Goal: Task Accomplishment & Management: Complete application form

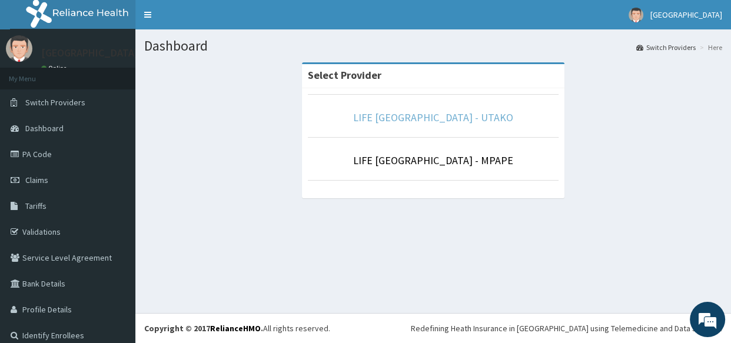
click at [429, 121] on link "LIFE POINT MEDICAL CENTRE - UTAKO" at bounding box center [433, 118] width 160 height 14
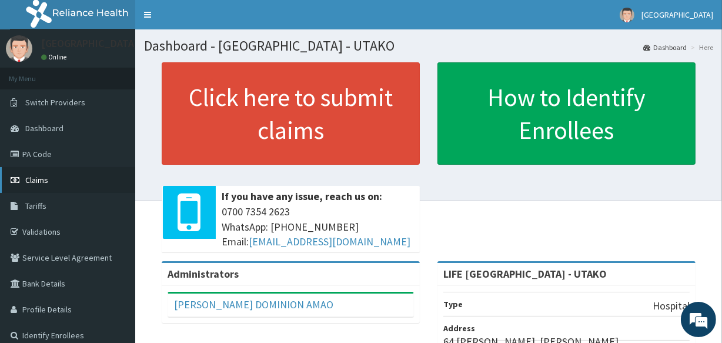
click at [58, 176] on link "Claims" at bounding box center [67, 180] width 135 height 26
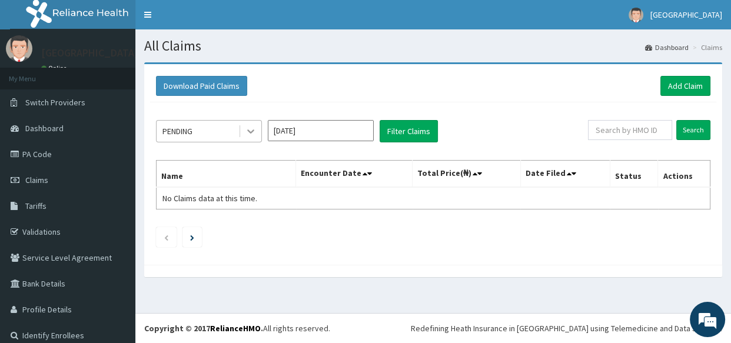
click at [251, 131] on icon at bounding box center [251, 131] width 12 height 12
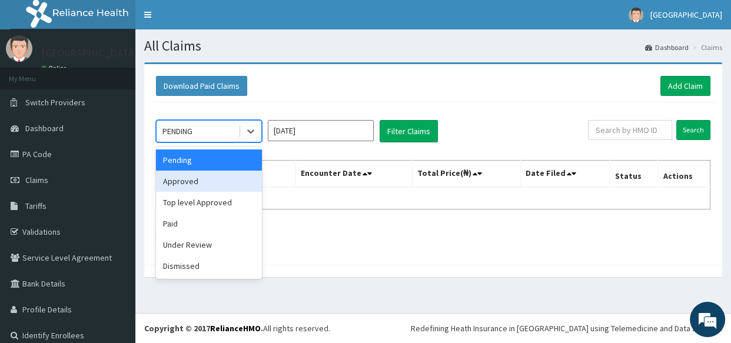
click at [204, 179] on div "Approved" at bounding box center [209, 181] width 106 height 21
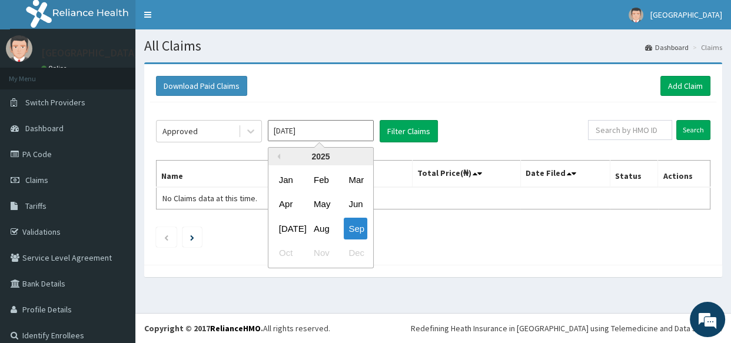
click at [324, 137] on input "Sep 2025" at bounding box center [321, 130] width 106 height 21
click at [319, 229] on div "Aug" at bounding box center [321, 229] width 24 height 22
type input "Aug 2025"
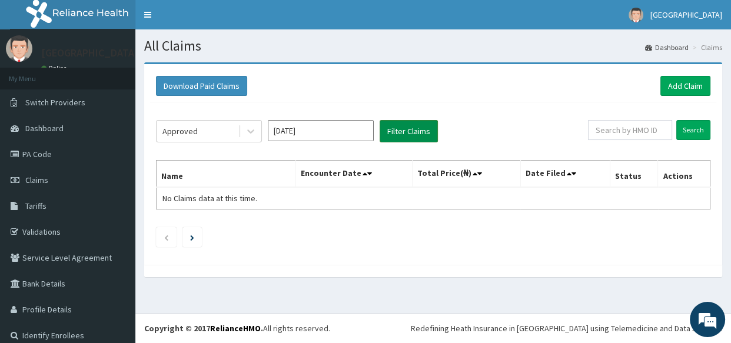
click at [408, 130] on button "Filter Claims" at bounding box center [408, 131] width 58 height 22
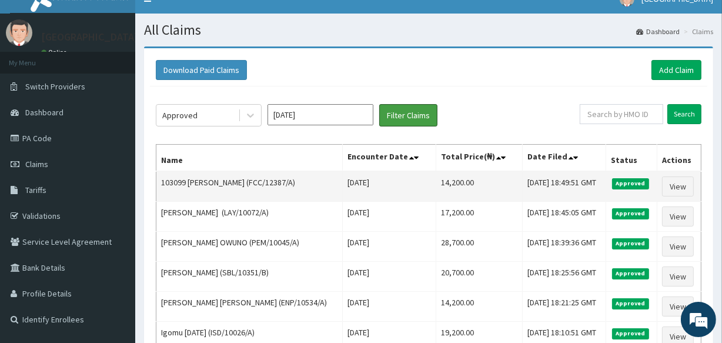
scroll to position [4, 0]
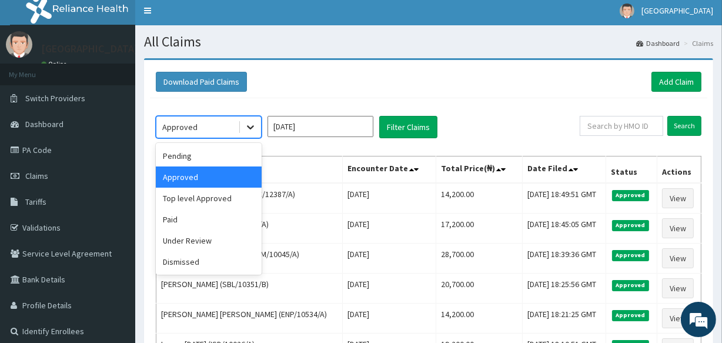
click at [255, 129] on icon at bounding box center [251, 127] width 12 height 12
click at [208, 205] on div "Top level Approved" at bounding box center [209, 198] width 106 height 21
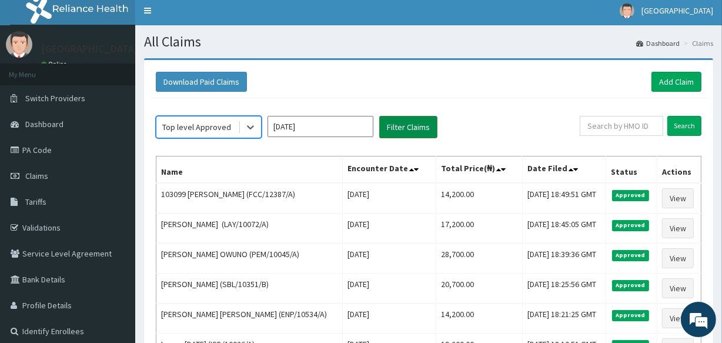
click at [415, 124] on button "Filter Claims" at bounding box center [408, 127] width 58 height 22
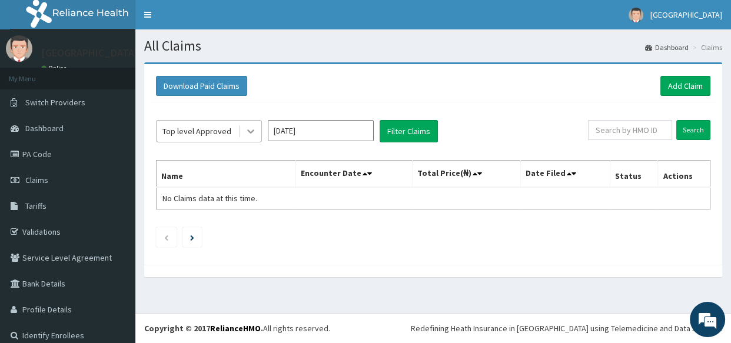
click at [254, 135] on icon at bounding box center [251, 131] width 12 height 12
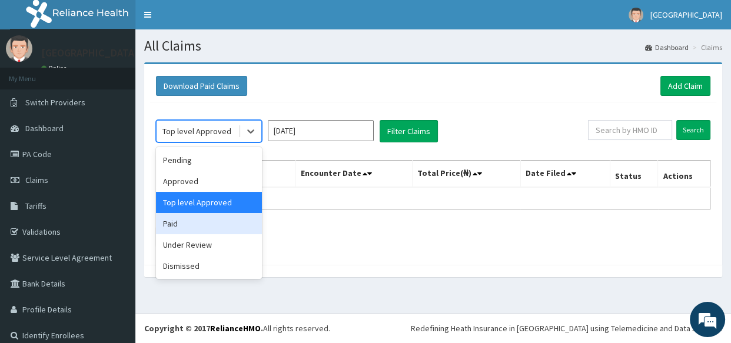
click at [199, 224] on div "Paid" at bounding box center [209, 223] width 106 height 21
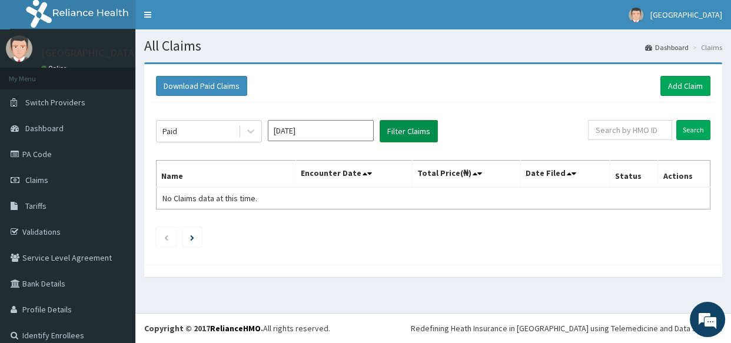
click at [400, 132] on button "Filter Claims" at bounding box center [408, 131] width 58 height 22
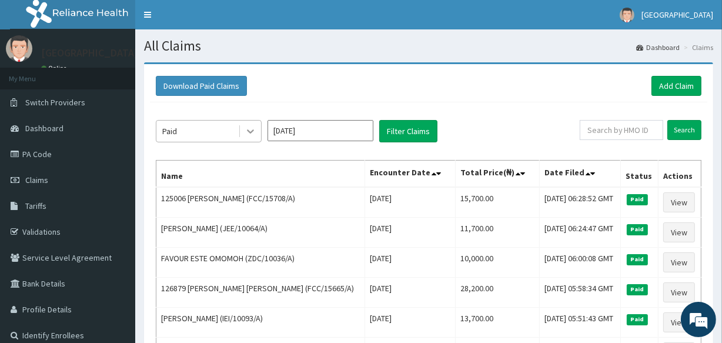
click at [256, 129] on div at bounding box center [250, 131] width 21 height 21
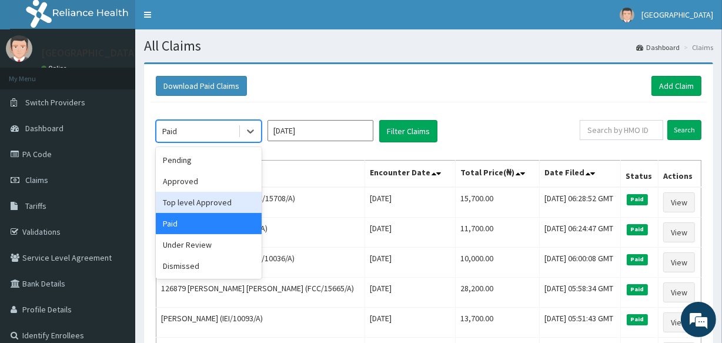
click at [218, 197] on div "Top level Approved" at bounding box center [209, 202] width 106 height 21
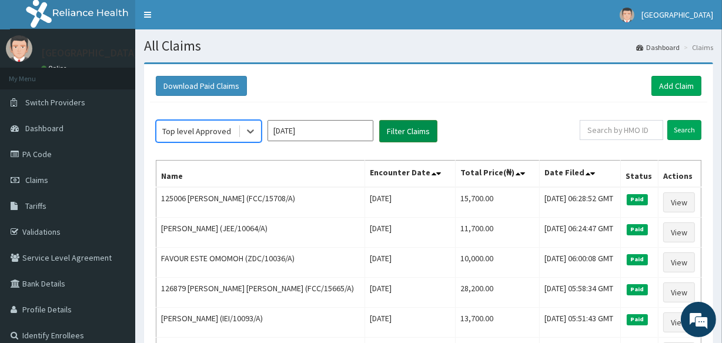
click at [415, 131] on button "Filter Claims" at bounding box center [408, 131] width 58 height 22
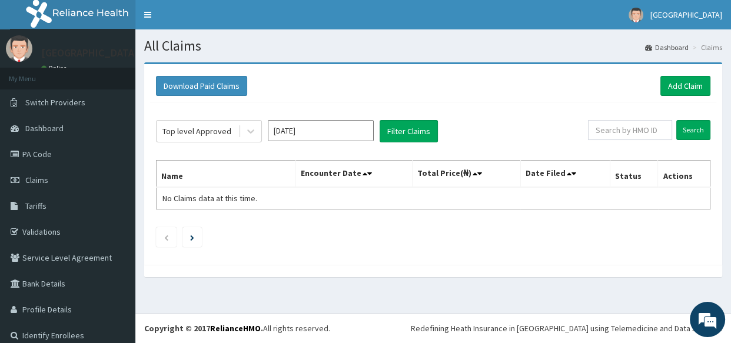
click at [335, 132] on input "Aug 2025" at bounding box center [321, 130] width 106 height 21
click at [677, 88] on link "Add Claim" at bounding box center [685, 86] width 50 height 20
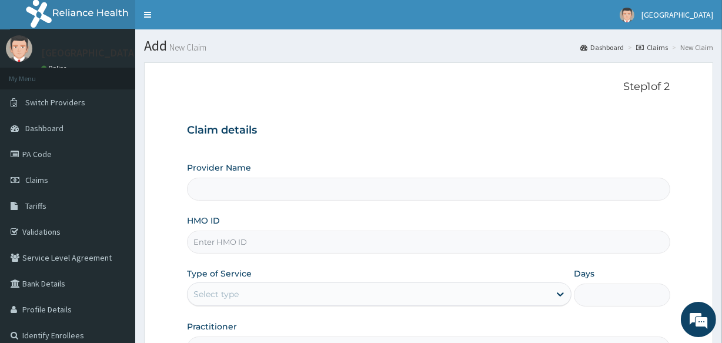
type input "LIFE [GEOGRAPHIC_DATA] - UTAKO"
click at [197, 249] on input "HMO ID" at bounding box center [428, 242] width 483 height 23
click at [247, 241] on input "is" at bounding box center [428, 242] width 483 height 23
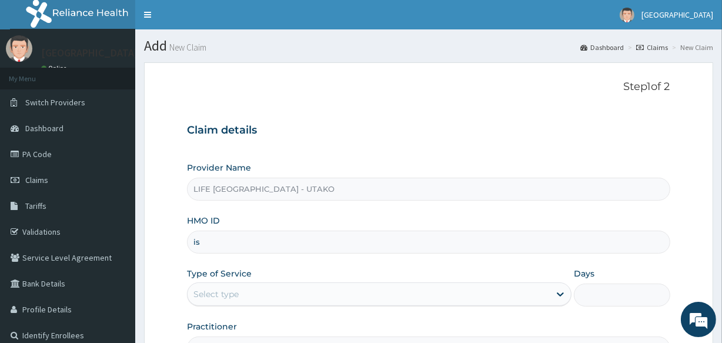
paste input "ZDC/10036/A"
type input "ZDC/10036/A"
click at [231, 293] on div "Select type" at bounding box center [216, 294] width 45 height 12
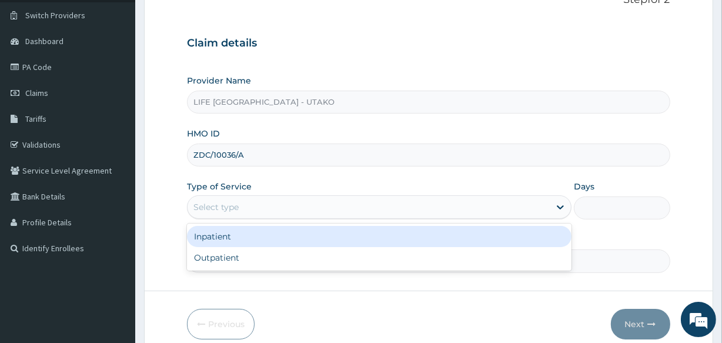
scroll to position [139, 0]
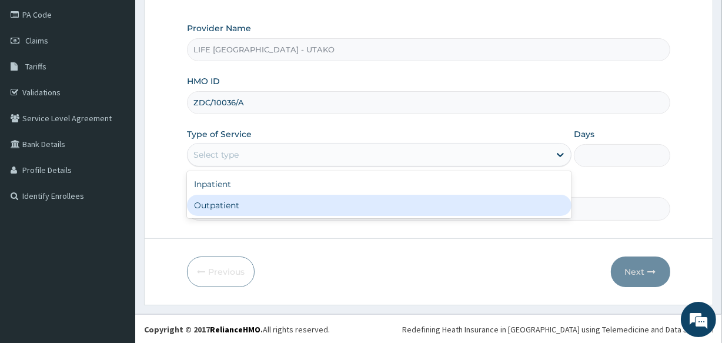
click at [215, 209] on div "Outpatient" at bounding box center [379, 205] width 385 height 21
type input "1"
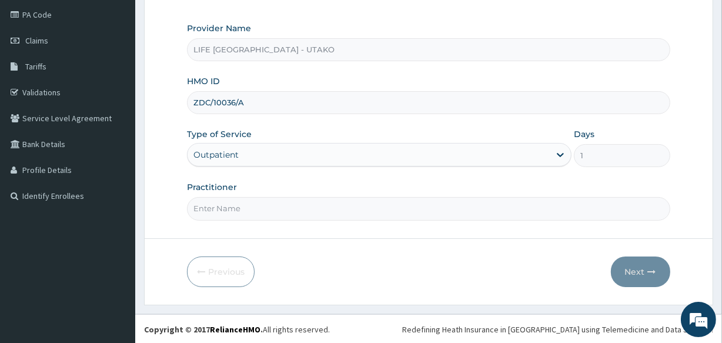
click at [234, 206] on input "Practitioner" at bounding box center [428, 208] width 483 height 23
type input "DR [PERSON_NAME]"
click at [633, 261] on button "Next" at bounding box center [640, 271] width 59 height 31
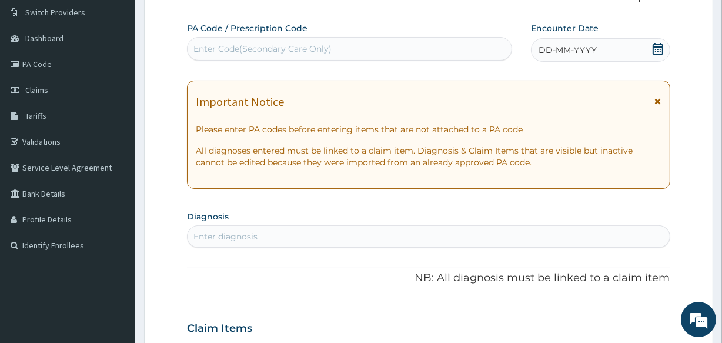
scroll to position [84, 0]
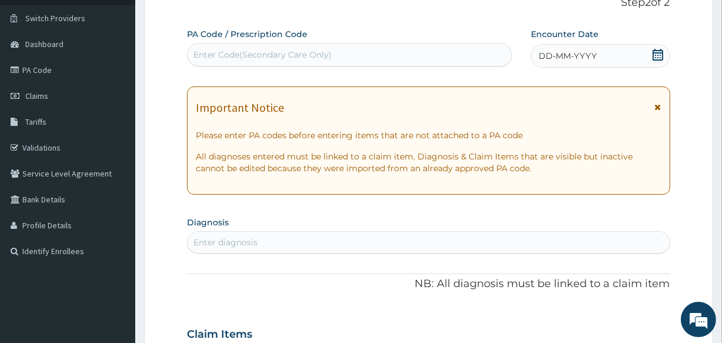
click at [236, 52] on div "Enter Code(Secondary Care Only)" at bounding box center [263, 55] width 138 height 12
paste input "PA/6A0222"
type input "PA/6A0222"
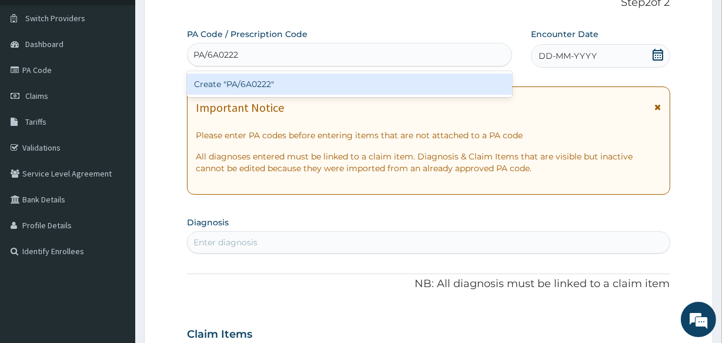
click at [224, 84] on div "Create "PA/6A0222"" at bounding box center [349, 84] width 325 height 21
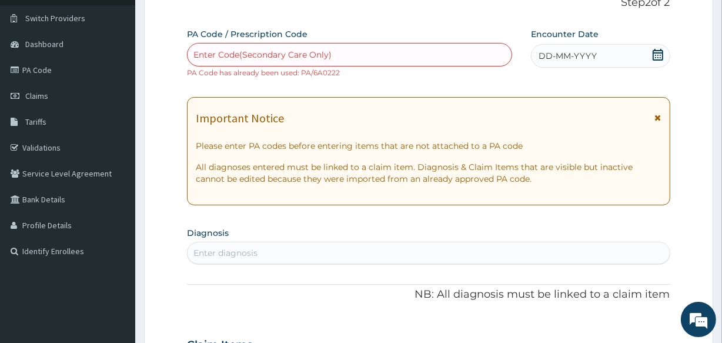
paste input "CWP/10147/A"
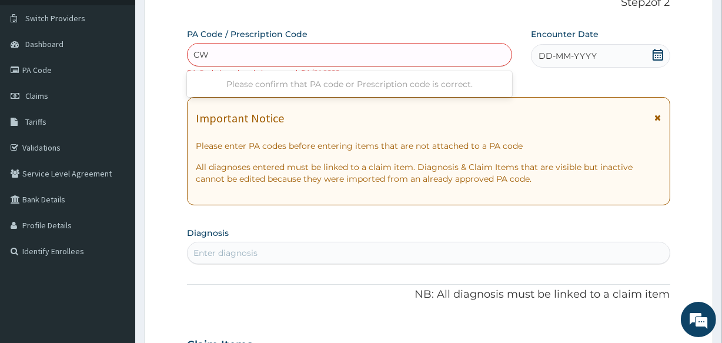
type input "C"
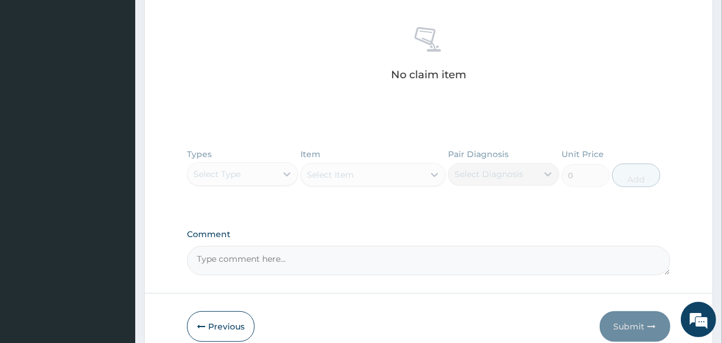
scroll to position [446, 0]
click at [213, 317] on button "Previous" at bounding box center [221, 326] width 68 height 31
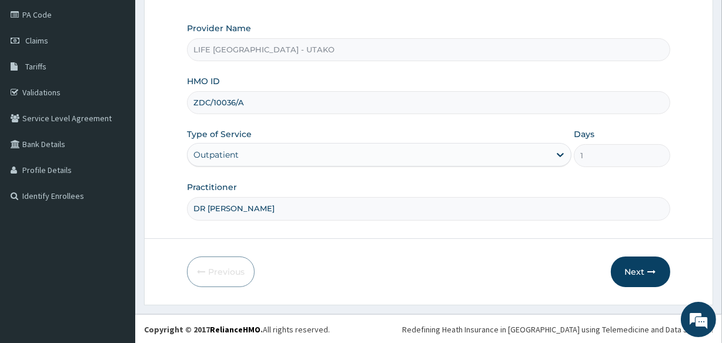
click at [218, 105] on input "ZDC/10036/A" at bounding box center [428, 102] width 483 height 23
paste input "CWP/10147"
type input "CWP/10147/A"
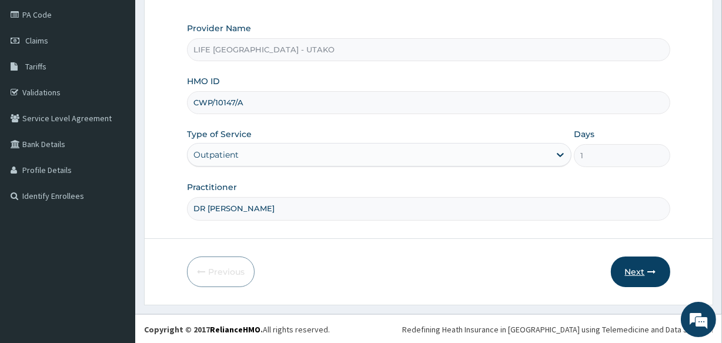
click at [632, 272] on button "Next" at bounding box center [640, 271] width 59 height 31
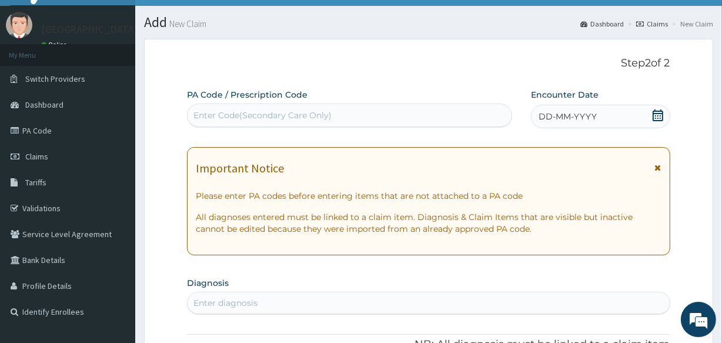
scroll to position [23, 0]
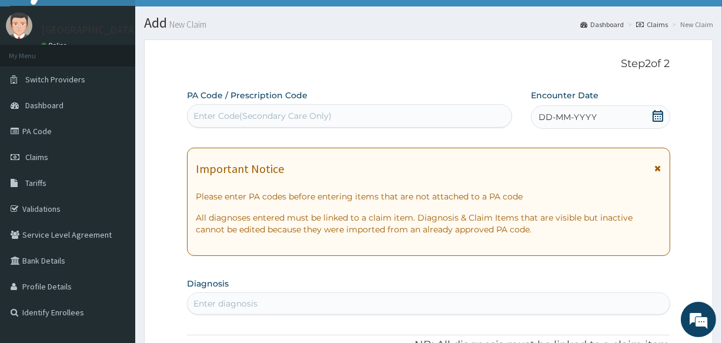
click at [238, 119] on div "Enter Code(Secondary Care Only)" at bounding box center [263, 116] width 138 height 12
paste input "PA/4DDA61"
type input "PA/4DDA61"
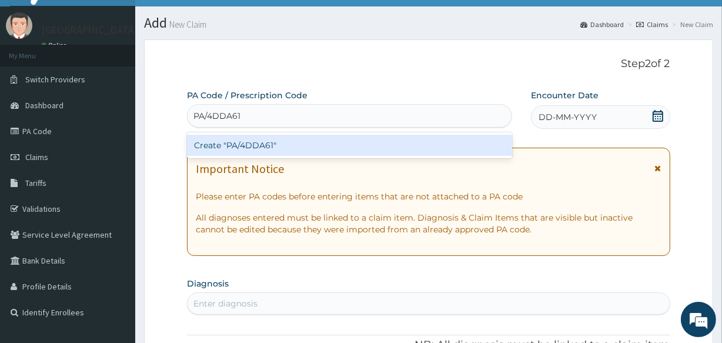
click at [234, 142] on div "Create "PA/4DDA61"" at bounding box center [349, 145] width 325 height 21
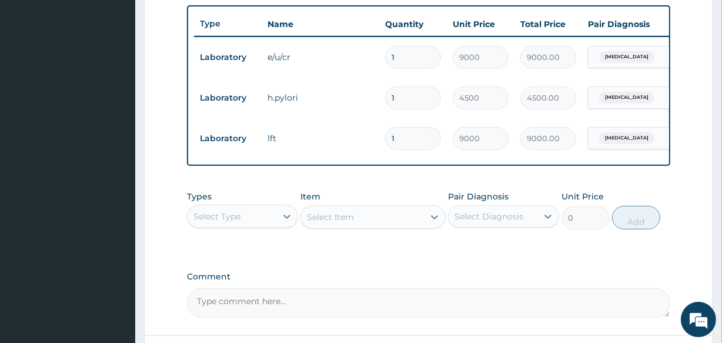
scroll to position [447, 0]
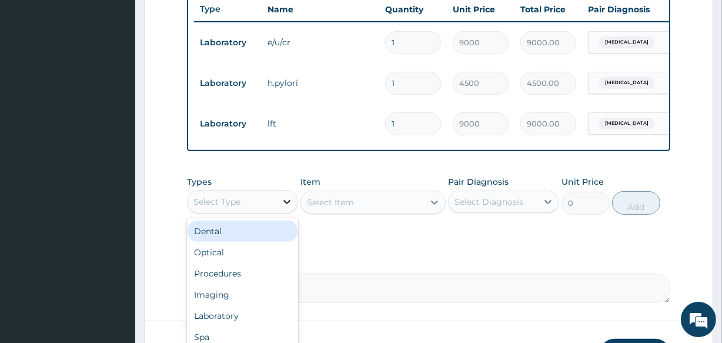
click at [277, 209] on div at bounding box center [286, 201] width 21 height 21
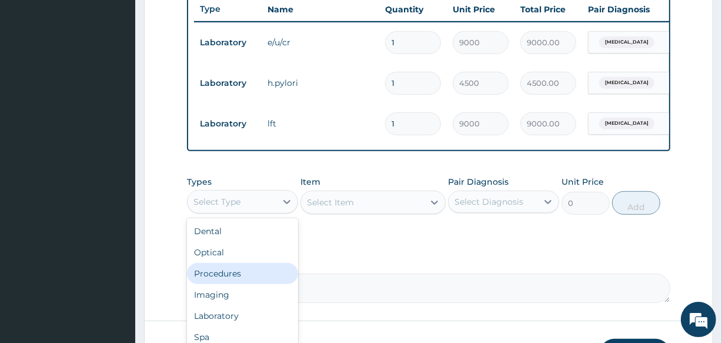
click at [241, 276] on div "Procedures" at bounding box center [242, 273] width 111 height 21
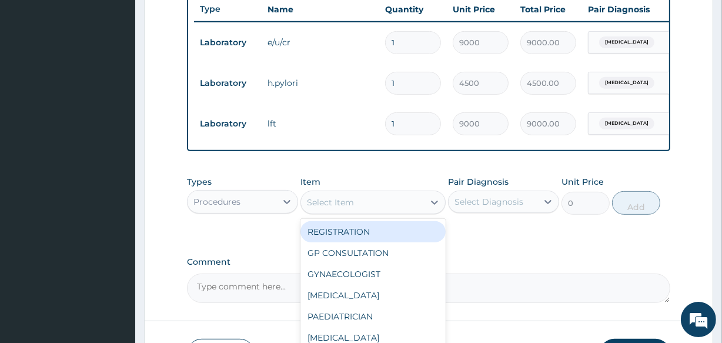
click at [346, 208] on div "Select Item" at bounding box center [330, 202] width 47 height 12
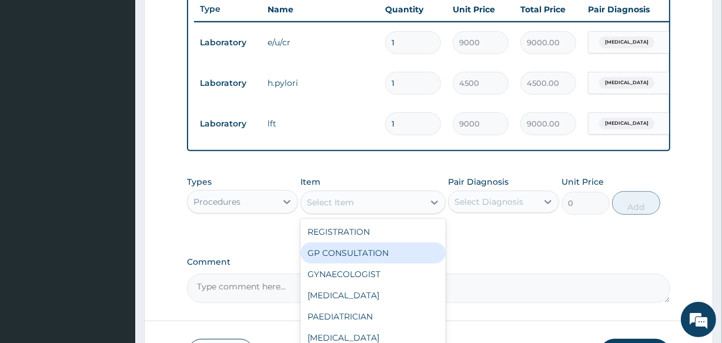
click at [353, 258] on div "GP CONSULTATION" at bounding box center [373, 252] width 145 height 21
type input "3000"
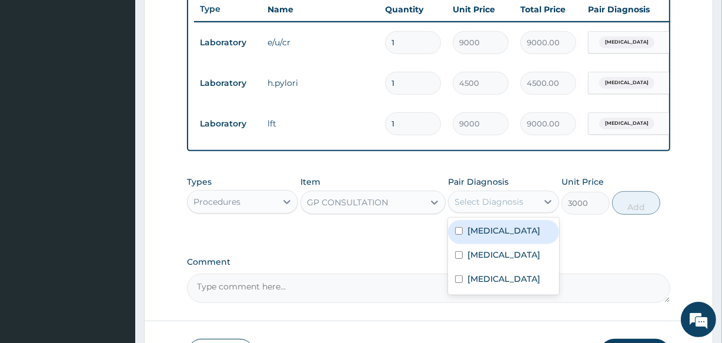
click at [488, 208] on div "Select Diagnosis" at bounding box center [489, 202] width 69 height 12
click at [473, 235] on label "Acute kidney injury" at bounding box center [504, 231] width 73 height 12
checkbox input "true"
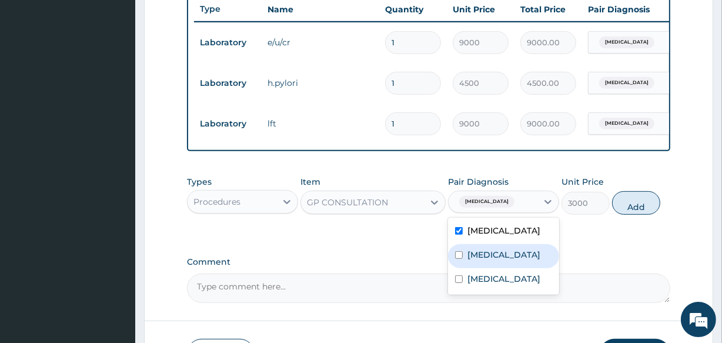
click at [470, 259] on label "Ulcer" at bounding box center [504, 255] width 73 height 12
checkbox input "true"
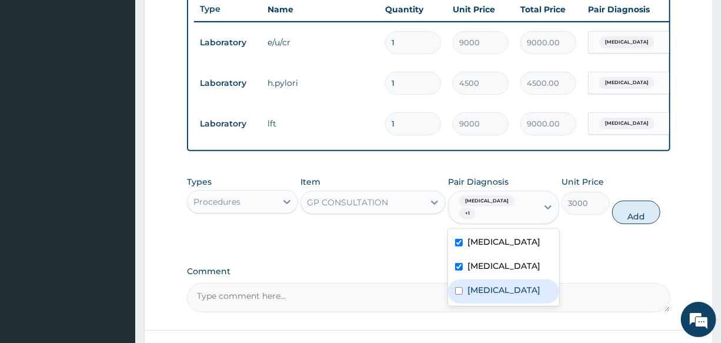
click at [468, 296] on label "Steatosis of liver" at bounding box center [504, 290] width 73 height 12
checkbox input "true"
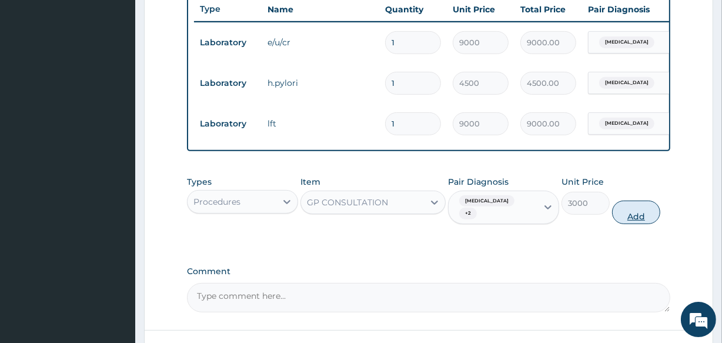
click at [631, 221] on button "Add" at bounding box center [636, 213] width 48 height 24
type input "0"
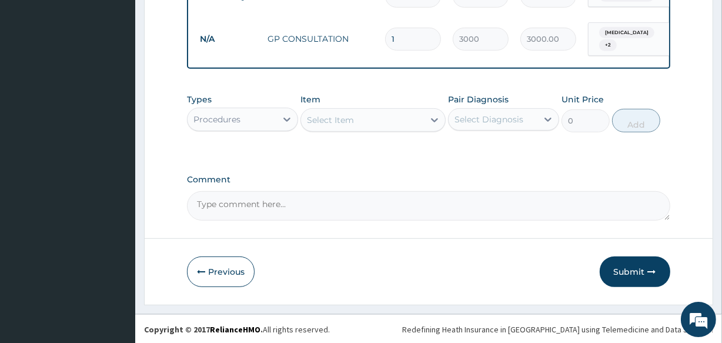
scroll to position [584, 0]
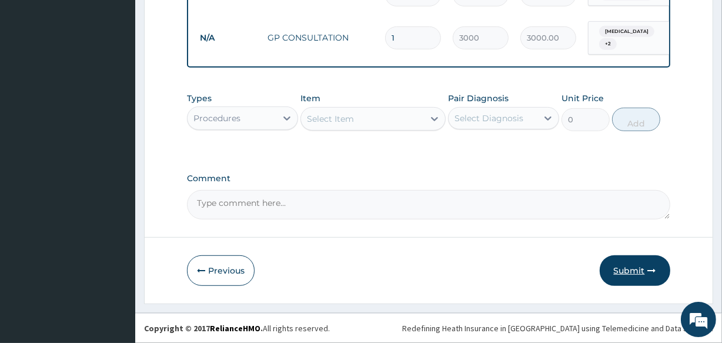
click at [621, 264] on button "Submit" at bounding box center [635, 270] width 71 height 31
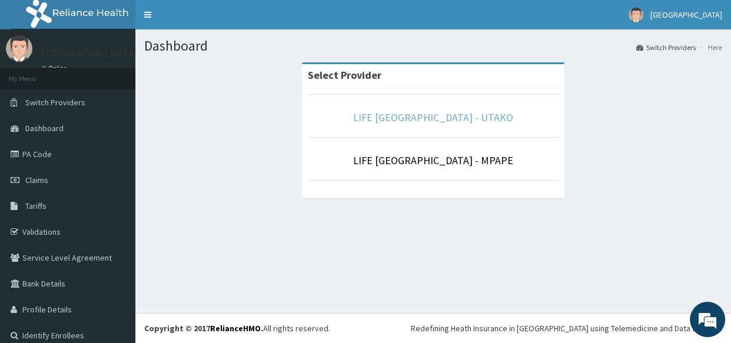
click at [402, 122] on link "LIFE POINT MEDICAL CENTRE - UTAKO" at bounding box center [433, 118] width 160 height 14
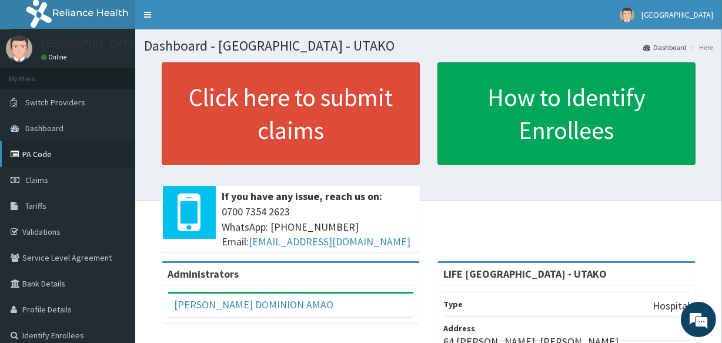
click at [41, 153] on link "PA Code" at bounding box center [67, 154] width 135 height 26
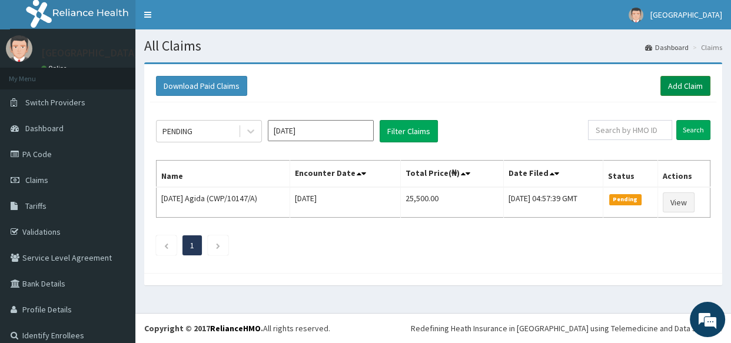
click at [662, 82] on link "Add Claim" at bounding box center [685, 86] width 50 height 20
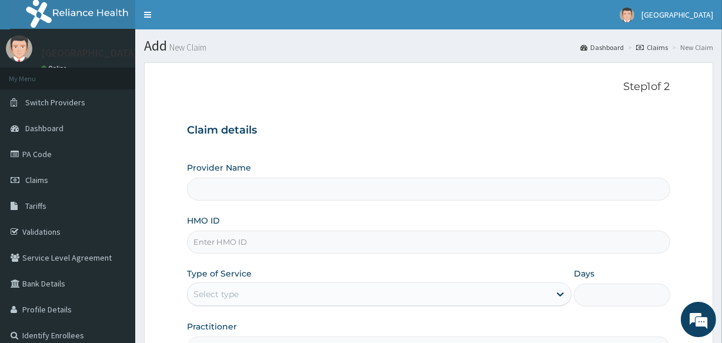
click at [222, 241] on input "HMO ID" at bounding box center [428, 242] width 483 height 23
paste input "ZDC/10016/A"
type input "ZDC/10016/A"
type input "LIFE POINT MEDICAL CENTRE - UTAKO"
type input "ZDC/10016/A"
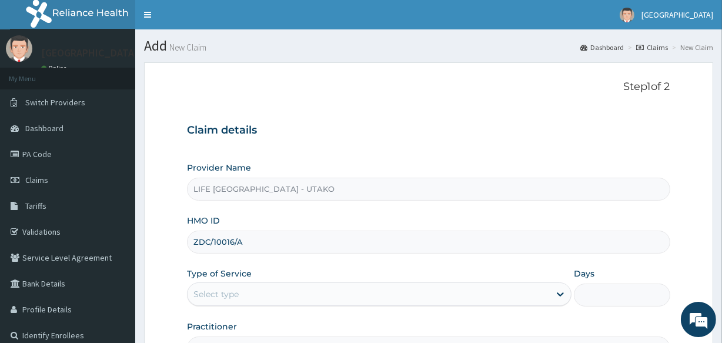
click at [234, 294] on div "Select type" at bounding box center [216, 294] width 45 height 12
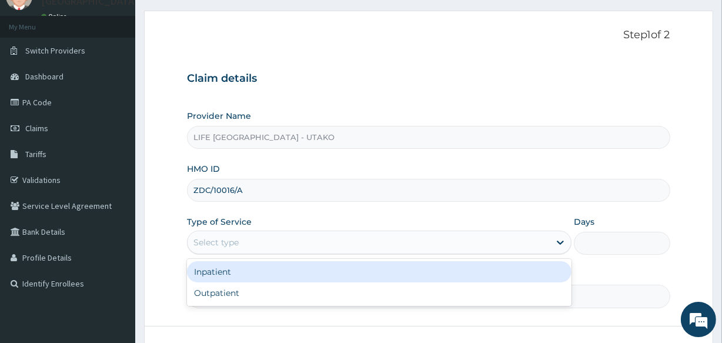
scroll to position [58, 0]
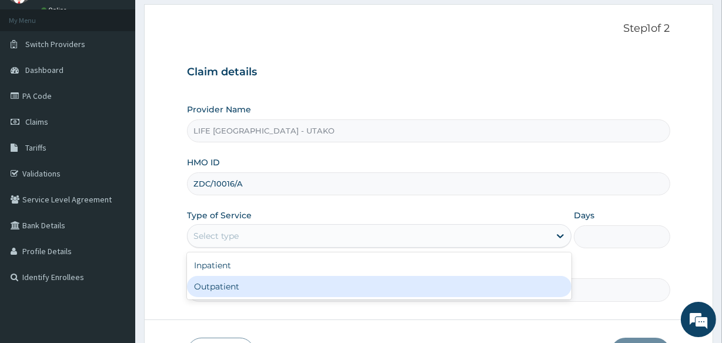
click at [224, 288] on div "Outpatient" at bounding box center [379, 286] width 385 height 21
type input "1"
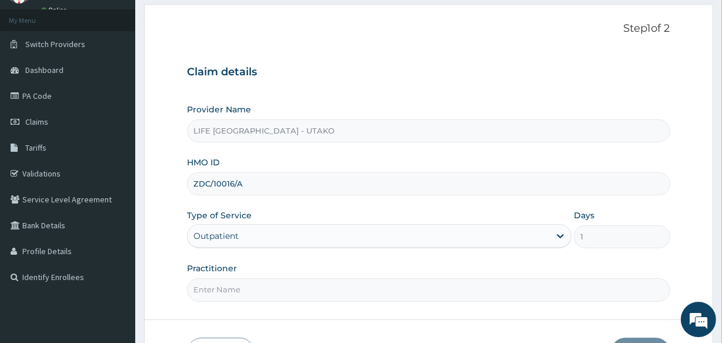
click at [241, 286] on input "Practitioner" at bounding box center [428, 289] width 483 height 23
type input "DR SUNNY"
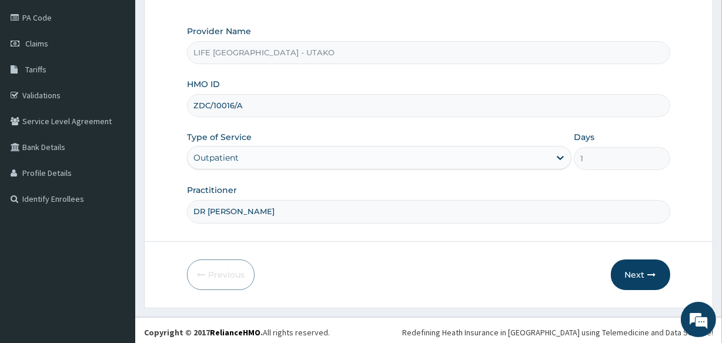
scroll to position [139, 0]
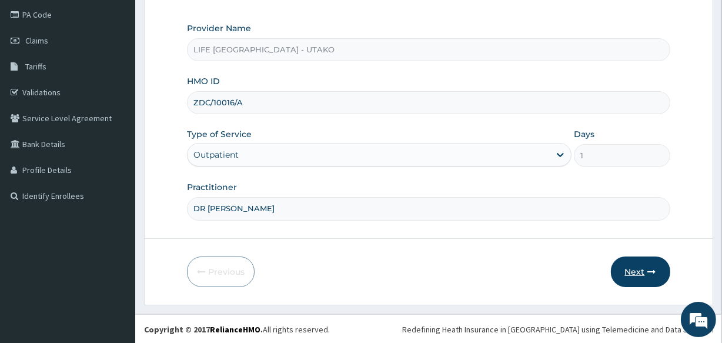
click at [631, 264] on button "Next" at bounding box center [640, 271] width 59 height 31
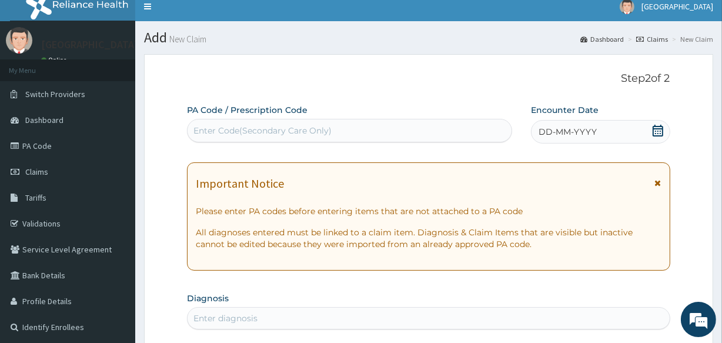
scroll to position [6, 0]
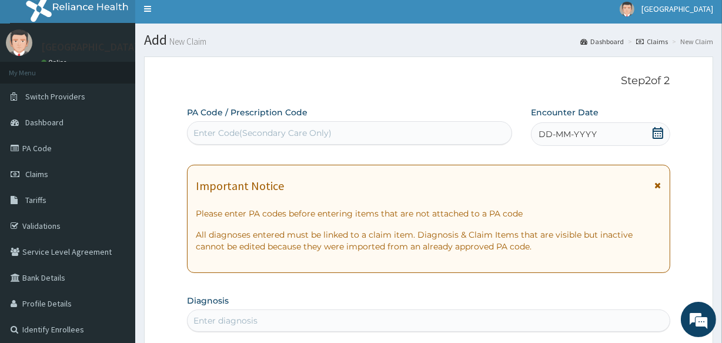
click at [208, 135] on div "Enter Code(Secondary Care Only)" at bounding box center [263, 133] width 138 height 12
paste input "PA/3AB6A1"
type input "PA/3AB6A1"
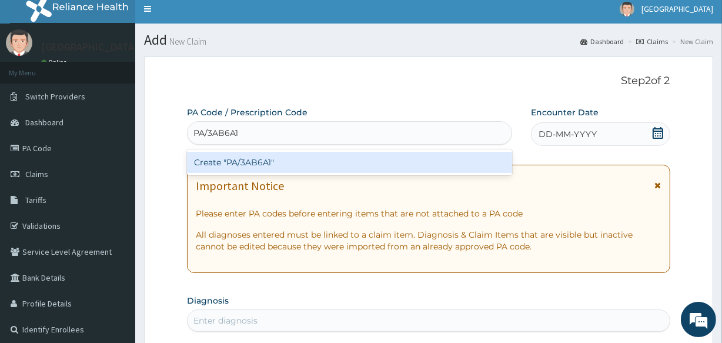
click at [209, 164] on div "Create "PA/3AB6A1"" at bounding box center [349, 162] width 325 height 21
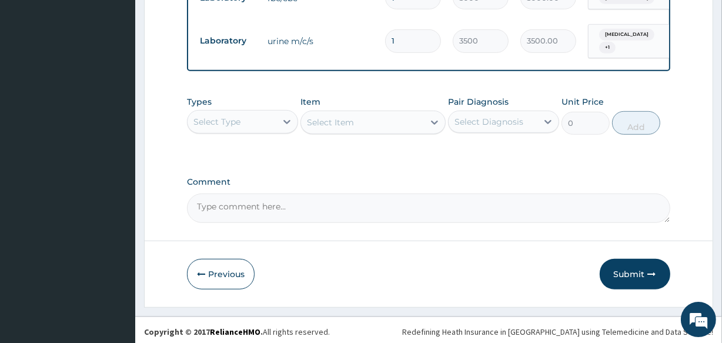
scroll to position [624, 0]
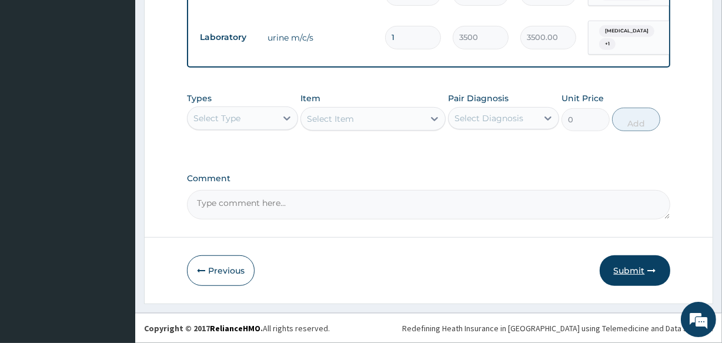
click at [629, 269] on button "Submit" at bounding box center [635, 270] width 71 height 31
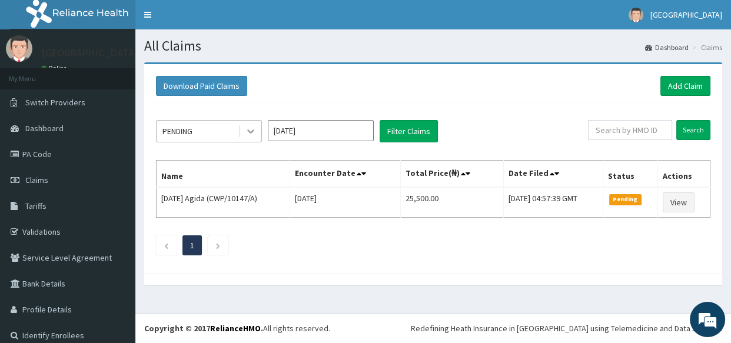
click at [250, 131] on icon at bounding box center [250, 132] width 7 height 4
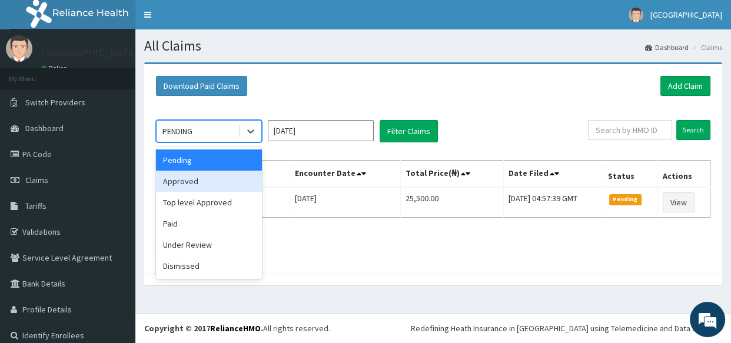
click at [225, 180] on div "Approved" at bounding box center [209, 181] width 106 height 21
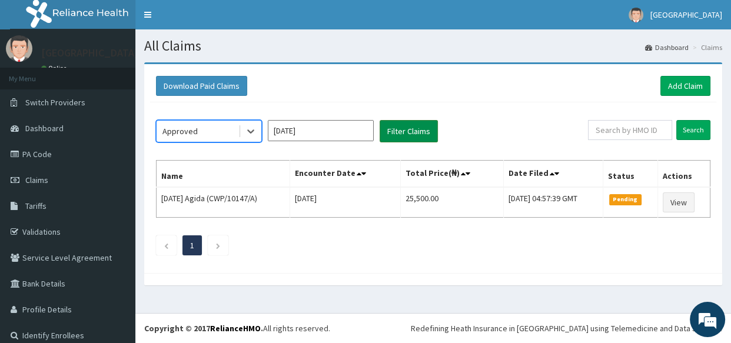
click at [408, 131] on button "Filter Claims" at bounding box center [408, 131] width 58 height 22
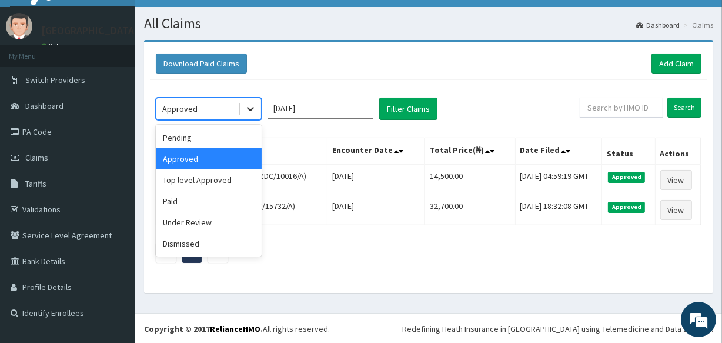
click at [248, 106] on icon at bounding box center [251, 109] width 12 height 12
click at [318, 112] on input "[DATE]" at bounding box center [321, 108] width 106 height 21
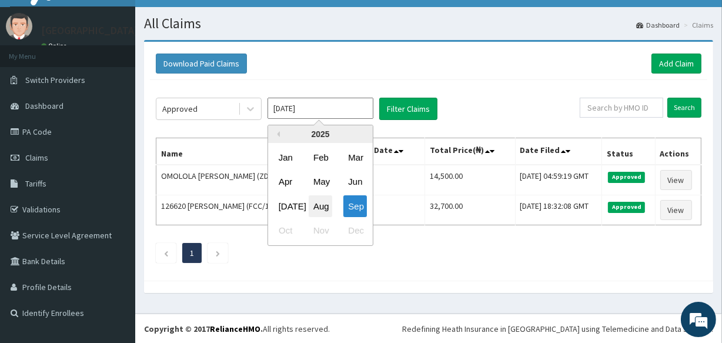
click at [324, 202] on div "Aug" at bounding box center [321, 206] width 24 height 22
type input "[DATE]"
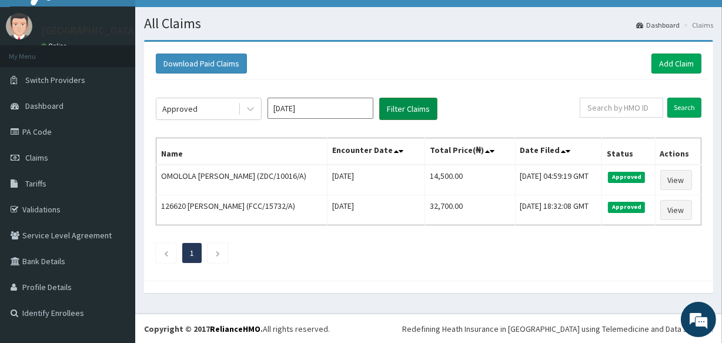
click at [411, 108] on button "Filter Claims" at bounding box center [408, 109] width 58 height 22
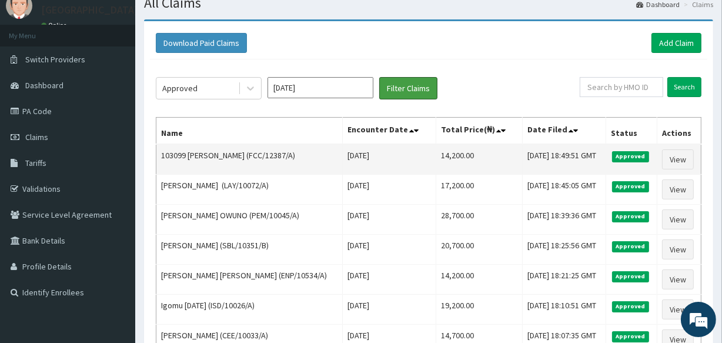
scroll to position [38, 0]
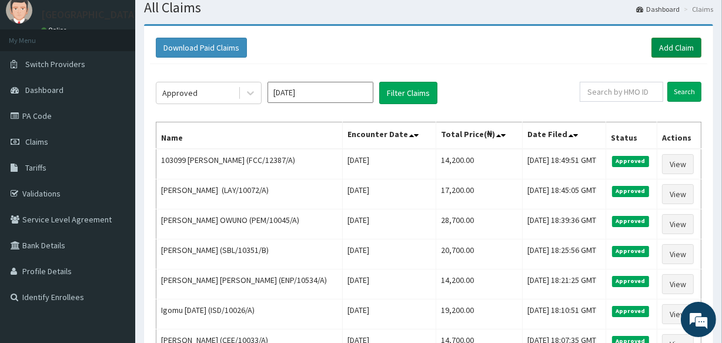
click at [673, 44] on link "Add Claim" at bounding box center [677, 48] width 50 height 20
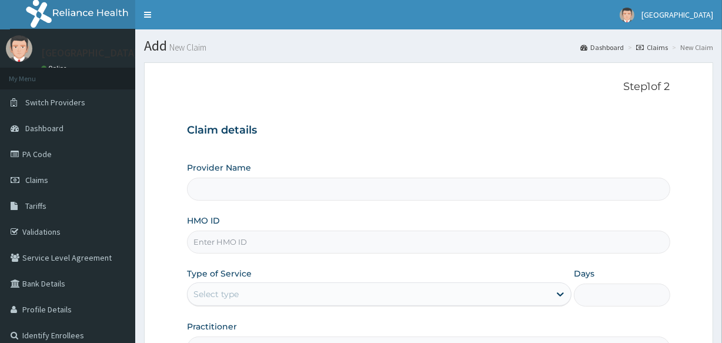
click at [218, 242] on input "HMO ID" at bounding box center [428, 242] width 483 height 23
paste input "cee/10029/a"
type input "cee/10029/a"
type input "LIFE [GEOGRAPHIC_DATA] - UTAKO"
type input "cee/10029/a"
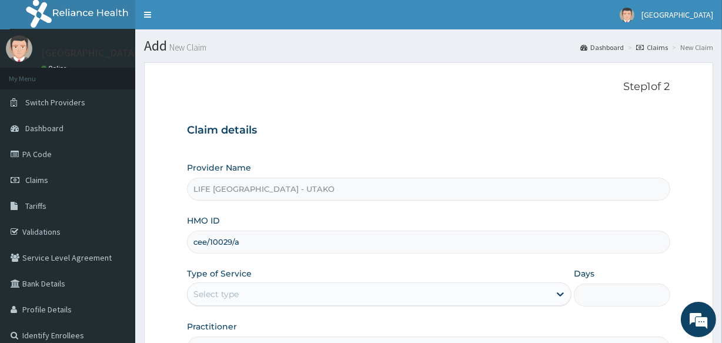
click at [238, 289] on div "Select type" at bounding box center [216, 294] width 45 height 12
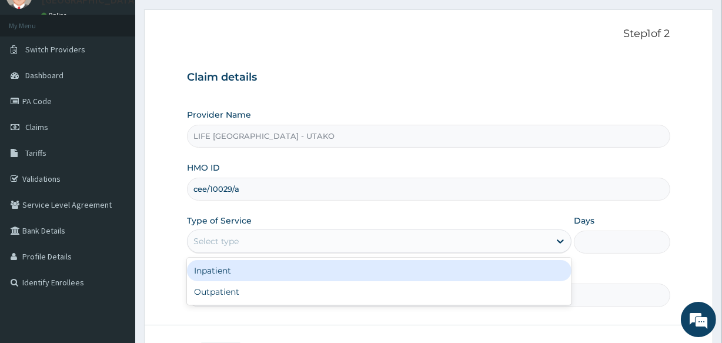
scroll to position [54, 0]
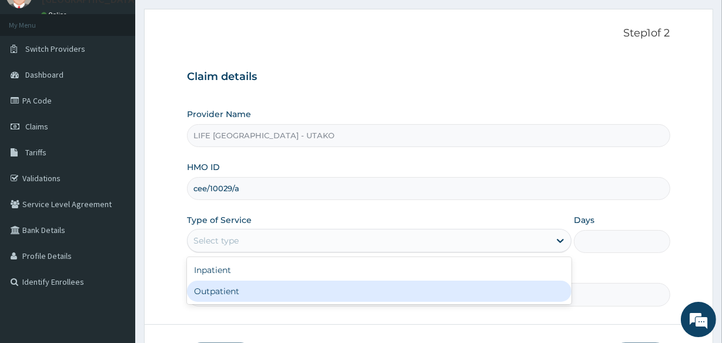
click at [229, 288] on div "Outpatient" at bounding box center [379, 291] width 385 height 21
type input "1"
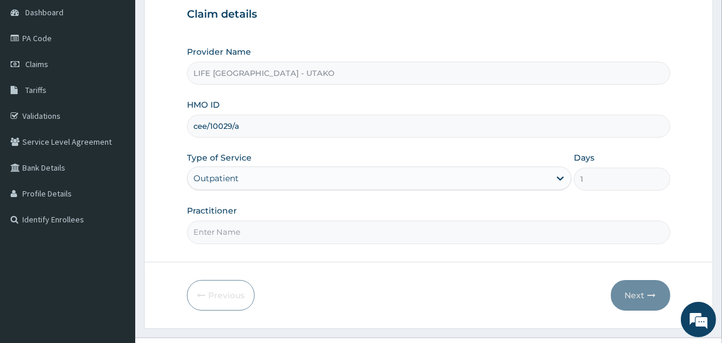
scroll to position [139, 0]
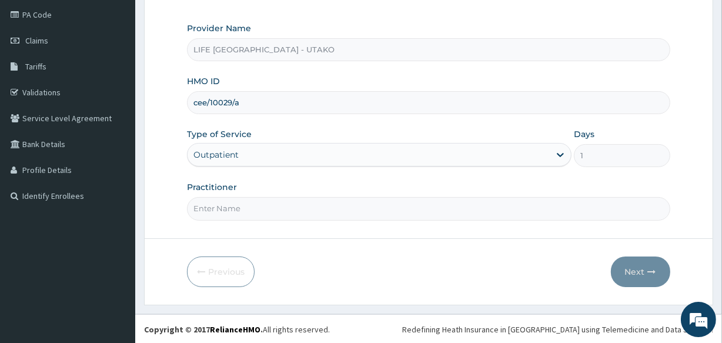
click at [228, 214] on input "Practitioner" at bounding box center [428, 208] width 483 height 23
type input "DR [PERSON_NAME]"
click at [623, 270] on button "Next" at bounding box center [640, 271] width 59 height 31
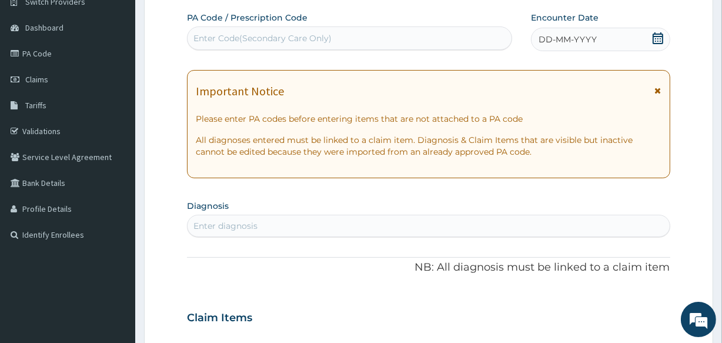
scroll to position [96, 0]
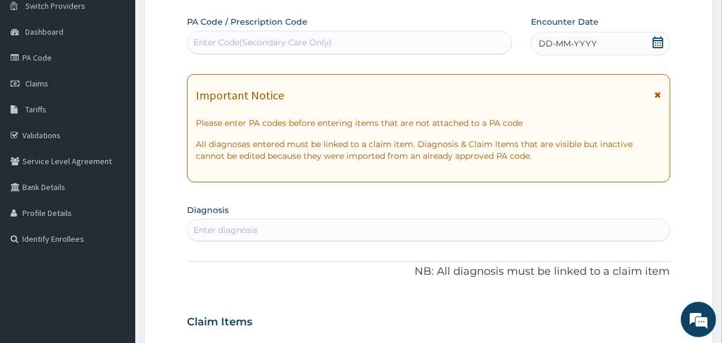
click at [219, 42] on div "Enter Code(Secondary Care Only)" at bounding box center [263, 42] width 138 height 12
paste input "PA/E138DE"
type input "PA/E138DE"
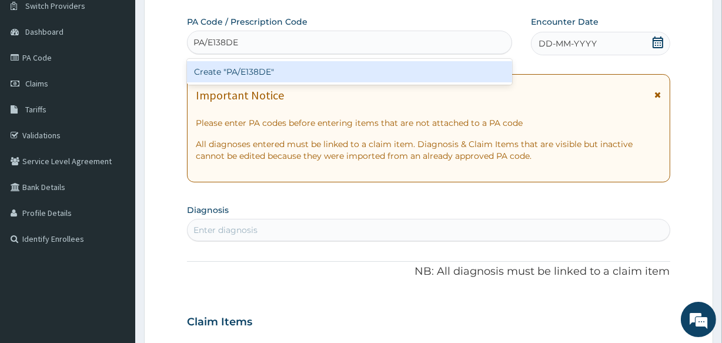
click at [216, 69] on div "Create "PA/E138DE"" at bounding box center [349, 71] width 325 height 21
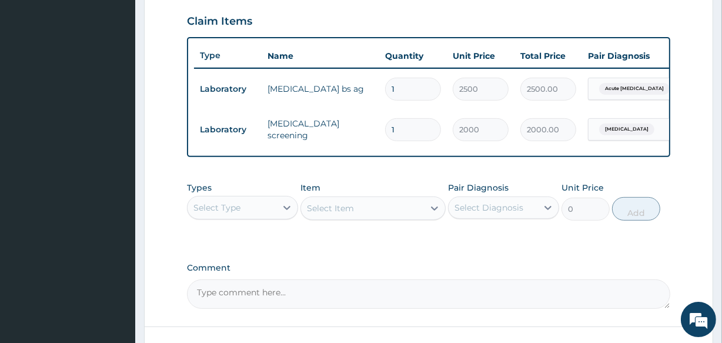
scroll to position [402, 0]
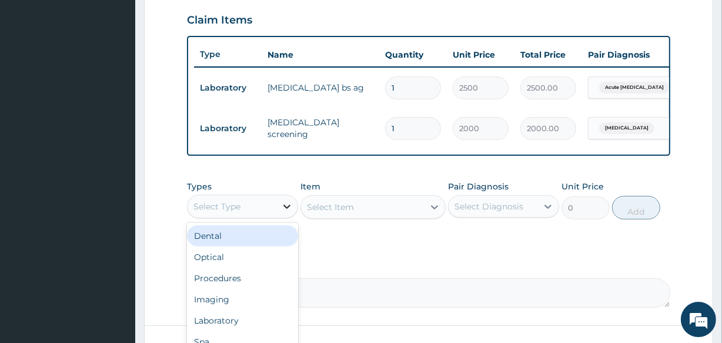
click at [282, 217] on div at bounding box center [286, 206] width 21 height 21
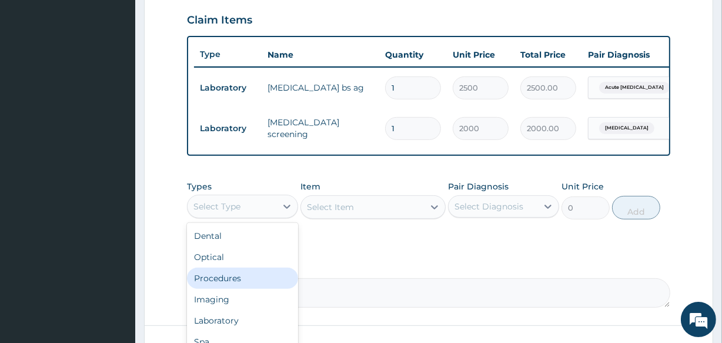
click at [248, 282] on div "Procedures" at bounding box center [242, 278] width 111 height 21
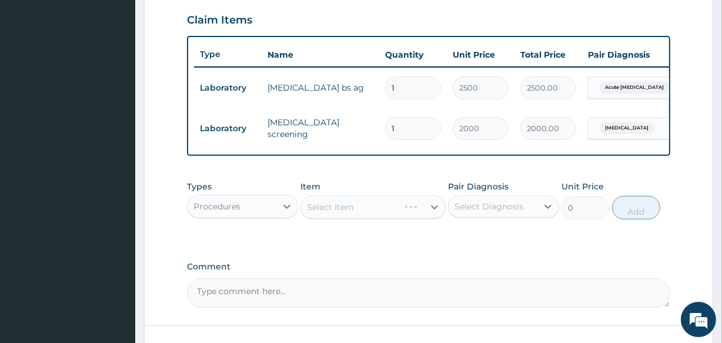
click at [343, 218] on div "Select Item" at bounding box center [373, 207] width 145 height 24
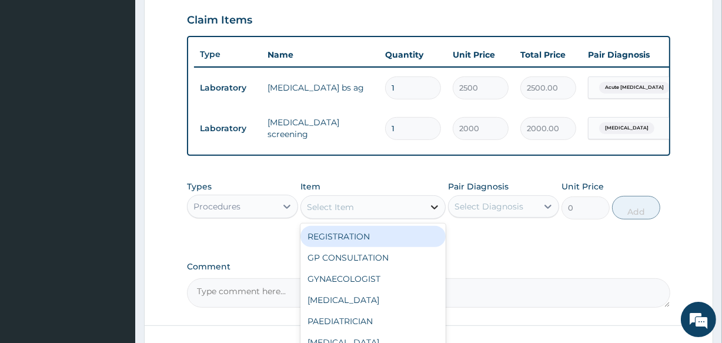
click at [429, 213] on icon at bounding box center [435, 207] width 12 height 12
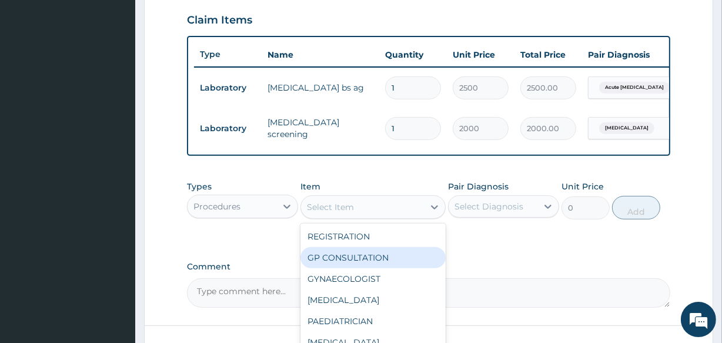
click at [366, 265] on div "GP CONSULTATION" at bounding box center [373, 257] width 145 height 21
type input "3000"
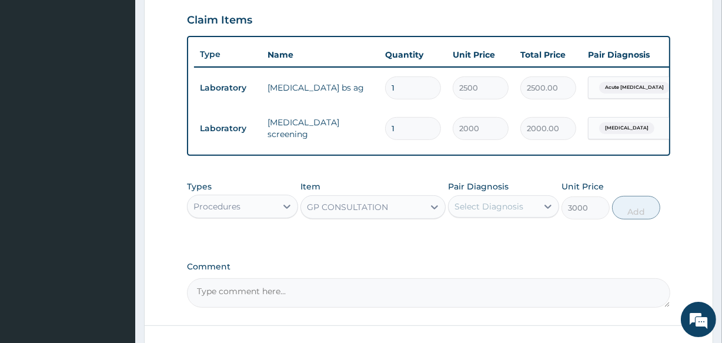
click at [499, 212] on div "Select Diagnosis" at bounding box center [489, 207] width 69 height 12
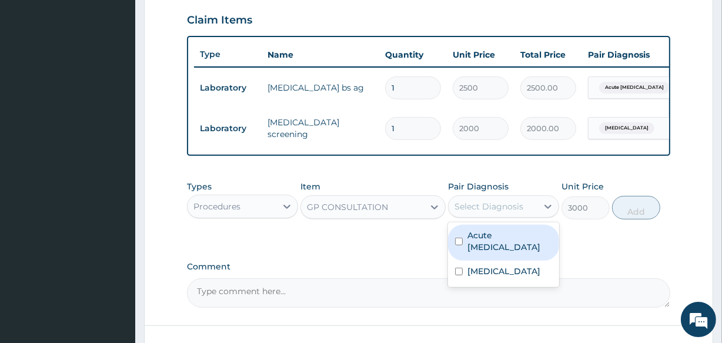
click at [481, 242] on label "Acute hepatitis" at bounding box center [510, 241] width 85 height 24
checkbox input "true"
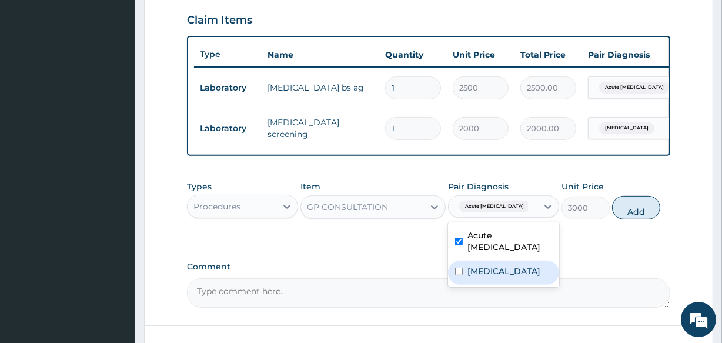
click at [475, 268] on label "Immunosuppression" at bounding box center [504, 271] width 73 height 12
checkbox input "true"
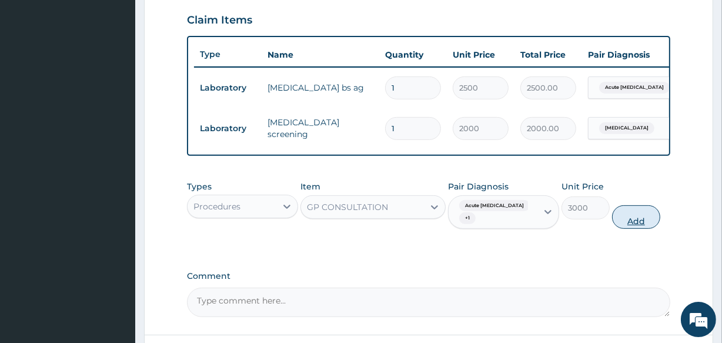
click at [635, 225] on button "Add" at bounding box center [636, 217] width 48 height 24
type input "0"
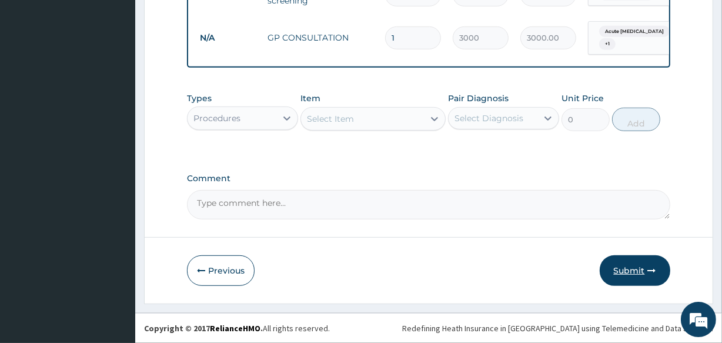
click at [622, 271] on button "Submit" at bounding box center [635, 270] width 71 height 31
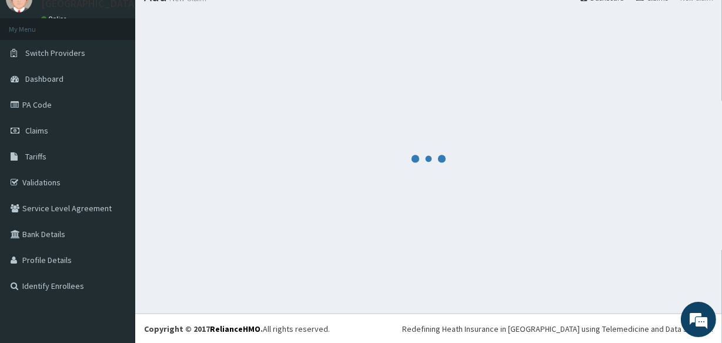
scroll to position [538, 0]
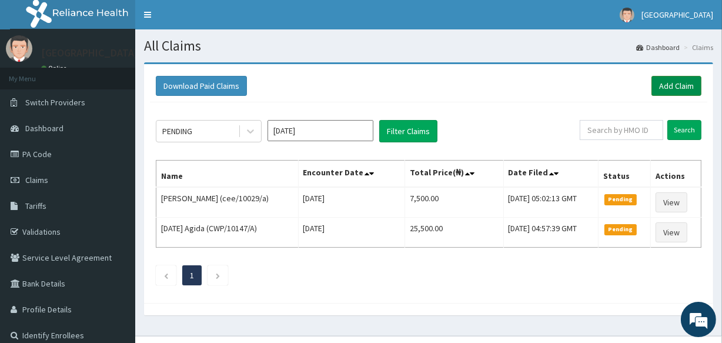
click at [673, 82] on link "Add Claim" at bounding box center [677, 86] width 50 height 20
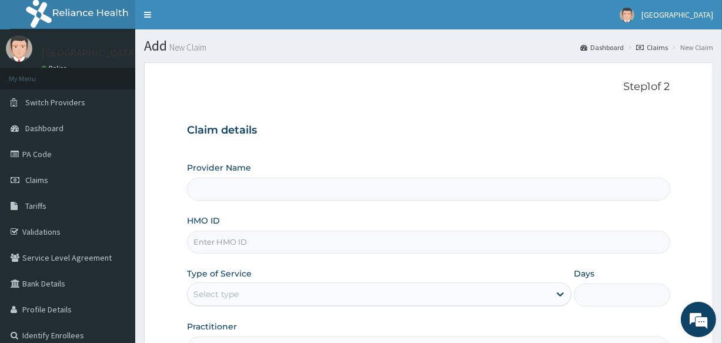
click at [197, 244] on input "HMO ID" at bounding box center [428, 242] width 483 height 23
paste input "HTL/10101/A"
type input "HTL/10101/A"
type input "LIFE [GEOGRAPHIC_DATA] - UTAKO"
type input "HTL/10101/A"
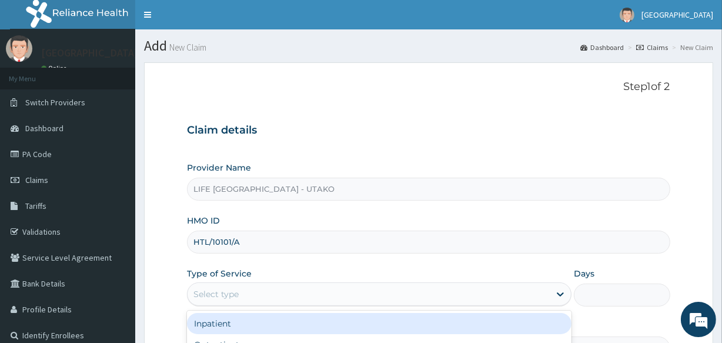
click at [231, 293] on div "Select type" at bounding box center [216, 294] width 45 height 12
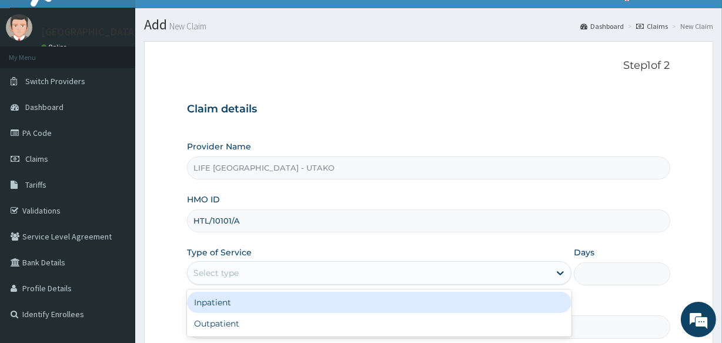
scroll to position [33, 0]
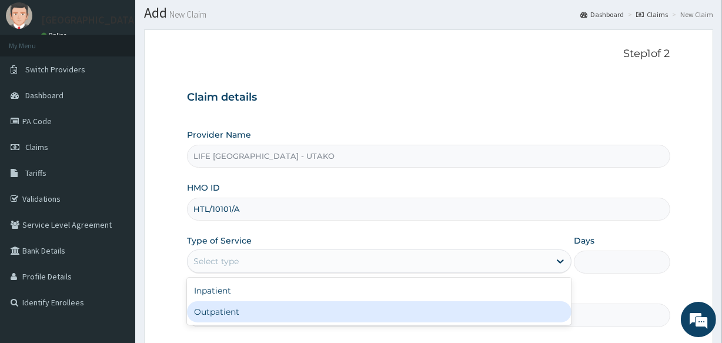
click at [224, 309] on div "Outpatient" at bounding box center [379, 311] width 385 height 21
type input "1"
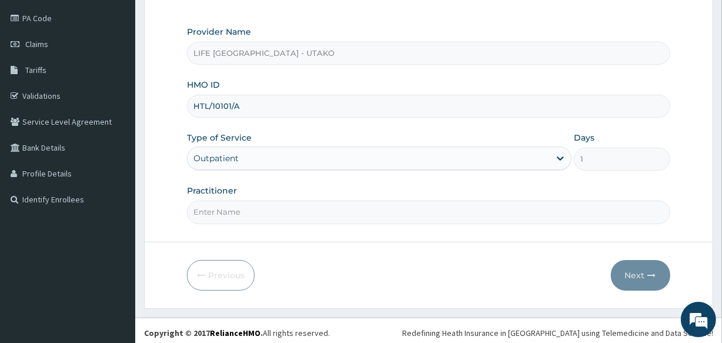
scroll to position [139, 0]
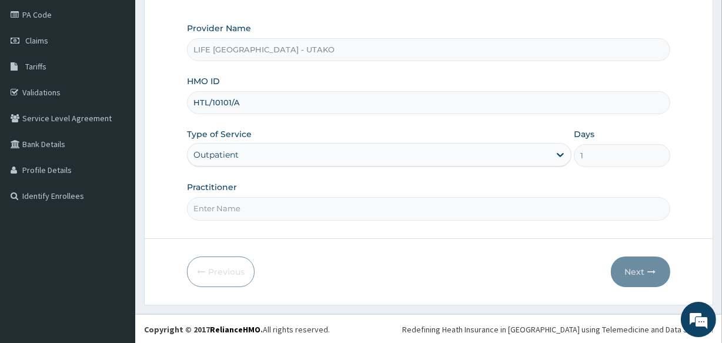
click at [232, 215] on input "Practitioner" at bounding box center [428, 208] width 483 height 23
type input "DR [PERSON_NAME]"
click at [634, 273] on button "Next" at bounding box center [640, 271] width 59 height 31
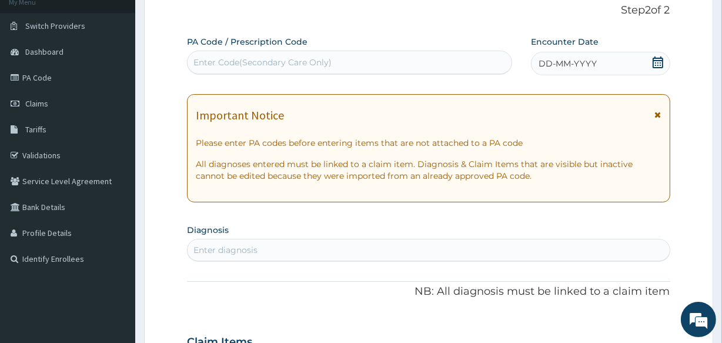
scroll to position [73, 0]
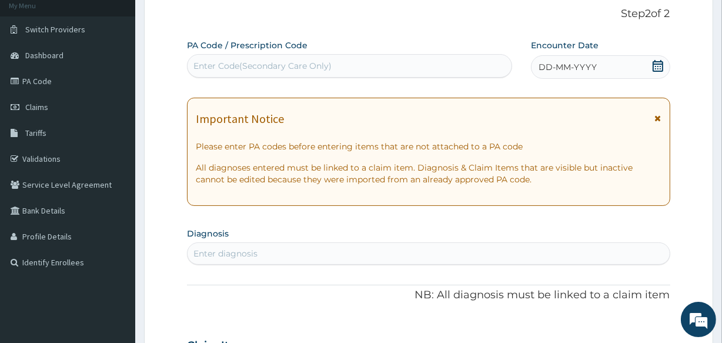
click at [242, 65] on div "Enter Code(Secondary Care Only)" at bounding box center [263, 66] width 138 height 12
paste input "PA/A3D786"
type input "PA/A3D786"
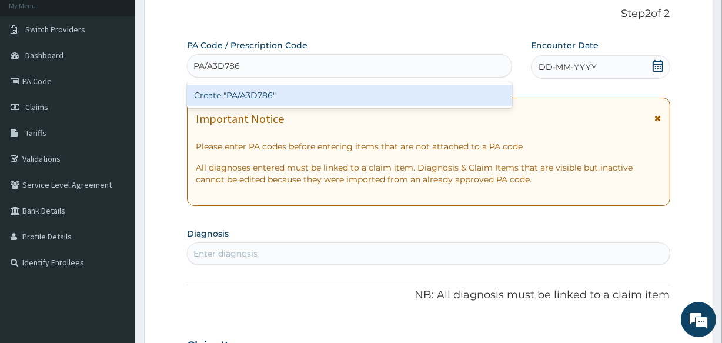
click at [238, 96] on div "Create "PA/A3D786"" at bounding box center [349, 95] width 325 height 21
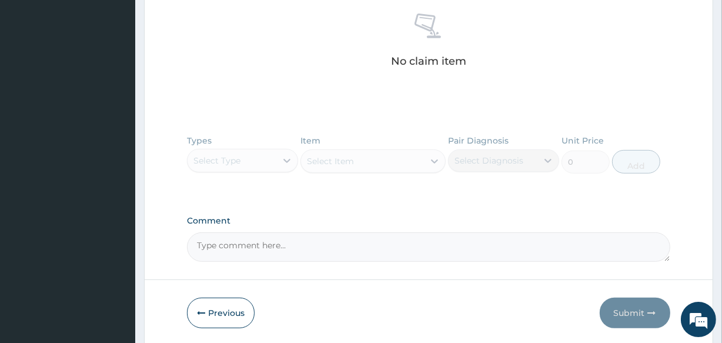
scroll to position [512, 0]
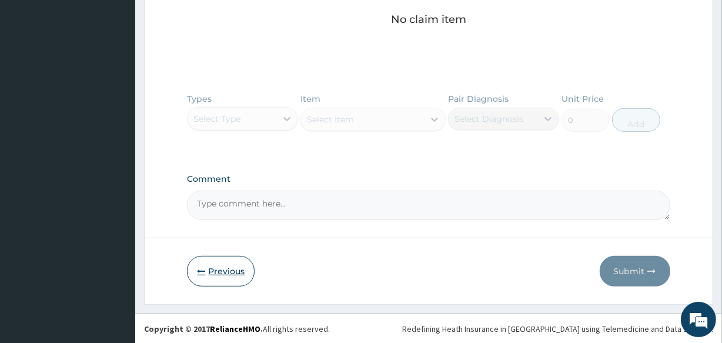
click at [209, 264] on button "Previous" at bounding box center [221, 271] width 68 height 31
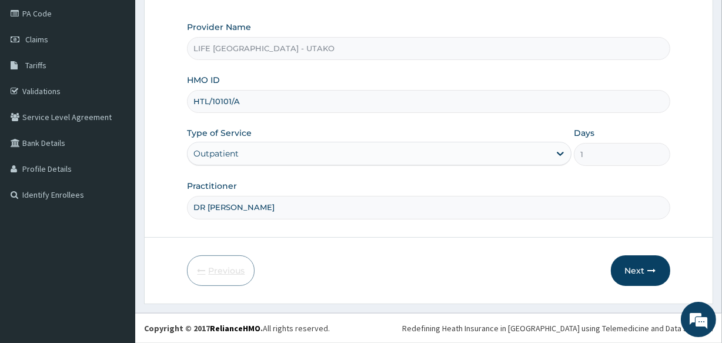
scroll to position [139, 0]
click at [216, 108] on input "HTL/10101/A" at bounding box center [428, 102] width 483 height 23
paste input "ZDC/10036"
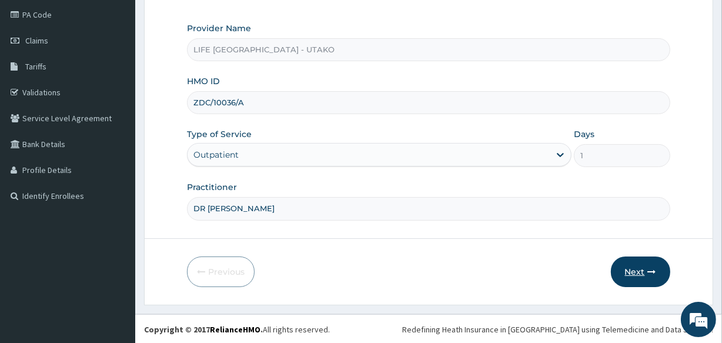
type input "ZDC/10036/A"
click at [631, 272] on button "Next" at bounding box center [640, 271] width 59 height 31
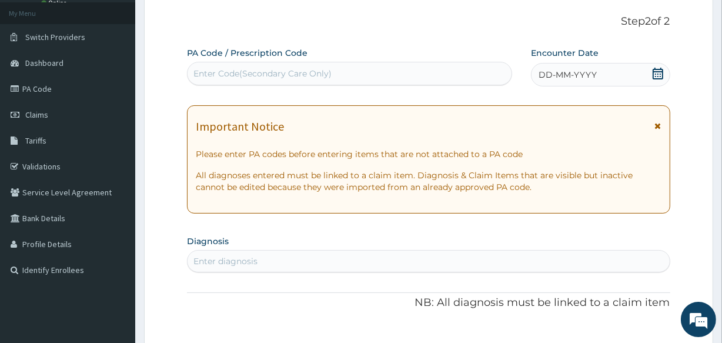
scroll to position [65, 0]
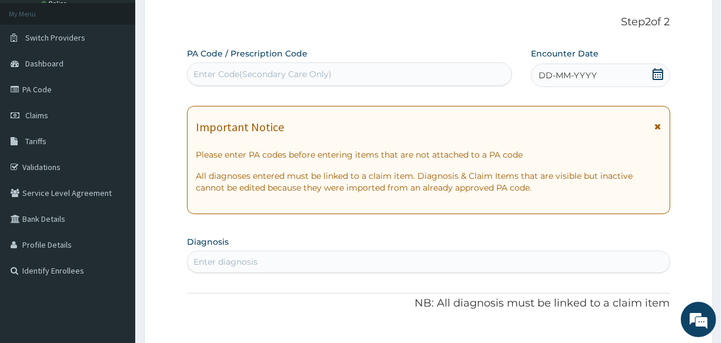
click at [219, 82] on div "Enter Code(Secondary Care Only)" at bounding box center [350, 74] width 324 height 19
paste input "PA/6A0222"
type input "PA/6A0222"
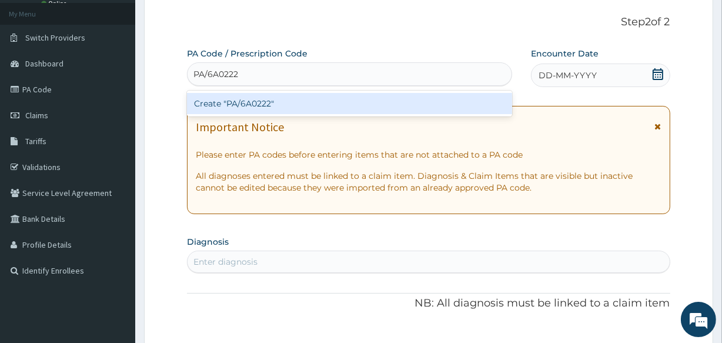
click at [218, 106] on div "Create "PA/6A0222"" at bounding box center [349, 103] width 325 height 21
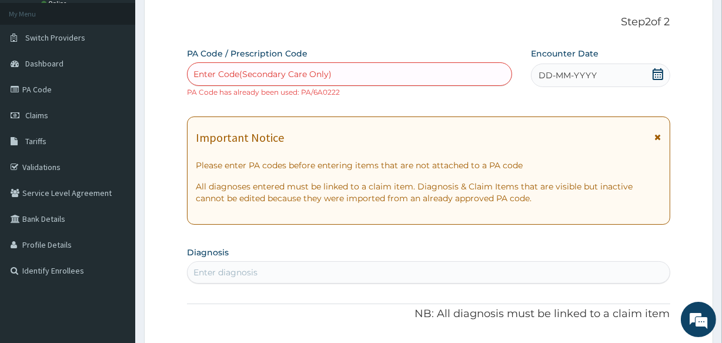
click at [231, 67] on div "Enter Code(Secondary Care Only)" at bounding box center [350, 74] width 324 height 19
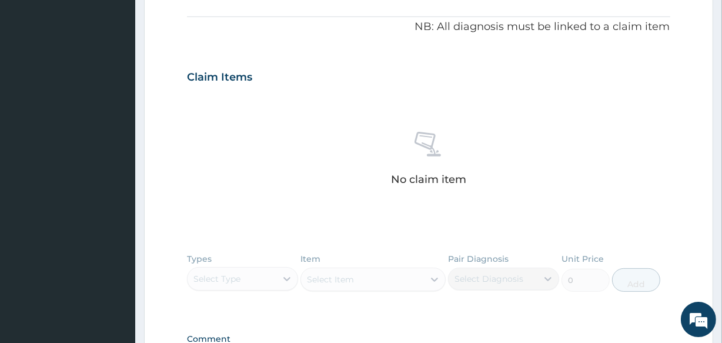
scroll to position [512, 0]
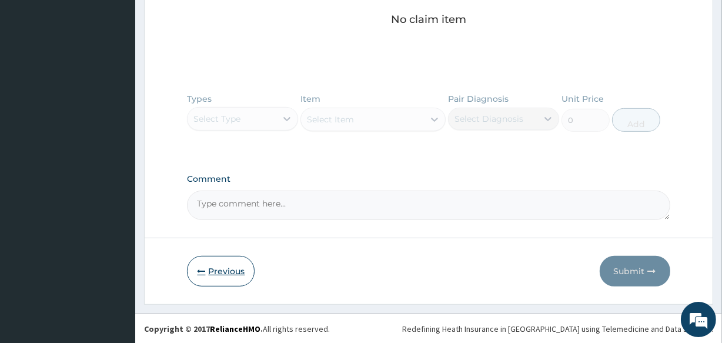
click at [227, 266] on button "Previous" at bounding box center [221, 271] width 68 height 31
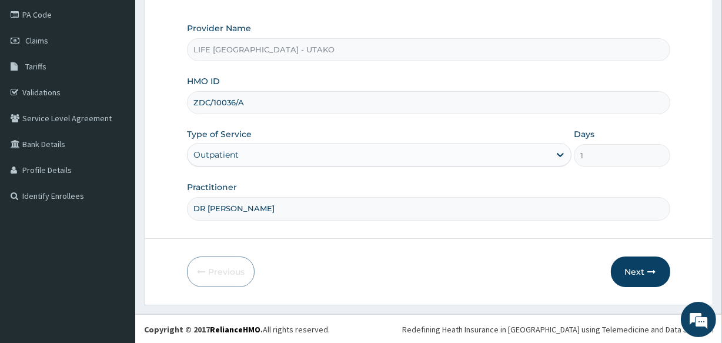
click at [212, 105] on input "ZDC/10036/A" at bounding box center [428, 102] width 483 height 23
paste input "ISD/10026/C"
type input "ISD/10026/C"
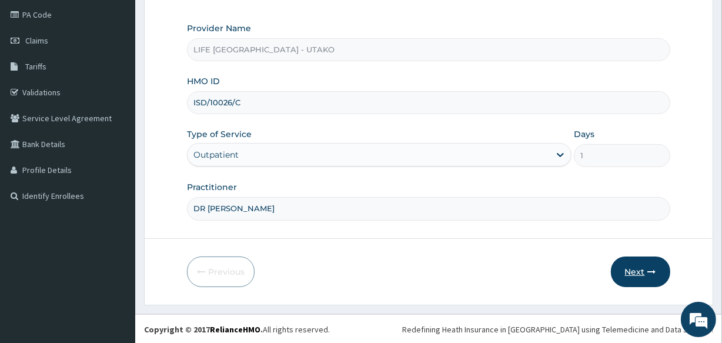
click at [635, 272] on button "Next" at bounding box center [640, 271] width 59 height 31
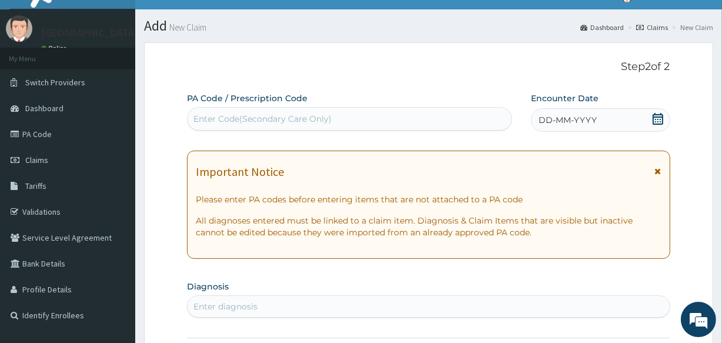
scroll to position [0, 0]
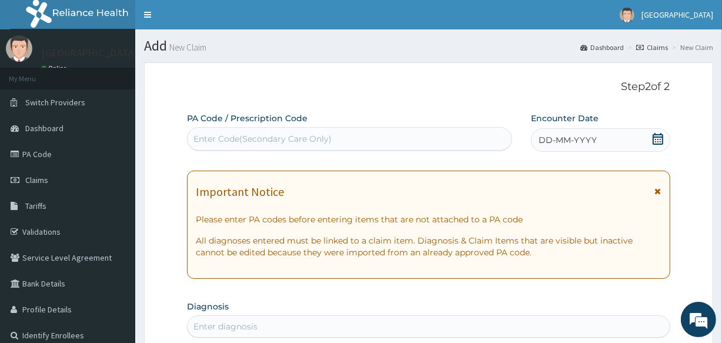
click at [227, 140] on div "Enter Code(Secondary Care Only)" at bounding box center [263, 139] width 138 height 12
paste input "PA/BDCBDF"
type input "PA/BDCBDF"
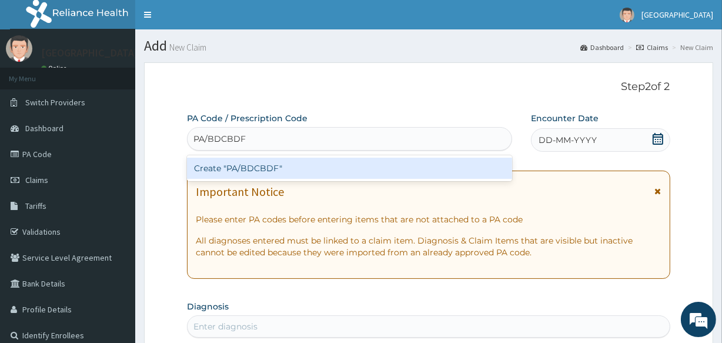
click at [220, 161] on div "Create "PA/BDCBDF"" at bounding box center [349, 168] width 325 height 21
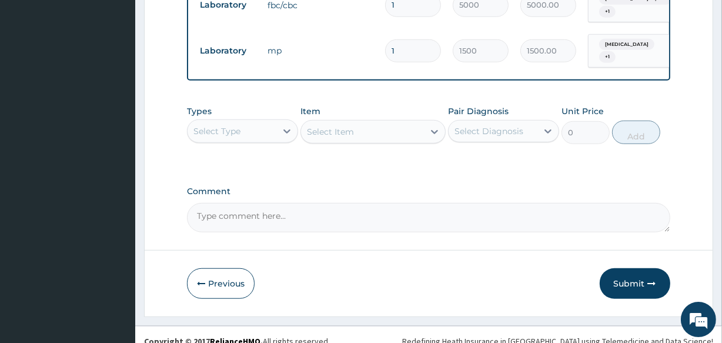
scroll to position [834, 0]
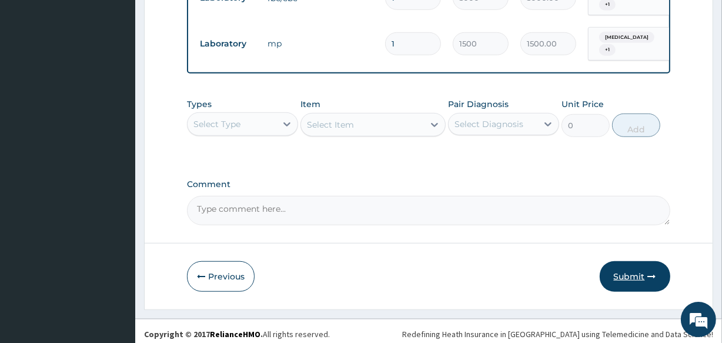
click at [629, 262] on button "Submit" at bounding box center [635, 276] width 71 height 31
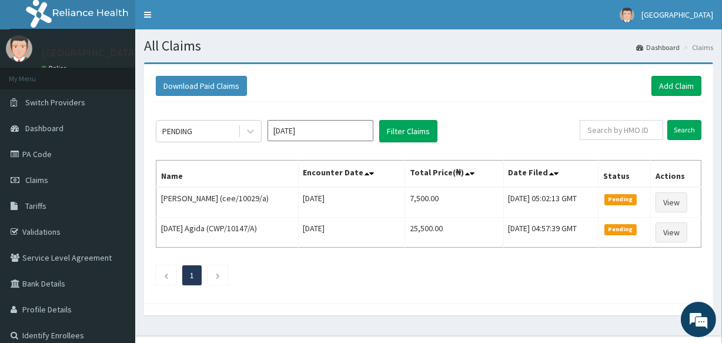
click at [312, 134] on input "[DATE]" at bounding box center [321, 130] width 106 height 21
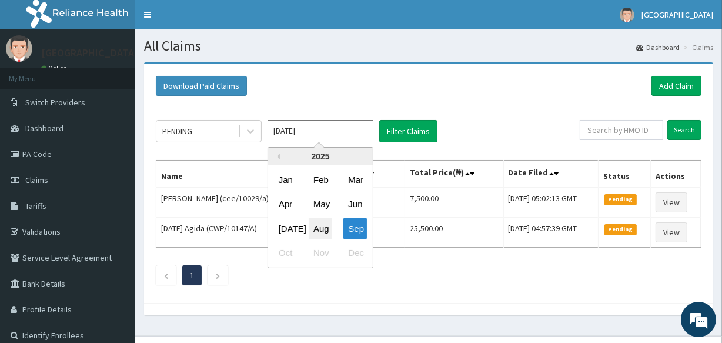
click at [318, 221] on div "Aug" at bounding box center [321, 229] width 24 height 22
type input "Aug 2025"
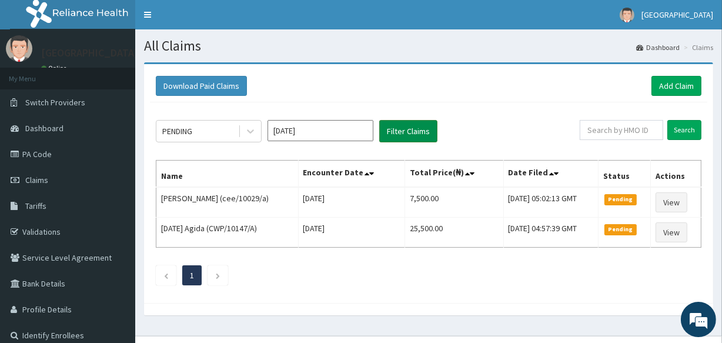
click at [410, 134] on button "Filter Claims" at bounding box center [408, 131] width 58 height 22
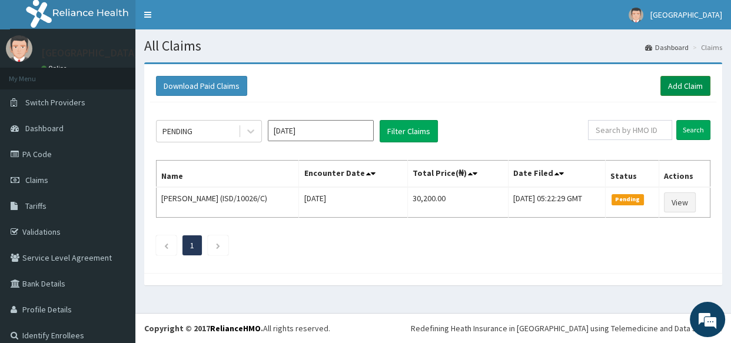
click at [681, 83] on link "Add Claim" at bounding box center [685, 86] width 50 height 20
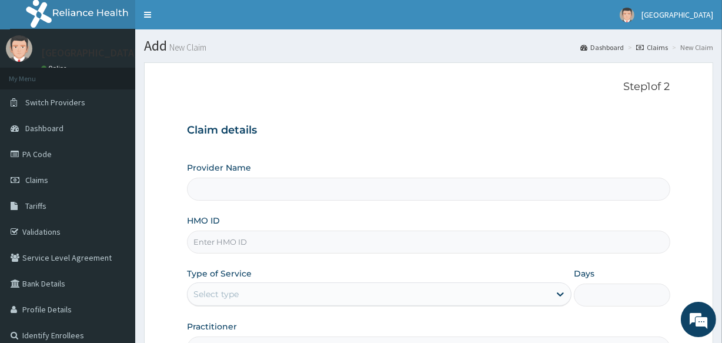
click at [212, 238] on input "HMO ID" at bounding box center [428, 242] width 483 height 23
type input "LIFE [GEOGRAPHIC_DATA] - UTAKO"
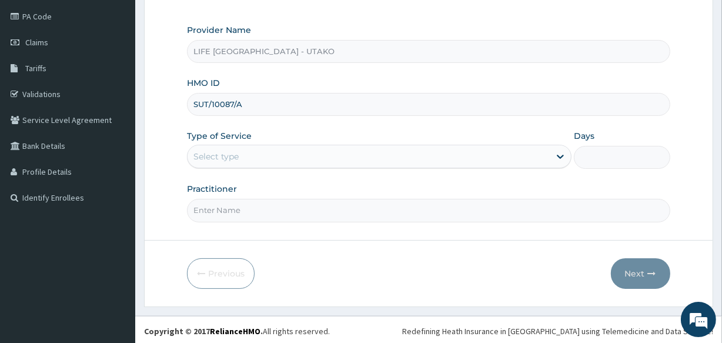
scroll to position [139, 0]
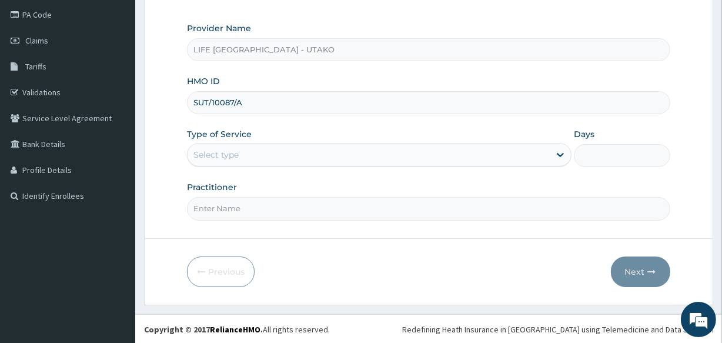
type input "SUT/10087/A"
click at [235, 152] on div "Select type" at bounding box center [216, 155] width 45 height 12
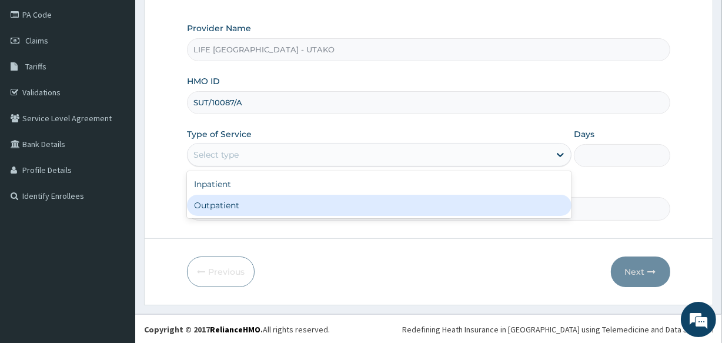
click at [220, 202] on div "Outpatient" at bounding box center [379, 205] width 385 height 21
type input "1"
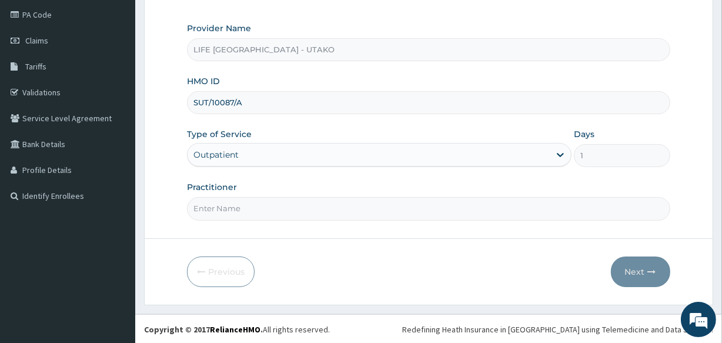
click at [227, 204] on input "Practitioner" at bounding box center [428, 208] width 483 height 23
type input "DR SUNNY"
click at [634, 270] on button "Next" at bounding box center [640, 271] width 59 height 31
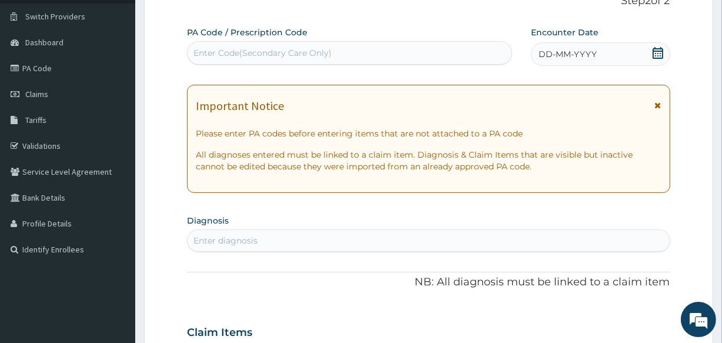
scroll to position [85, 0]
click at [655, 54] on icon at bounding box center [658, 54] width 12 height 12
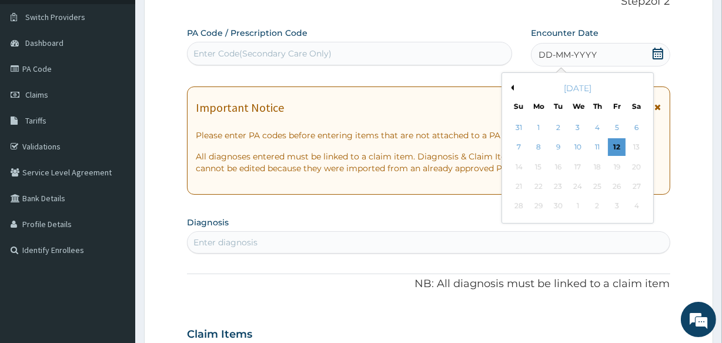
click at [512, 88] on button "Previous Month" at bounding box center [511, 88] width 6 height 6
click at [615, 144] on div "8" at bounding box center [617, 148] width 18 height 18
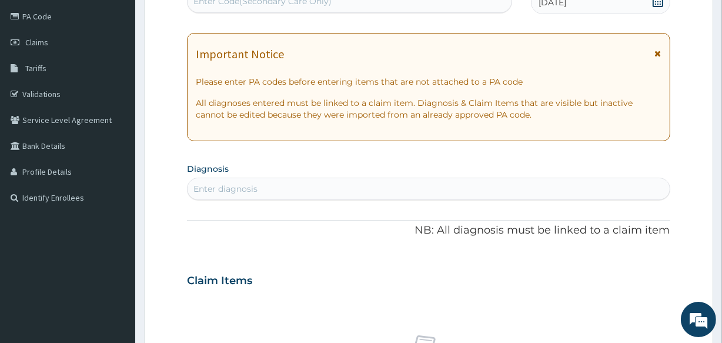
scroll to position [152, 0]
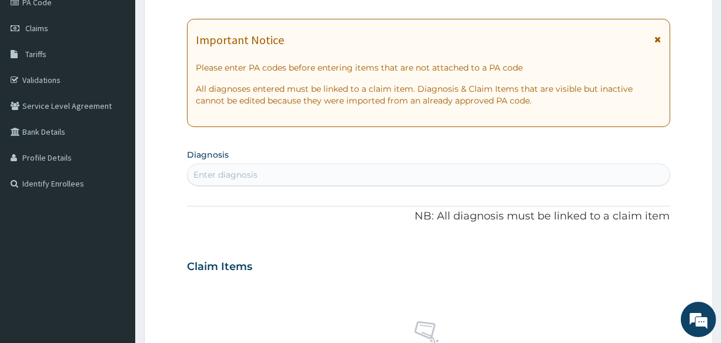
click at [242, 178] on div "Enter diagnosis" at bounding box center [226, 175] width 64 height 12
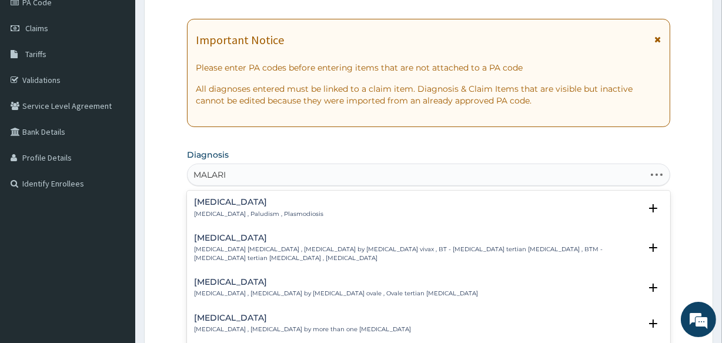
type input "MALARIA"
click at [212, 204] on h4 "Malaria" at bounding box center [258, 202] width 129 height 9
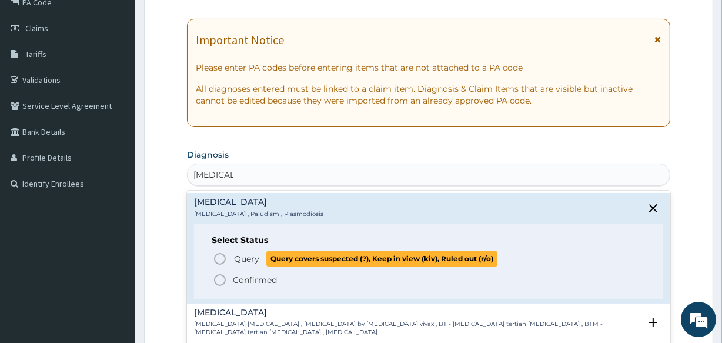
click at [220, 254] on circle "status option query" at bounding box center [220, 259] width 11 height 11
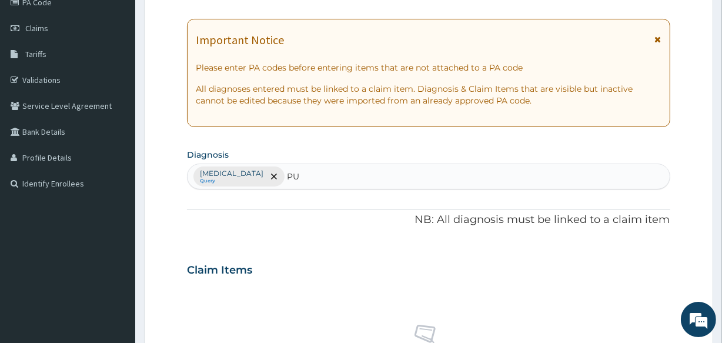
type input "PUD"
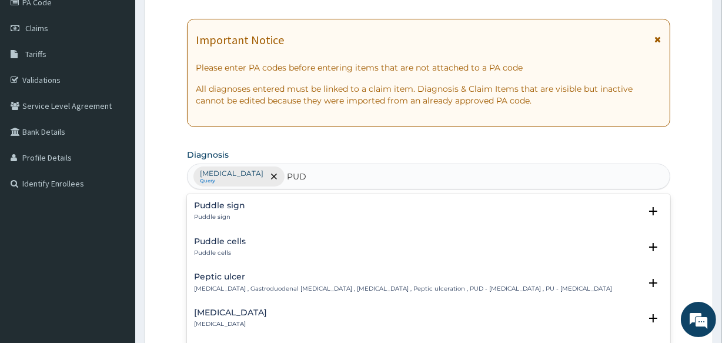
click at [235, 274] on h4 "Peptic ulcer" at bounding box center [403, 276] width 418 height 9
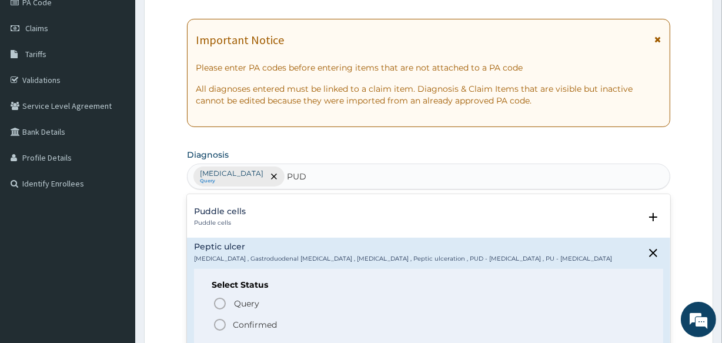
scroll to position [58, 0]
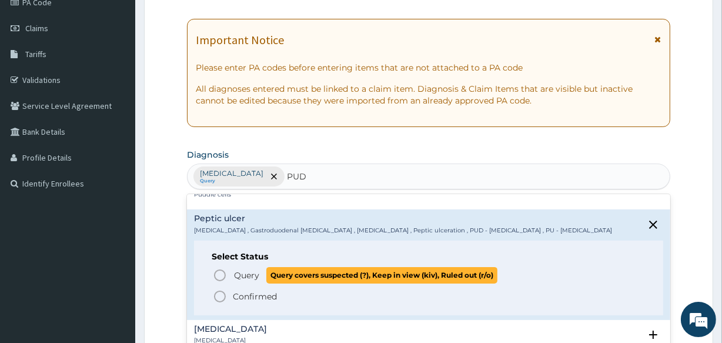
click at [223, 271] on icon "status option query" at bounding box center [220, 275] width 14 height 14
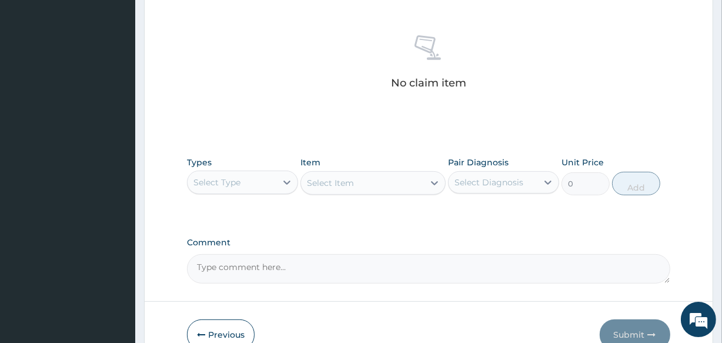
scroll to position [481, 0]
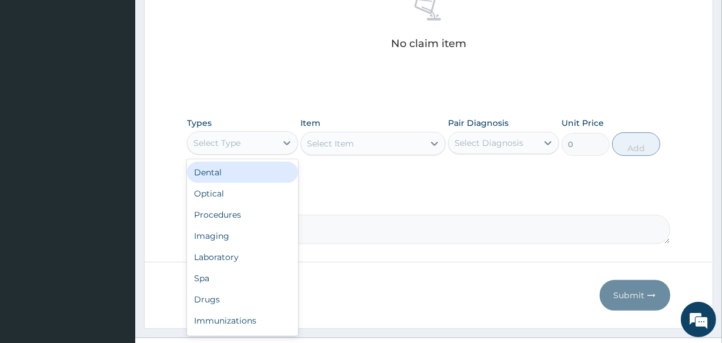
click at [256, 139] on div "Select Type" at bounding box center [232, 143] width 89 height 19
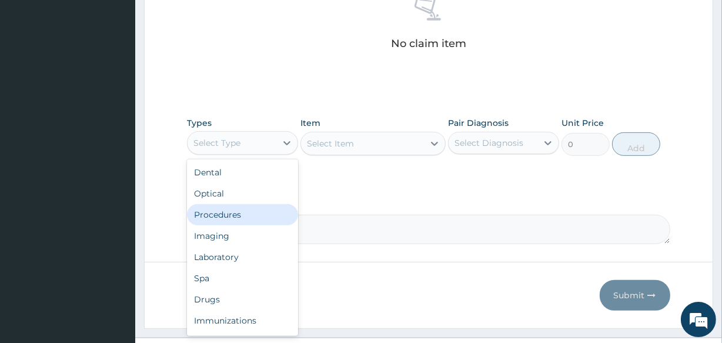
click at [234, 215] on div "Procedures" at bounding box center [242, 214] width 111 height 21
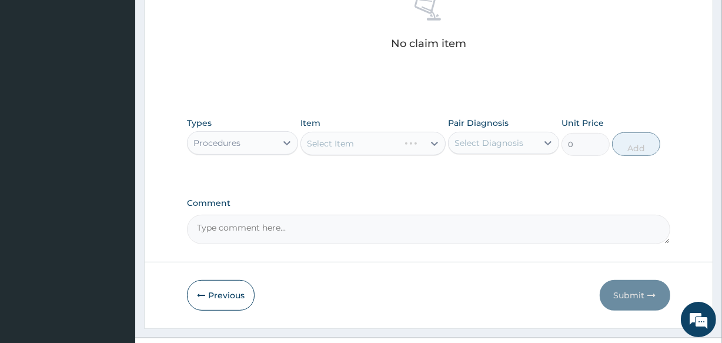
click at [479, 138] on div "Select Diagnosis" at bounding box center [489, 143] width 69 height 12
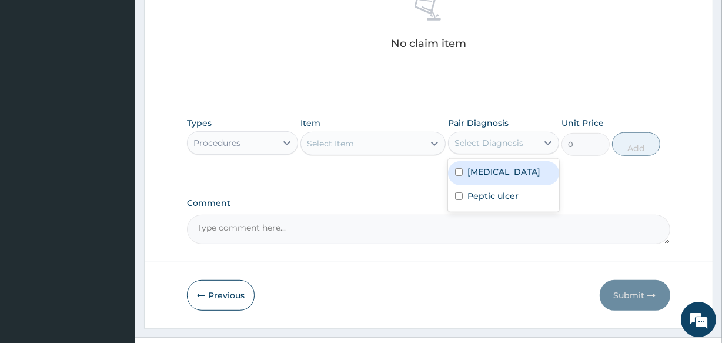
click at [475, 166] on label "Malaria" at bounding box center [504, 172] width 73 height 12
checkbox input "true"
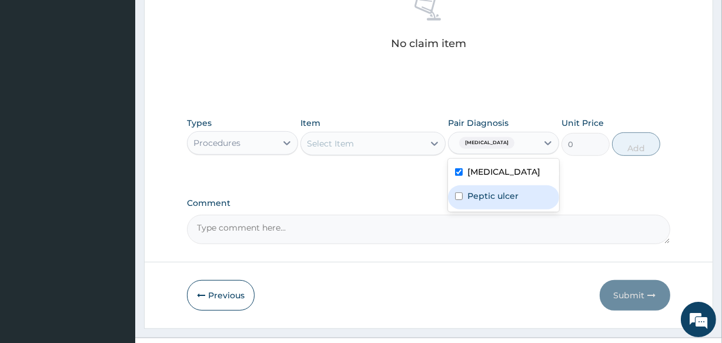
click at [476, 190] on label "Peptic ulcer" at bounding box center [493, 196] width 51 height 12
checkbox input "true"
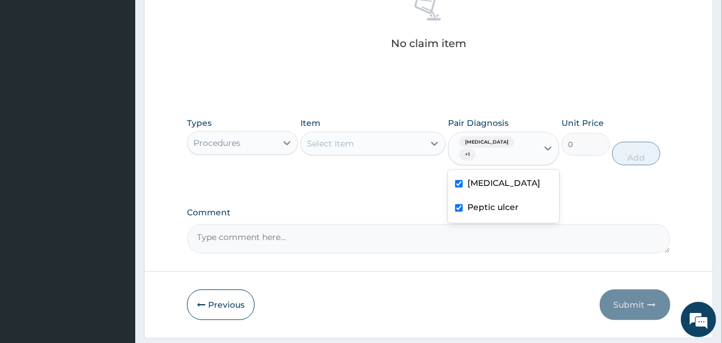
click at [394, 141] on div "Select Item" at bounding box center [362, 143] width 122 height 19
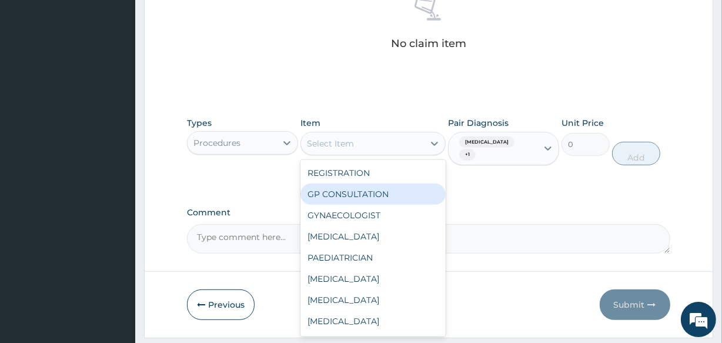
click at [359, 189] on div "GP CONSULTATION" at bounding box center [373, 194] width 145 height 21
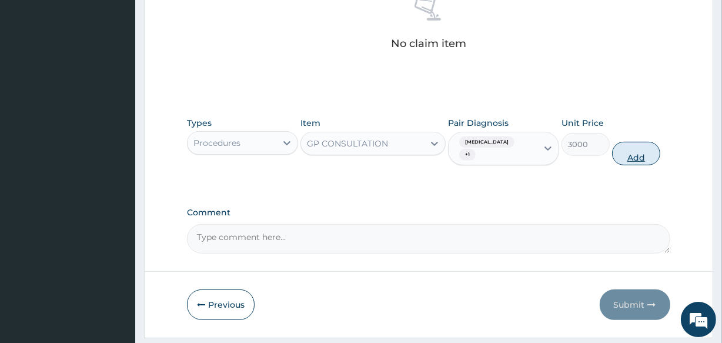
click at [632, 144] on button "Add" at bounding box center [636, 154] width 48 height 24
type input "0"
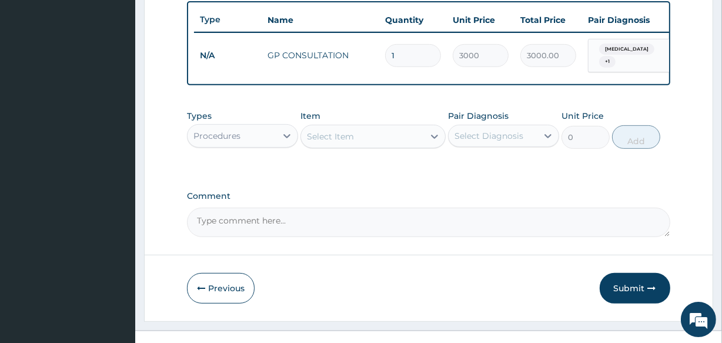
scroll to position [456, 0]
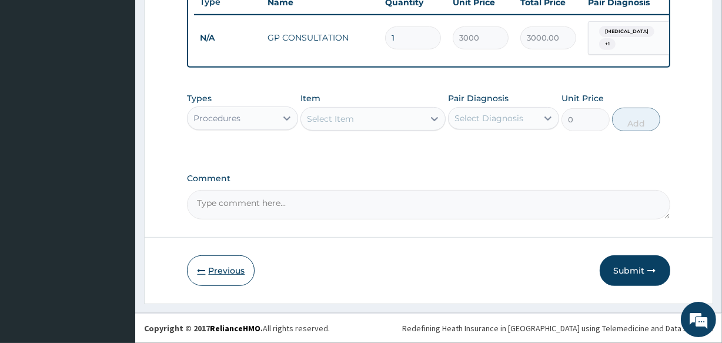
click at [223, 274] on button "Previous" at bounding box center [221, 270] width 68 height 31
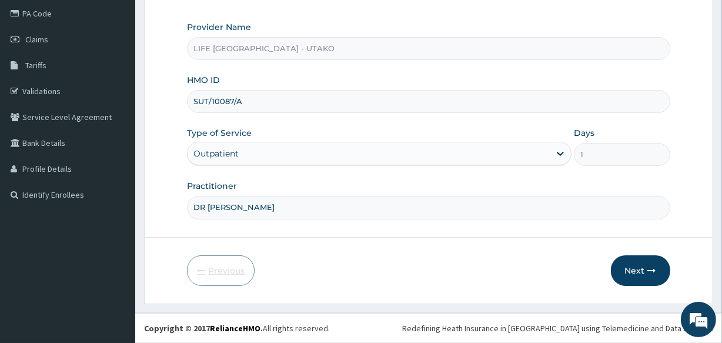
scroll to position [139, 0]
click at [233, 106] on input "SUT/10087/A" at bounding box center [428, 102] width 483 height 23
click at [628, 262] on button "Next" at bounding box center [640, 271] width 59 height 31
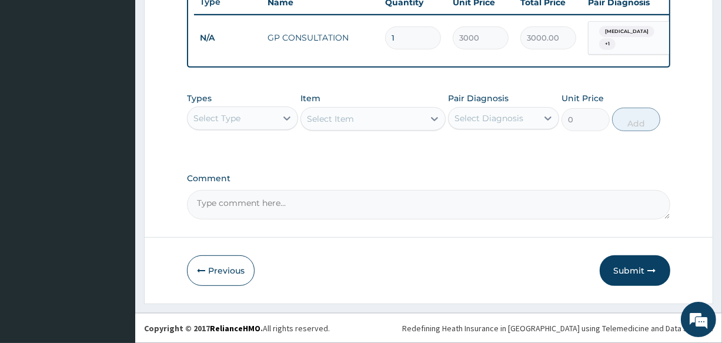
scroll to position [456, 0]
click at [275, 112] on div "Select Type" at bounding box center [232, 118] width 89 height 19
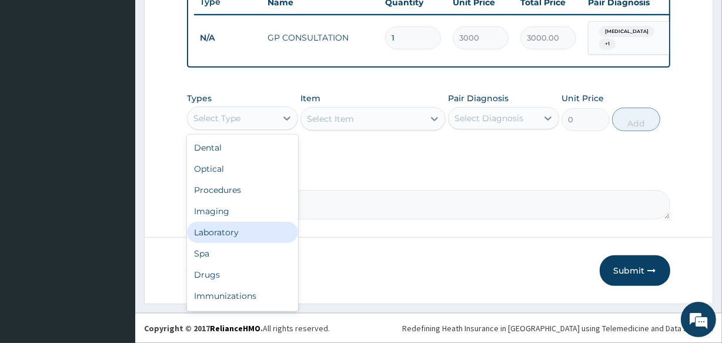
click at [224, 236] on div "Laboratory" at bounding box center [242, 232] width 111 height 21
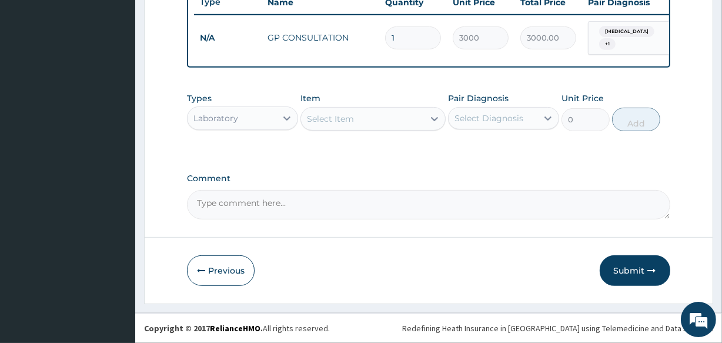
click at [425, 122] on div at bounding box center [434, 118] width 21 height 21
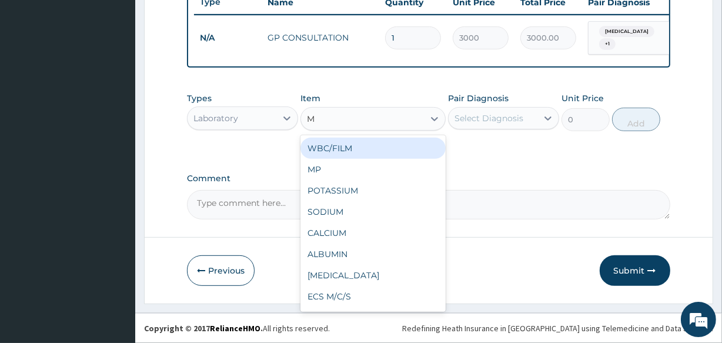
type input "MP"
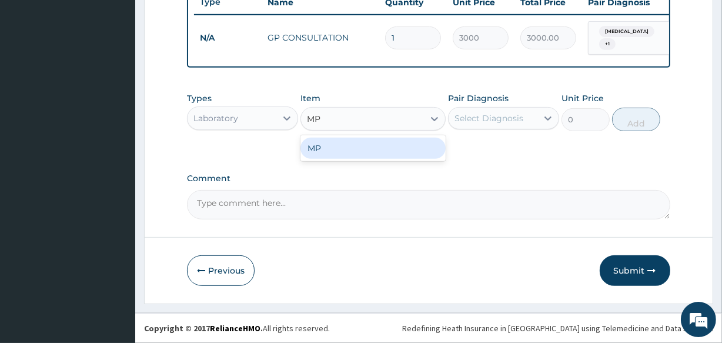
click at [317, 141] on div "MP" at bounding box center [373, 148] width 145 height 21
type input "1500"
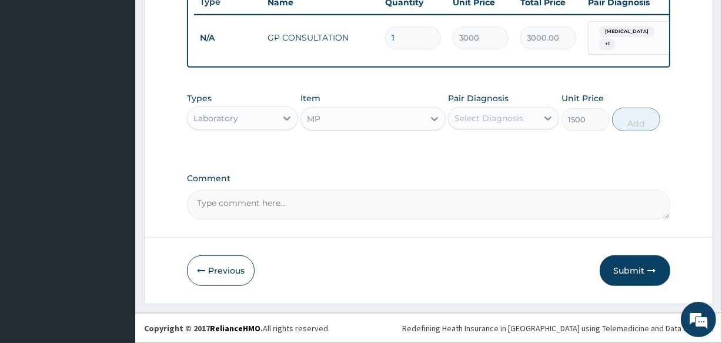
click at [504, 121] on div "Select Diagnosis" at bounding box center [489, 118] width 69 height 12
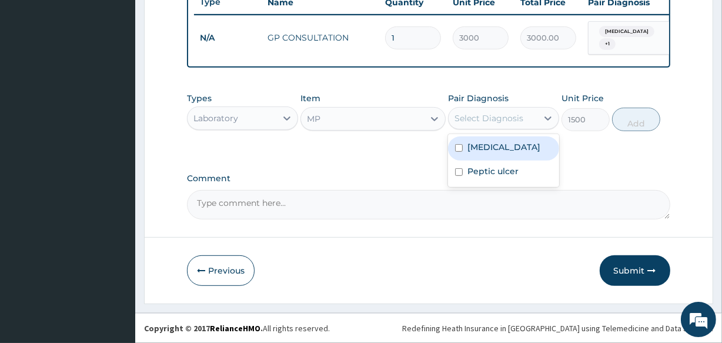
click at [489, 146] on label "Malaria" at bounding box center [504, 147] width 73 height 12
checkbox input "true"
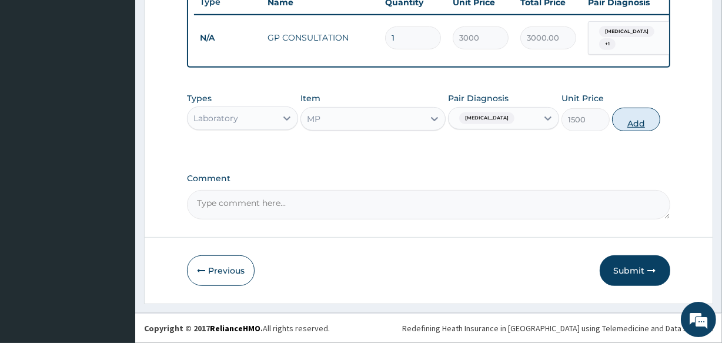
click at [637, 122] on button "Add" at bounding box center [636, 120] width 48 height 24
type input "0"
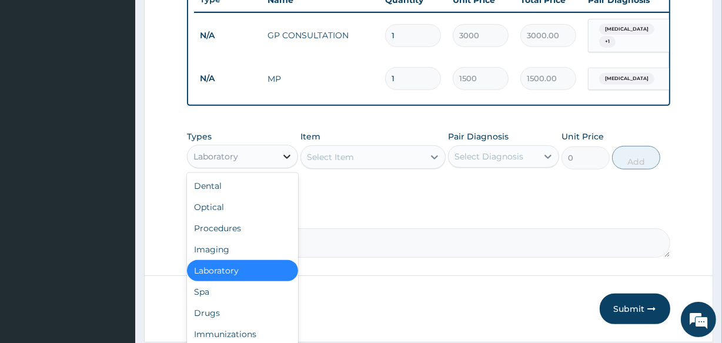
click at [289, 158] on icon at bounding box center [287, 157] width 12 height 12
click at [213, 314] on div "Drugs" at bounding box center [242, 312] width 111 height 21
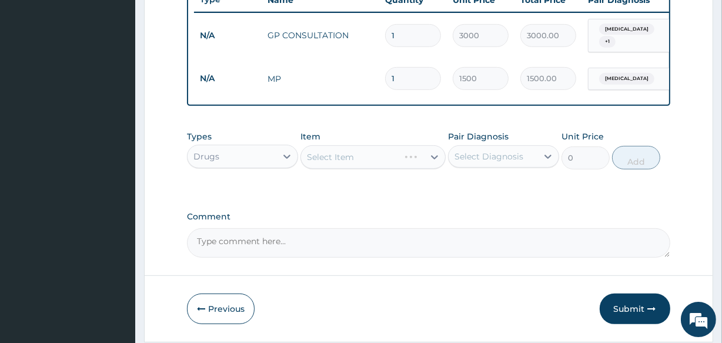
click at [425, 156] on div "Select Item" at bounding box center [373, 157] width 145 height 24
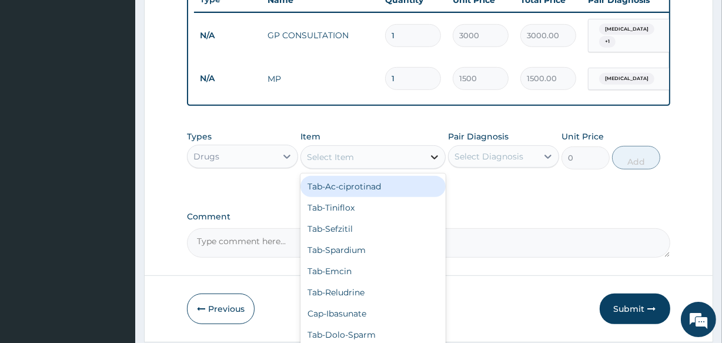
click at [431, 161] on icon at bounding box center [435, 157] width 12 height 12
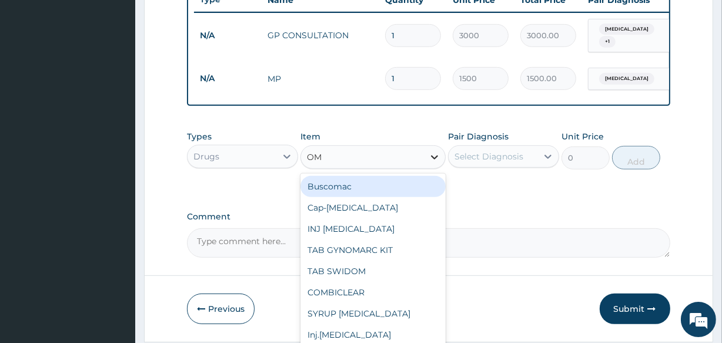
type input "OME"
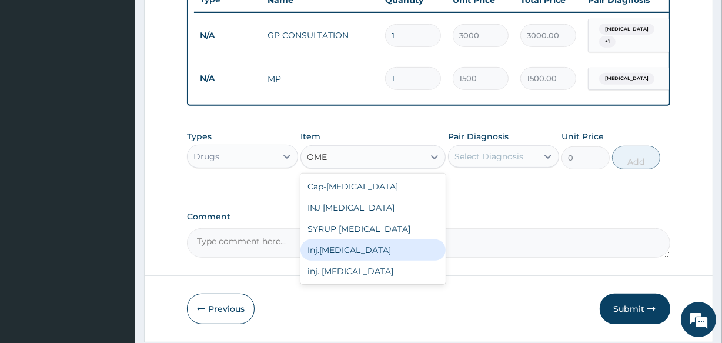
click at [353, 254] on div "Inj.[MEDICAL_DATA]" at bounding box center [373, 249] width 145 height 21
type input "2000"
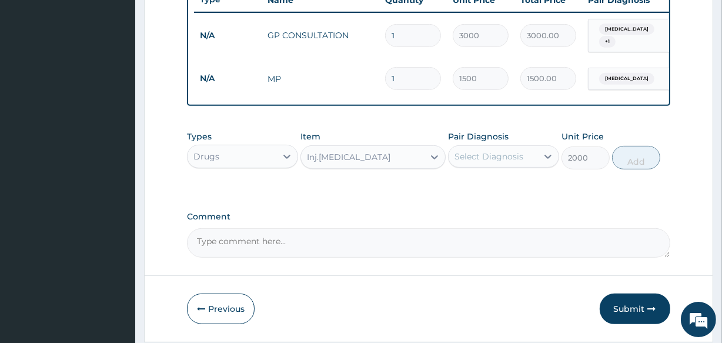
click at [525, 154] on div "Select Diagnosis" at bounding box center [493, 156] width 89 height 19
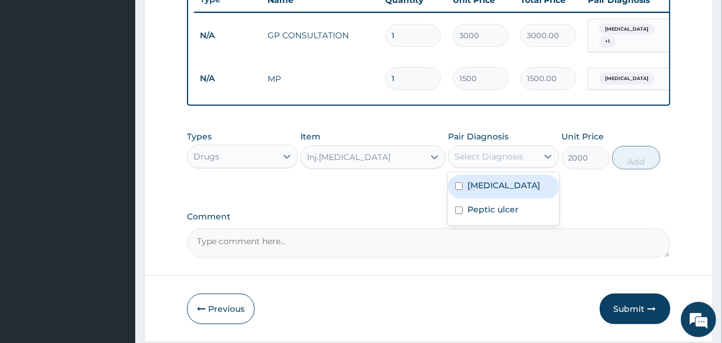
click at [483, 184] on label "Malaria" at bounding box center [504, 185] width 73 height 12
checkbox input "true"
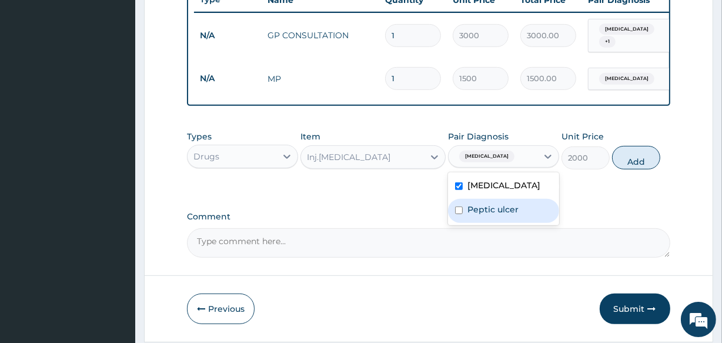
click at [478, 212] on label "Peptic ulcer" at bounding box center [493, 210] width 51 height 12
checkbox input "true"
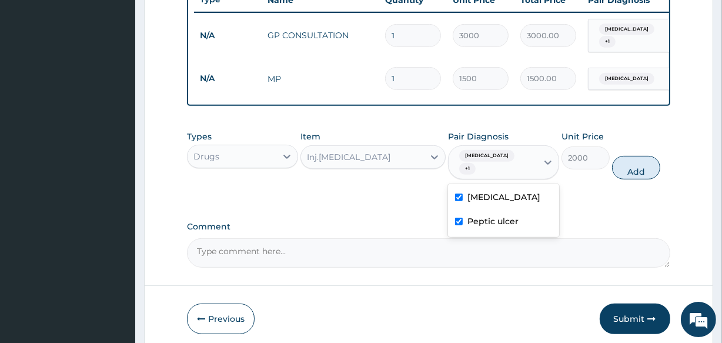
click at [462, 194] on input "checkbox" at bounding box center [459, 198] width 8 height 8
checkbox input "false"
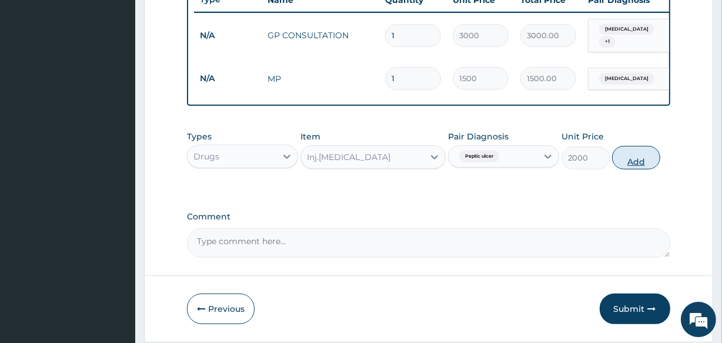
click at [645, 164] on button "Add" at bounding box center [636, 158] width 48 height 24
type input "0"
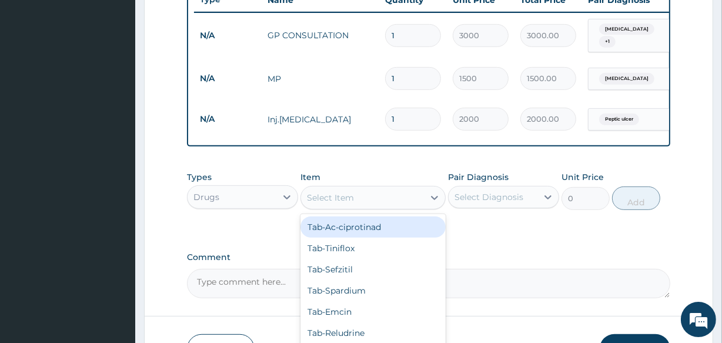
click at [358, 196] on div "Select Item" at bounding box center [362, 197] width 122 height 19
type input "OME"
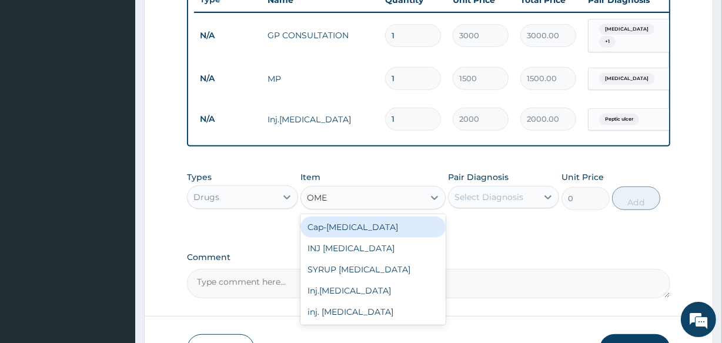
click at [330, 231] on div "Cap-Omeprazole" at bounding box center [373, 226] width 145 height 21
type input "2000"
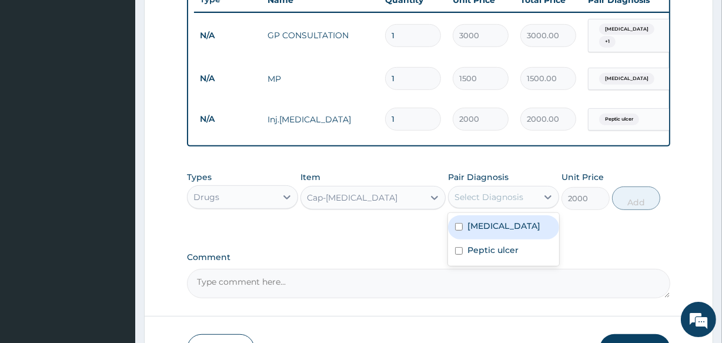
click at [515, 194] on div "Select Diagnosis" at bounding box center [489, 197] width 69 height 12
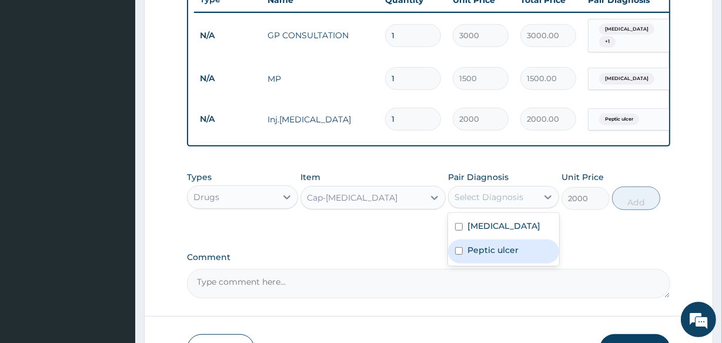
click at [480, 248] on label "Peptic ulcer" at bounding box center [493, 250] width 51 height 12
checkbox input "true"
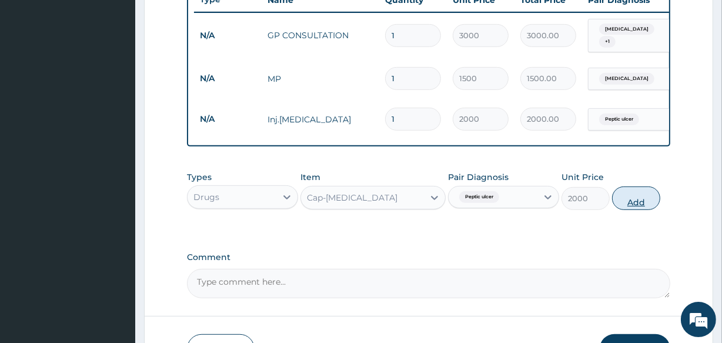
click at [629, 204] on button "Add" at bounding box center [636, 198] width 48 height 24
type input "0"
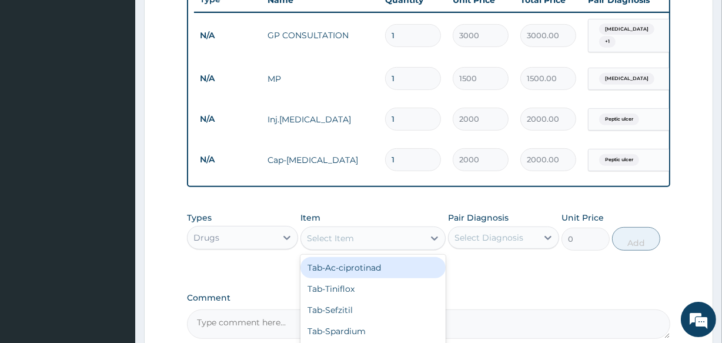
click at [380, 239] on div "Select Item" at bounding box center [362, 238] width 122 height 19
type input "AMO"
click at [361, 268] on div "Cap-Amoxyl 500mg" at bounding box center [373, 267] width 145 height 21
type input "1500"
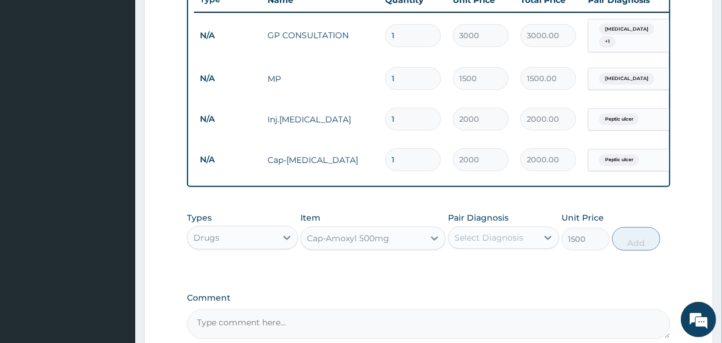
click at [489, 242] on div "Select Diagnosis" at bounding box center [489, 238] width 69 height 12
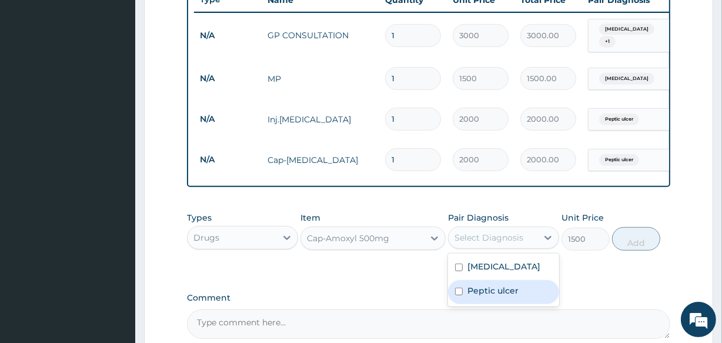
click at [477, 288] on label "Peptic ulcer" at bounding box center [493, 291] width 51 height 12
checkbox input "true"
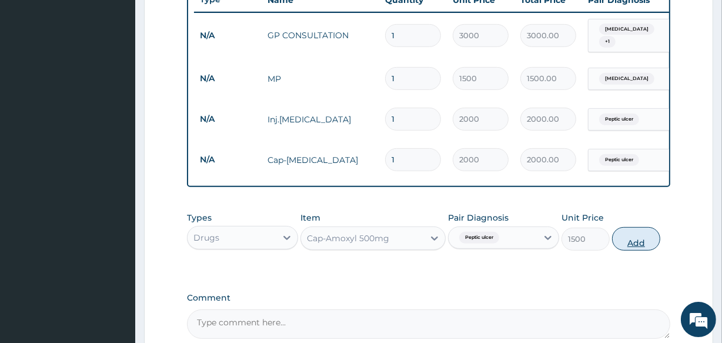
click at [634, 246] on button "Add" at bounding box center [636, 239] width 48 height 24
type input "0"
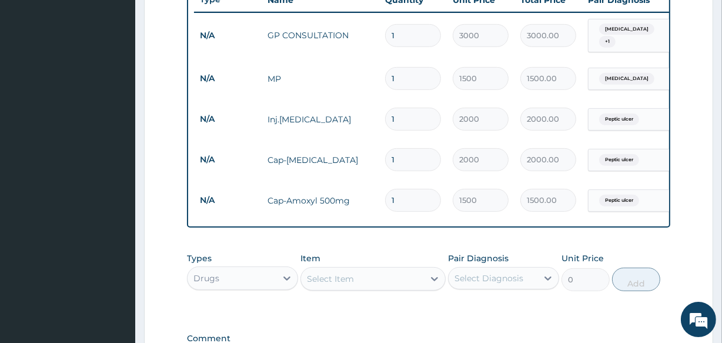
click at [353, 276] on div "Select Item" at bounding box center [330, 279] width 47 height 12
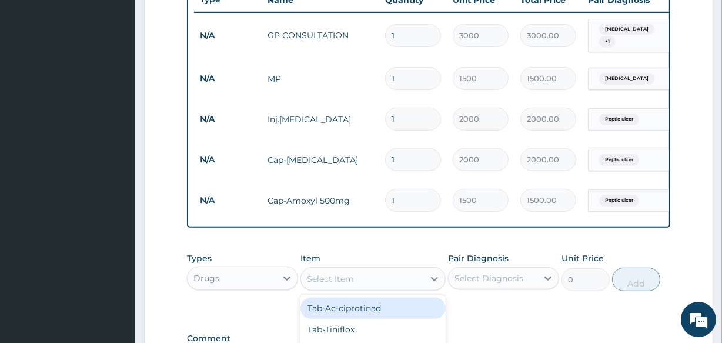
type input "C"
type input "ACT"
click at [345, 306] on div "Tab-ACT" at bounding box center [373, 308] width 145 height 21
type input "2000"
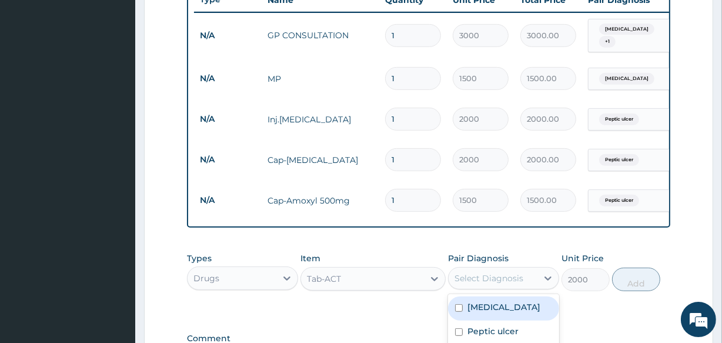
click at [476, 280] on div "Select Diagnosis" at bounding box center [489, 278] width 69 height 12
click at [461, 312] on input "checkbox" at bounding box center [459, 308] width 8 height 8
checkbox input "true"
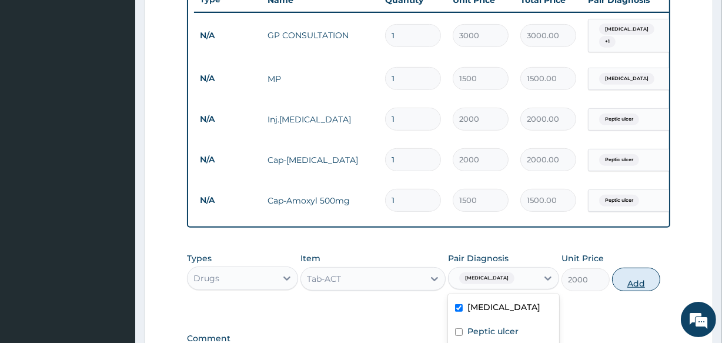
click at [641, 284] on button "Add" at bounding box center [636, 280] width 48 height 24
type input "0"
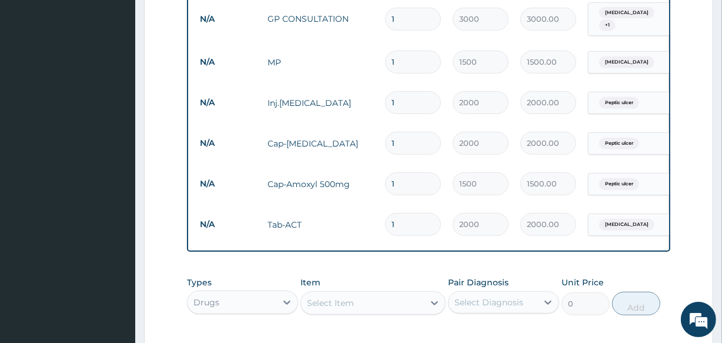
scroll to position [485, 0]
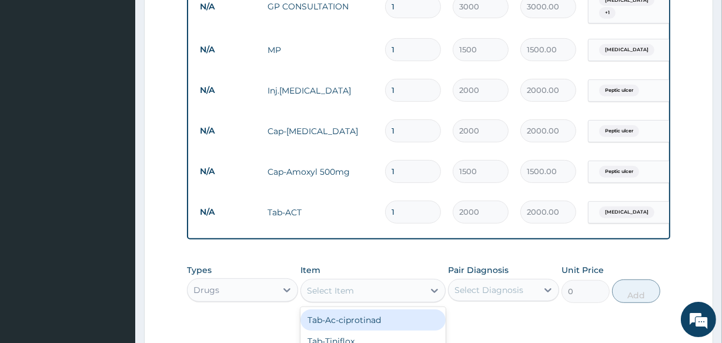
click at [329, 292] on div "Select Item" at bounding box center [330, 291] width 47 height 12
type input "PCM"
click at [326, 324] on div "PCM" at bounding box center [373, 319] width 145 height 21
type input "200"
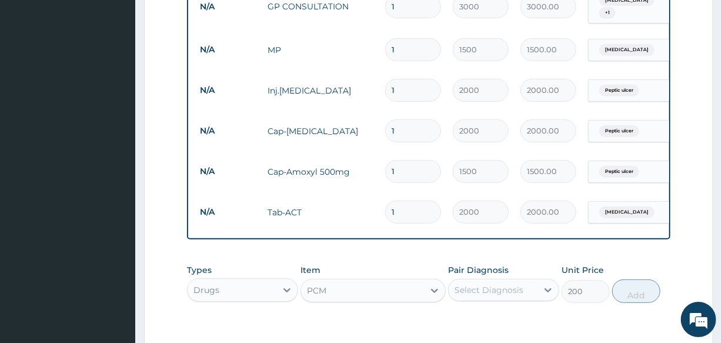
click at [485, 296] on div "Select Diagnosis" at bounding box center [489, 290] width 69 height 12
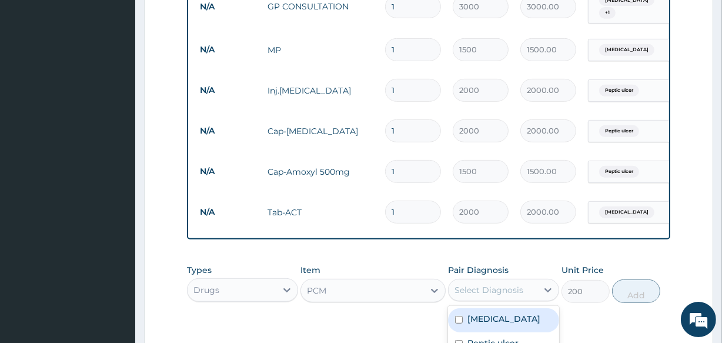
click at [471, 325] on label "Malaria" at bounding box center [504, 319] width 73 height 12
checkbox input "true"
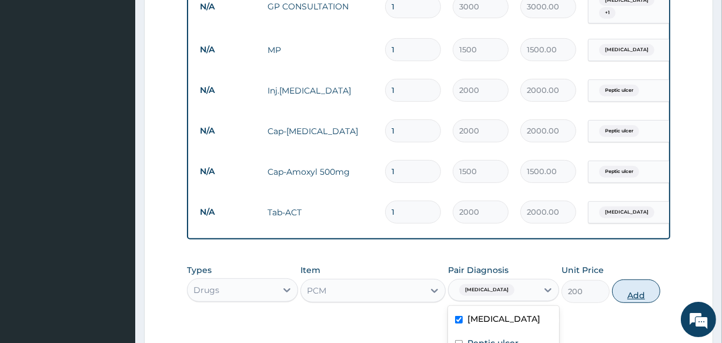
click at [628, 300] on button "Add" at bounding box center [636, 291] width 48 height 24
type input "0"
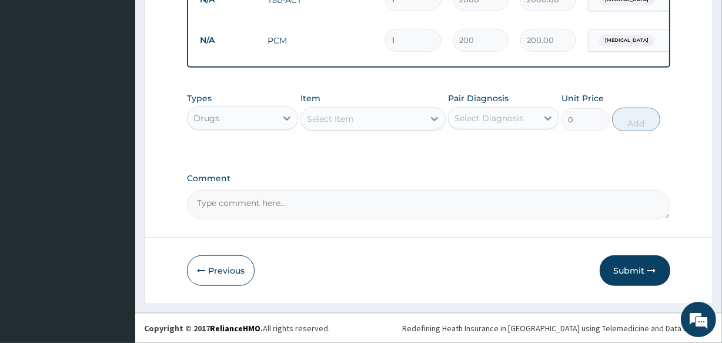
scroll to position [702, 0]
click at [624, 269] on button "Submit" at bounding box center [635, 270] width 71 height 31
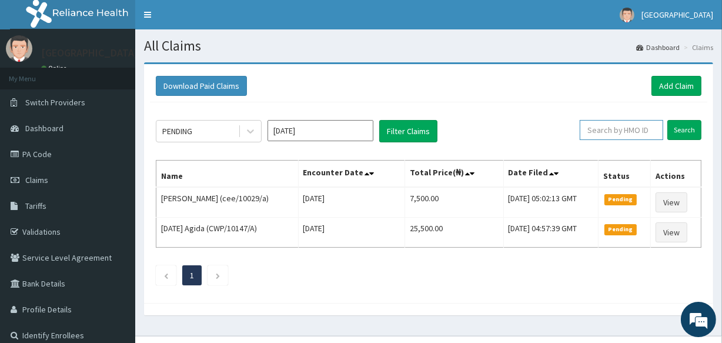
click at [602, 134] on input "text" at bounding box center [622, 130] width 84 height 20
paste input "SUT/10087/A"
click at [681, 134] on input "Search" at bounding box center [685, 130] width 34 height 20
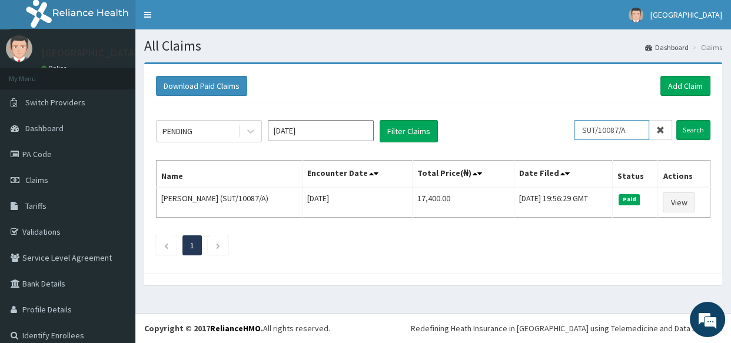
click at [624, 129] on input "SUT/10087/A" at bounding box center [611, 130] width 75 height 20
click at [624, 128] on input "SUT/10087/A" at bounding box center [611, 130] width 75 height 20
type input "DET/10024/A"
click at [691, 126] on input "Search" at bounding box center [693, 130] width 34 height 20
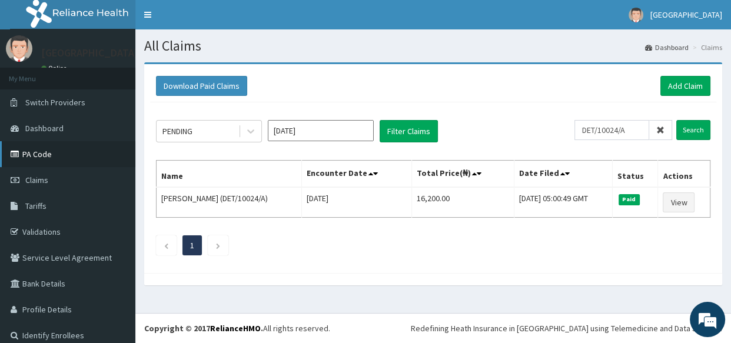
click at [56, 153] on link "PA Code" at bounding box center [67, 154] width 135 height 26
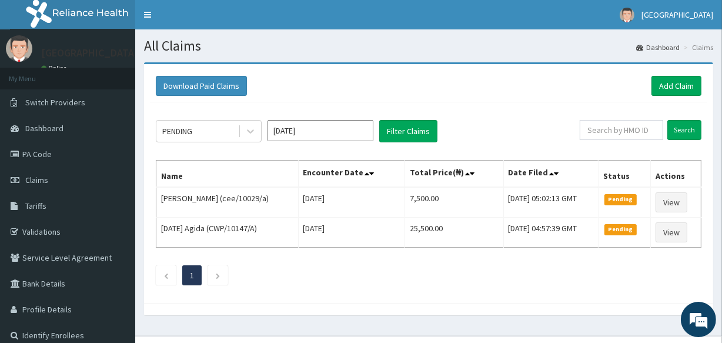
click at [319, 142] on div "[DATE]" at bounding box center [321, 131] width 106 height 22
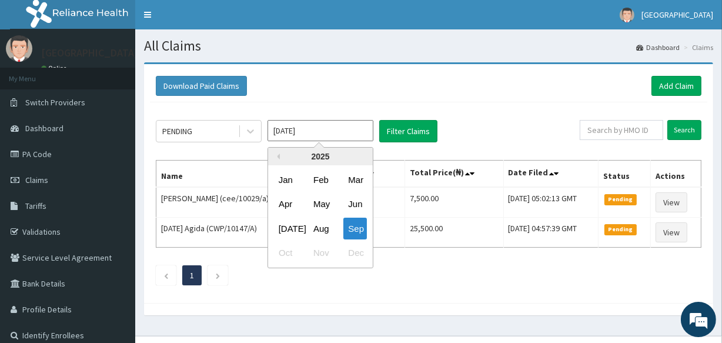
click at [314, 137] on input "[DATE]" at bounding box center [321, 130] width 106 height 21
click at [316, 224] on div "Aug" at bounding box center [321, 229] width 24 height 22
type input "[DATE]"
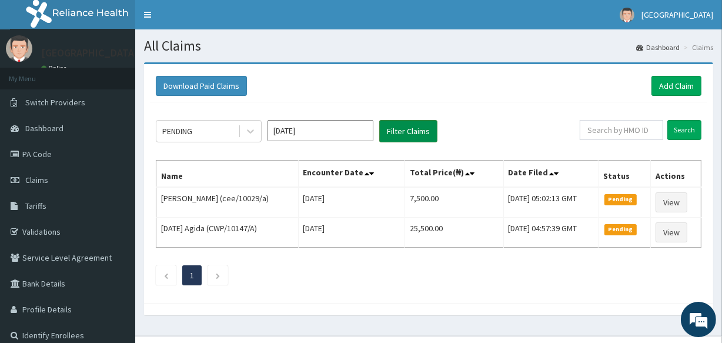
click at [409, 134] on button "Filter Claims" at bounding box center [408, 131] width 58 height 22
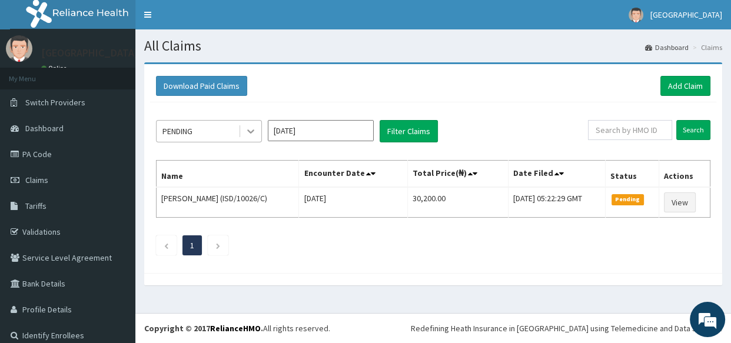
click at [252, 132] on icon at bounding box center [251, 131] width 12 height 12
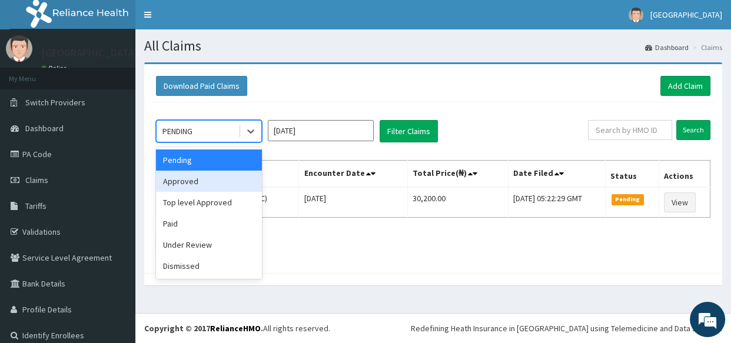
click at [218, 178] on div "Approved" at bounding box center [209, 181] width 106 height 21
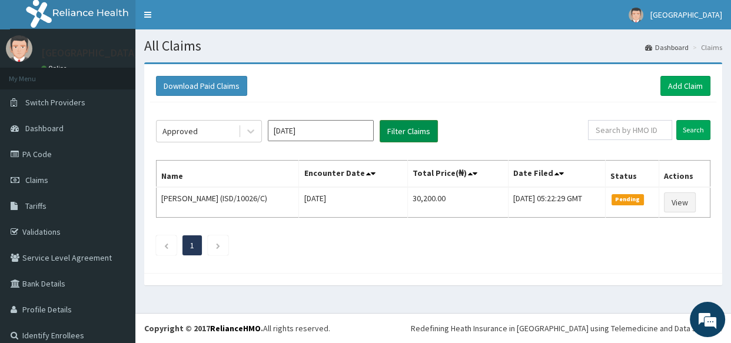
click at [404, 126] on button "Filter Claims" at bounding box center [408, 131] width 58 height 22
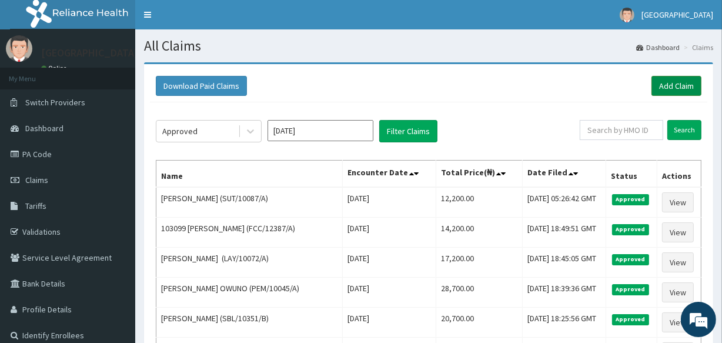
click at [667, 83] on link "Add Claim" at bounding box center [677, 86] width 50 height 20
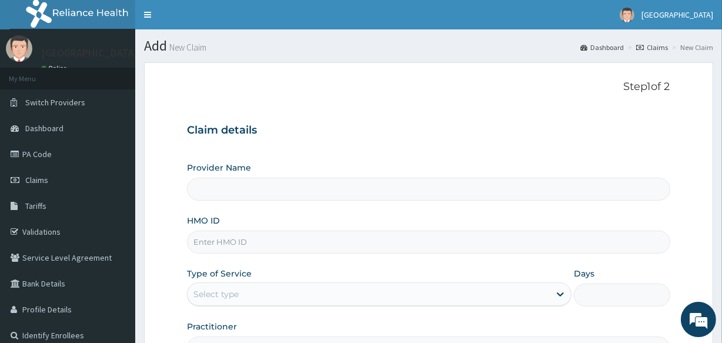
click at [209, 247] on input "HMO ID" at bounding box center [428, 242] width 483 height 23
type input "LIFE [GEOGRAPHIC_DATA] - UTAKO"
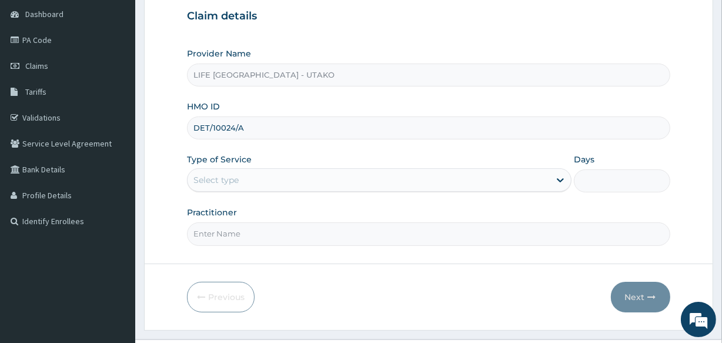
scroll to position [121, 0]
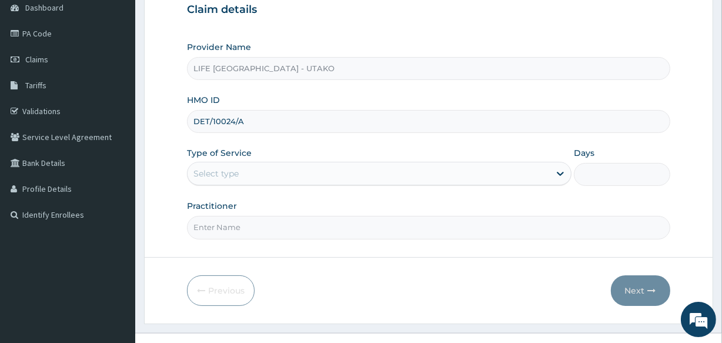
type input "DET/10024/A"
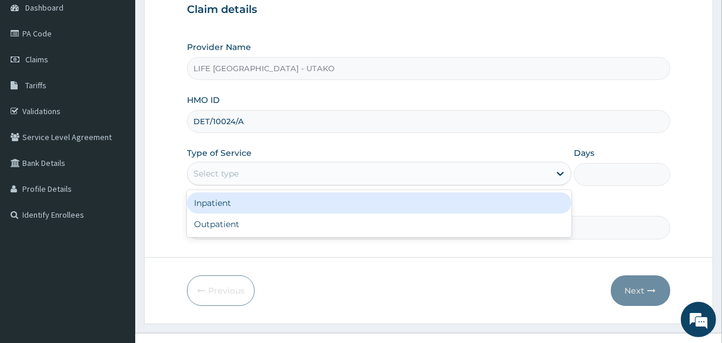
click at [218, 176] on div "Select type" at bounding box center [216, 174] width 45 height 12
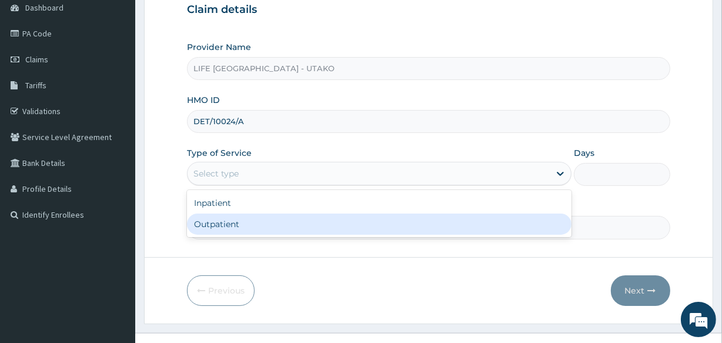
click at [218, 220] on div "Outpatient" at bounding box center [379, 224] width 385 height 21
type input "1"
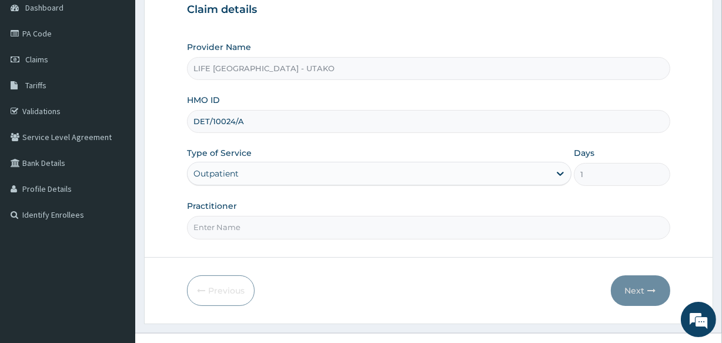
click at [233, 225] on input "Practitioner" at bounding box center [428, 227] width 483 height 23
type input "DR SUNNY"
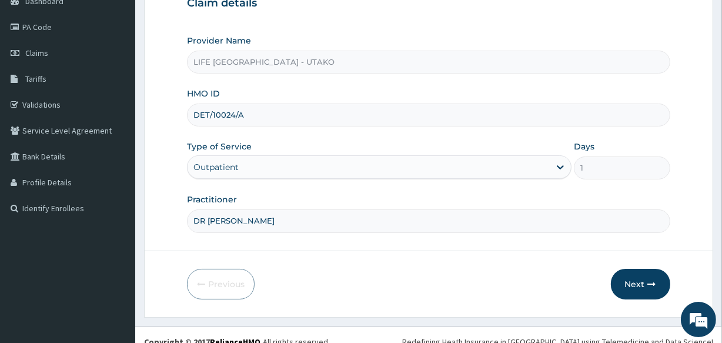
scroll to position [139, 0]
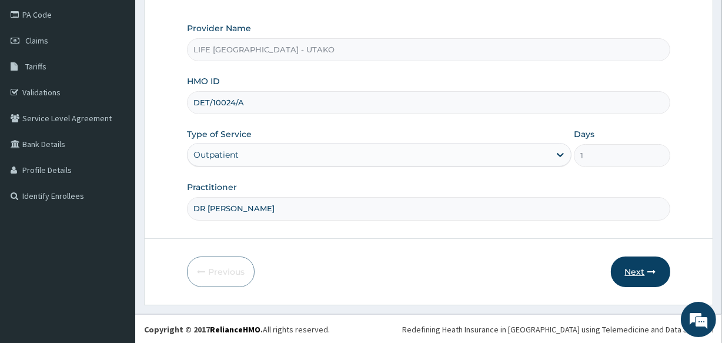
click at [629, 270] on button "Next" at bounding box center [640, 271] width 59 height 31
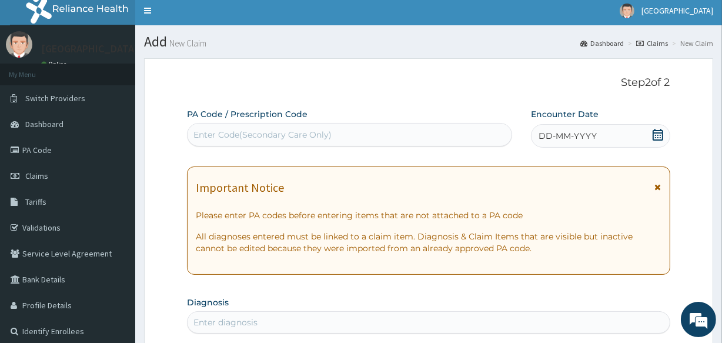
scroll to position [0, 0]
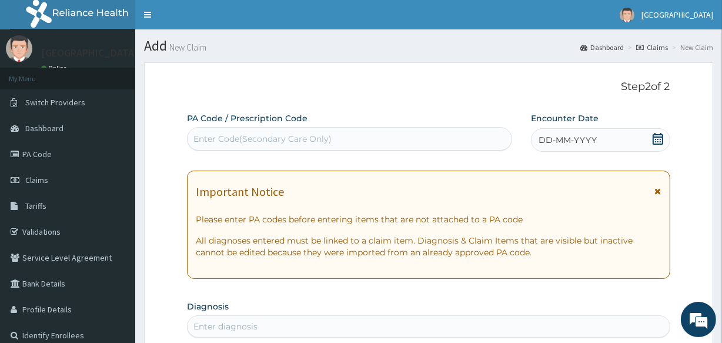
click at [659, 138] on icon at bounding box center [658, 139] width 12 height 12
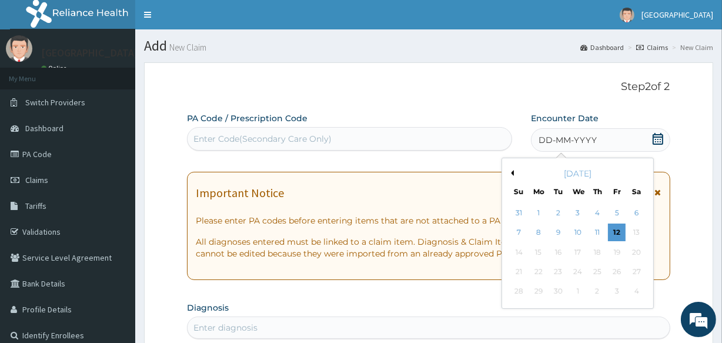
click at [511, 172] on button "Previous Month" at bounding box center [511, 173] width 6 height 6
click at [633, 229] on div "9" at bounding box center [637, 233] width 18 height 18
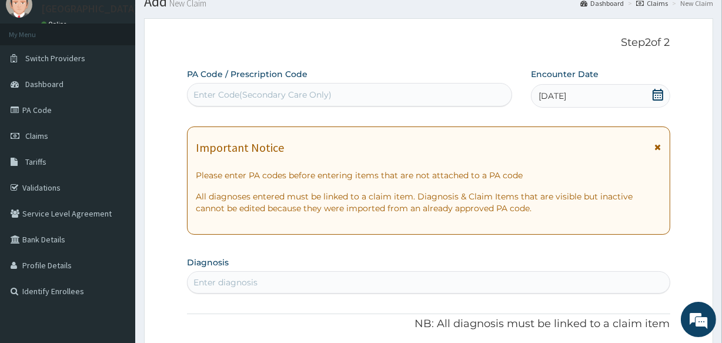
scroll to position [104, 0]
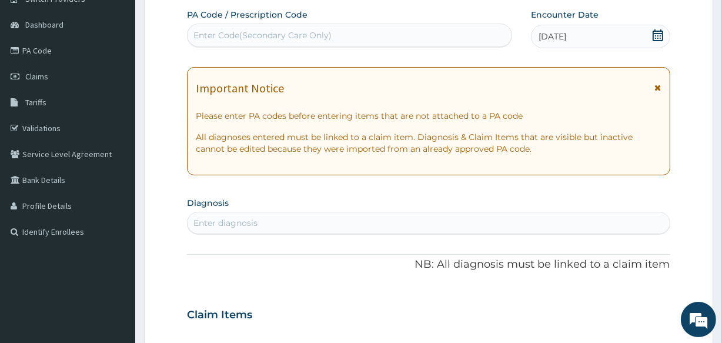
click at [219, 221] on div "Enter diagnosis" at bounding box center [226, 223] width 64 height 12
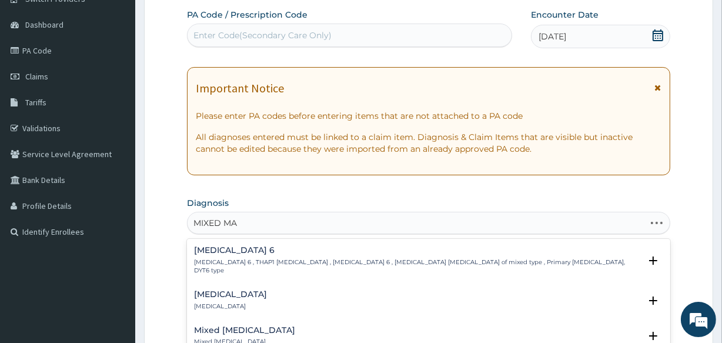
type input "MIXED MAL"
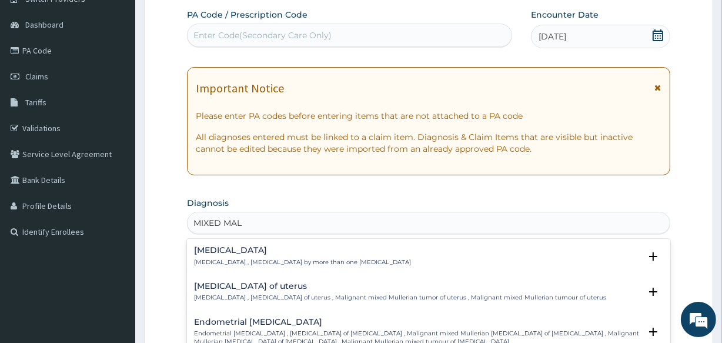
click at [219, 258] on p "Mixed malaria , Malaria by more than one parasite" at bounding box center [302, 262] width 217 height 8
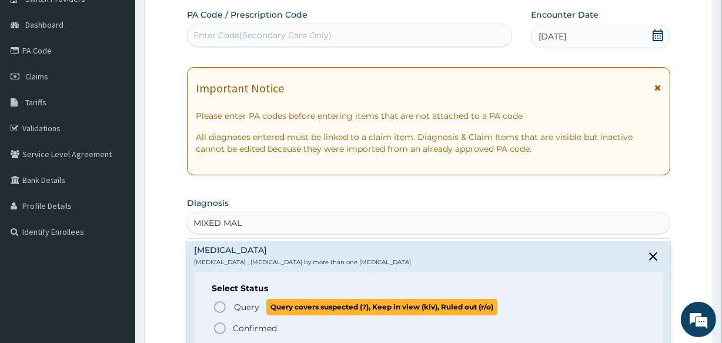
click at [218, 302] on icon "status option query" at bounding box center [220, 307] width 14 height 14
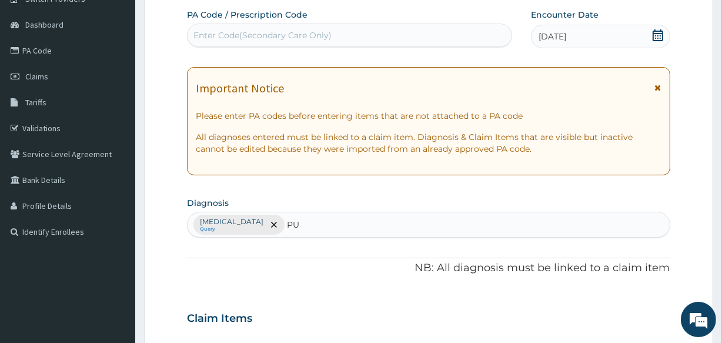
type input "PUD"
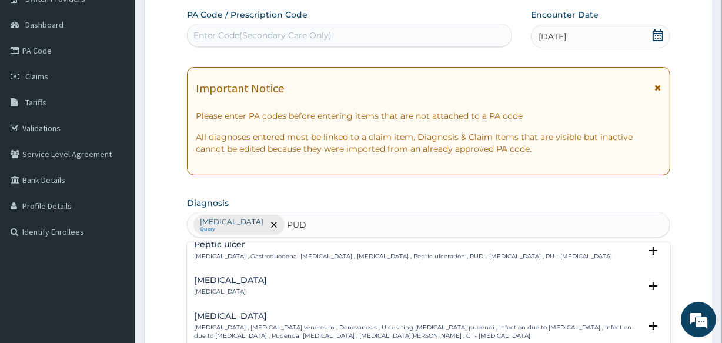
scroll to position [79, 0]
click at [211, 252] on div "Peptic ulcer Peptic ulcer , Gastroduodenal ulcer , Peptic ulcer disease , Pepti…" at bounding box center [403, 252] width 418 height 21
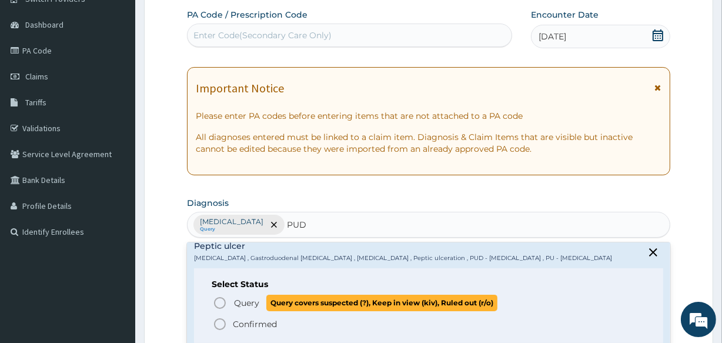
click at [221, 302] on icon "status option query" at bounding box center [220, 303] width 14 height 14
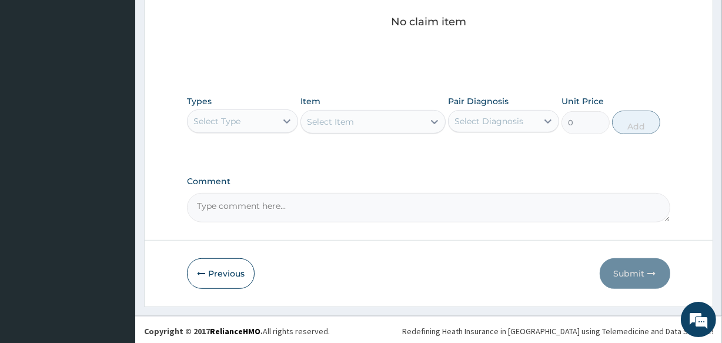
scroll to position [505, 0]
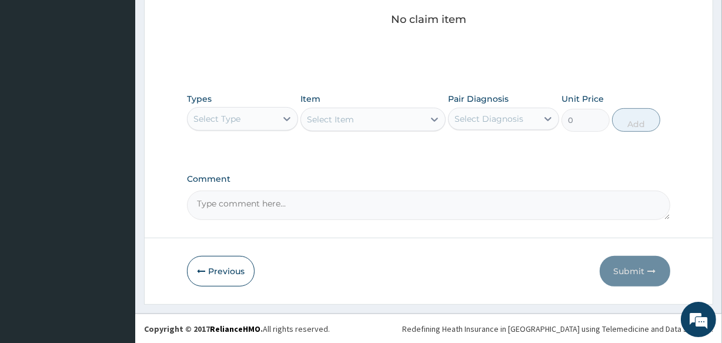
click at [247, 119] on div "Select Type" at bounding box center [232, 118] width 89 height 19
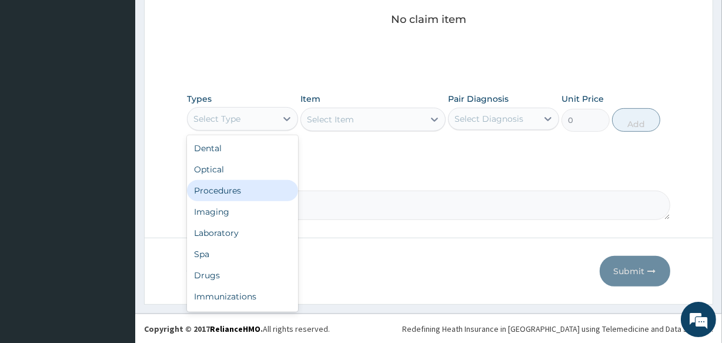
click at [236, 195] on div "Procedures" at bounding box center [242, 190] width 111 height 21
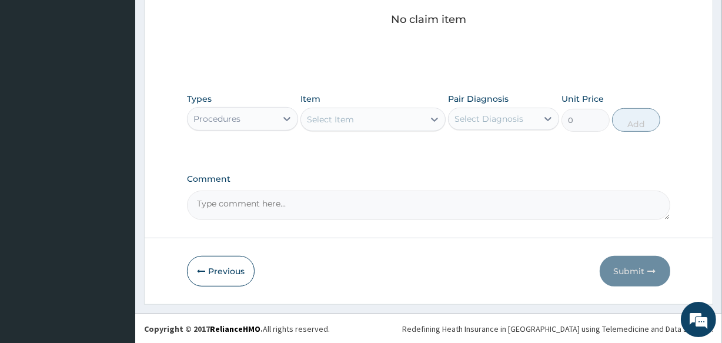
click at [459, 121] on div "Select Diagnosis" at bounding box center [489, 119] width 69 height 12
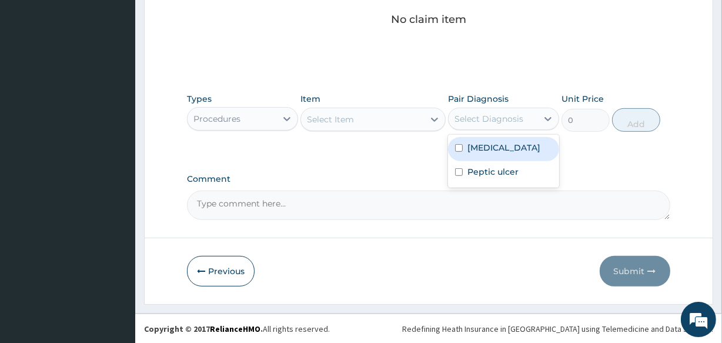
click at [459, 155] on div "Mixed malaria" at bounding box center [503, 149] width 111 height 24
checkbox input "true"
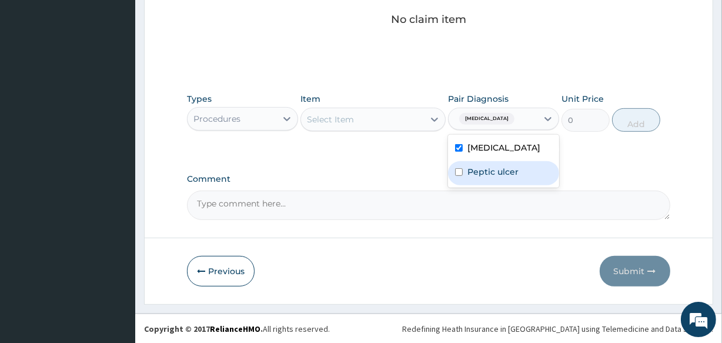
click at [473, 166] on label "Peptic ulcer" at bounding box center [493, 172] width 51 height 12
checkbox input "true"
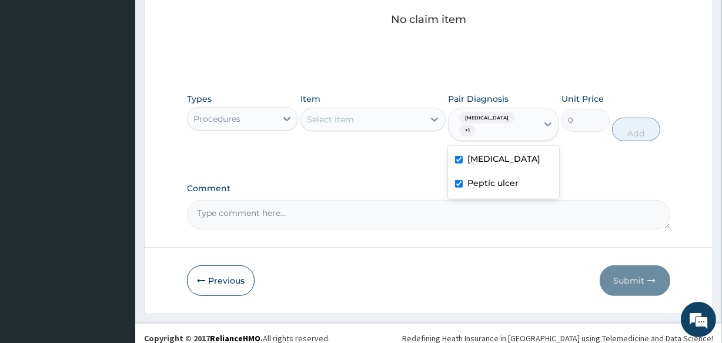
click at [335, 114] on div "Select Item" at bounding box center [330, 120] width 47 height 12
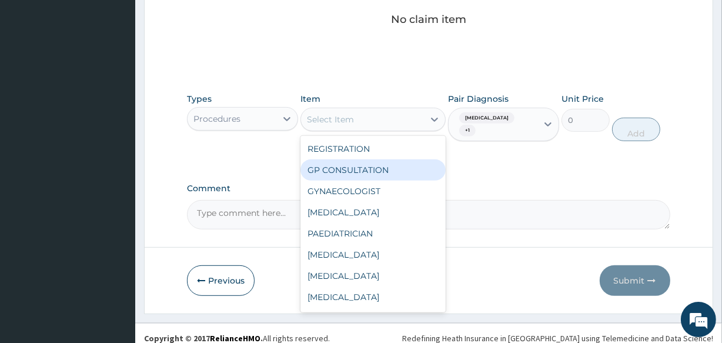
click at [332, 162] on div "GP CONSULTATION" at bounding box center [373, 169] width 145 height 21
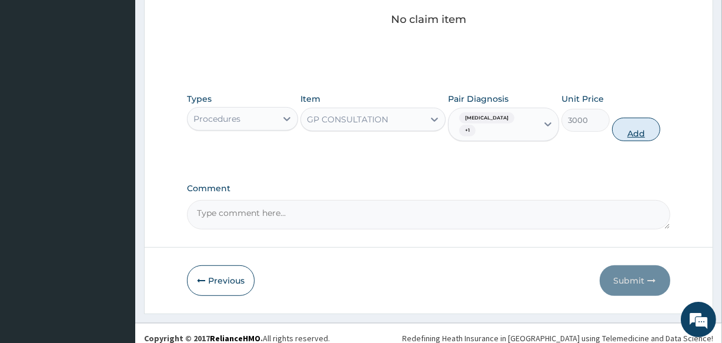
click at [635, 122] on button "Add" at bounding box center [636, 130] width 48 height 24
type input "0"
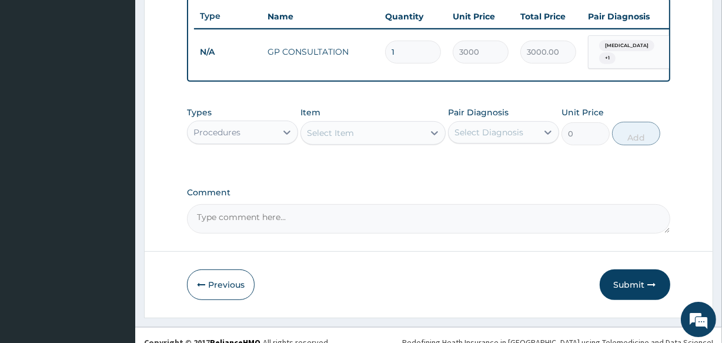
scroll to position [456, 0]
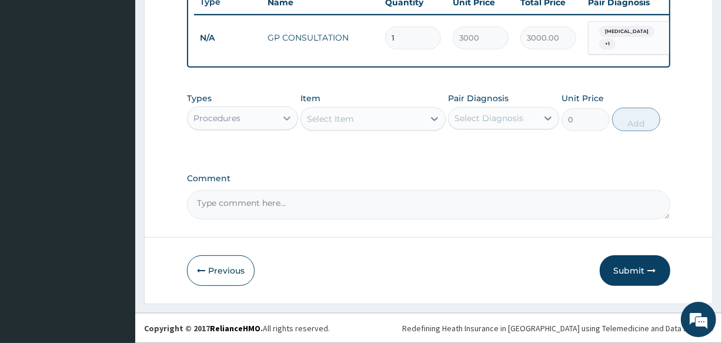
click at [280, 118] on div at bounding box center [286, 118] width 21 height 21
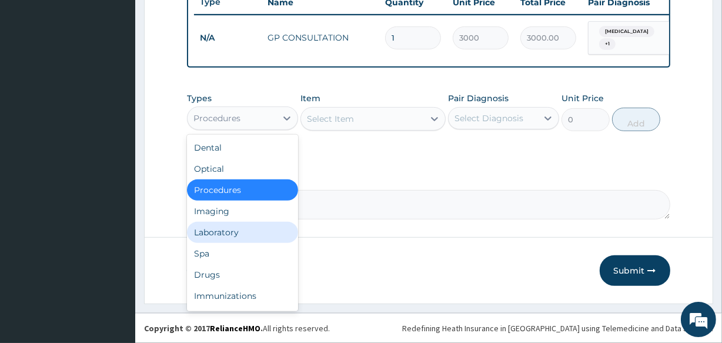
click at [231, 232] on div "Laboratory" at bounding box center [242, 232] width 111 height 21
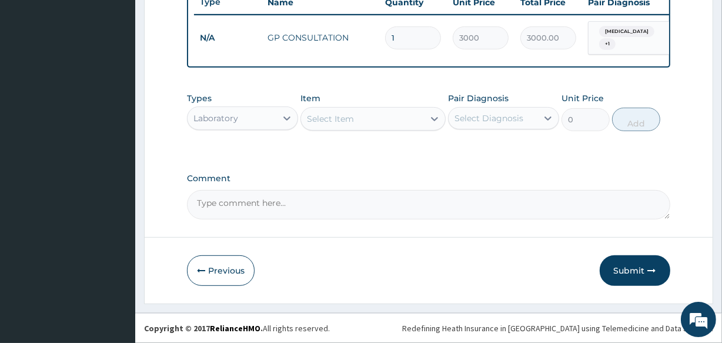
click at [344, 119] on div "Select Item" at bounding box center [373, 119] width 145 height 24
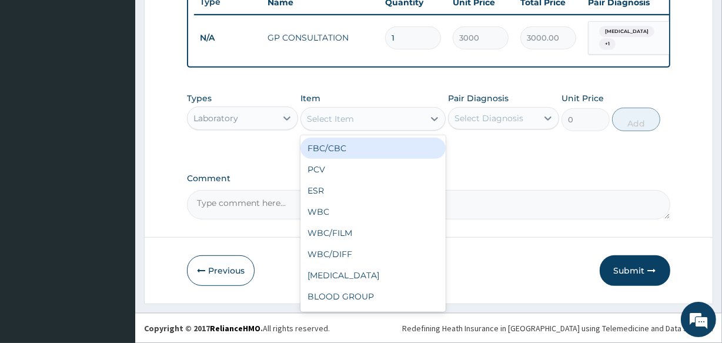
click at [392, 130] on div "Select Item" at bounding box center [373, 119] width 145 height 24
type input "MP"
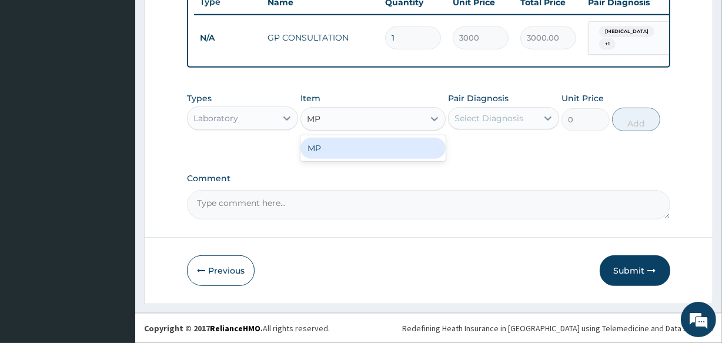
click at [367, 153] on div "MP" at bounding box center [373, 148] width 145 height 21
type input "1500"
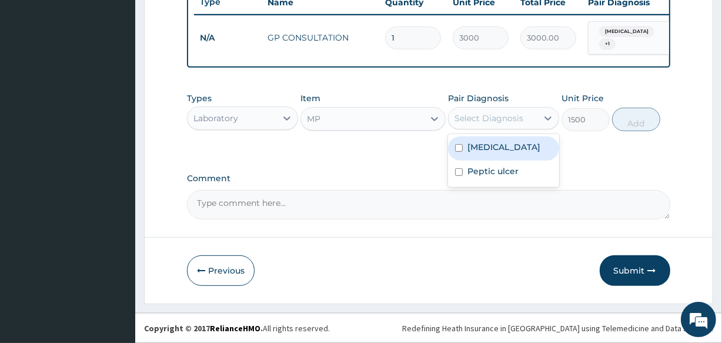
click at [515, 115] on div "Select Diagnosis" at bounding box center [489, 118] width 69 height 12
click at [472, 146] on label "[MEDICAL_DATA]" at bounding box center [504, 147] width 73 height 12
checkbox input "true"
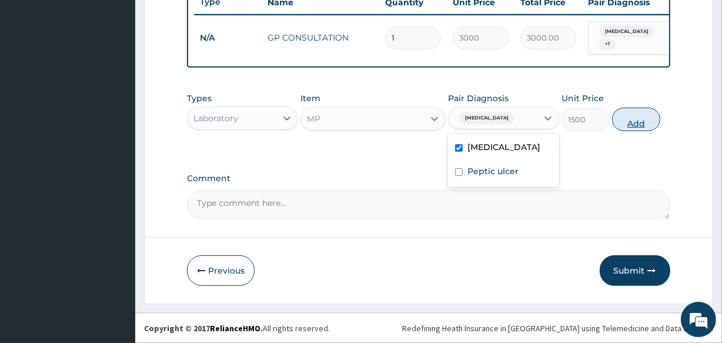
click at [630, 119] on button "Add" at bounding box center [636, 120] width 48 height 24
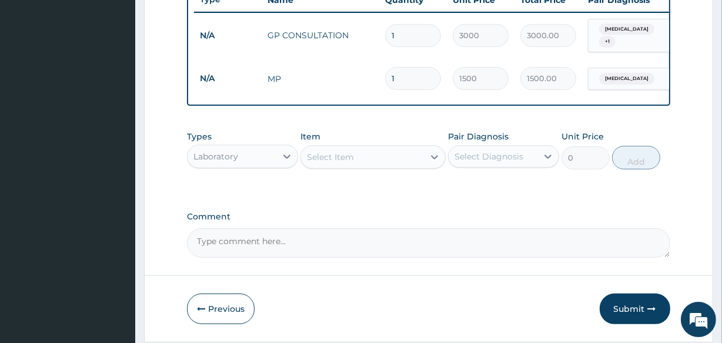
click at [364, 152] on div "Select Item" at bounding box center [362, 157] width 122 height 19
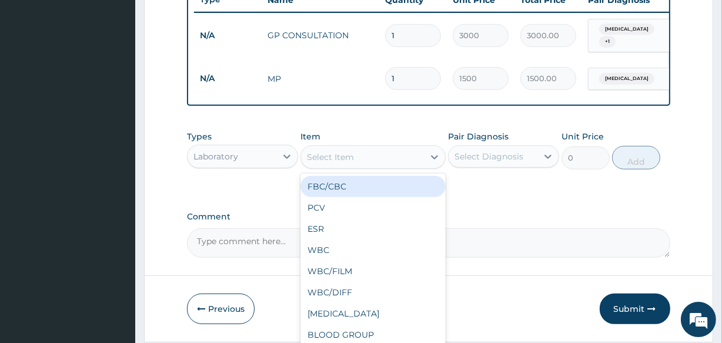
click at [341, 182] on div "FBC/CBC" at bounding box center [373, 186] width 145 height 21
type input "5000"
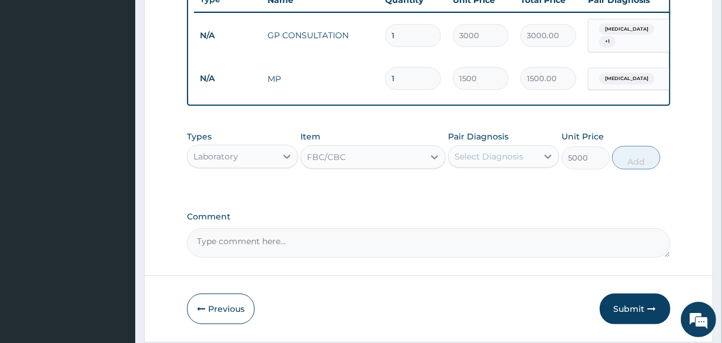
click at [497, 158] on div "Select Diagnosis" at bounding box center [489, 157] width 69 height 12
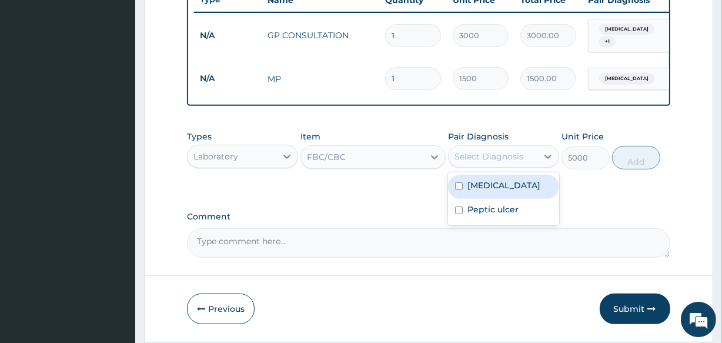
click at [471, 188] on label "[MEDICAL_DATA]" at bounding box center [504, 185] width 73 height 12
checkbox input "true"
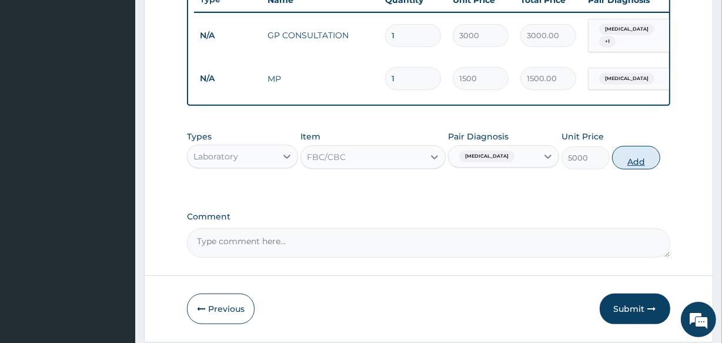
click at [625, 164] on button "Add" at bounding box center [636, 158] width 48 height 24
type input "0"
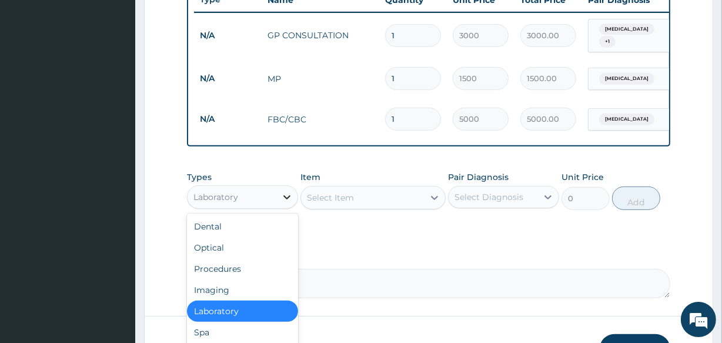
click at [284, 198] on icon at bounding box center [287, 197] width 12 height 12
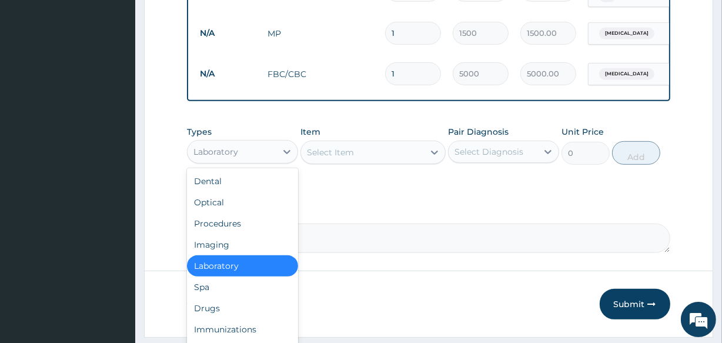
scroll to position [538, 0]
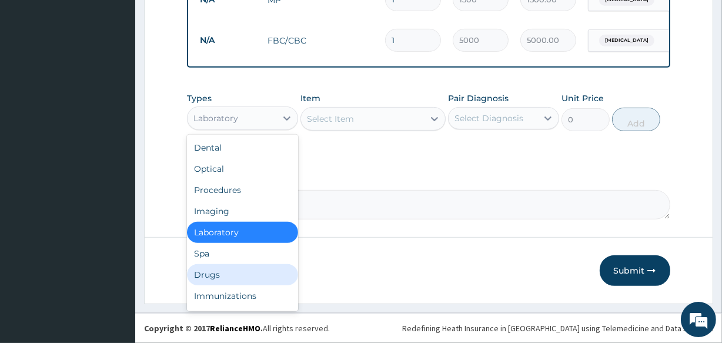
click at [226, 276] on div "Drugs" at bounding box center [242, 274] width 111 height 21
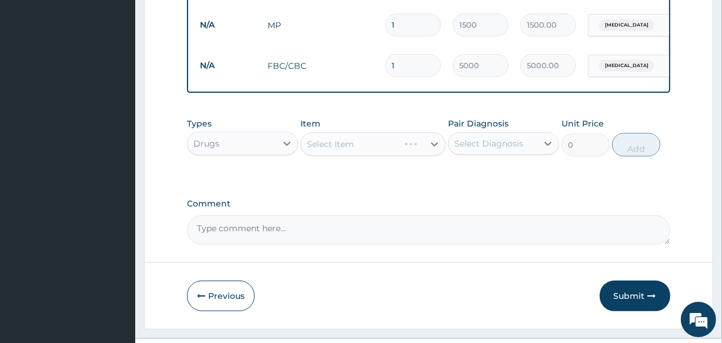
scroll to position [522, 0]
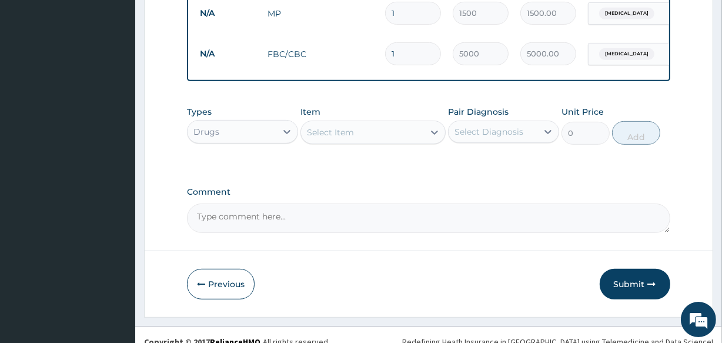
click at [336, 138] on div "Select Item" at bounding box center [330, 132] width 47 height 12
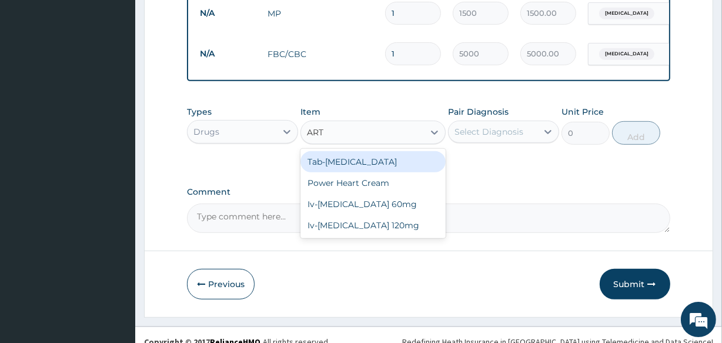
type input "ARTE"
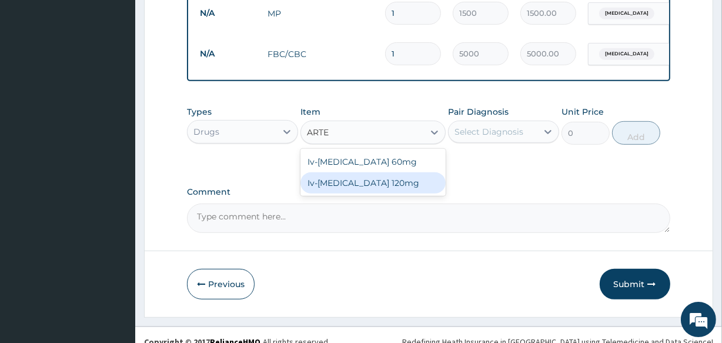
click at [342, 186] on div "Iv-[MEDICAL_DATA] 120mg" at bounding box center [373, 182] width 145 height 21
type input "2500"
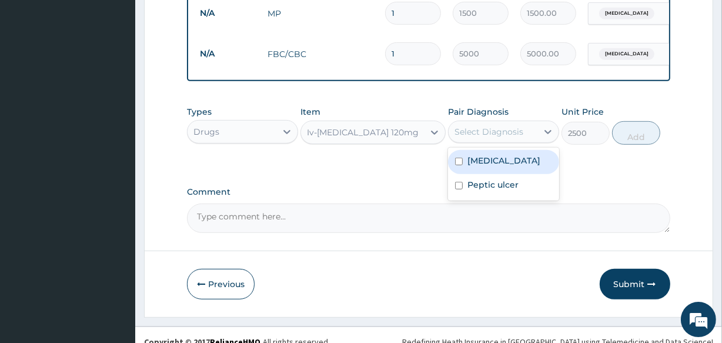
click at [465, 134] on div "Select Diagnosis" at bounding box center [489, 132] width 69 height 12
click at [470, 159] on label "[MEDICAL_DATA]" at bounding box center [504, 161] width 73 height 12
checkbox input "true"
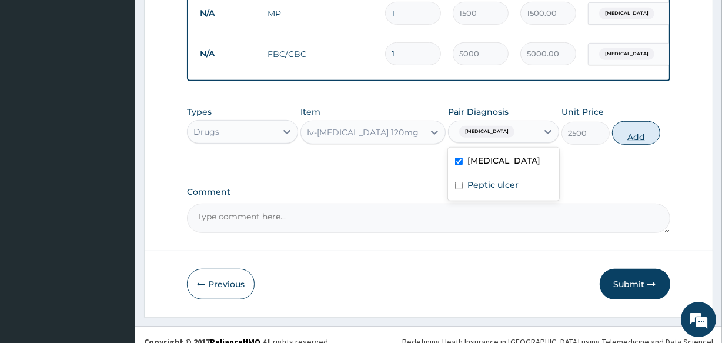
click at [632, 139] on button "Add" at bounding box center [636, 133] width 48 height 24
type input "0"
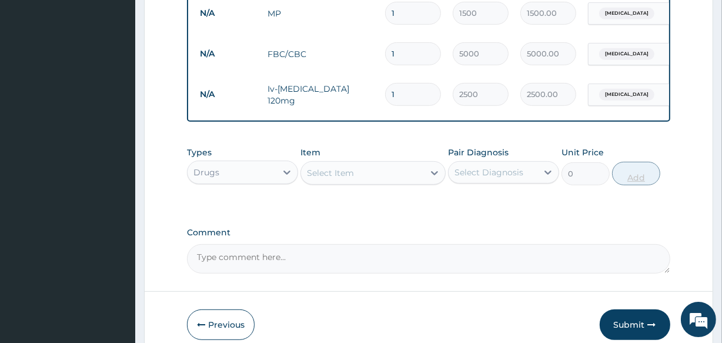
type input "2"
type input "5000.00"
type input "3"
type input "7500.00"
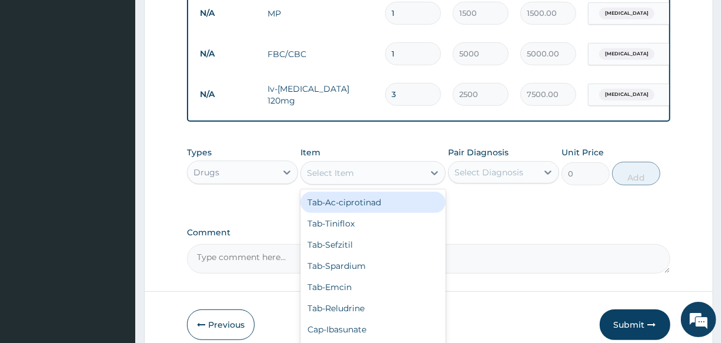
click at [338, 182] on div "Select Item" at bounding box center [362, 173] width 122 height 19
type input "PARA"
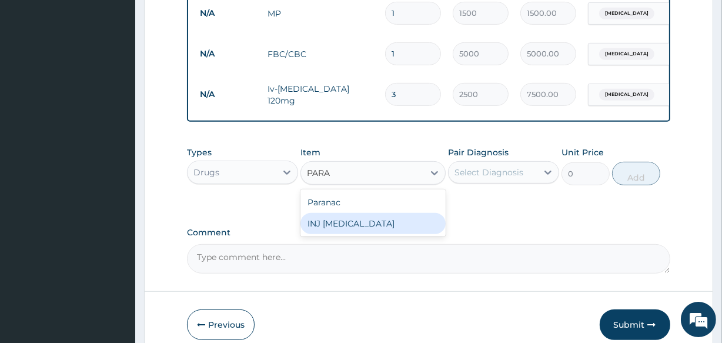
click at [338, 229] on div "INJ [MEDICAL_DATA]" at bounding box center [373, 223] width 145 height 21
type input "1000"
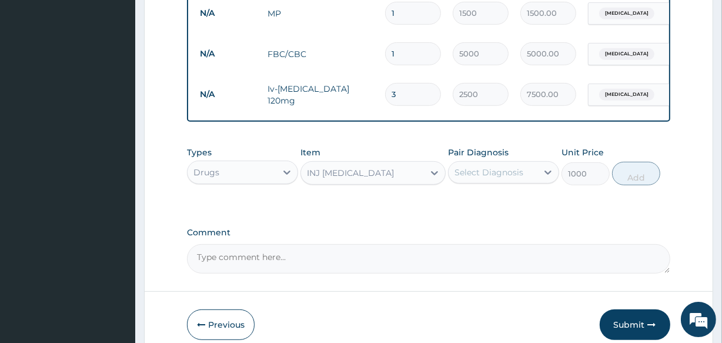
click at [492, 178] on div "Select Diagnosis" at bounding box center [489, 172] width 69 height 12
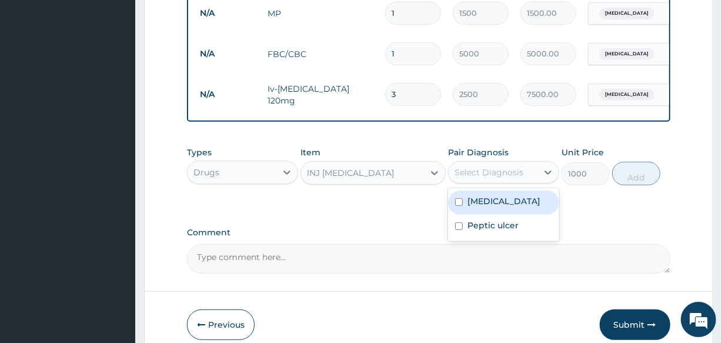
click at [489, 200] on label "[MEDICAL_DATA]" at bounding box center [504, 201] width 73 height 12
checkbox input "true"
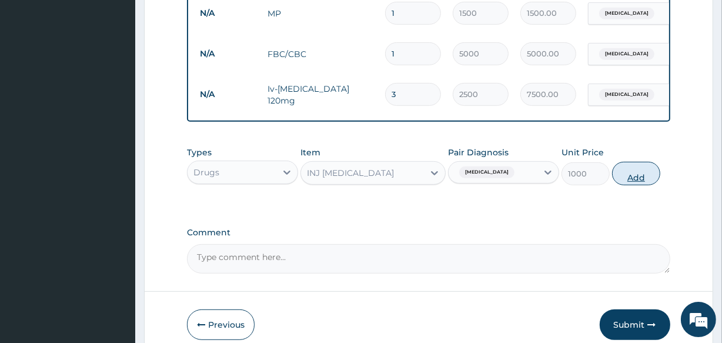
click at [639, 182] on button "Add" at bounding box center [636, 174] width 48 height 24
type input "0"
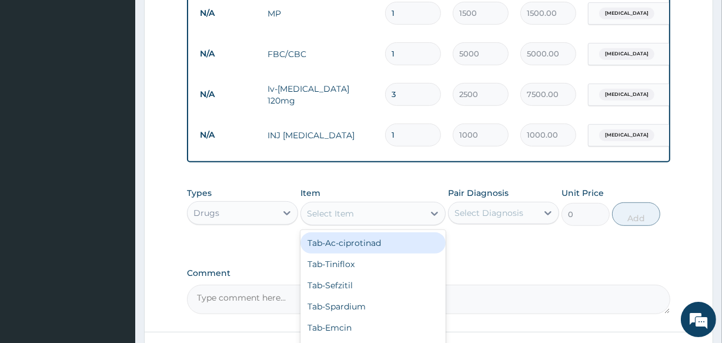
click at [349, 217] on div "Select Item" at bounding box center [330, 214] width 47 height 12
type input "OME"
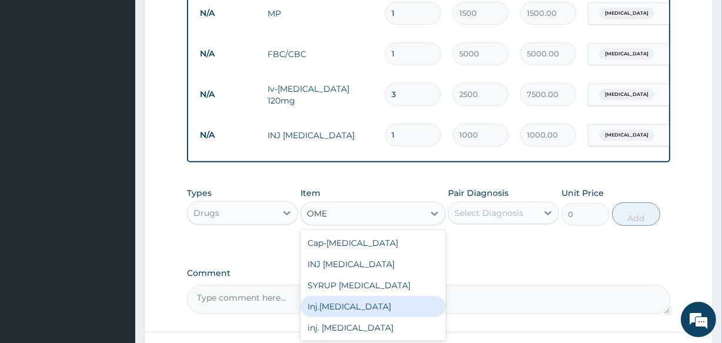
click at [336, 310] on div "Inj.omeprazole" at bounding box center [373, 306] width 145 height 21
type input "2000"
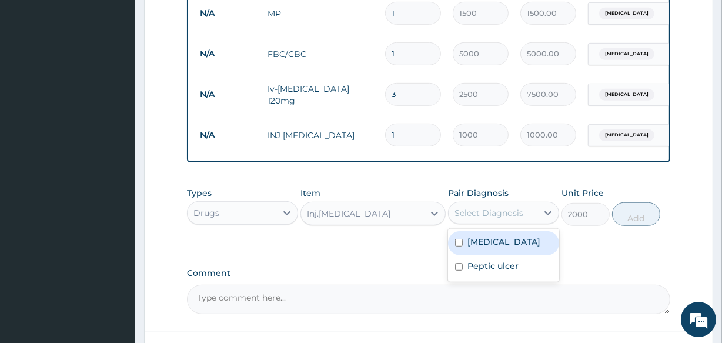
click at [522, 212] on div "Select Diagnosis" at bounding box center [489, 213] width 69 height 12
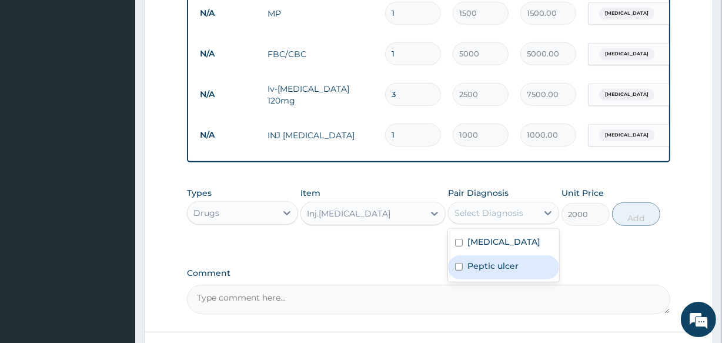
click at [482, 279] on div "Peptic ulcer" at bounding box center [503, 267] width 111 height 24
checkbox input "true"
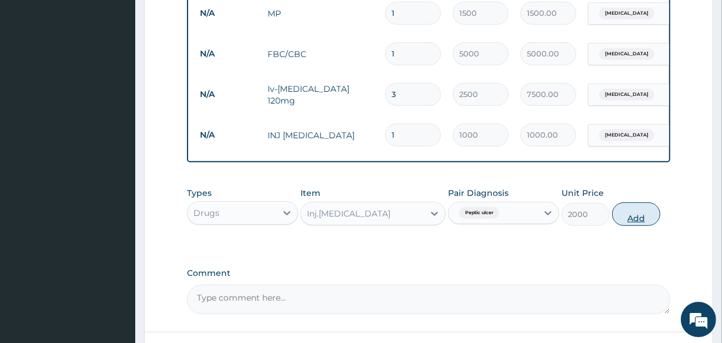
click at [642, 218] on button "Add" at bounding box center [636, 214] width 48 height 24
type input "0"
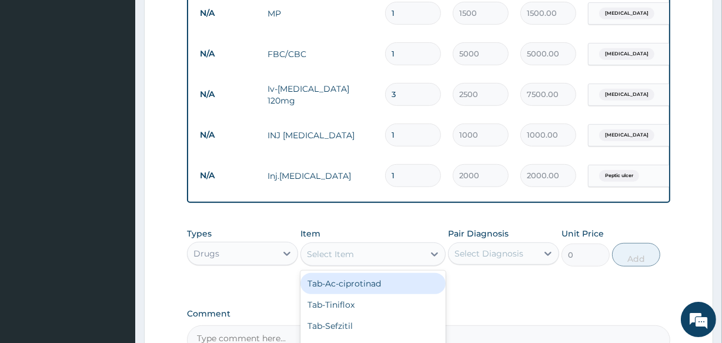
click at [372, 261] on div "Select Item" at bounding box center [362, 254] width 122 height 19
type input "OMEP"
click at [361, 288] on div "Cap-Omeprazole" at bounding box center [373, 283] width 145 height 21
type input "2000"
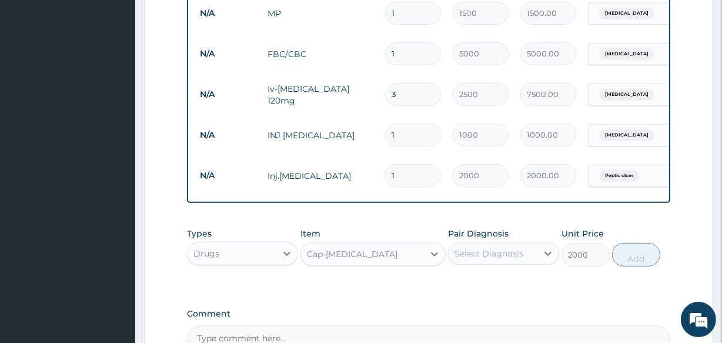
click at [509, 259] on div "Select Diagnosis" at bounding box center [489, 254] width 69 height 12
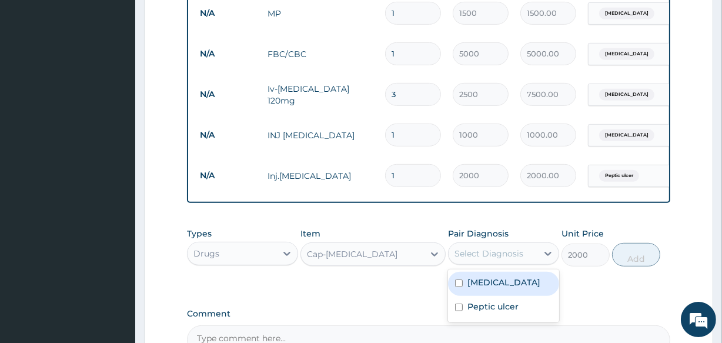
click at [493, 285] on label "[MEDICAL_DATA]" at bounding box center [504, 282] width 73 height 12
checkbox input "true"
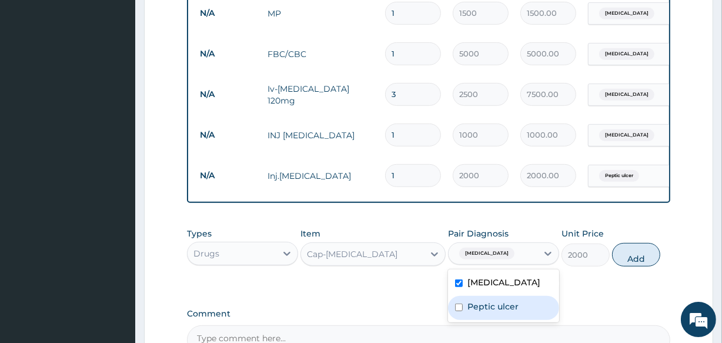
click at [496, 305] on label "Peptic ulcer" at bounding box center [493, 307] width 51 height 12
checkbox input "true"
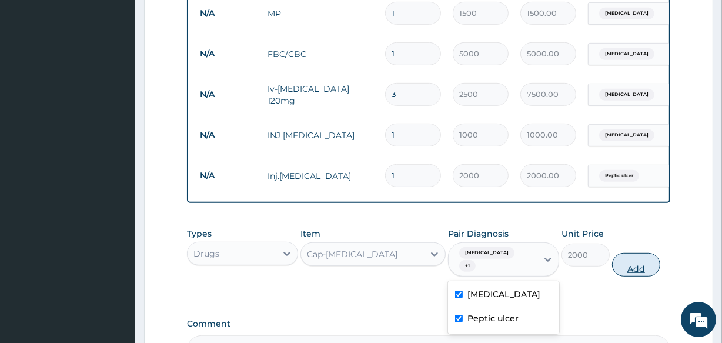
click at [643, 261] on button "Add" at bounding box center [636, 265] width 48 height 24
type input "0"
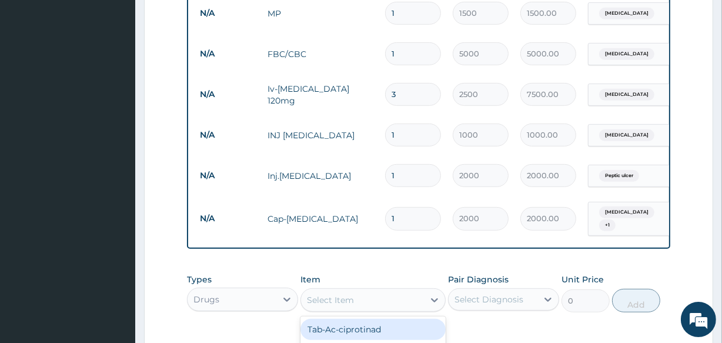
click at [392, 294] on div "Select Item" at bounding box center [362, 300] width 122 height 19
type input "ACT"
click at [370, 326] on div "Tab-ACT" at bounding box center [373, 329] width 145 height 21
type input "2000"
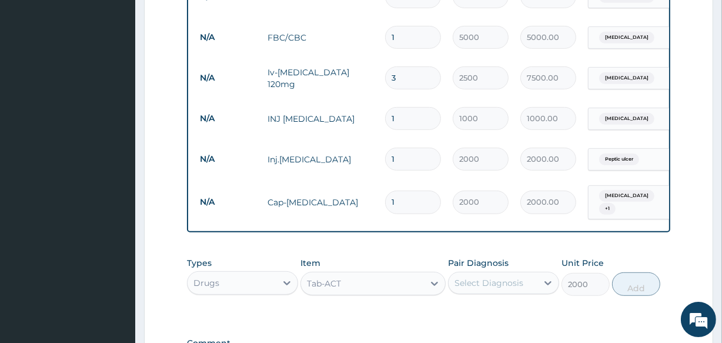
scroll to position [542, 0]
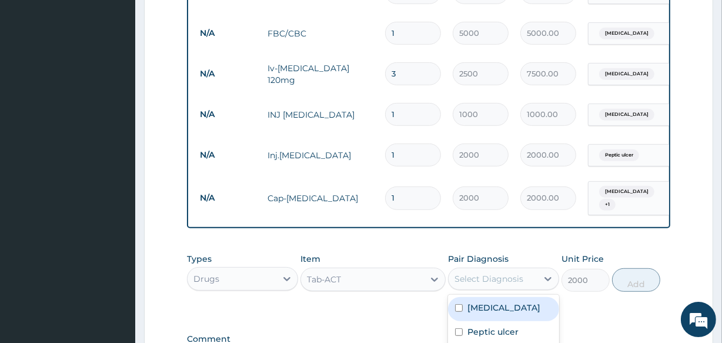
click at [497, 280] on div "Select Diagnosis" at bounding box center [489, 279] width 69 height 12
click at [488, 304] on label "[MEDICAL_DATA]" at bounding box center [504, 308] width 73 height 12
checkbox input "true"
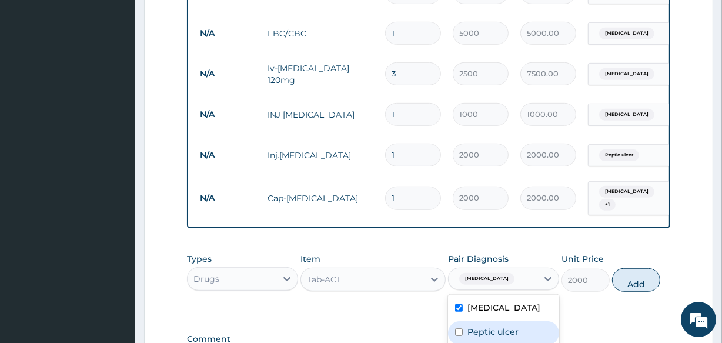
click at [485, 324] on div "Peptic ulcer" at bounding box center [503, 333] width 111 height 24
checkbox input "true"
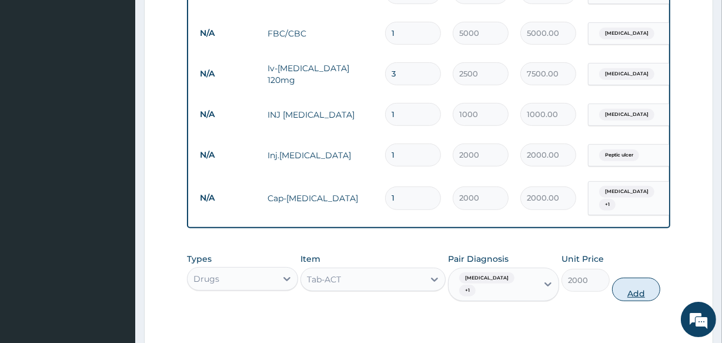
click at [628, 282] on button "Add" at bounding box center [636, 290] width 48 height 24
type input "0"
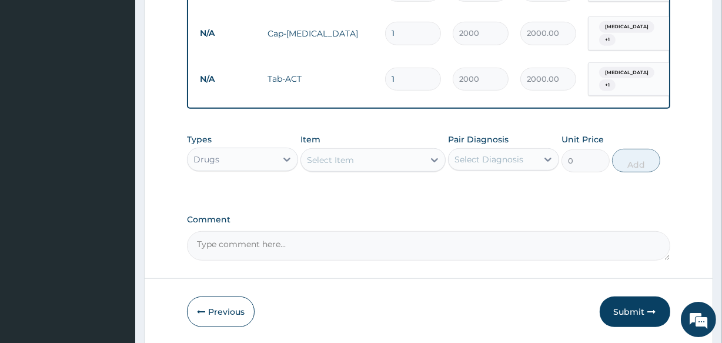
scroll to position [742, 0]
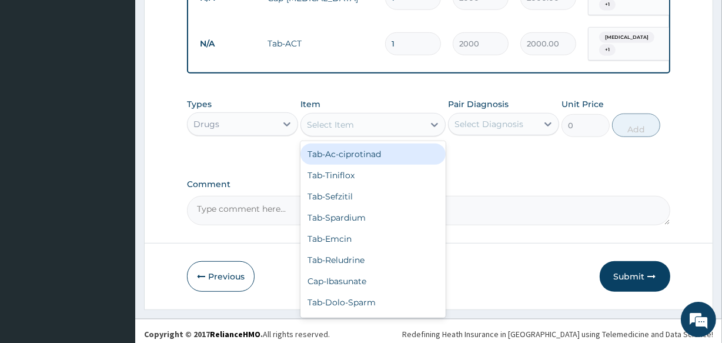
click at [327, 119] on div "Select Item" at bounding box center [330, 125] width 47 height 12
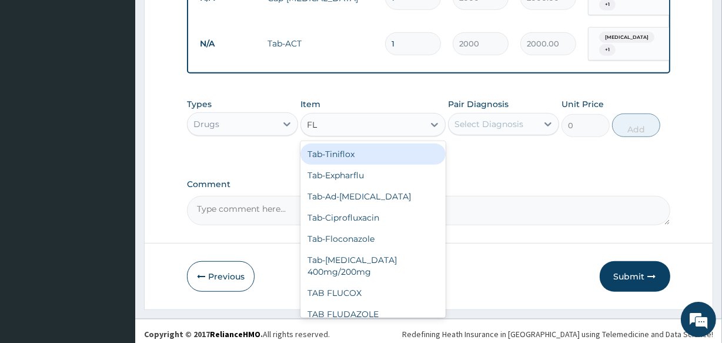
type input "FLA"
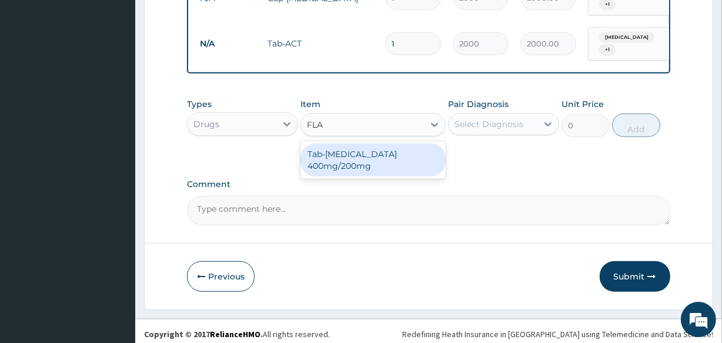
click at [322, 148] on div "Tab-[MEDICAL_DATA] 400mg/200mg" at bounding box center [373, 160] width 145 height 33
type input "500"
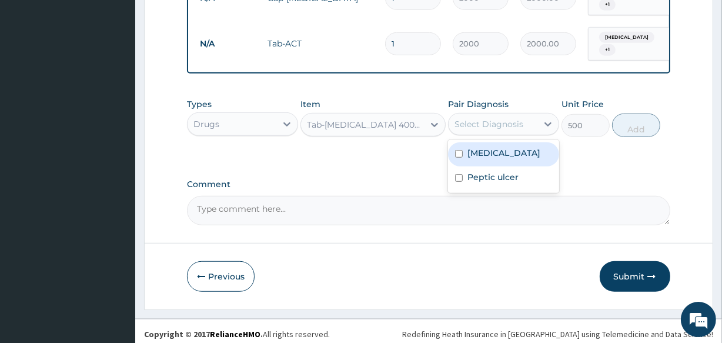
click at [492, 122] on div "Select Diagnosis" at bounding box center [489, 124] width 69 height 12
click at [490, 147] on label "[MEDICAL_DATA]" at bounding box center [504, 153] width 73 height 12
checkbox input "true"
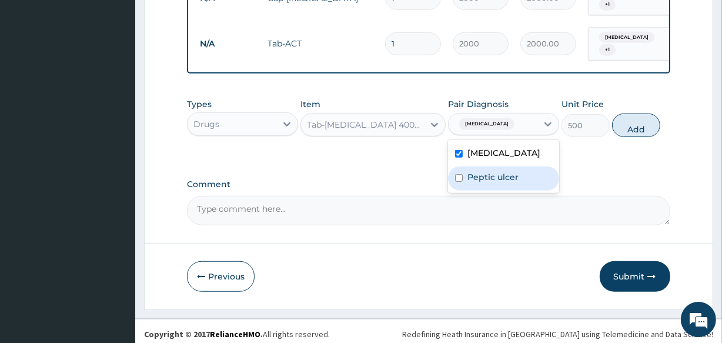
click at [489, 171] on label "Peptic ulcer" at bounding box center [493, 177] width 51 height 12
checkbox input "true"
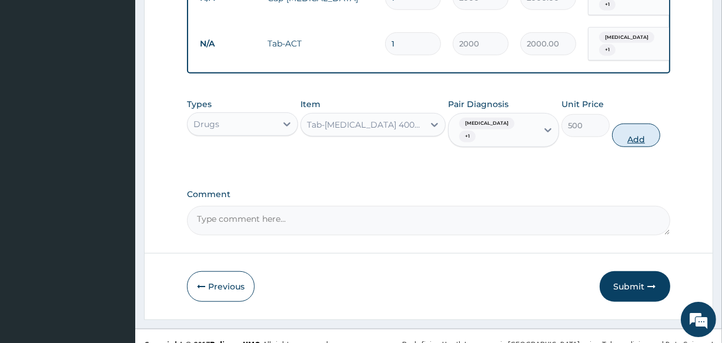
click at [632, 124] on button "Add" at bounding box center [636, 136] width 48 height 24
type input "0"
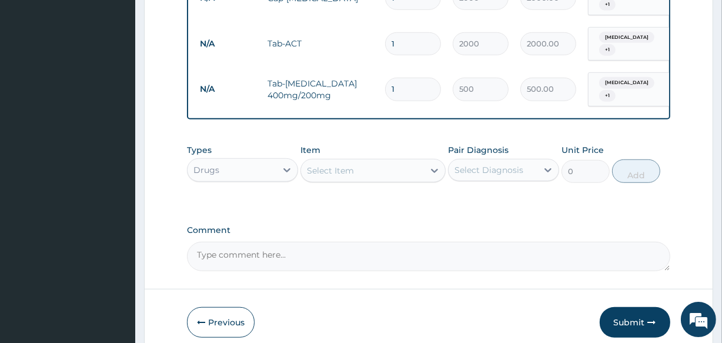
click at [355, 162] on div "Select Item" at bounding box center [362, 170] width 122 height 19
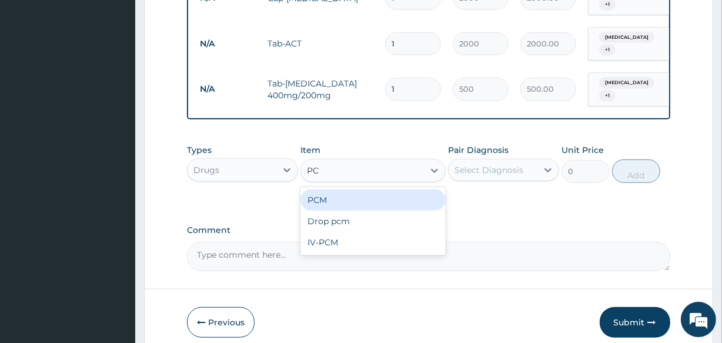
type input "PCM"
click at [341, 191] on div "PCM" at bounding box center [373, 199] width 145 height 21
type input "200"
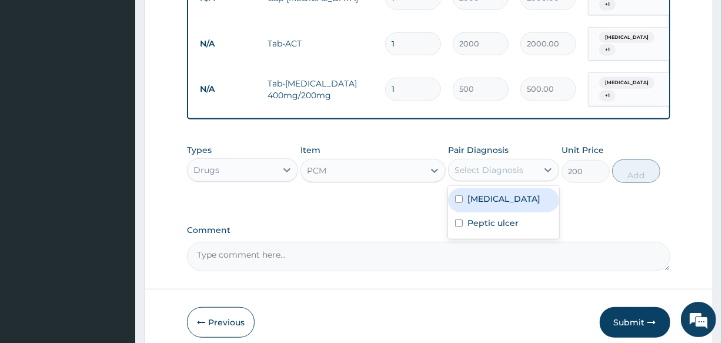
click at [502, 164] on div "Select Diagnosis" at bounding box center [489, 170] width 69 height 12
click at [494, 193] on label "[MEDICAL_DATA]" at bounding box center [504, 199] width 73 height 12
checkbox input "true"
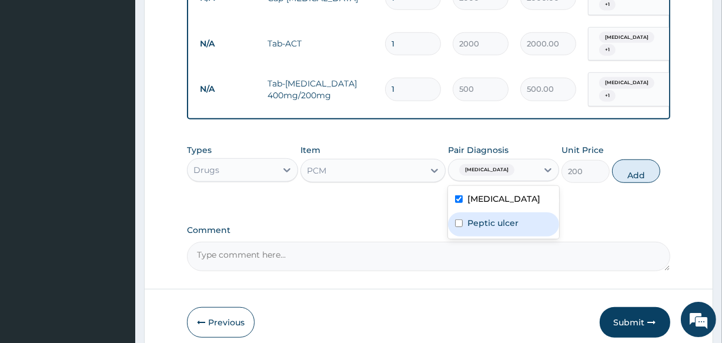
click at [491, 217] on label "Peptic ulcer" at bounding box center [493, 223] width 51 height 12
checkbox input "true"
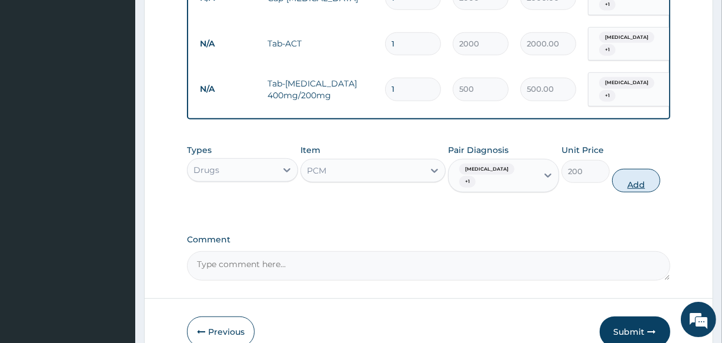
click at [633, 169] on button "Add" at bounding box center [636, 181] width 48 height 24
type input "0"
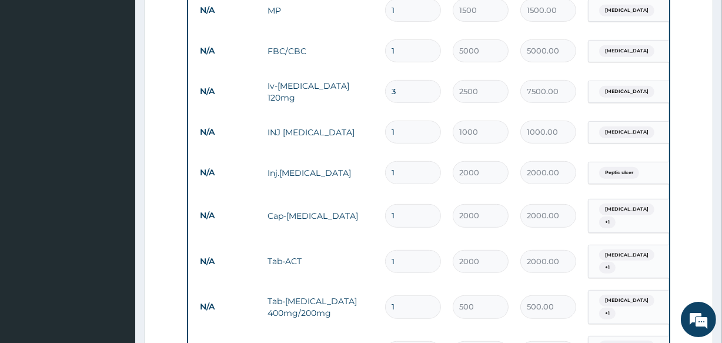
scroll to position [824, 0]
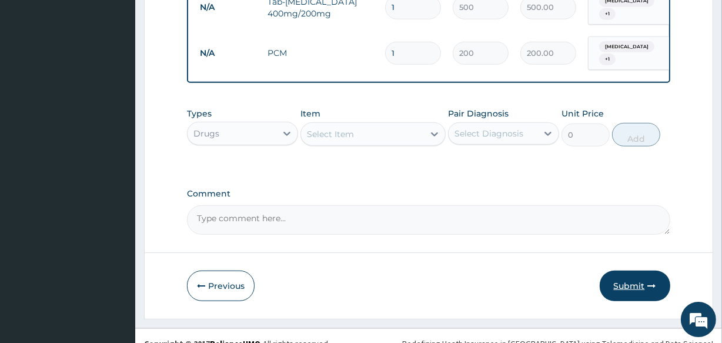
click at [628, 271] on button "Submit" at bounding box center [635, 286] width 71 height 31
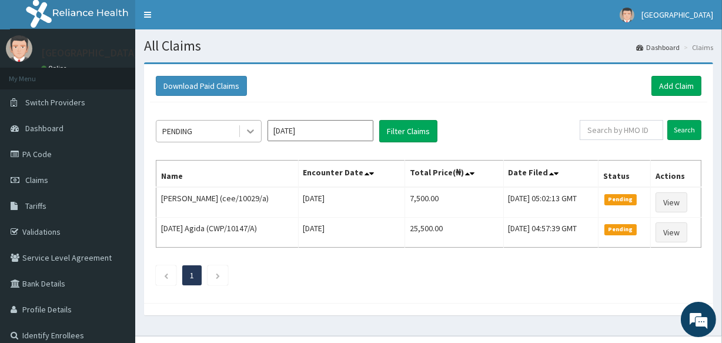
click at [246, 133] on icon at bounding box center [251, 131] width 12 height 12
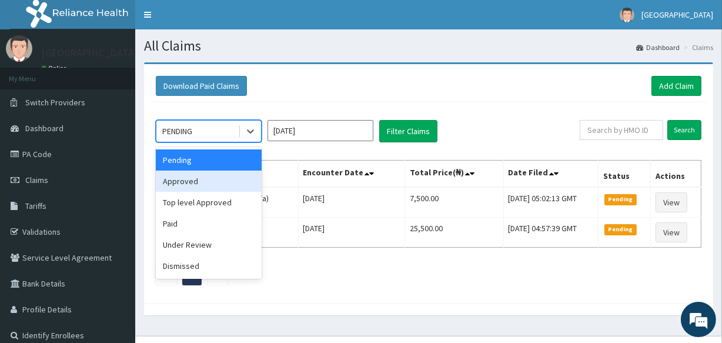
click at [215, 186] on div "Approved" at bounding box center [209, 181] width 106 height 21
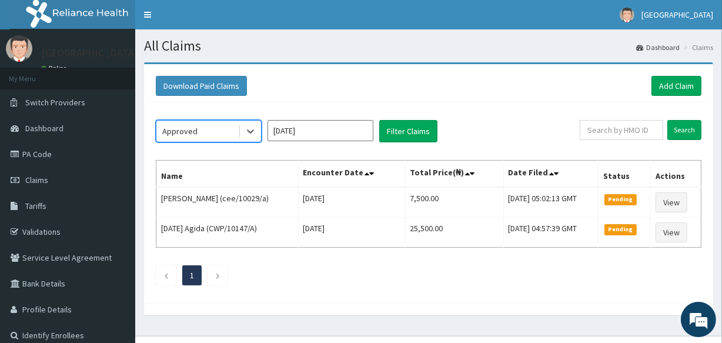
click at [331, 135] on input "[DATE]" at bounding box center [321, 130] width 106 height 21
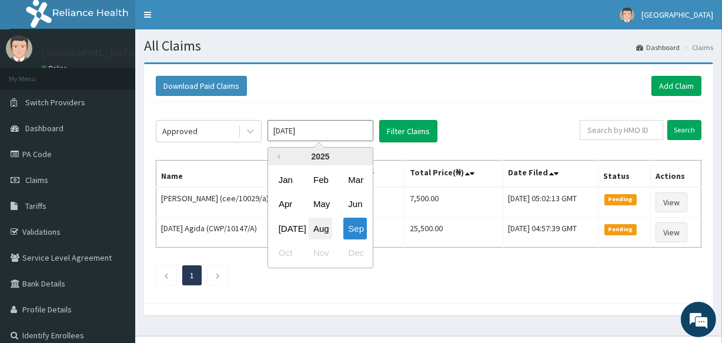
click at [318, 222] on div "Aug" at bounding box center [321, 229] width 24 height 22
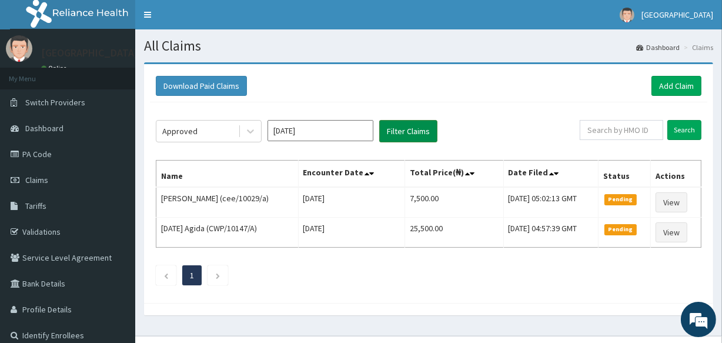
click at [398, 135] on button "Filter Claims" at bounding box center [408, 131] width 58 height 22
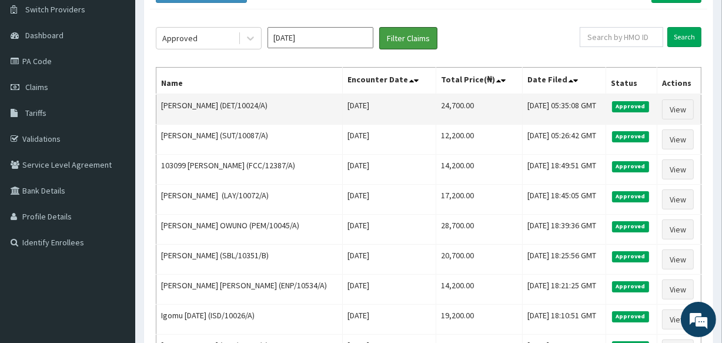
scroll to position [81, 0]
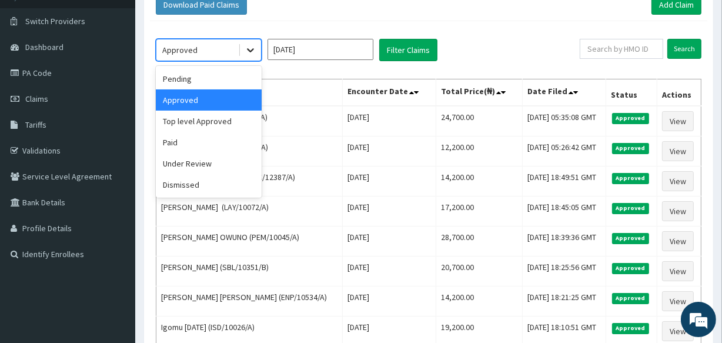
click at [255, 47] on icon at bounding box center [251, 50] width 12 height 12
click at [203, 79] on div "Pending" at bounding box center [209, 78] width 106 height 21
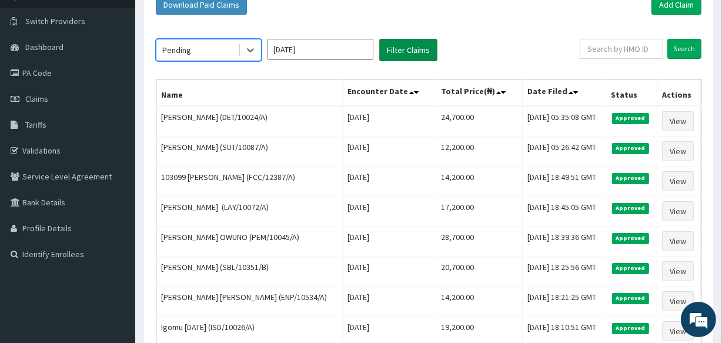
click at [400, 47] on button "Filter Claims" at bounding box center [408, 50] width 58 height 22
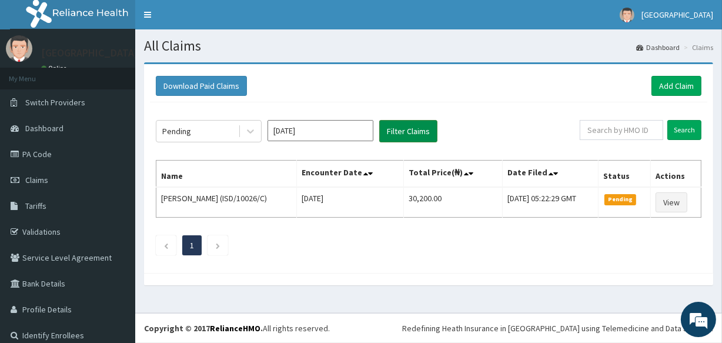
scroll to position [0, 0]
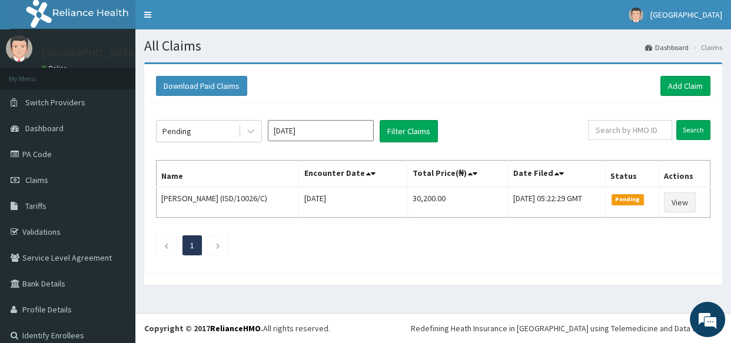
click at [318, 134] on input "[DATE]" at bounding box center [321, 130] width 106 height 21
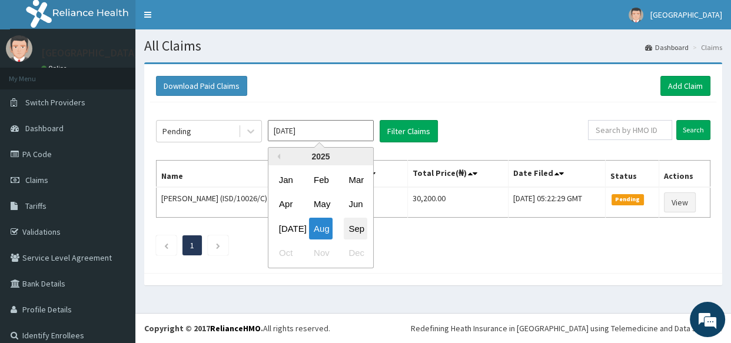
click at [357, 226] on div "Sep" at bounding box center [356, 229] width 24 height 22
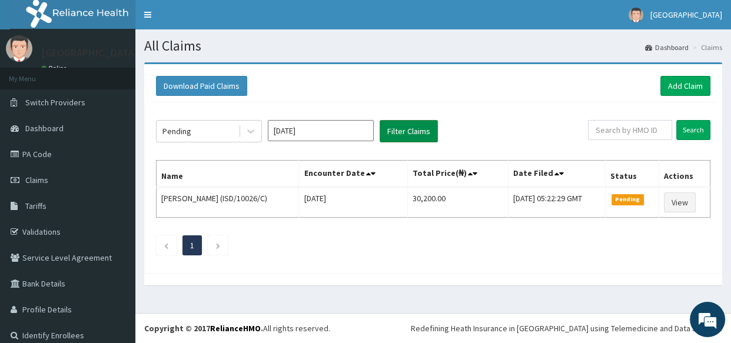
click at [417, 124] on button "Filter Claims" at bounding box center [408, 131] width 58 height 22
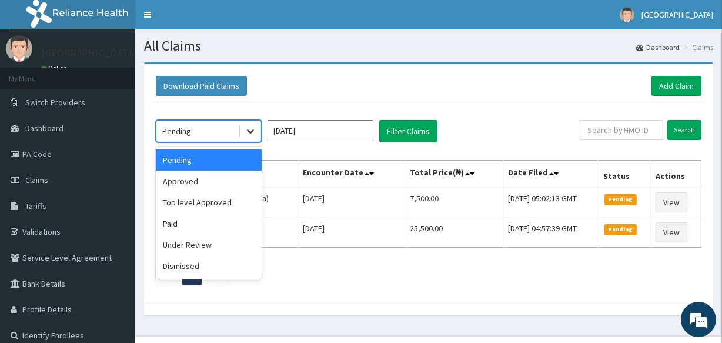
click at [249, 135] on icon at bounding box center [251, 131] width 12 height 12
click at [185, 220] on div "Paid" at bounding box center [209, 223] width 106 height 21
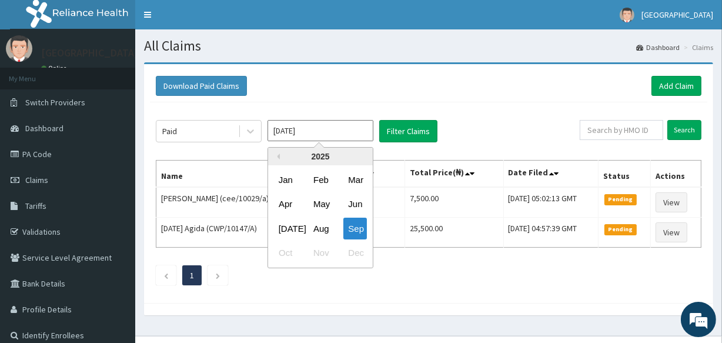
click at [322, 136] on input "[DATE]" at bounding box center [321, 130] width 106 height 21
click at [318, 226] on div "Aug" at bounding box center [321, 229] width 24 height 22
type input "[DATE]"
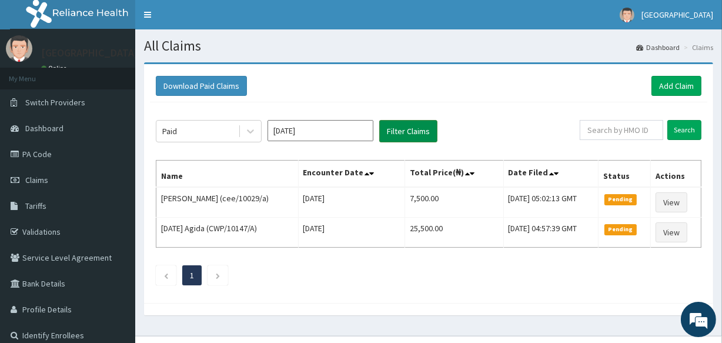
click at [400, 135] on button "Filter Claims" at bounding box center [408, 131] width 58 height 22
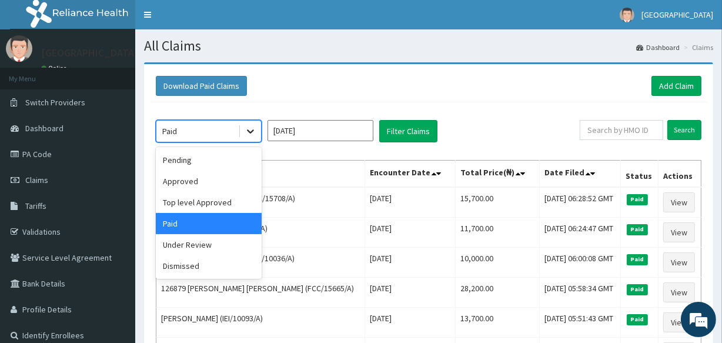
click at [255, 135] on icon at bounding box center [251, 131] width 12 height 12
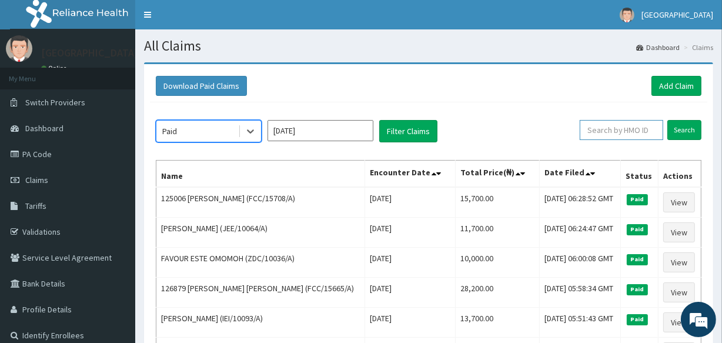
click at [624, 134] on input "text" at bounding box center [622, 130] width 84 height 20
paste input "ZDC/10016/A"
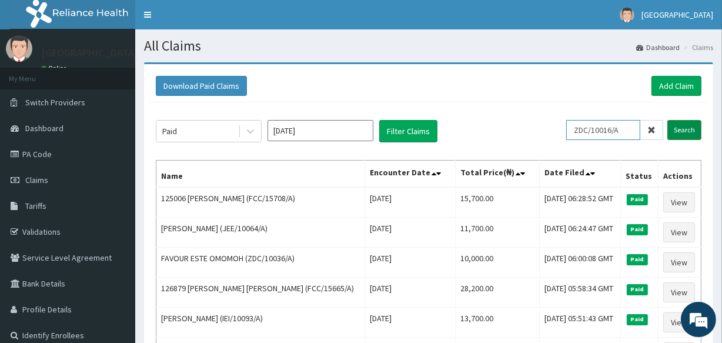
type input "ZDC/10016/A"
click at [686, 124] on input "Search" at bounding box center [685, 130] width 34 height 20
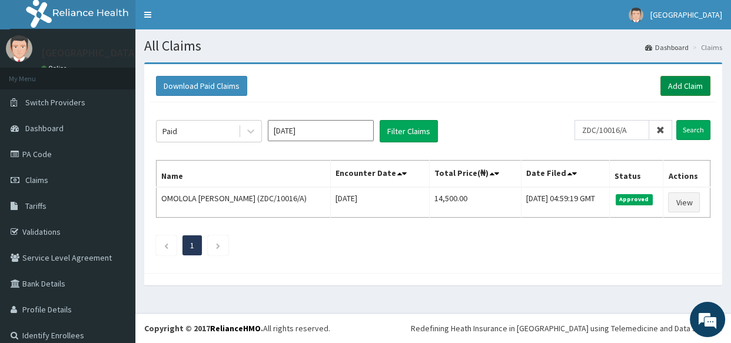
click at [660, 88] on link "Add Claim" at bounding box center [685, 86] width 50 height 20
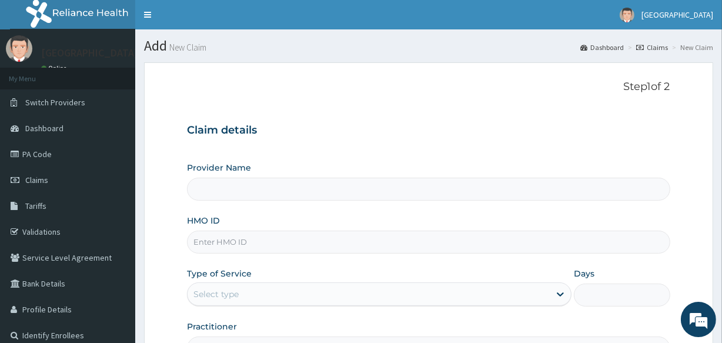
click at [221, 243] on input "HMO ID" at bounding box center [428, 242] width 483 height 23
paste input "ZDC/10016/A"
type input "ZDC/10016/A"
type input "LIFE POINT MEDICAL CENTRE - UTAKO"
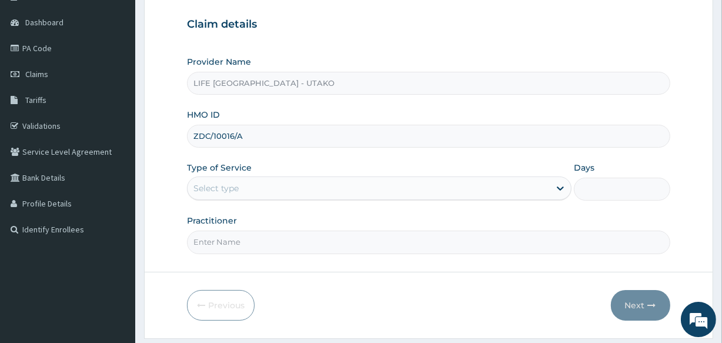
scroll to position [133, 0]
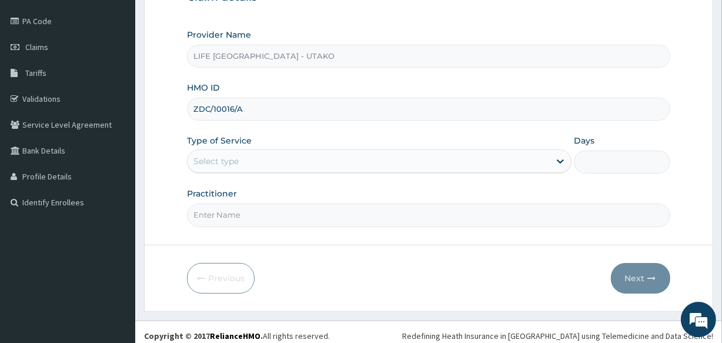
type input "ZDC/10016/A"
click at [218, 164] on div "Select type" at bounding box center [216, 161] width 45 height 12
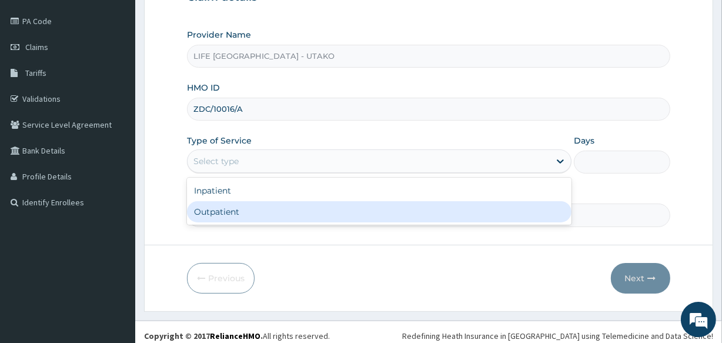
click at [214, 205] on div "Outpatient" at bounding box center [379, 211] width 385 height 21
type input "1"
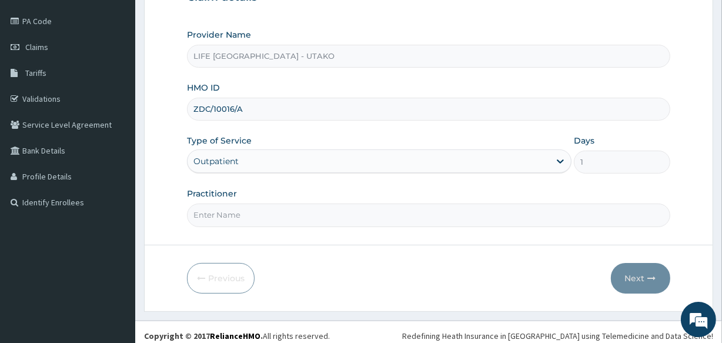
click at [216, 218] on input "Practitioner" at bounding box center [428, 215] width 483 height 23
type input "DR [PERSON_NAME]"
click at [635, 271] on button "Next" at bounding box center [640, 278] width 59 height 31
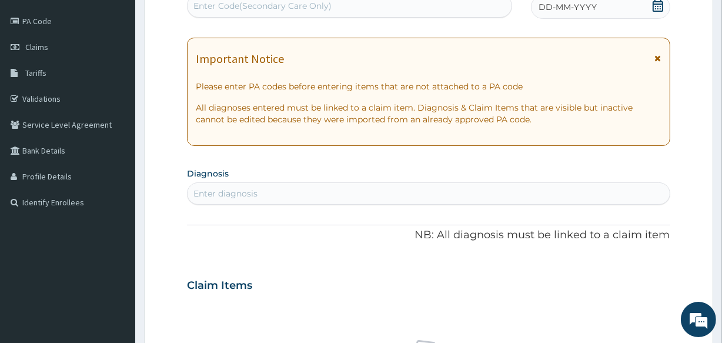
click at [653, 11] on icon at bounding box center [658, 6] width 12 height 12
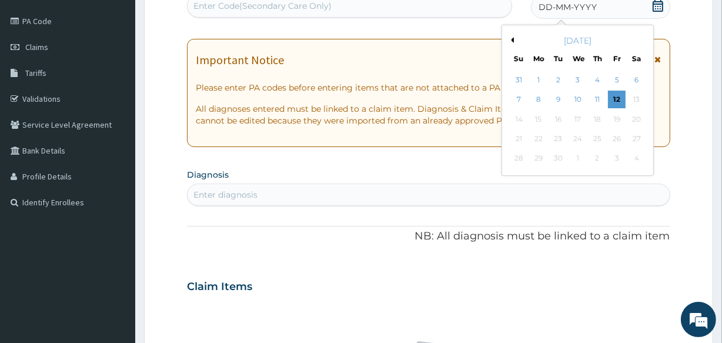
click at [512, 41] on button "Previous Month" at bounding box center [511, 40] width 6 height 6
click at [578, 118] on div "13" at bounding box center [578, 120] width 18 height 18
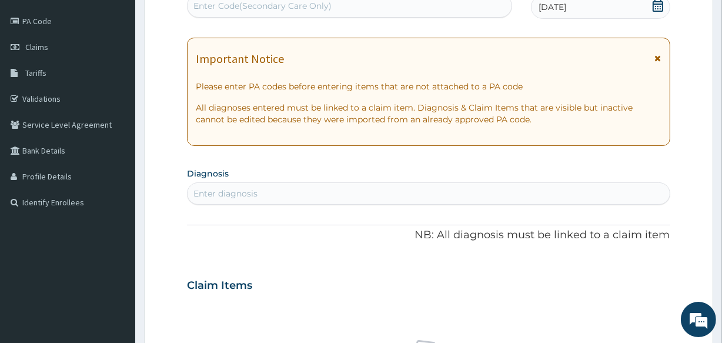
click at [226, 194] on div "Enter diagnosis" at bounding box center [226, 194] width 64 height 12
type input "A"
type input "MALA"
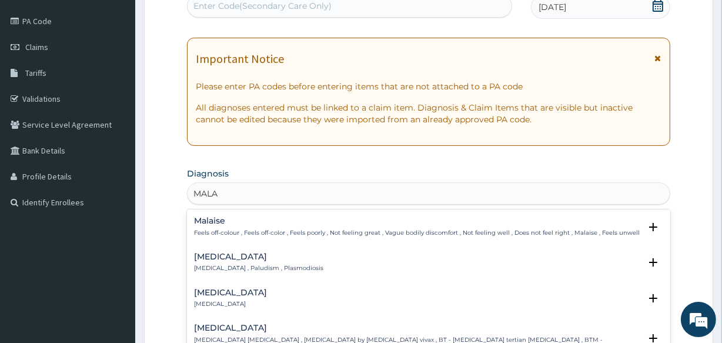
click at [210, 261] on div "Malaria Malaria , Paludism , Plasmodiosis" at bounding box center [258, 262] width 129 height 21
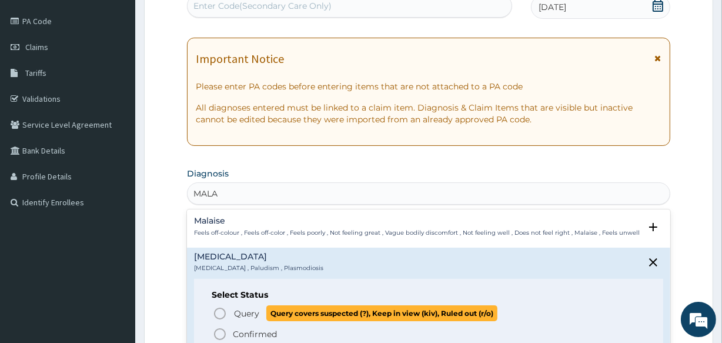
click at [221, 309] on icon "status option query" at bounding box center [220, 313] width 14 height 14
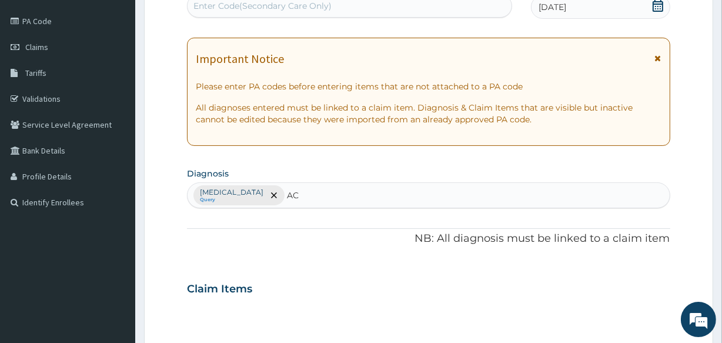
type input "A"
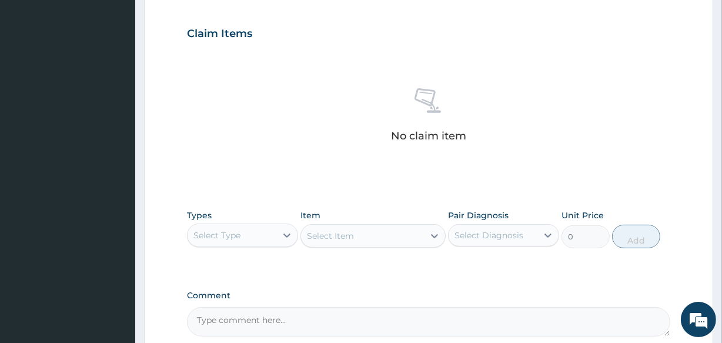
scroll to position [391, 0]
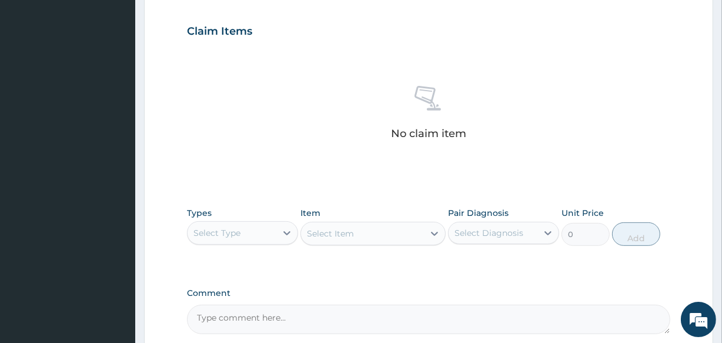
click at [252, 239] on div "Select Type" at bounding box center [232, 233] width 89 height 19
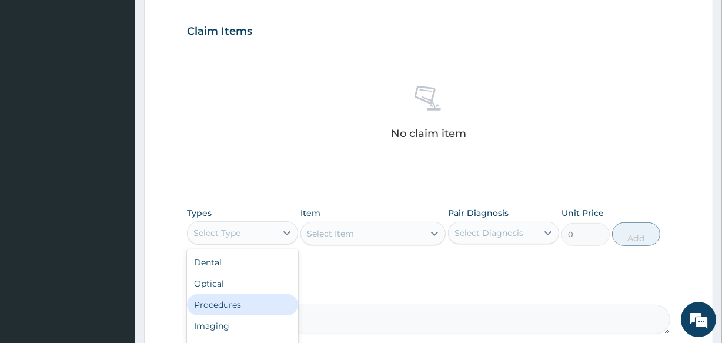
click at [228, 308] on div "Procedures" at bounding box center [242, 304] width 111 height 21
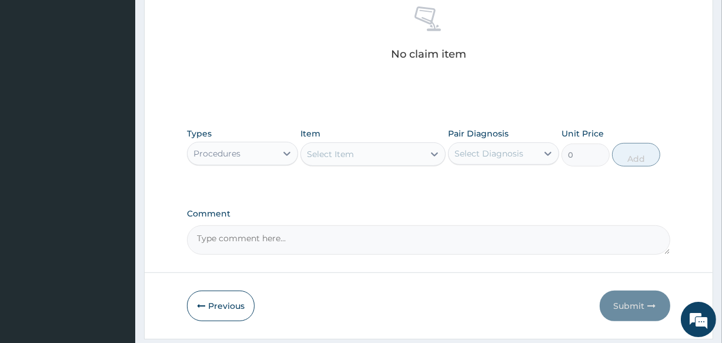
scroll to position [478, 0]
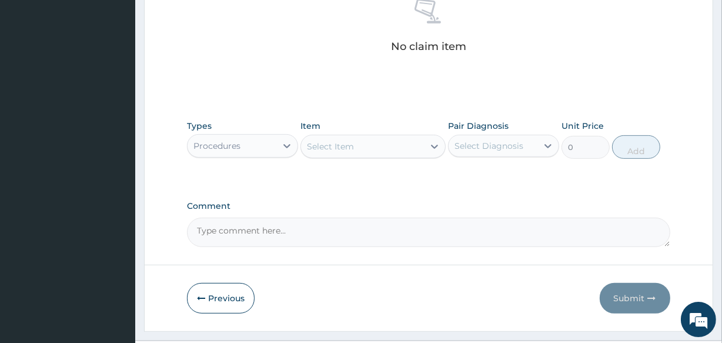
click at [352, 146] on div "Select Item" at bounding box center [330, 147] width 47 height 12
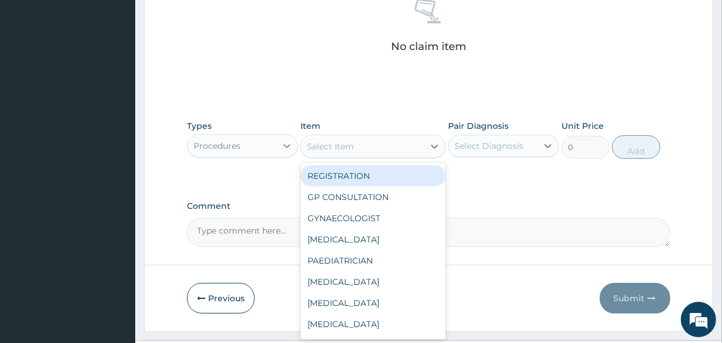
click at [284, 141] on icon at bounding box center [287, 146] width 12 height 12
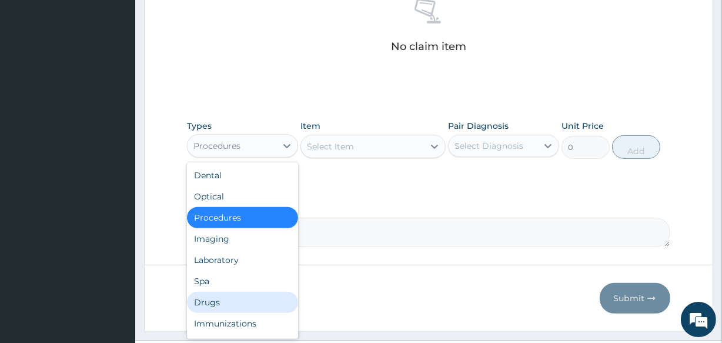
click at [210, 306] on div "Drugs" at bounding box center [242, 302] width 111 height 21
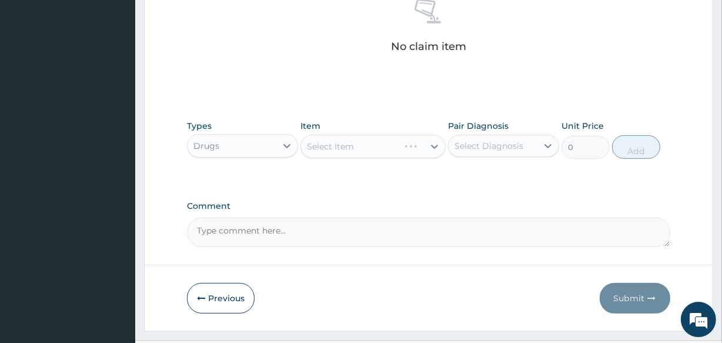
click at [432, 145] on div "Select Item" at bounding box center [373, 147] width 145 height 24
click at [474, 146] on div "Select Diagnosis" at bounding box center [489, 146] width 69 height 12
click at [475, 176] on label "Malaria" at bounding box center [504, 175] width 73 height 12
checkbox input "true"
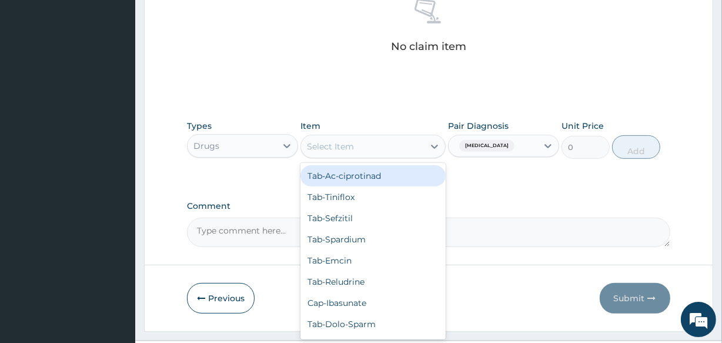
click at [348, 149] on div "Select Item" at bounding box center [330, 147] width 47 height 12
type input "ACT"
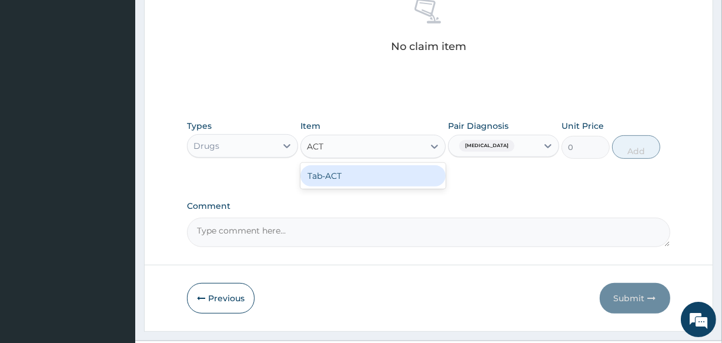
click at [347, 171] on div "Tab-ACT" at bounding box center [373, 175] width 145 height 21
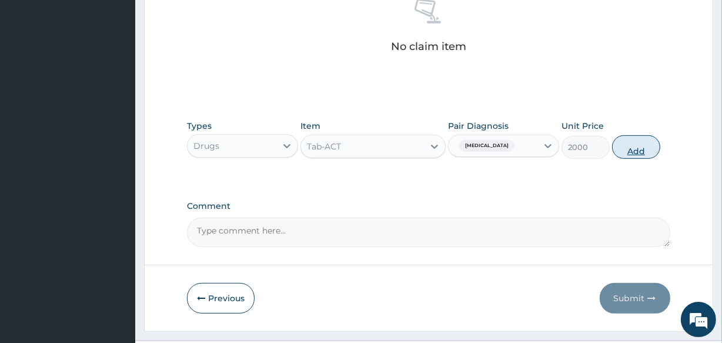
click at [639, 149] on button "Add" at bounding box center [636, 147] width 48 height 24
type input "0"
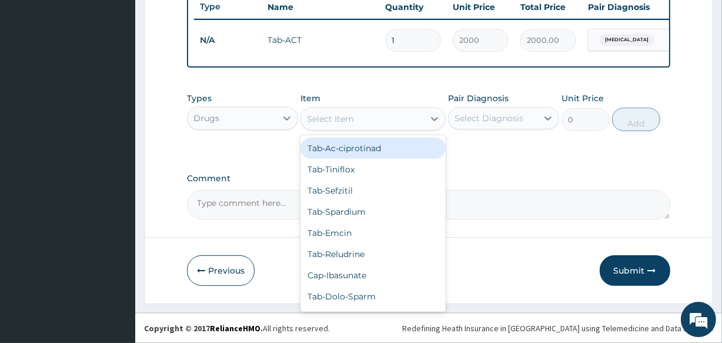
click at [358, 125] on div "Select Item" at bounding box center [362, 118] width 122 height 19
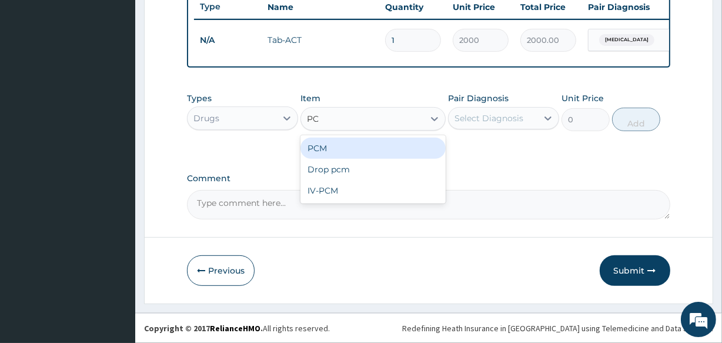
type input "PCM"
click at [336, 145] on div "PCM" at bounding box center [373, 148] width 145 height 21
type input "200"
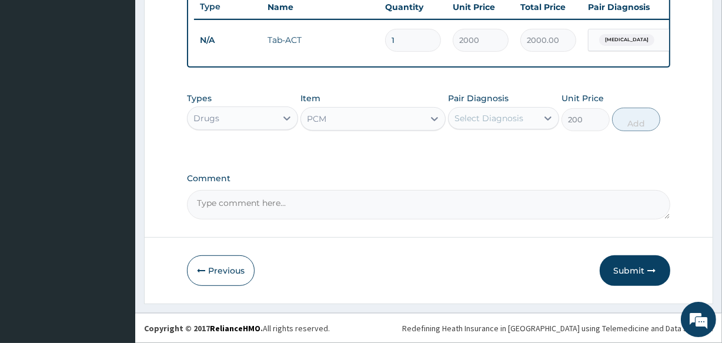
click at [508, 114] on div "Select Diagnosis" at bounding box center [489, 118] width 69 height 12
click at [488, 150] on label "Malaria" at bounding box center [504, 147] width 73 height 12
checkbox input "true"
click at [631, 121] on button "Add" at bounding box center [636, 120] width 48 height 24
type input "0"
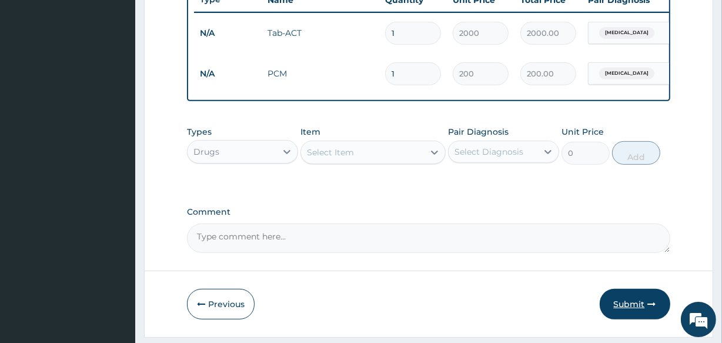
click at [636, 304] on button "Submit" at bounding box center [635, 304] width 71 height 31
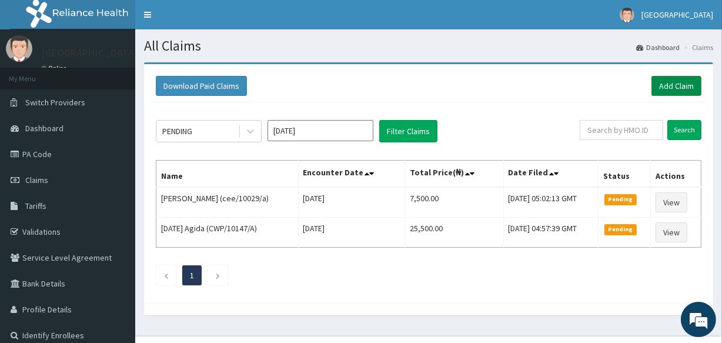
click at [674, 90] on link "Add Claim" at bounding box center [677, 86] width 50 height 20
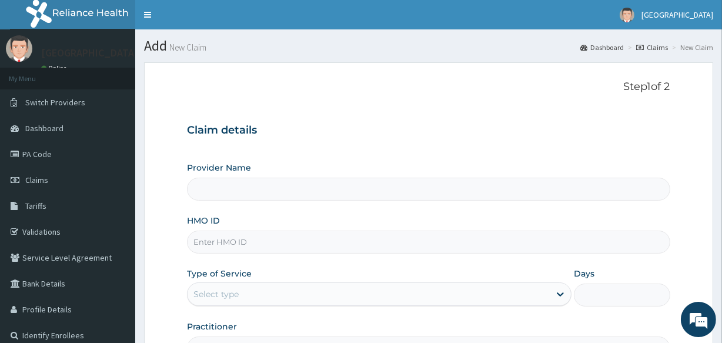
click at [205, 245] on input "HMO ID" at bounding box center [428, 242] width 483 height 23
type input "LIFE [GEOGRAPHIC_DATA] - UTAKO"
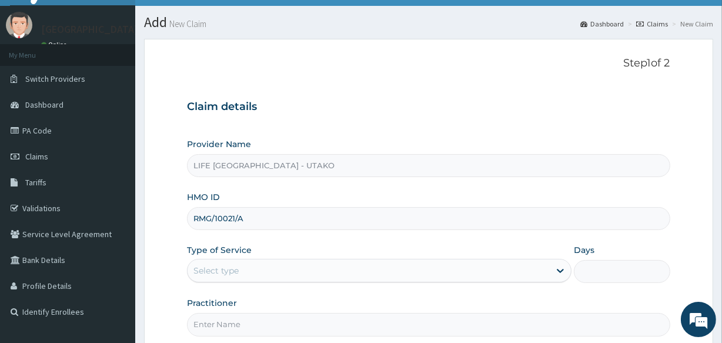
scroll to position [49, 0]
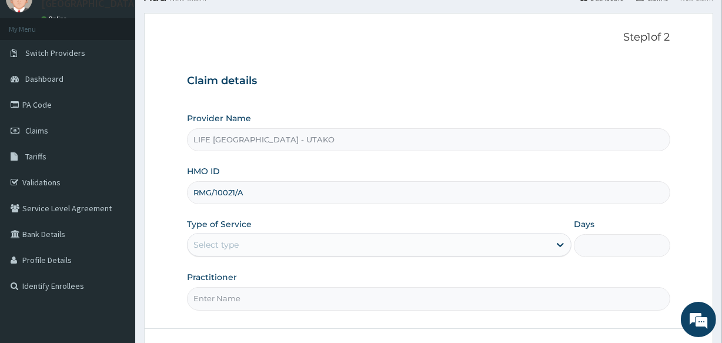
type input "RMG/10021/A"
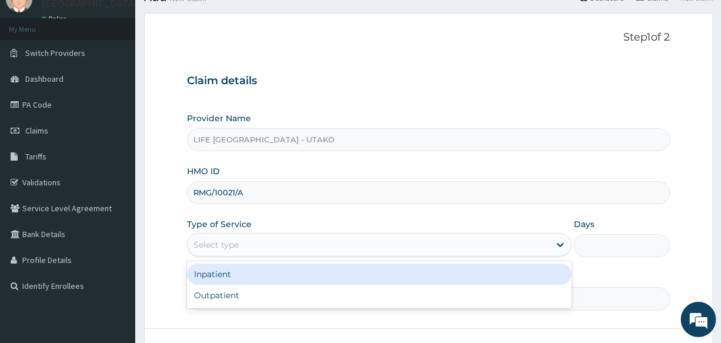
click at [215, 246] on div "Select type" at bounding box center [216, 245] width 45 height 12
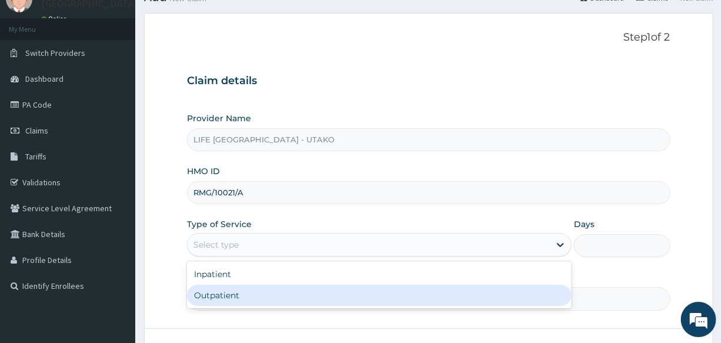
click at [218, 291] on div "Outpatient" at bounding box center [379, 295] width 385 height 21
type input "1"
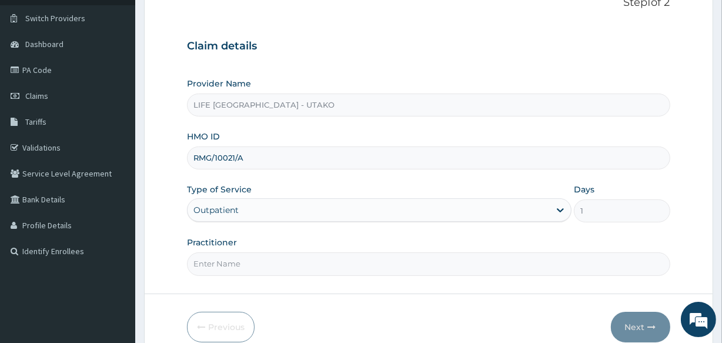
scroll to position [129, 0]
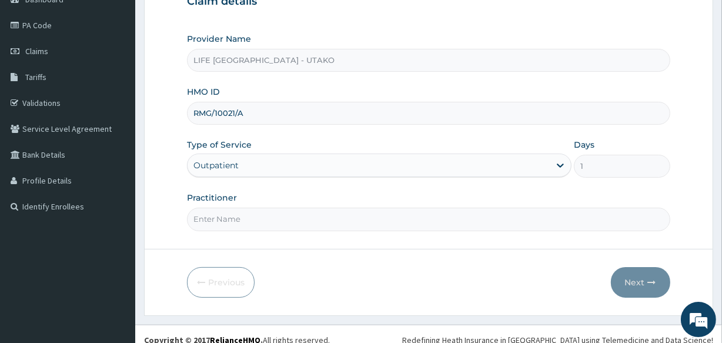
click at [222, 224] on input "Practitioner" at bounding box center [428, 219] width 483 height 23
type input "DR [PERSON_NAME]"
click at [634, 280] on button "Next" at bounding box center [640, 282] width 59 height 31
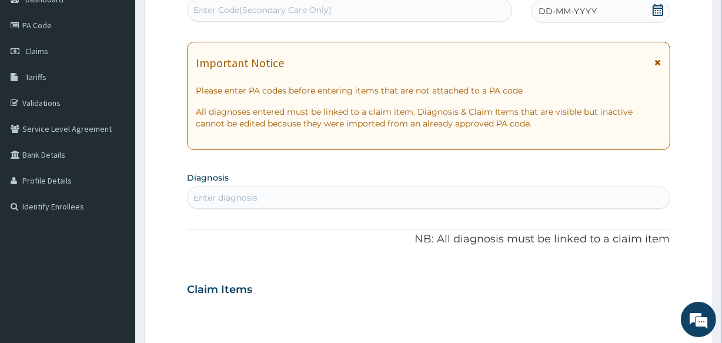
click at [654, 8] on icon at bounding box center [658, 10] width 11 height 12
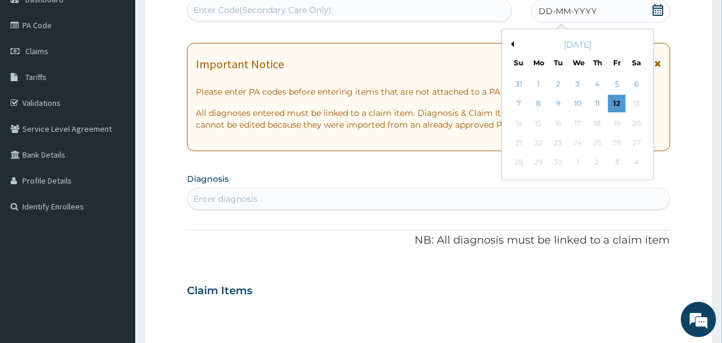
click at [514, 42] on div "[DATE]" at bounding box center [578, 45] width 142 height 12
click at [511, 42] on button "Previous Month" at bounding box center [511, 44] width 6 height 6
click at [516, 123] on div "10" at bounding box center [519, 124] width 18 height 18
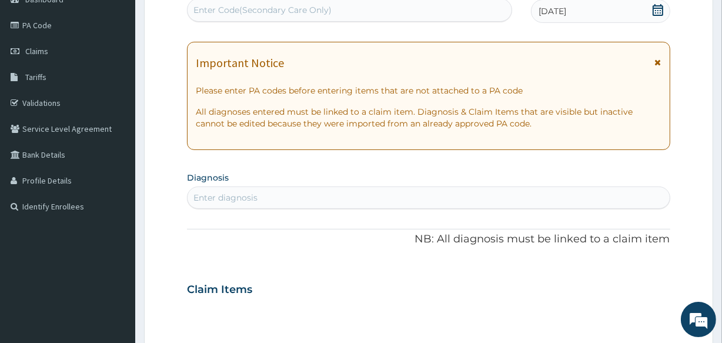
click at [211, 202] on div "Enter diagnosis" at bounding box center [226, 198] width 64 height 12
type input "M"
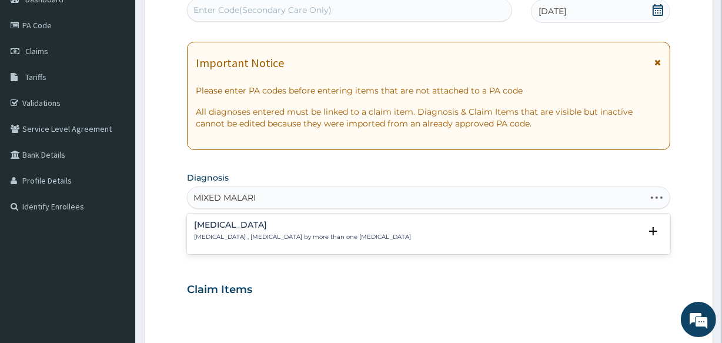
type input "[MEDICAL_DATA]"
click at [218, 234] on p "[MEDICAL_DATA] , [MEDICAL_DATA] by more than one [MEDICAL_DATA]" at bounding box center [302, 237] width 217 height 8
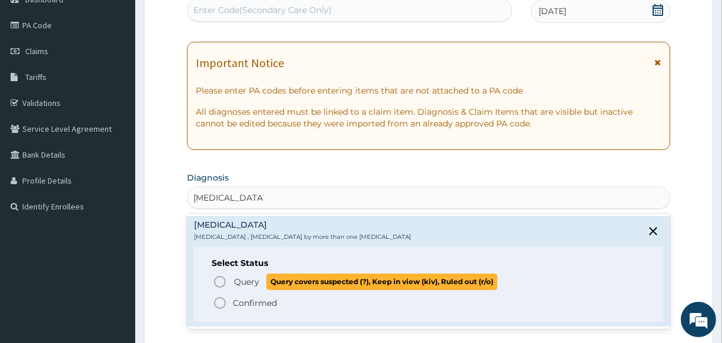
click at [219, 276] on icon "status option query" at bounding box center [220, 282] width 14 height 14
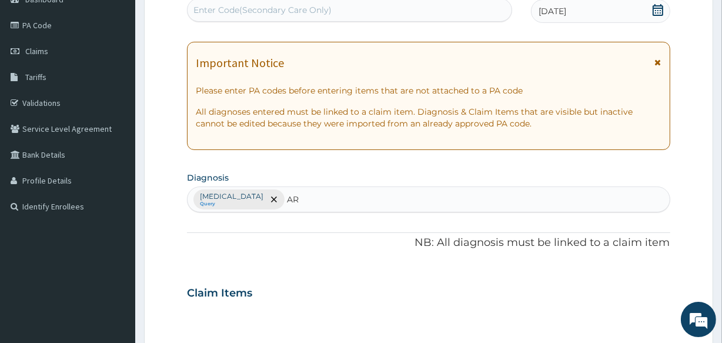
type input "ARI"
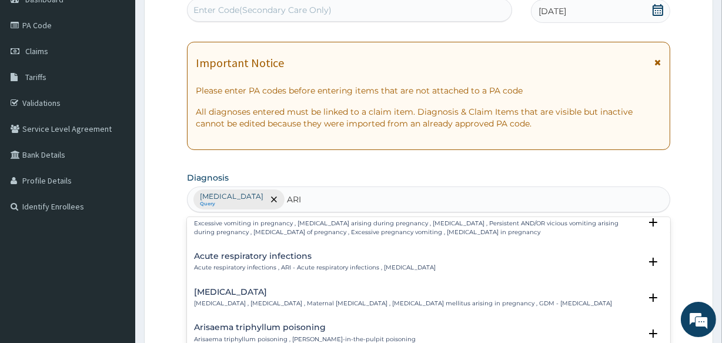
scroll to position [124, 0]
click at [219, 260] on div "Acute respiratory infections Acute respiratory infections , ARI - Acute respira…" at bounding box center [315, 261] width 242 height 21
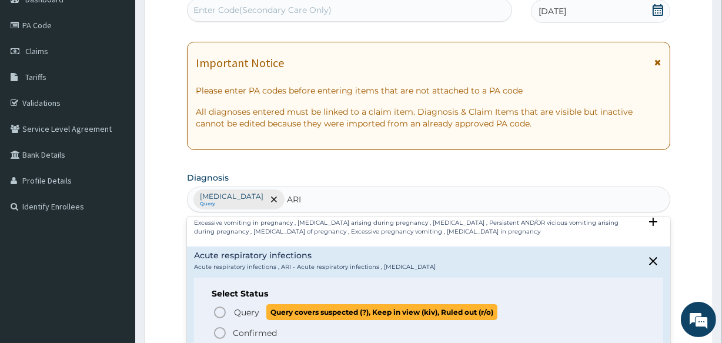
click at [218, 311] on icon "status option query" at bounding box center [220, 312] width 14 height 14
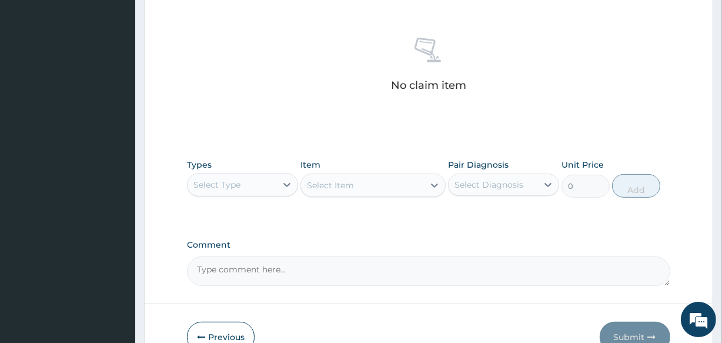
scroll to position [465, 0]
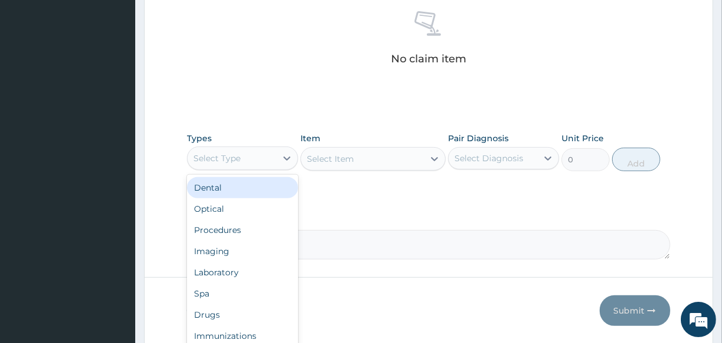
click at [259, 154] on div "Select Type" at bounding box center [232, 158] width 89 height 19
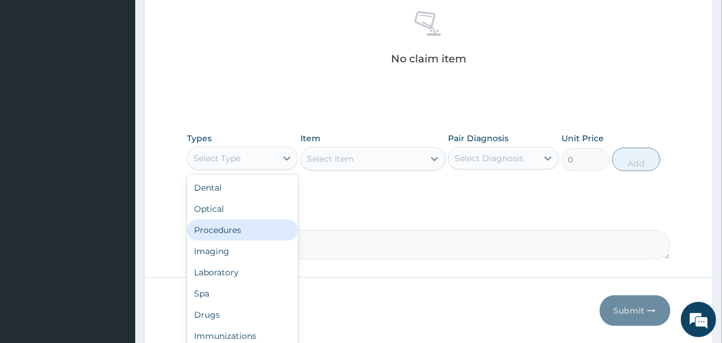
click at [238, 224] on div "Procedures" at bounding box center [242, 229] width 111 height 21
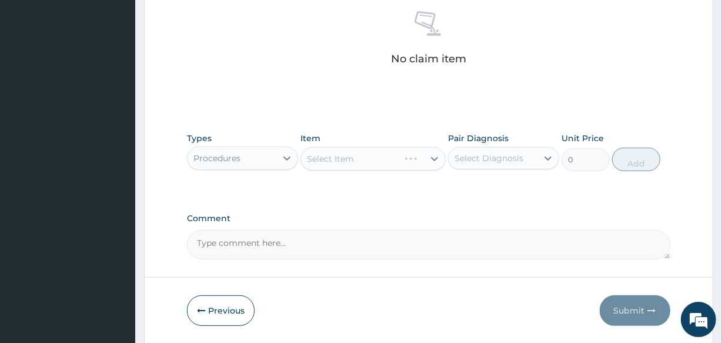
click at [362, 157] on div "Select Item" at bounding box center [373, 159] width 145 height 24
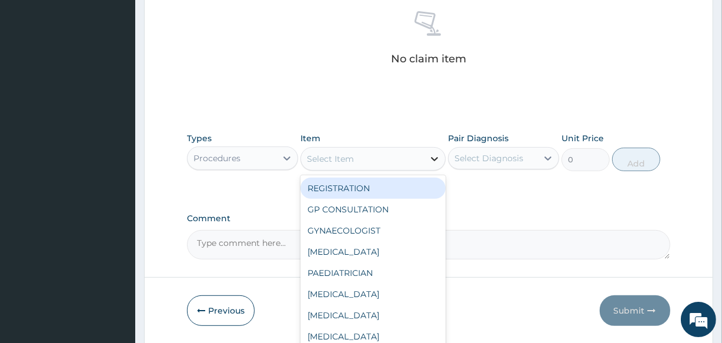
click at [436, 155] on icon at bounding box center [435, 159] width 12 height 12
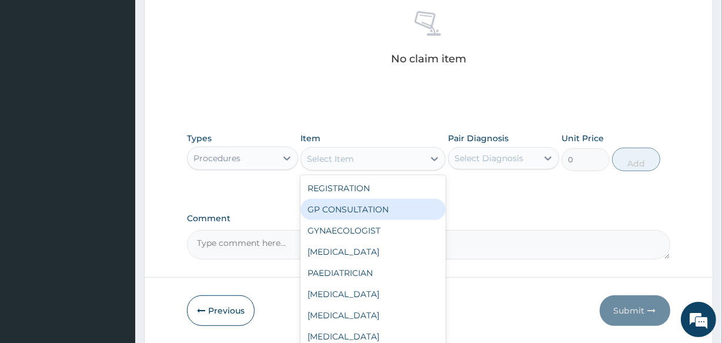
click at [378, 208] on div "GP CONSULTATION" at bounding box center [373, 209] width 145 height 21
type input "3000"
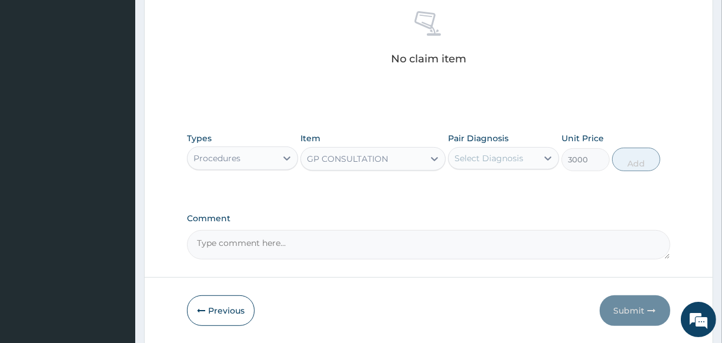
click at [499, 160] on div "Select Diagnosis" at bounding box center [489, 158] width 69 height 12
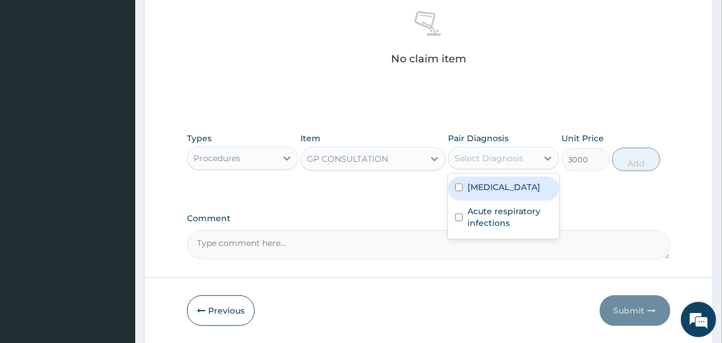
click at [490, 183] on label "[MEDICAL_DATA]" at bounding box center [504, 187] width 73 height 12
checkbox input "true"
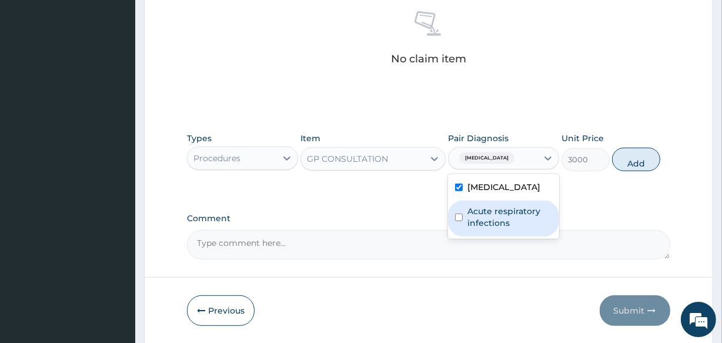
click at [492, 215] on label "Acute respiratory infections" at bounding box center [510, 217] width 85 height 24
checkbox input "true"
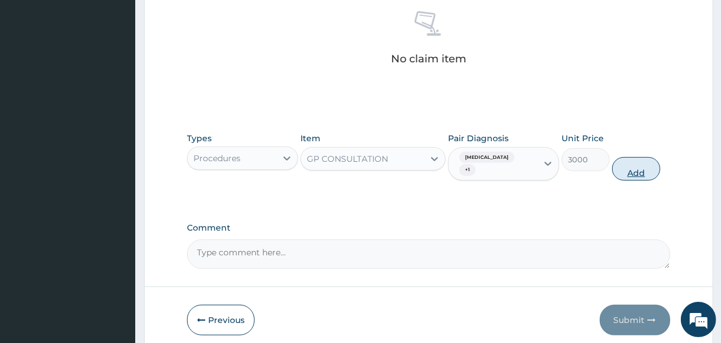
click at [630, 161] on button "Add" at bounding box center [636, 169] width 48 height 24
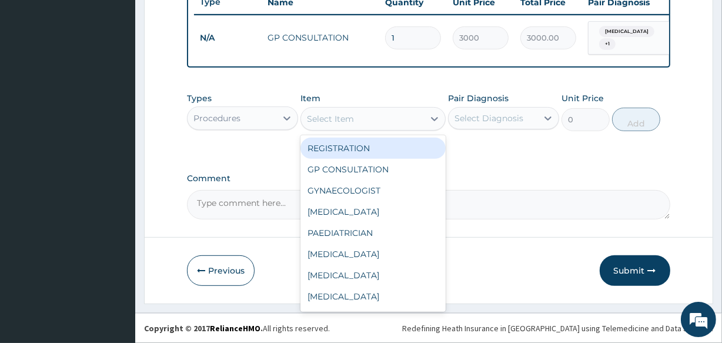
click at [343, 122] on div "Select Item" at bounding box center [330, 119] width 47 height 12
click at [278, 114] on div at bounding box center [286, 118] width 21 height 21
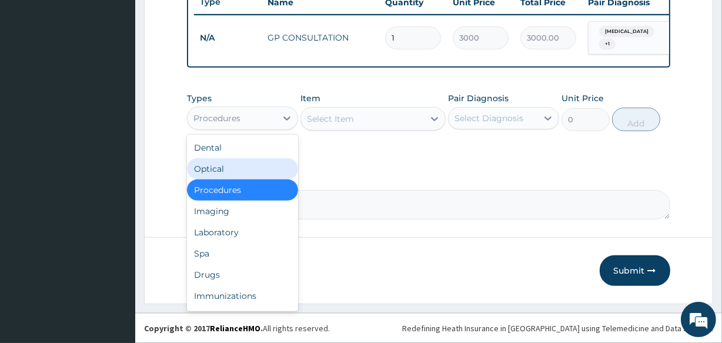
click at [359, 188] on div "Comment" at bounding box center [428, 197] width 483 height 46
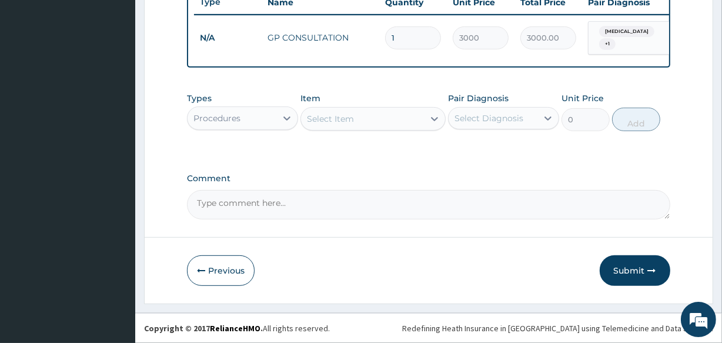
click at [320, 116] on div "Select Item" at bounding box center [330, 119] width 47 height 12
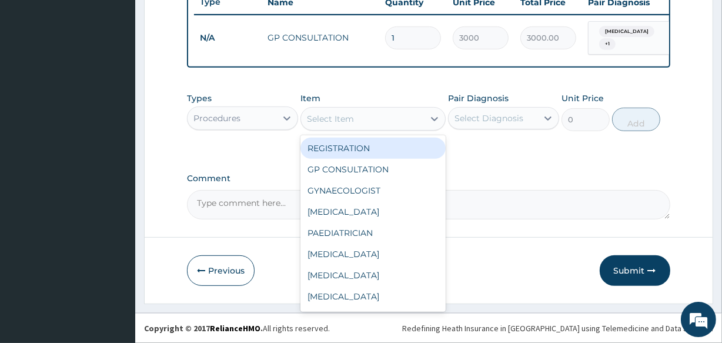
click at [323, 153] on div "REGISTRATION" at bounding box center [373, 148] width 145 height 21
type input "2500"
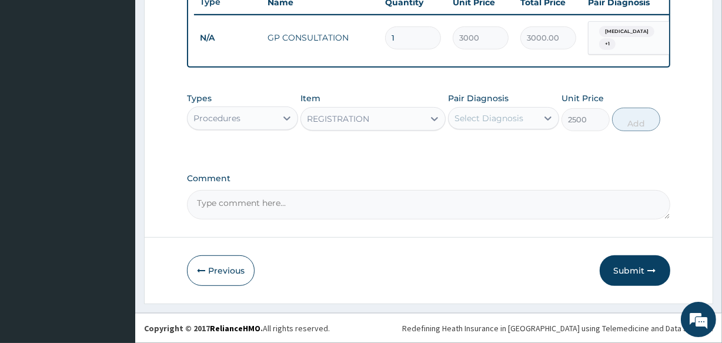
click at [516, 115] on div "Select Diagnosis" at bounding box center [489, 118] width 69 height 12
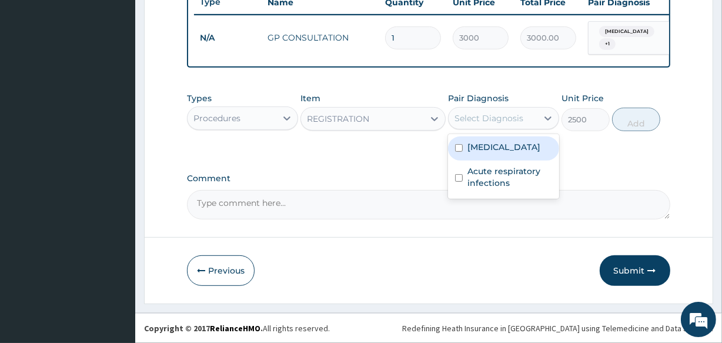
click at [502, 143] on label "[MEDICAL_DATA]" at bounding box center [504, 147] width 73 height 12
checkbox input "true"
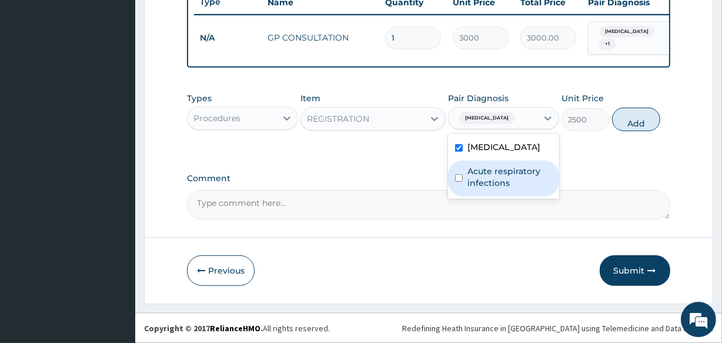
click at [504, 193] on div "Acute respiratory infections" at bounding box center [503, 179] width 111 height 36
checkbox input "true"
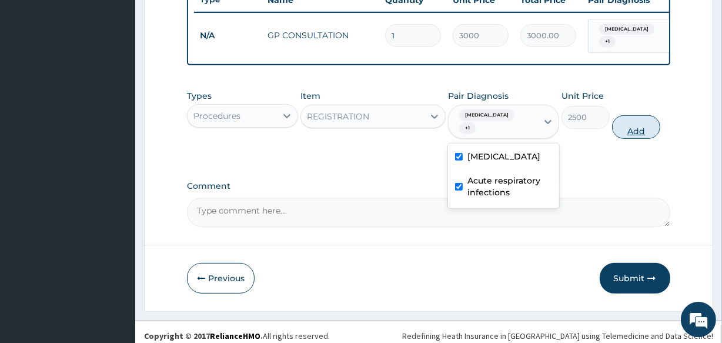
click at [635, 124] on button "Add" at bounding box center [636, 127] width 48 height 24
type input "0"
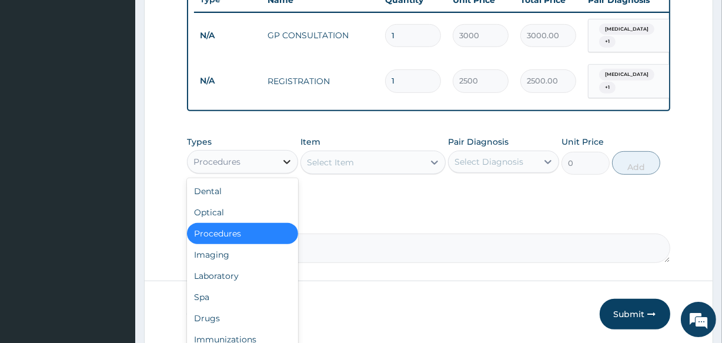
click at [285, 165] on icon at bounding box center [287, 162] width 12 height 12
click at [244, 270] on div "Laboratory" at bounding box center [242, 275] width 111 height 21
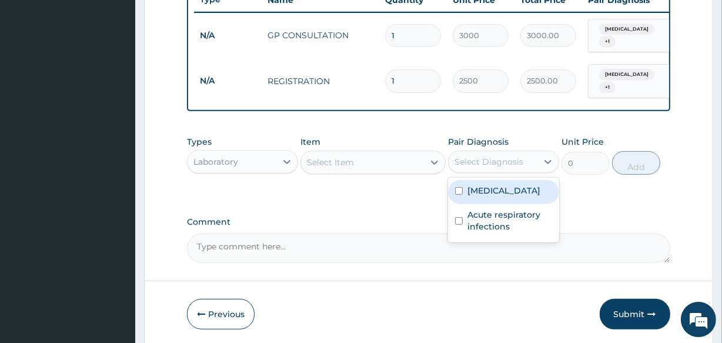
click at [491, 163] on div "Select Diagnosis" at bounding box center [489, 162] width 69 height 12
click at [483, 188] on label "[MEDICAL_DATA]" at bounding box center [504, 191] width 73 height 12
checkbox input "true"
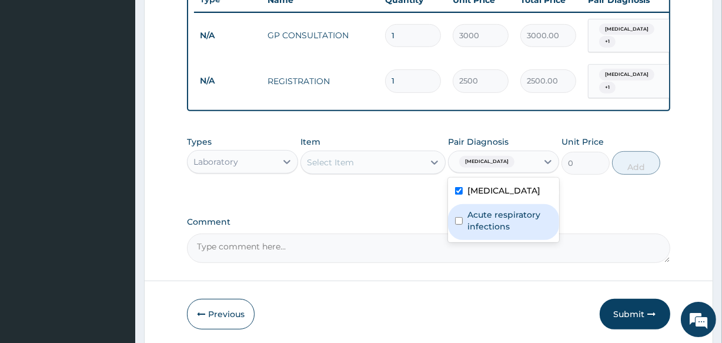
click at [486, 221] on label "Acute respiratory infections" at bounding box center [510, 221] width 85 height 24
checkbox input "true"
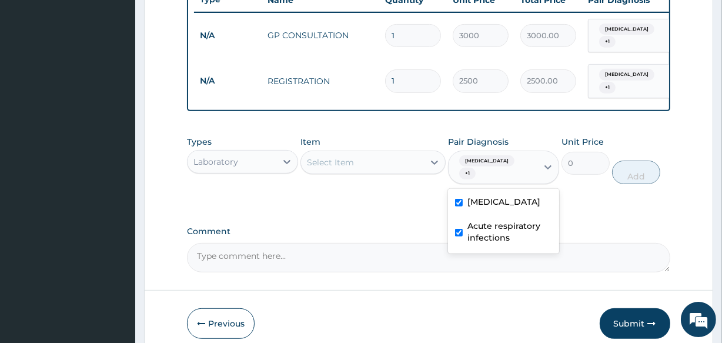
click at [347, 158] on div "Select Item" at bounding box center [330, 162] width 47 height 12
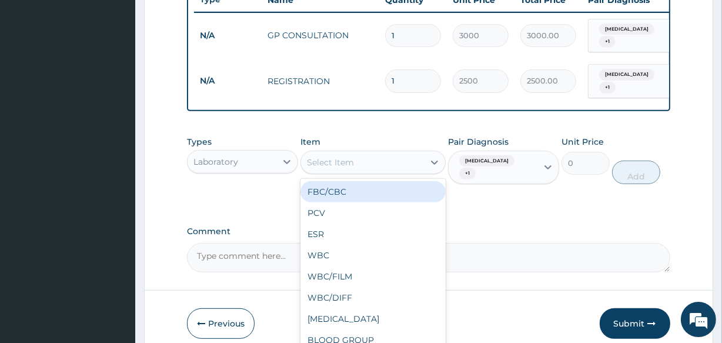
click at [337, 186] on div "FBC/CBC" at bounding box center [373, 191] width 145 height 21
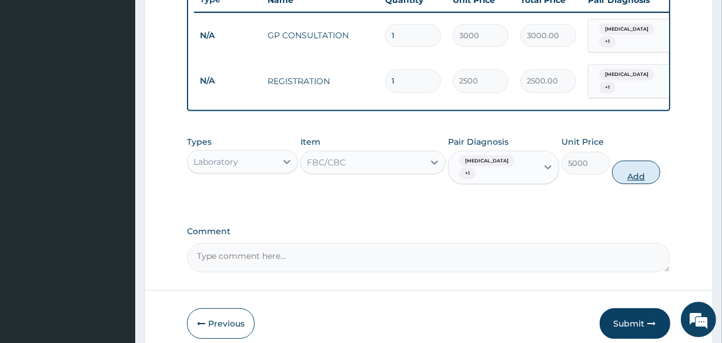
click at [634, 163] on button "Add" at bounding box center [636, 173] width 48 height 24
type input "0"
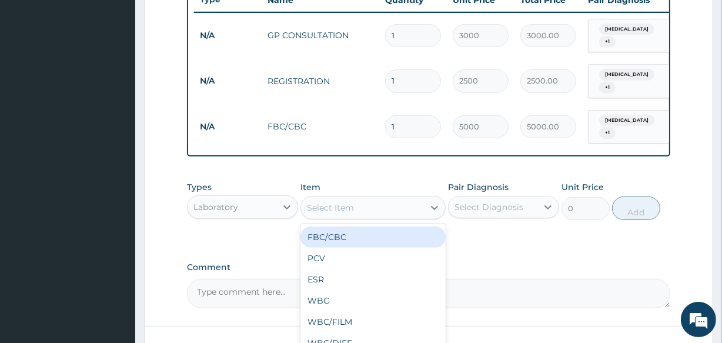
click at [384, 200] on div "Select Item" at bounding box center [362, 207] width 122 height 19
type input "MP"
click at [363, 233] on div "MP" at bounding box center [373, 236] width 145 height 21
type input "1500"
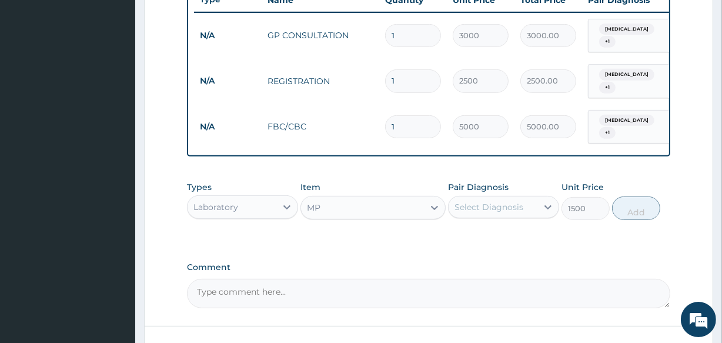
click at [487, 201] on div "Select Diagnosis" at bounding box center [489, 207] width 69 height 12
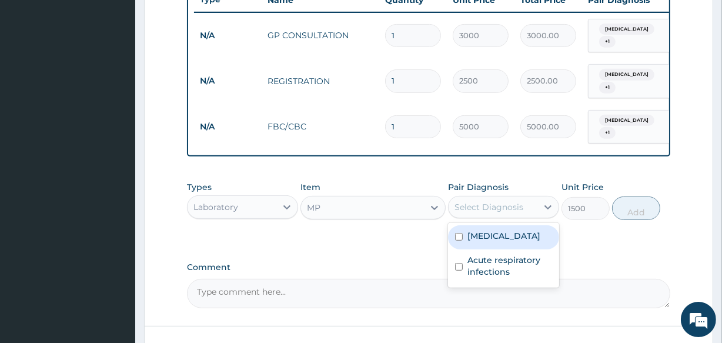
click at [483, 230] on label "Mixed malaria" at bounding box center [504, 236] width 73 height 12
checkbox input "true"
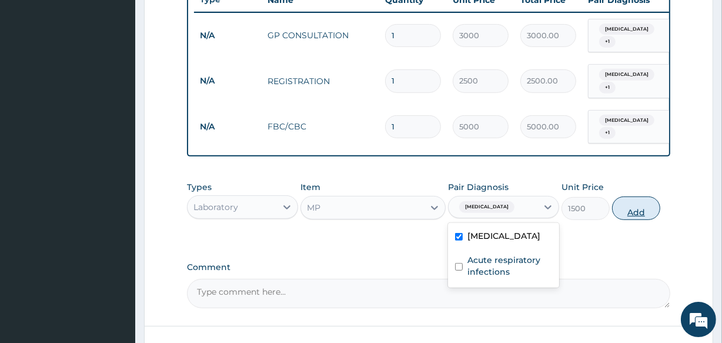
click at [635, 206] on button "Add" at bounding box center [636, 208] width 48 height 24
type input "0"
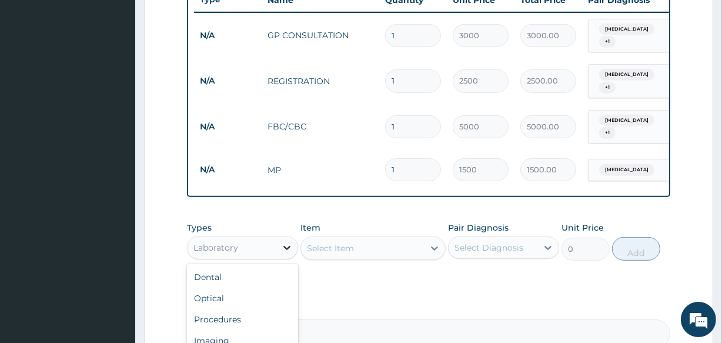
click at [279, 241] on div at bounding box center [286, 247] width 21 height 21
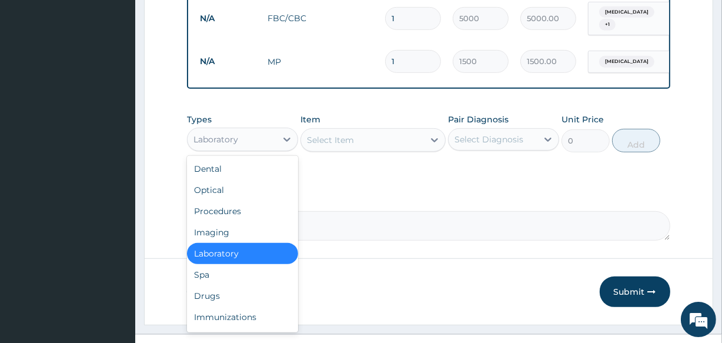
scroll to position [579, 0]
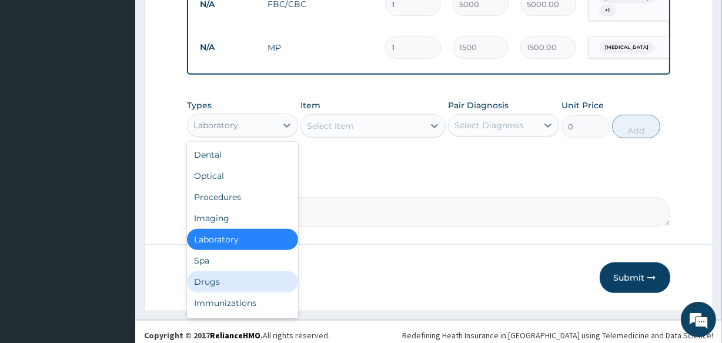
click at [222, 271] on div "Drugs" at bounding box center [242, 281] width 111 height 21
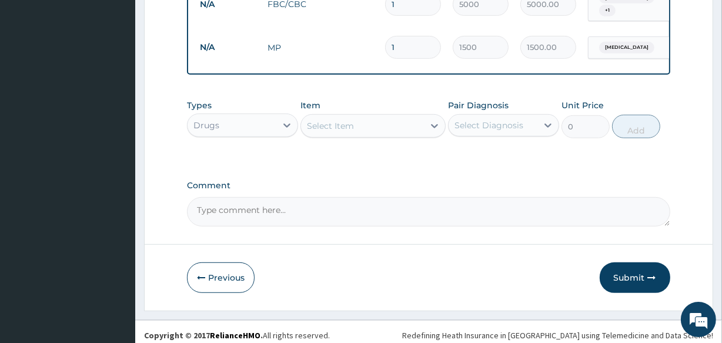
click at [436, 125] on div at bounding box center [434, 125] width 21 height 21
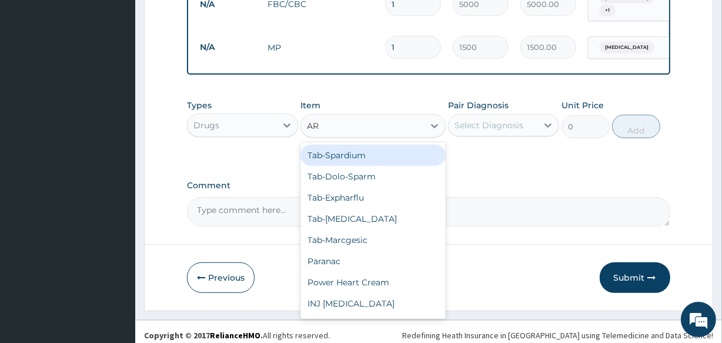
type input "ART"
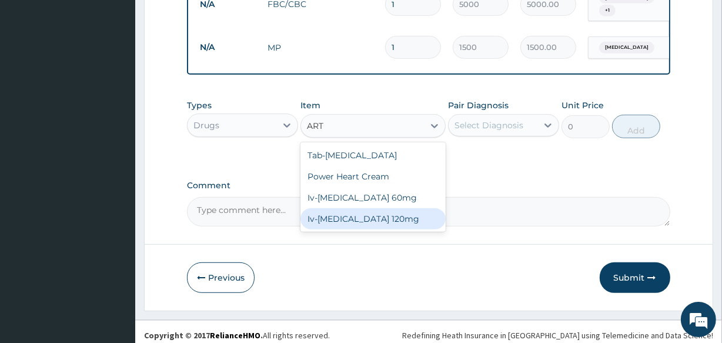
click at [410, 208] on div "Iv-Artesunate 120mg" at bounding box center [373, 218] width 145 height 21
type input "2500"
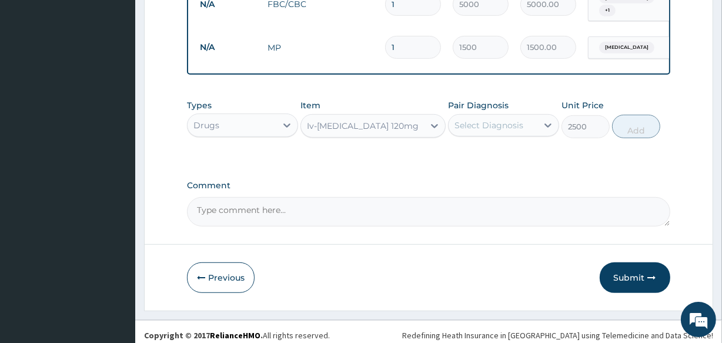
click at [482, 119] on div "Select Diagnosis" at bounding box center [489, 125] width 69 height 12
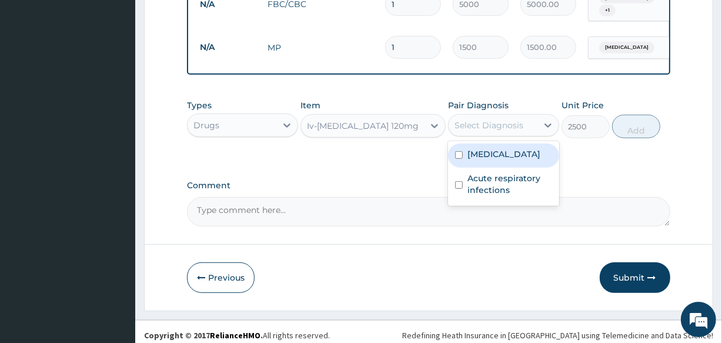
click at [476, 148] on label "Mixed malaria" at bounding box center [504, 154] width 73 height 12
checkbox input "true"
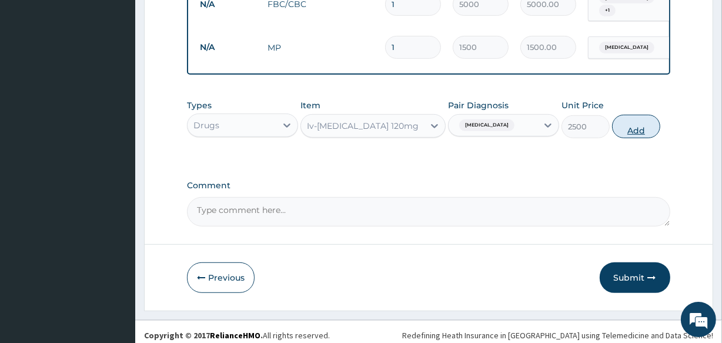
click at [629, 123] on button "Add" at bounding box center [636, 127] width 48 height 24
type input "0"
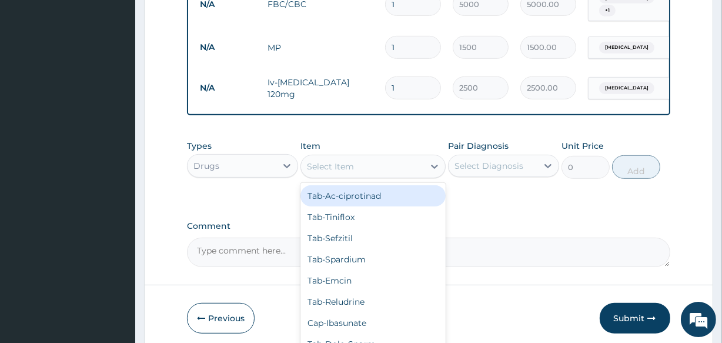
click at [344, 169] on div "Select Item" at bounding box center [362, 166] width 122 height 19
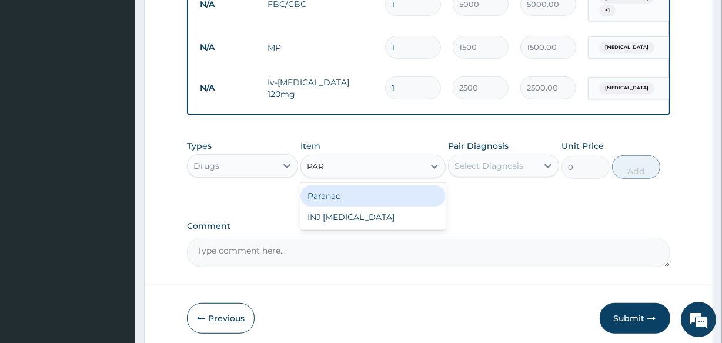
type input "PARA"
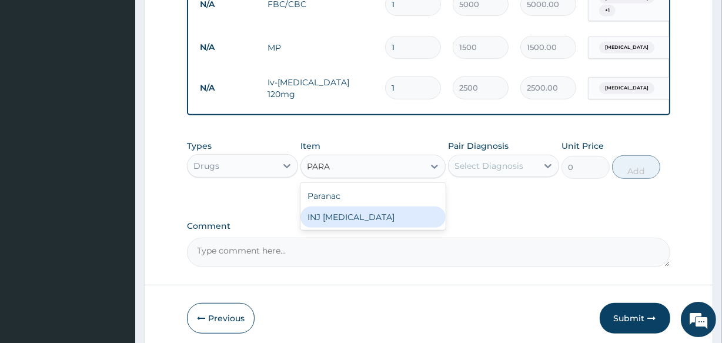
click at [342, 206] on div "INJ [MEDICAL_DATA]" at bounding box center [373, 216] width 145 height 21
type input "1000"
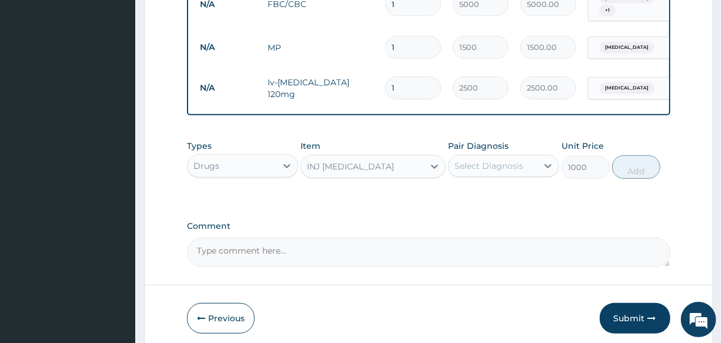
click at [488, 160] on div "Select Diagnosis" at bounding box center [489, 166] width 69 height 12
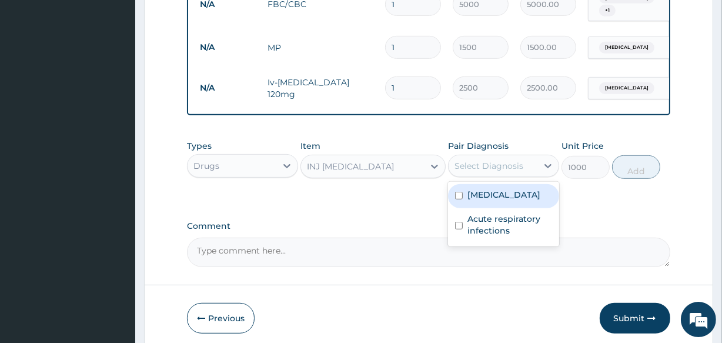
click at [479, 189] on label "[MEDICAL_DATA]" at bounding box center [504, 195] width 73 height 12
checkbox input "true"
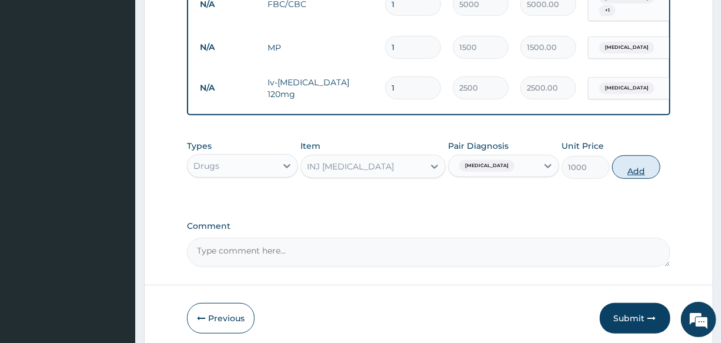
click at [624, 164] on button "Add" at bounding box center [636, 167] width 48 height 24
type input "0"
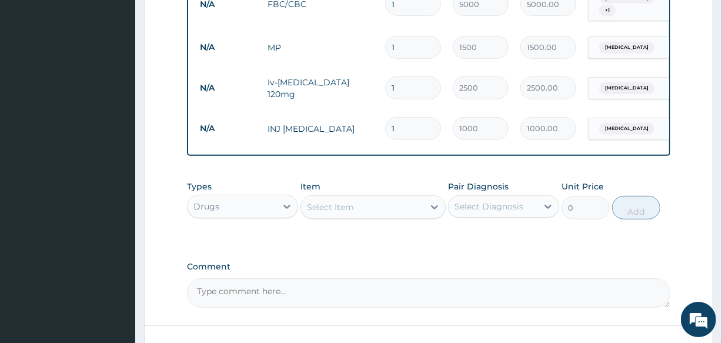
click at [348, 201] on div "Select Item" at bounding box center [330, 207] width 47 height 12
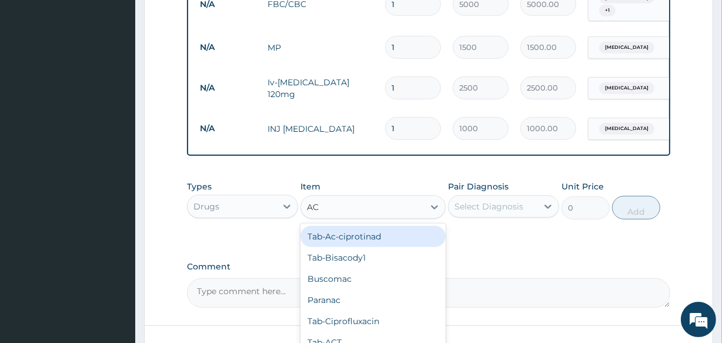
type input "ACT"
click at [343, 226] on div "Tab-ACT" at bounding box center [373, 236] width 145 height 21
type input "2000"
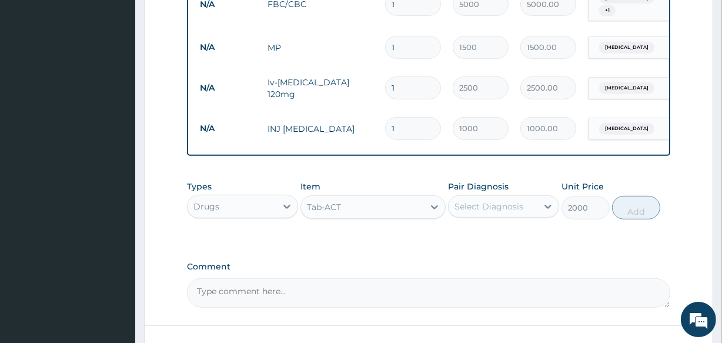
click at [488, 201] on div "Select Diagnosis" at bounding box center [489, 207] width 69 height 12
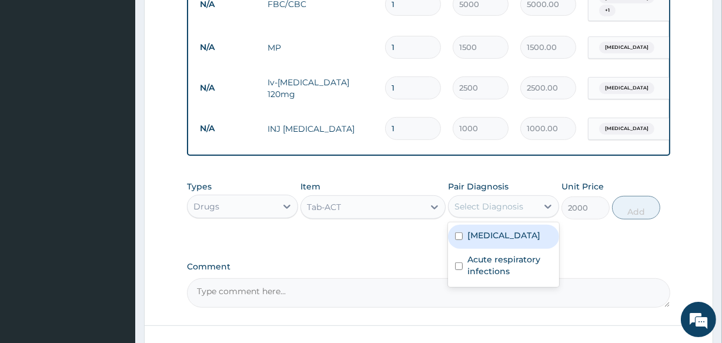
click at [476, 231] on label "[MEDICAL_DATA]" at bounding box center [504, 235] width 73 height 12
checkbox input "true"
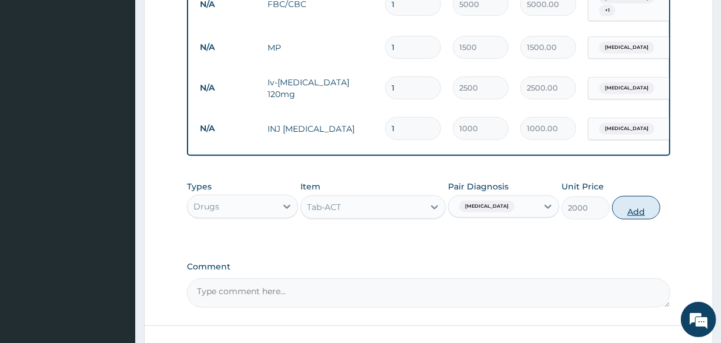
click at [634, 198] on button "Add" at bounding box center [636, 208] width 48 height 24
type input "0"
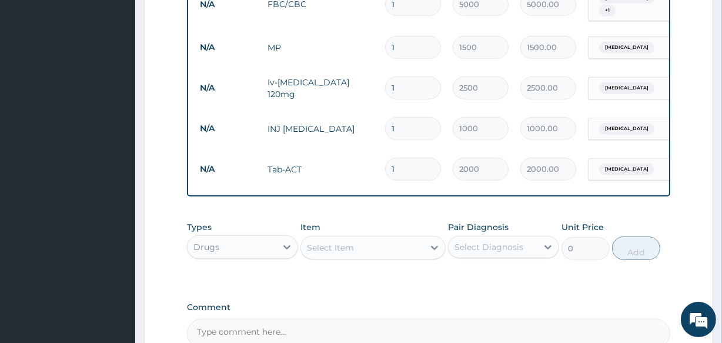
click at [381, 244] on div "Select Item" at bounding box center [362, 247] width 122 height 19
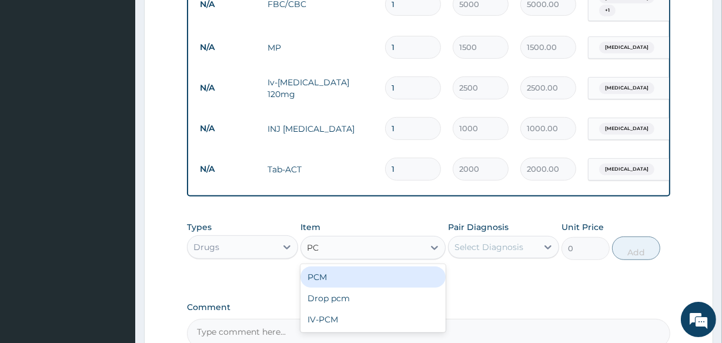
type input "PCM"
click at [349, 266] on div "PCM" at bounding box center [373, 276] width 145 height 21
type input "200"
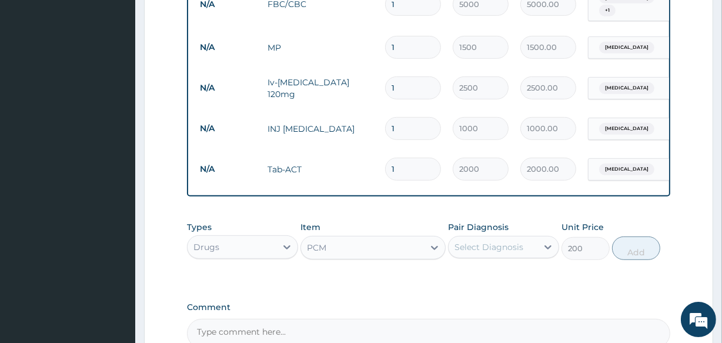
click at [505, 241] on div "Select Diagnosis" at bounding box center [489, 247] width 69 height 12
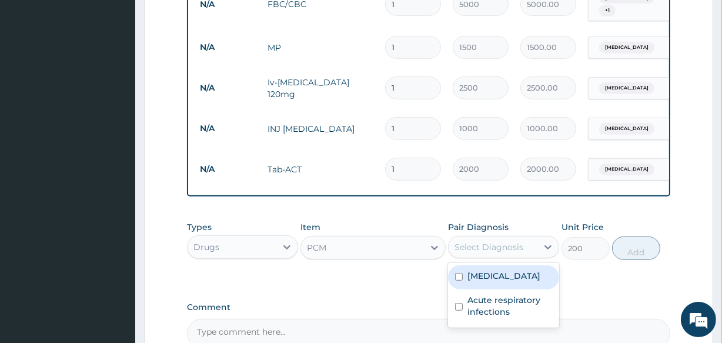
click at [497, 272] on label "[MEDICAL_DATA]" at bounding box center [504, 276] width 73 height 12
checkbox input "true"
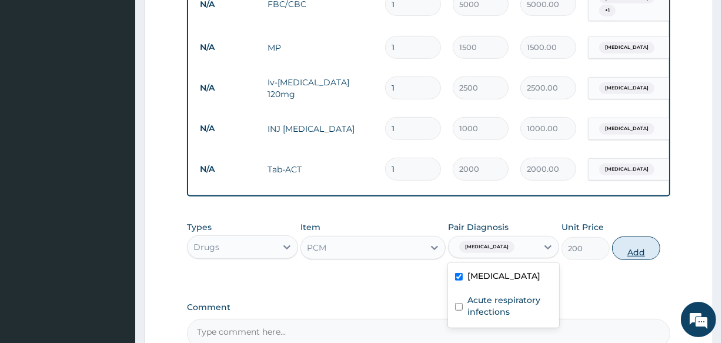
click at [636, 244] on button "Add" at bounding box center [636, 248] width 48 height 24
type input "0"
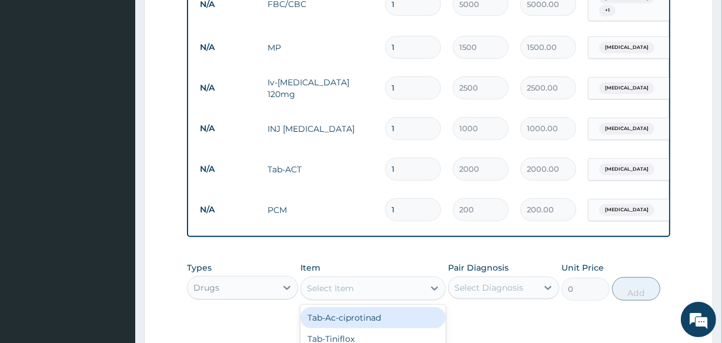
click at [402, 279] on div "Select Item" at bounding box center [362, 288] width 122 height 19
type input "COU"
click at [378, 314] on div "EMZOLYN ( [PERSON_NAME])" at bounding box center [373, 317] width 145 height 21
type input "1500"
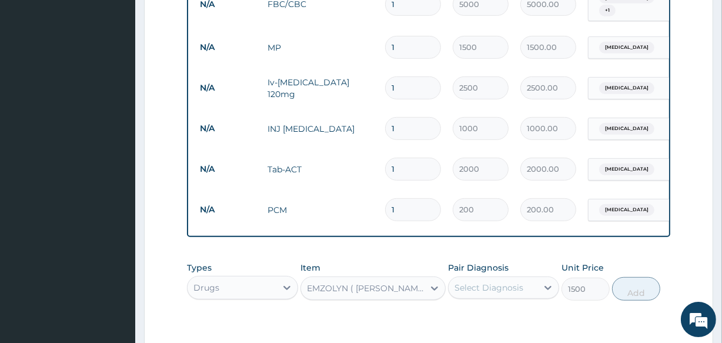
click at [517, 278] on div "Select Diagnosis" at bounding box center [493, 287] width 89 height 19
click at [487, 335] on label "Acute respiratory infections" at bounding box center [510, 347] width 85 height 24
checkbox input "true"
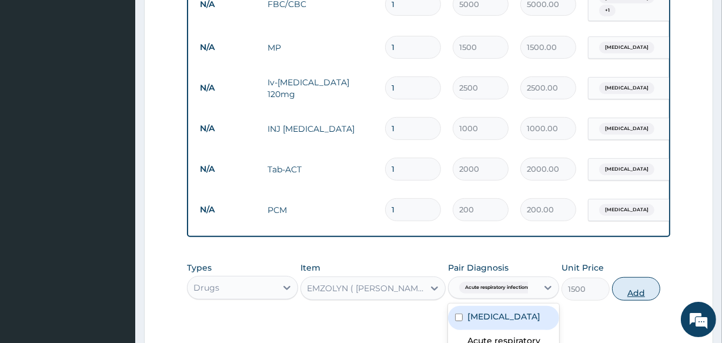
click at [640, 282] on button "Add" at bounding box center [636, 289] width 48 height 24
type input "0"
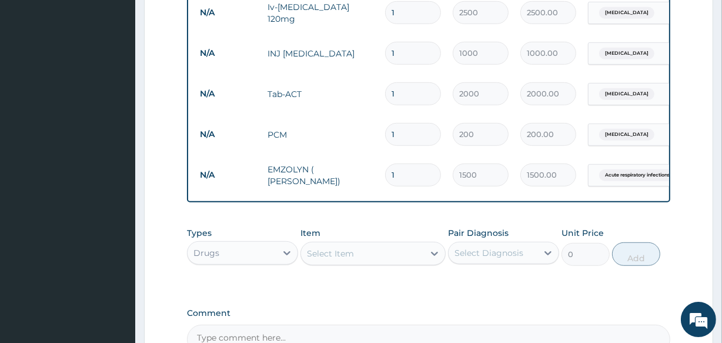
scroll to position [695, 0]
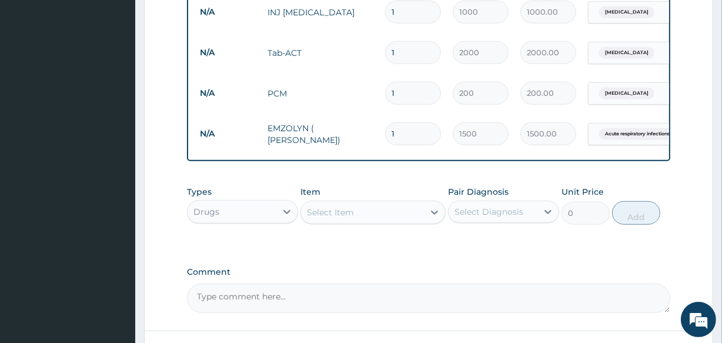
click at [353, 209] on div "Select Item" at bounding box center [330, 212] width 47 height 12
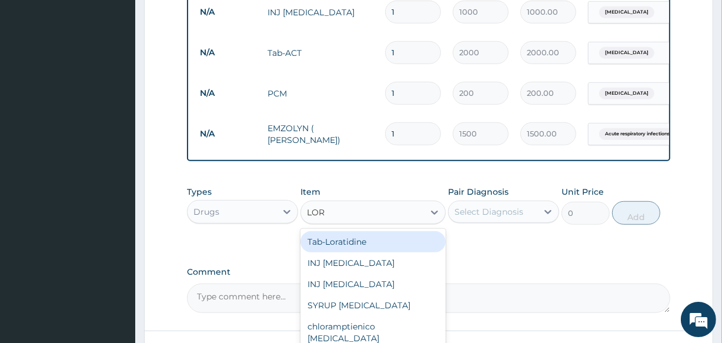
type input "[PERSON_NAME]"
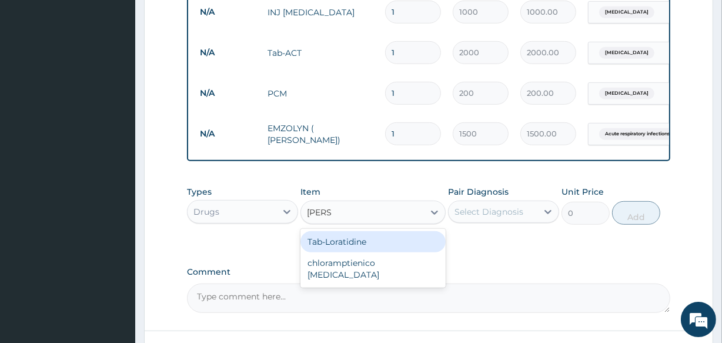
click at [344, 232] on div "Tab-Loratidine" at bounding box center [373, 241] width 145 height 21
type input "500"
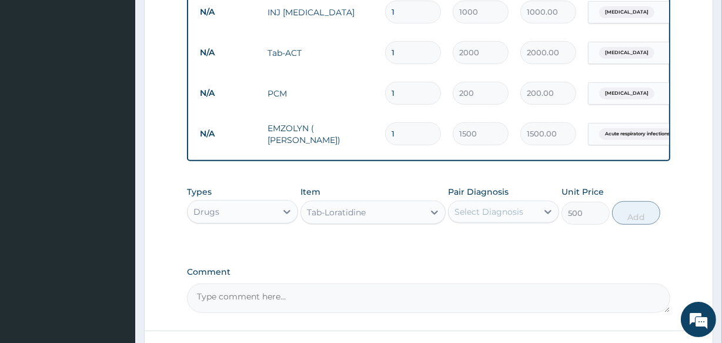
click at [530, 204] on div "Select Diagnosis" at bounding box center [493, 211] width 89 height 19
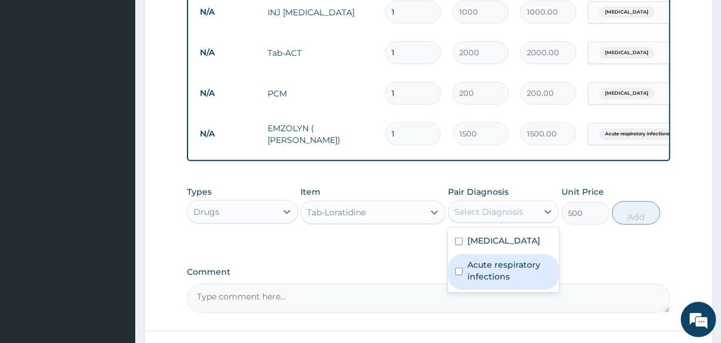
click at [501, 271] on label "Acute respiratory infections" at bounding box center [510, 271] width 85 height 24
checkbox input "true"
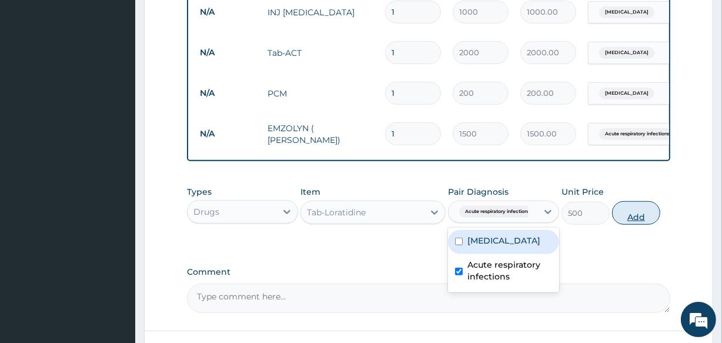
click at [649, 207] on button "Add" at bounding box center [636, 213] width 48 height 24
type input "0"
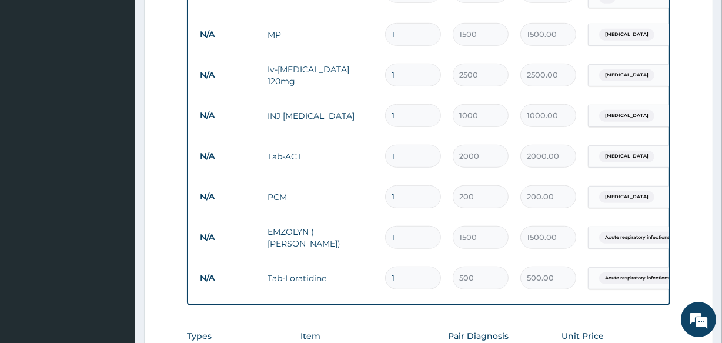
scroll to position [591, 0]
click at [400, 64] on input "1" at bounding box center [413, 75] width 56 height 23
type input "2"
type input "5000.00"
type input "3"
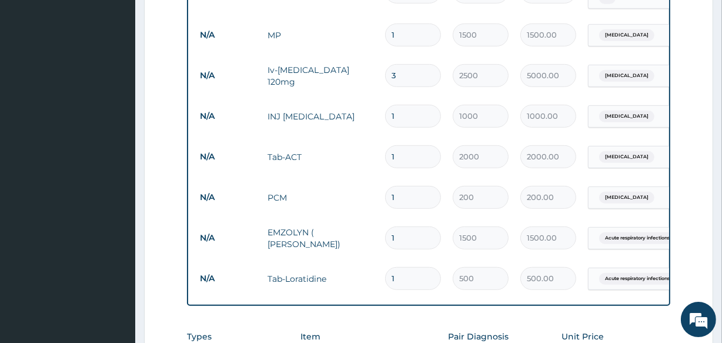
type input "7500.00"
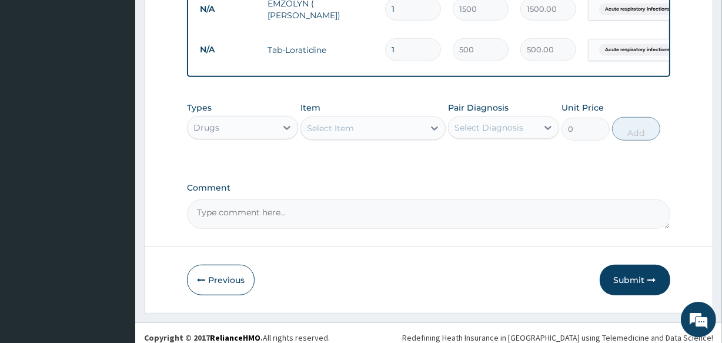
scroll to position [824, 0]
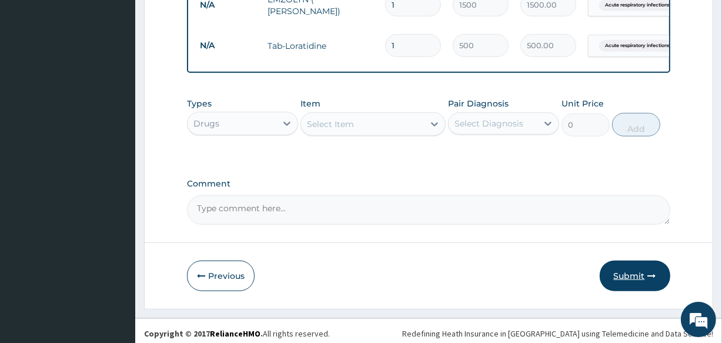
click at [619, 268] on button "Submit" at bounding box center [635, 276] width 71 height 31
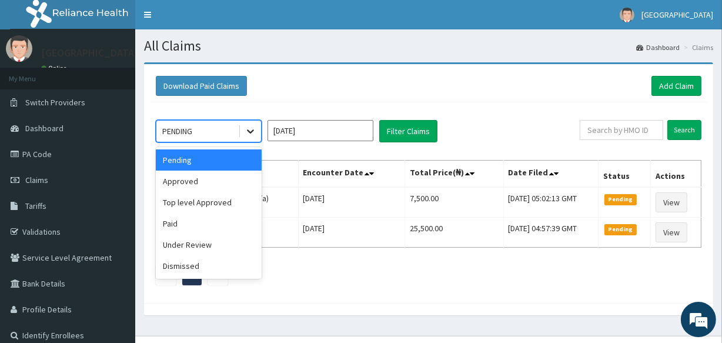
click at [252, 132] on icon at bounding box center [251, 131] width 12 height 12
click at [222, 174] on div "Approved" at bounding box center [209, 181] width 106 height 21
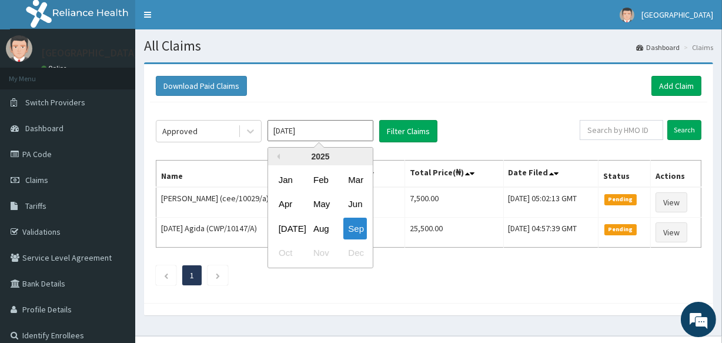
click at [321, 134] on input "[DATE]" at bounding box center [321, 130] width 106 height 21
click at [326, 227] on div "Aug" at bounding box center [321, 229] width 24 height 22
type input "[DATE]"
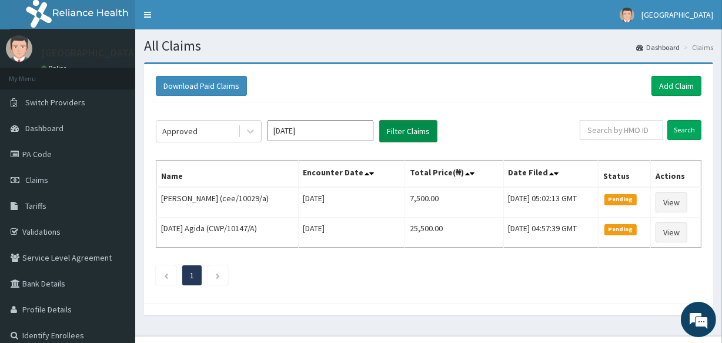
click at [399, 129] on button "Filter Claims" at bounding box center [408, 131] width 58 height 22
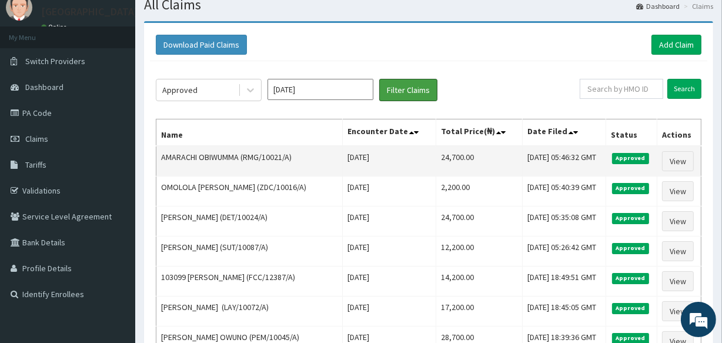
scroll to position [41, 0]
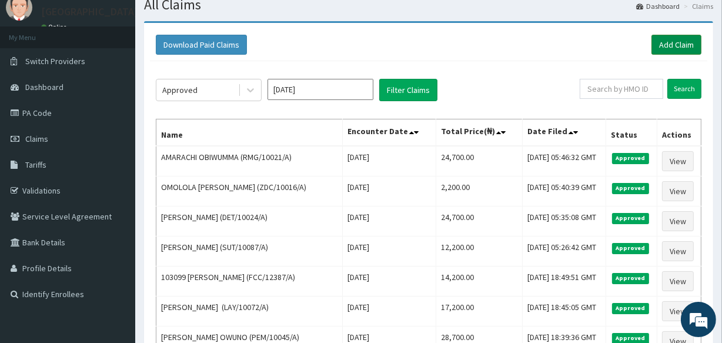
click at [660, 44] on link "Add Claim" at bounding box center [677, 45] width 50 height 20
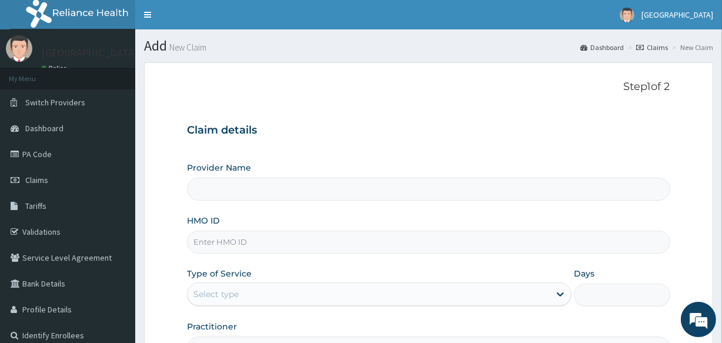
type input "LIFE [GEOGRAPHIC_DATA] - UTAKO"
click at [211, 245] on input "HMO ID" at bounding box center [428, 242] width 483 height 23
click at [211, 245] on input "FMI/10280/A" at bounding box center [428, 242] width 483 height 23
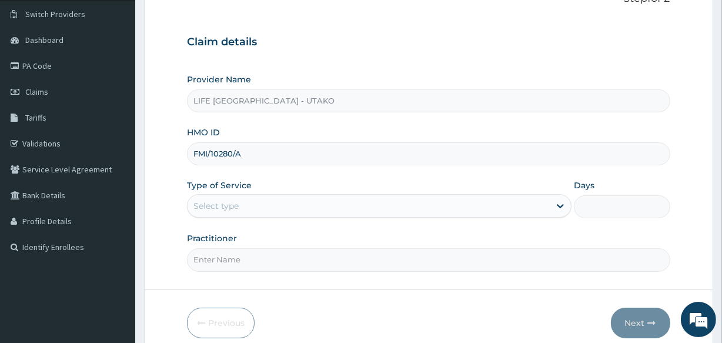
scroll to position [95, 0]
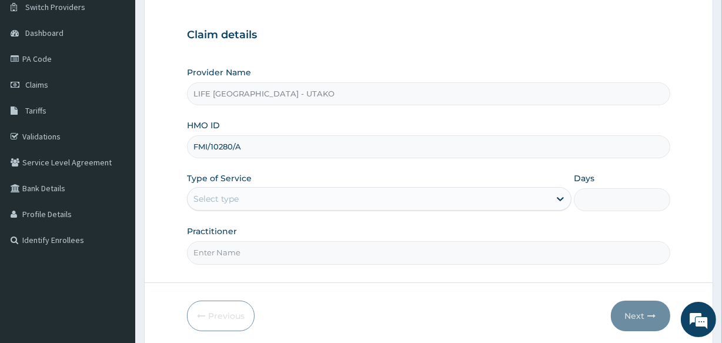
type input "FMI/10280/A"
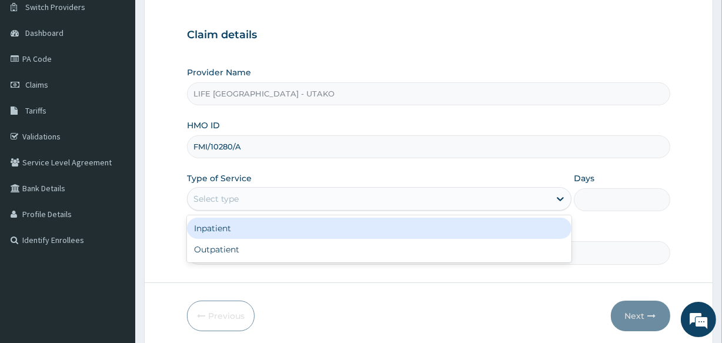
click at [218, 200] on div "Select type" at bounding box center [216, 199] width 45 height 12
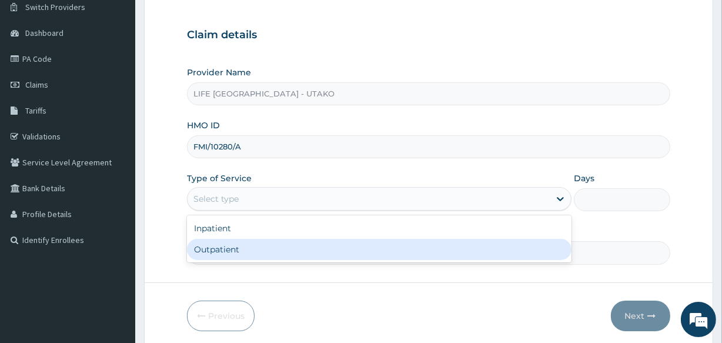
click at [221, 241] on div "Outpatient" at bounding box center [379, 249] width 385 height 21
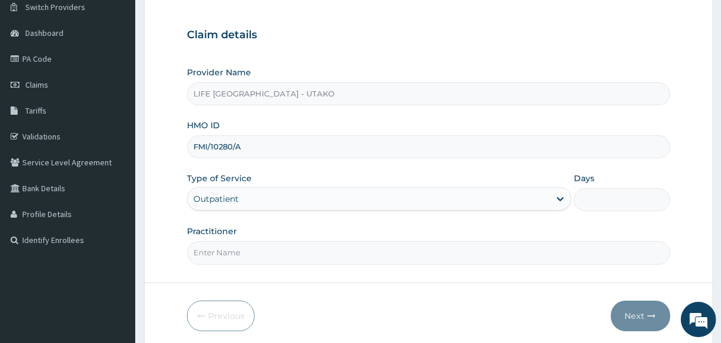
type input "1"
click at [229, 251] on input "Practitioner" at bounding box center [428, 252] width 483 height 23
type input "DR [PERSON_NAME]"
click at [625, 312] on button "Next" at bounding box center [640, 316] width 59 height 31
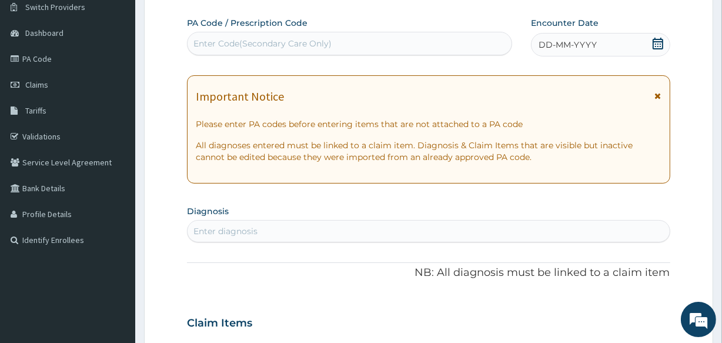
click at [219, 32] on div "Enter Code(Secondary Care Only)" at bounding box center [349, 44] width 325 height 24
paste input "PA/4F777D"
type input "PA/4F777D"
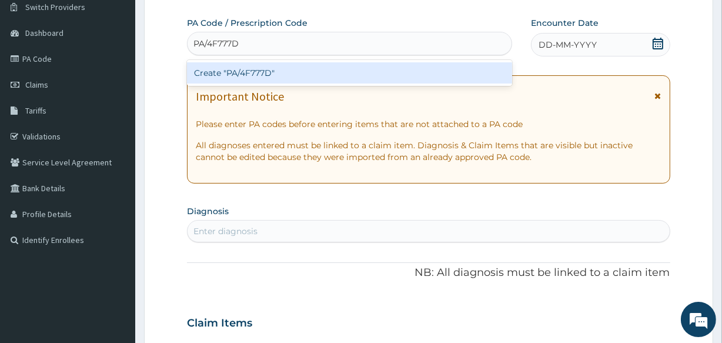
click at [219, 75] on div "Create "PA/4F777D"" at bounding box center [349, 72] width 325 height 21
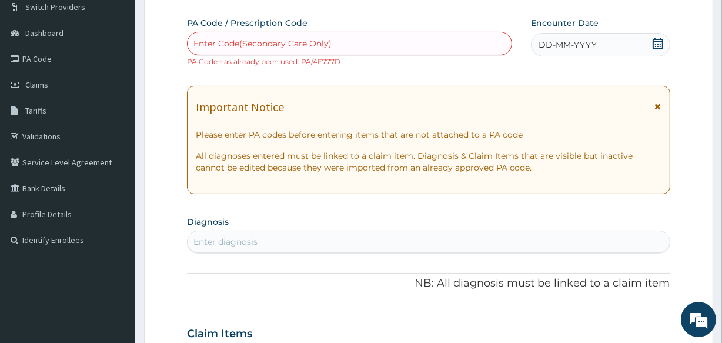
click at [224, 239] on div "Enter diagnosis" at bounding box center [226, 242] width 64 height 12
click at [662, 38] on icon at bounding box center [658, 44] width 12 height 12
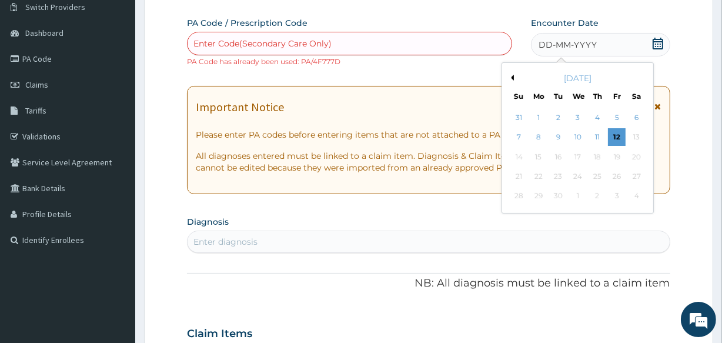
click at [511, 77] on button "Previous Month" at bounding box center [511, 78] width 6 height 6
click at [642, 75] on button "Next Month" at bounding box center [645, 78] width 6 height 6
click at [541, 158] on div "11" at bounding box center [539, 157] width 18 height 18
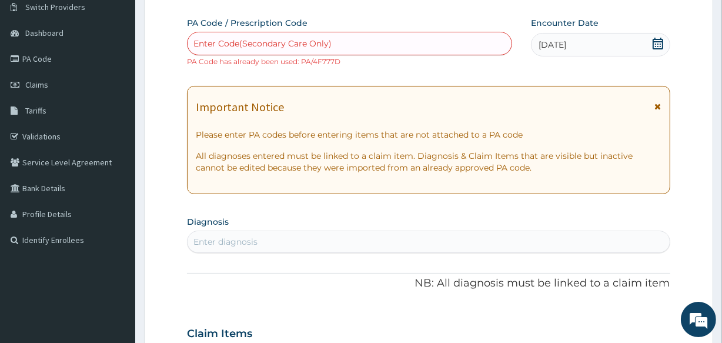
click at [217, 241] on div "Enter diagnosis" at bounding box center [226, 242] width 64 height 12
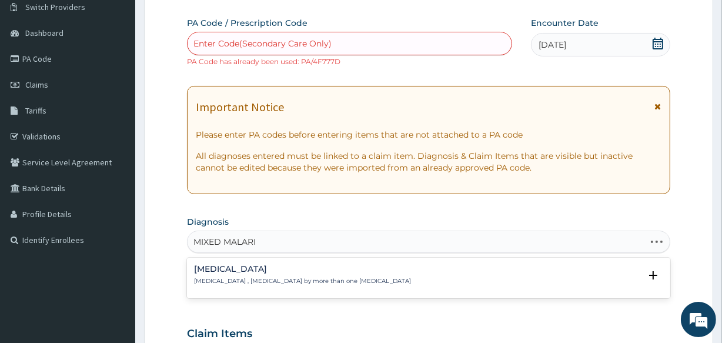
type input "[MEDICAL_DATA]"
click at [205, 285] on div "[MEDICAL_DATA] [MEDICAL_DATA] , [MEDICAL_DATA] by more than one [MEDICAL_DATA] …" at bounding box center [428, 278] width 469 height 26
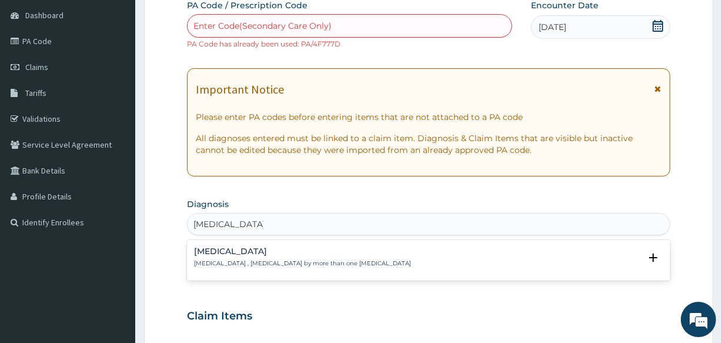
scroll to position [262, 0]
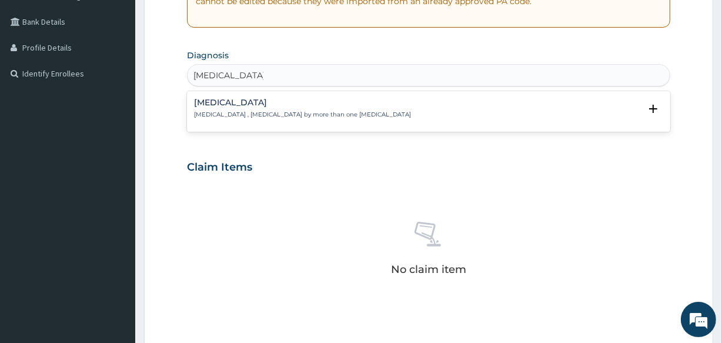
click at [221, 106] on h4 "[MEDICAL_DATA]" at bounding box center [302, 102] width 217 height 9
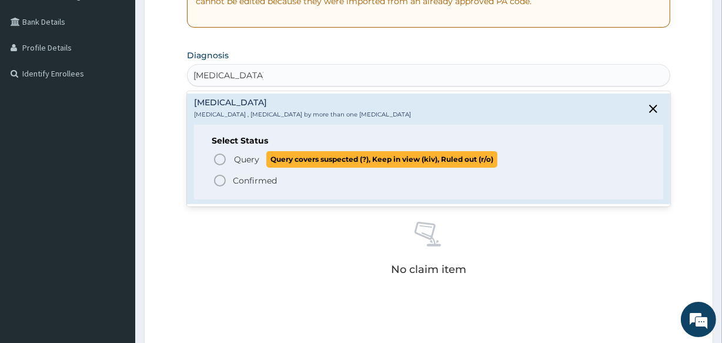
click at [217, 156] on icon "status option query" at bounding box center [220, 159] width 14 height 14
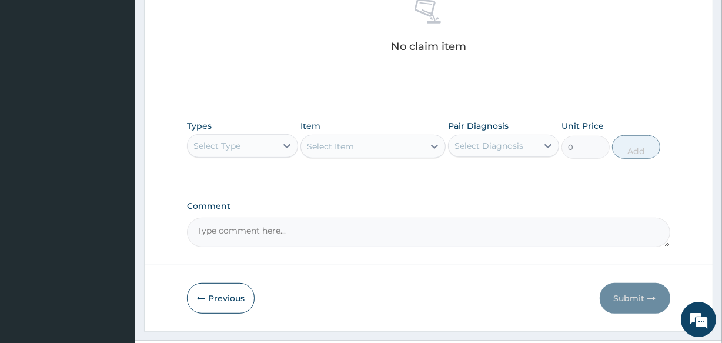
scroll to position [515, 0]
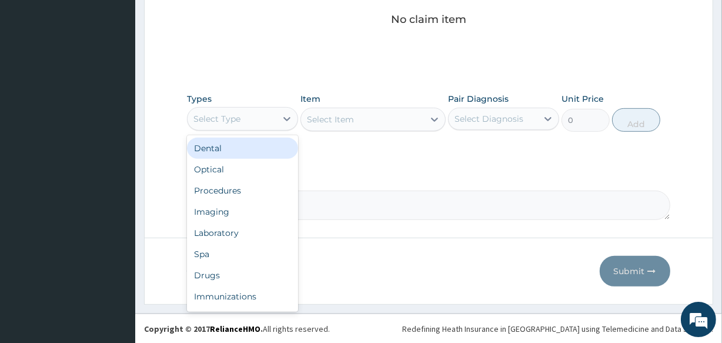
click at [257, 114] on div "Select Type" at bounding box center [232, 118] width 89 height 19
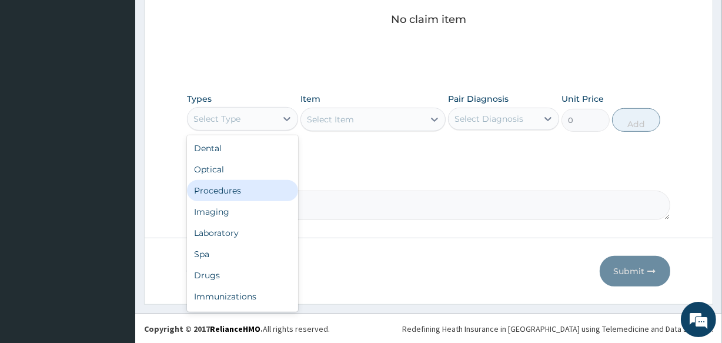
click at [236, 183] on div "Procedures" at bounding box center [242, 190] width 111 height 21
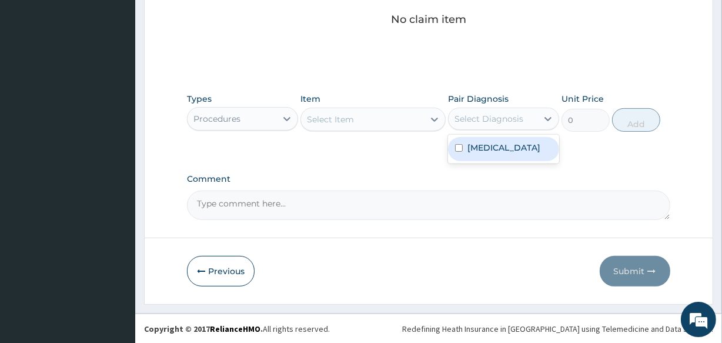
click at [470, 119] on div "Select Diagnosis" at bounding box center [489, 119] width 69 height 12
click at [468, 142] on label "[MEDICAL_DATA]" at bounding box center [504, 148] width 73 height 12
checkbox input "true"
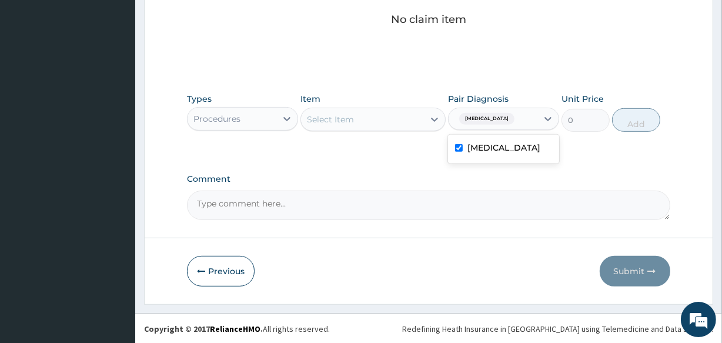
click at [412, 118] on div "Select Item" at bounding box center [362, 119] width 122 height 19
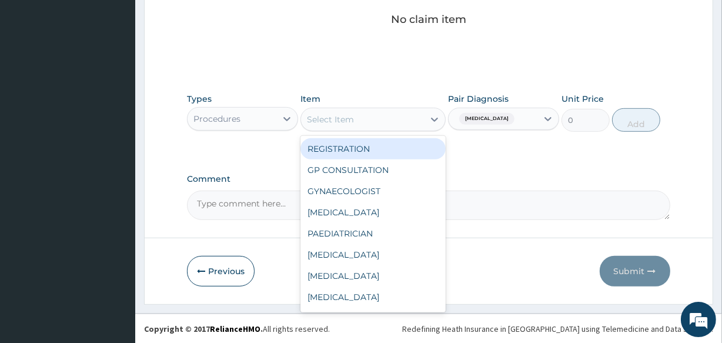
click at [373, 149] on div "REGISTRATION" at bounding box center [373, 148] width 145 height 21
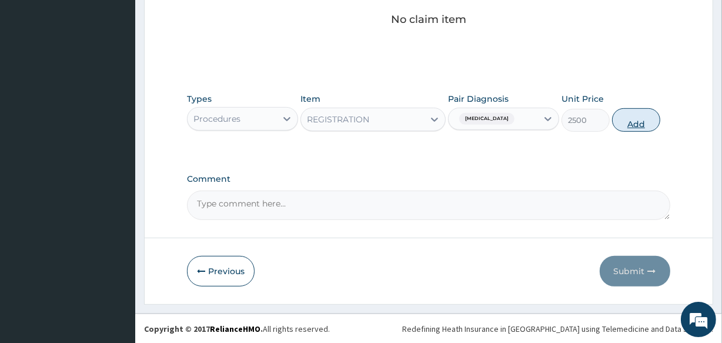
click at [635, 120] on button "Add" at bounding box center [636, 120] width 48 height 24
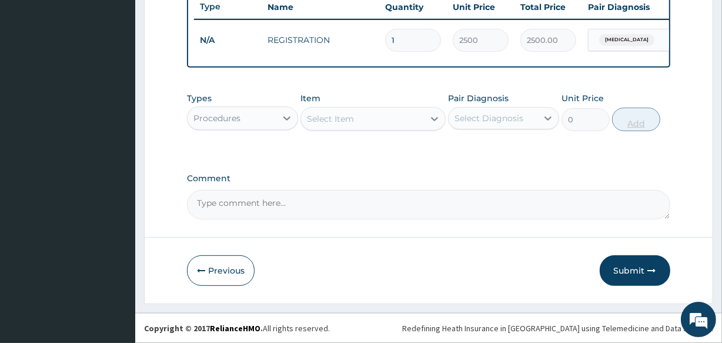
scroll to position [467, 0]
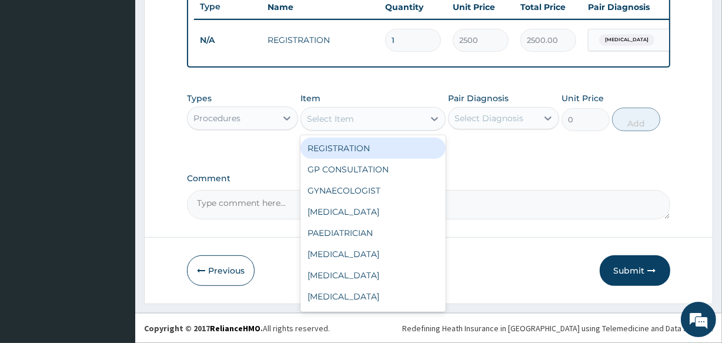
click at [330, 119] on div "Select Item" at bounding box center [330, 119] width 47 height 12
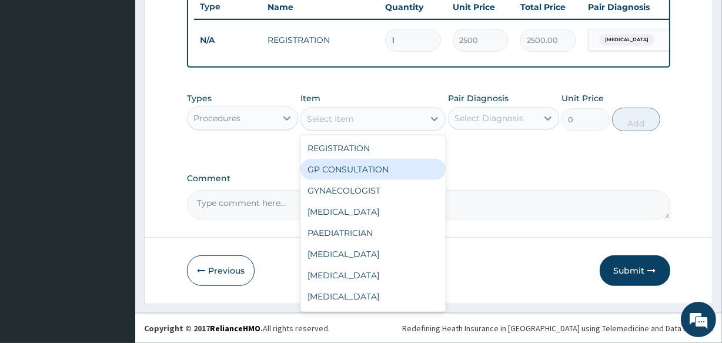
click at [330, 163] on div "GP CONSULTATION" at bounding box center [373, 169] width 145 height 21
type input "3000"
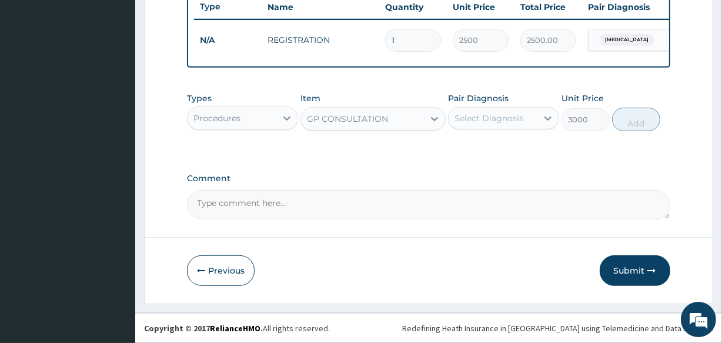
click at [504, 112] on div "Select Diagnosis" at bounding box center [489, 118] width 69 height 12
click at [494, 145] on label "[MEDICAL_DATA]" at bounding box center [504, 147] width 73 height 12
checkbox input "true"
click at [636, 122] on button "Add" at bounding box center [636, 120] width 48 height 24
type input "0"
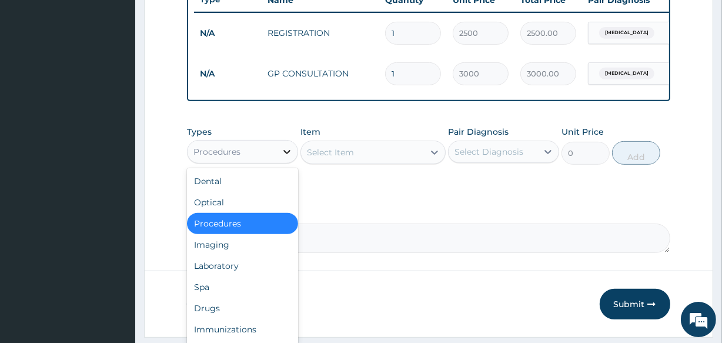
click at [290, 152] on div at bounding box center [286, 151] width 21 height 21
click at [238, 269] on div "Laboratory" at bounding box center [242, 265] width 111 height 21
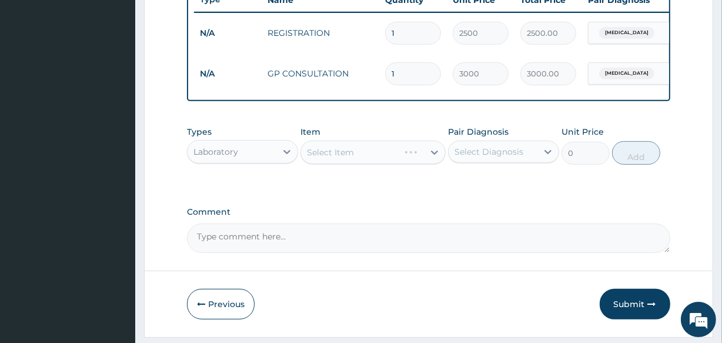
click at [388, 163] on div "Select Item" at bounding box center [373, 153] width 145 height 24
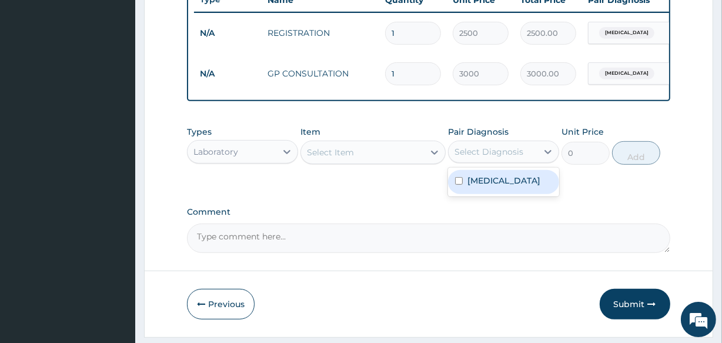
click at [462, 156] on div "Select Diagnosis" at bounding box center [489, 152] width 69 height 12
click at [469, 186] on label "Mixed malaria" at bounding box center [504, 181] width 73 height 12
checkbox input "true"
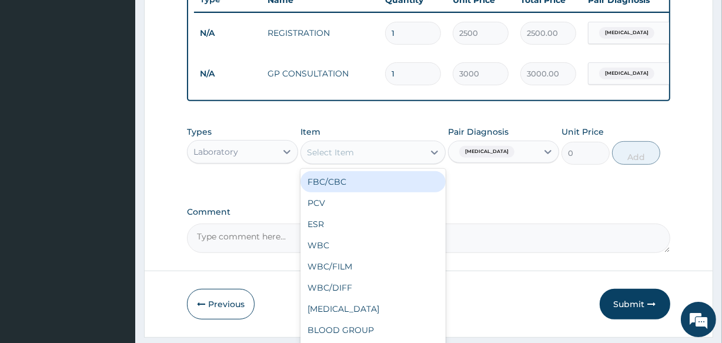
click at [367, 158] on div "Select Item" at bounding box center [362, 152] width 122 height 19
type input "MP"
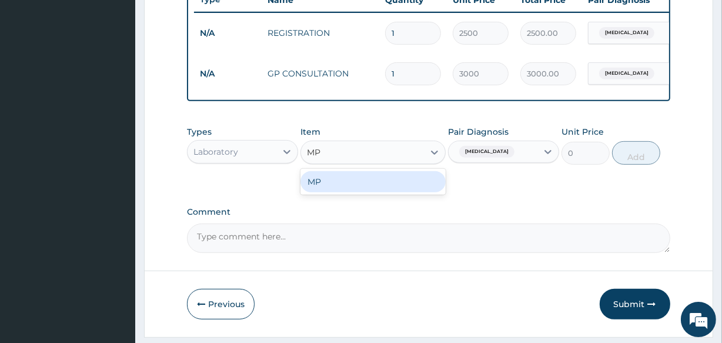
click at [358, 186] on div "MP" at bounding box center [373, 181] width 145 height 21
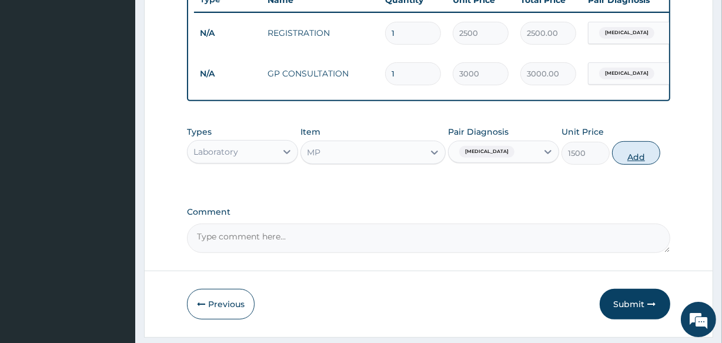
click at [626, 165] on button "Add" at bounding box center [636, 153] width 48 height 24
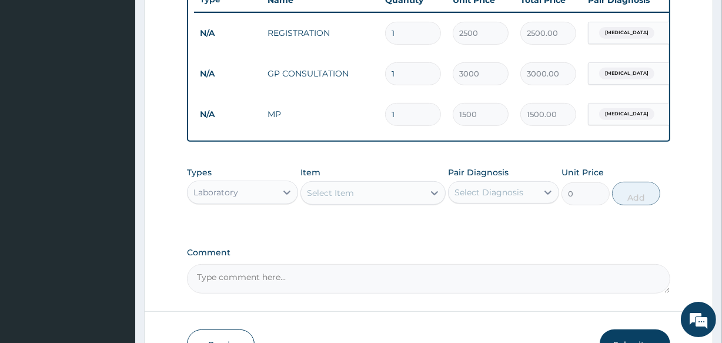
click at [337, 199] on div "Select Item" at bounding box center [330, 193] width 47 height 12
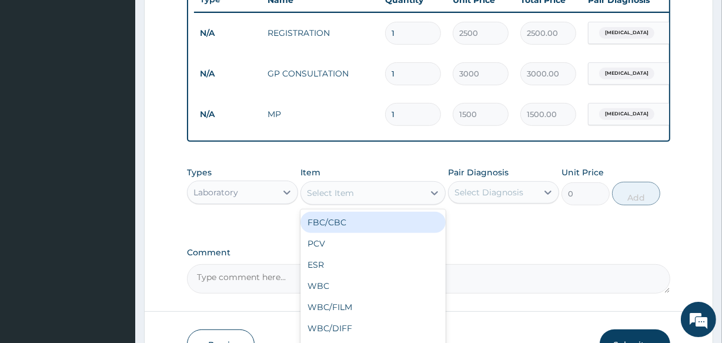
click at [336, 225] on div "FBC/CBC" at bounding box center [373, 222] width 145 height 21
type input "5000"
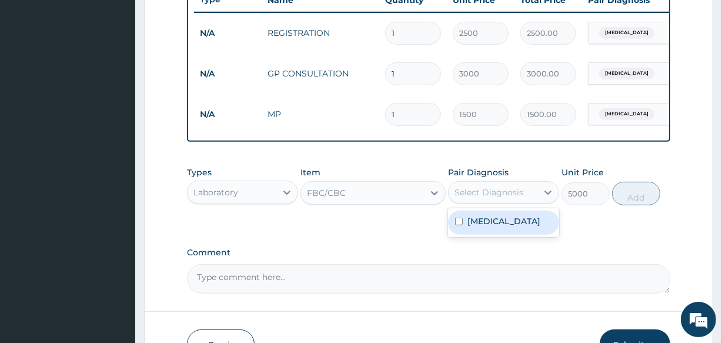
click at [497, 198] on div "Select Diagnosis" at bounding box center [489, 192] width 69 height 12
click at [490, 227] on label "Mixed malaria" at bounding box center [504, 221] width 73 height 12
checkbox input "true"
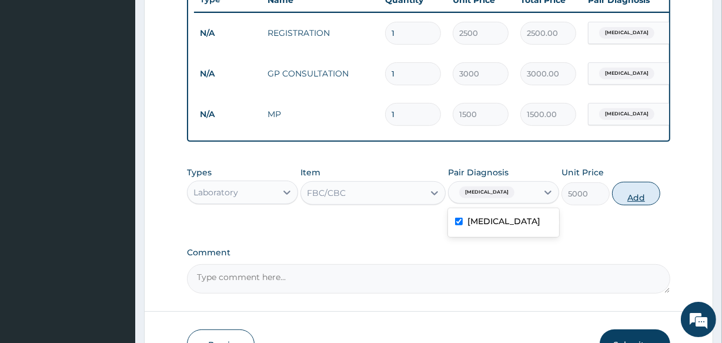
click at [638, 205] on button "Add" at bounding box center [636, 194] width 48 height 24
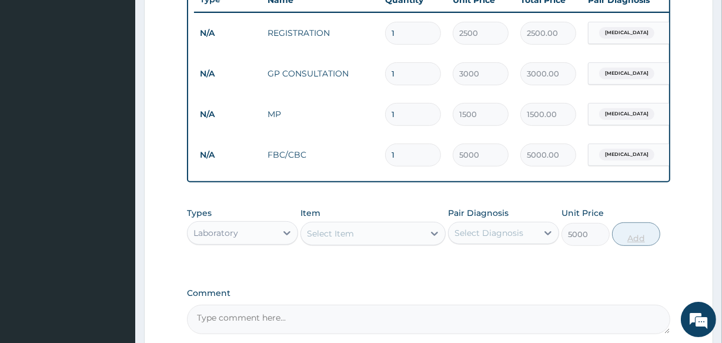
type input "0"
click at [359, 242] on div "Select Item" at bounding box center [362, 233] width 122 height 19
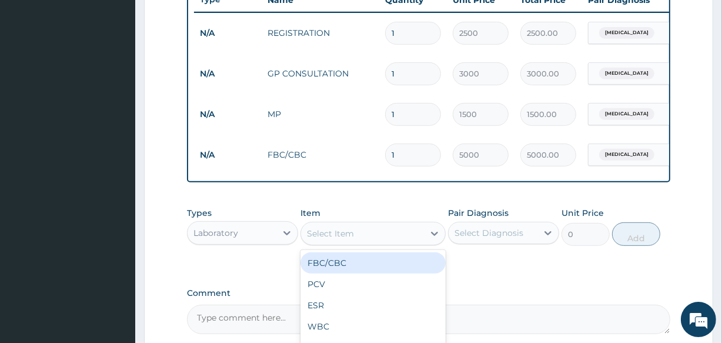
click at [262, 242] on div "Laboratory" at bounding box center [232, 233] width 89 height 19
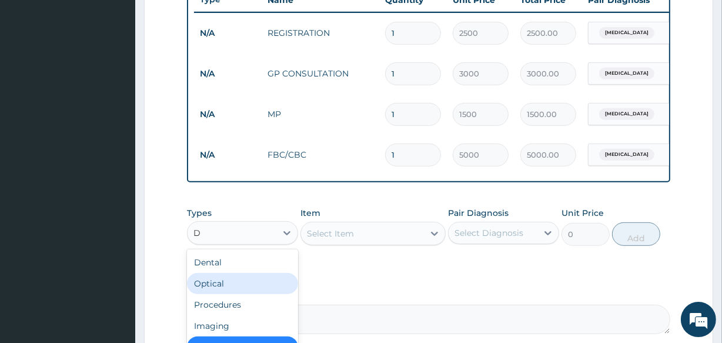
type input "DR"
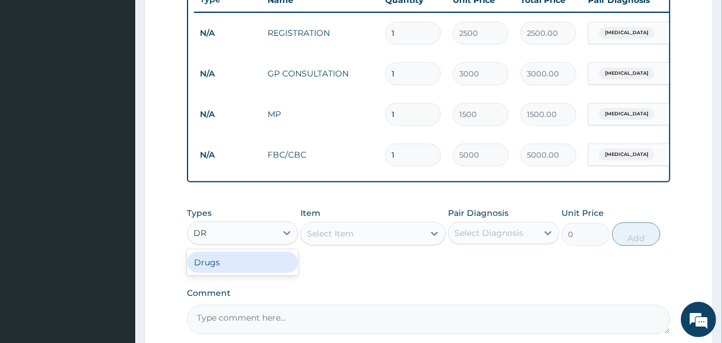
click at [224, 262] on div "Drugs" at bounding box center [242, 262] width 111 height 21
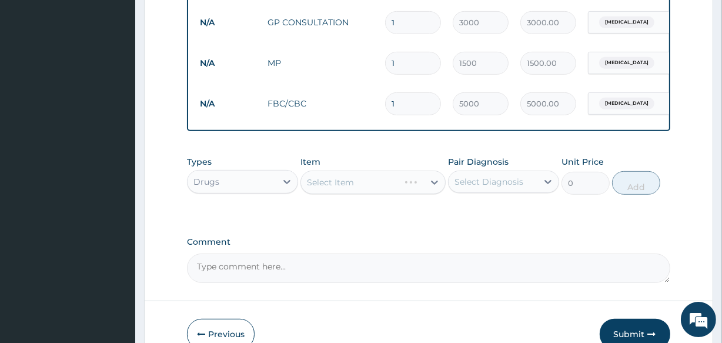
scroll to position [579, 0]
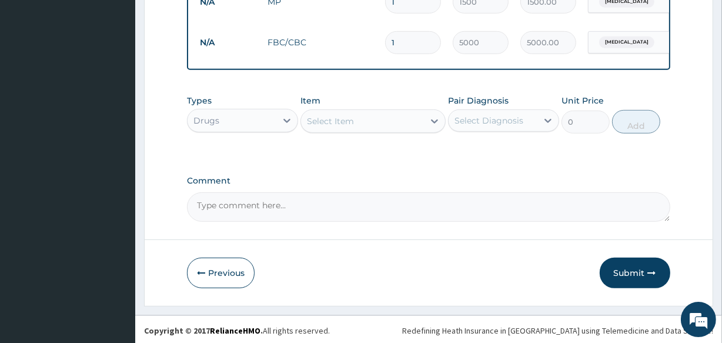
click at [492, 126] on div "Select Diagnosis" at bounding box center [489, 121] width 69 height 12
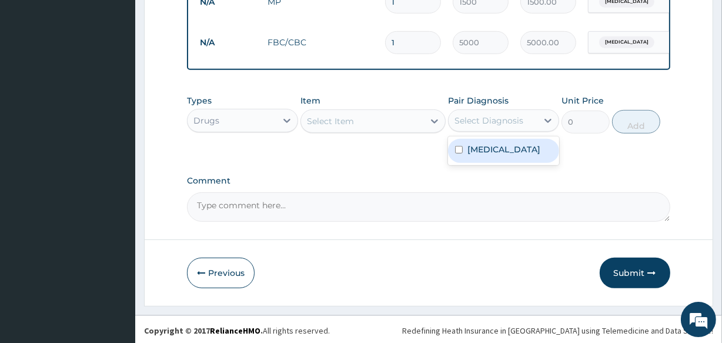
click at [489, 155] on label "Mixed malaria" at bounding box center [504, 150] width 73 height 12
checkbox input "true"
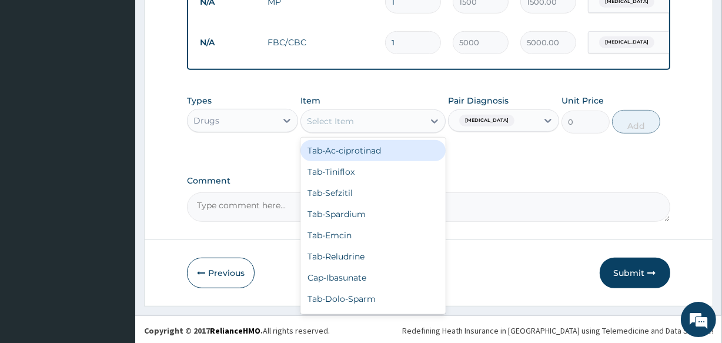
click at [341, 127] on div "Select Item" at bounding box center [330, 121] width 47 height 12
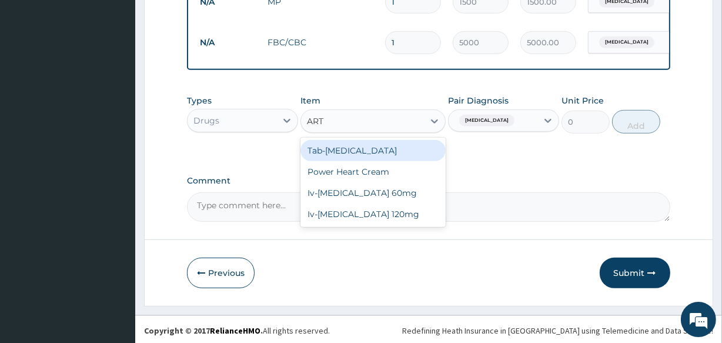
type input "ARTE"
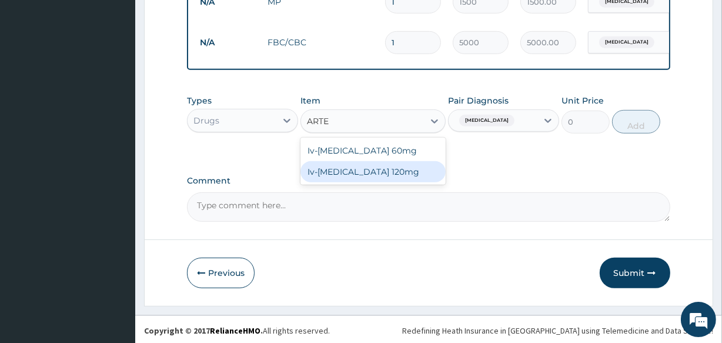
click at [340, 182] on div "Iv-Artesunate 120mg" at bounding box center [373, 171] width 145 height 21
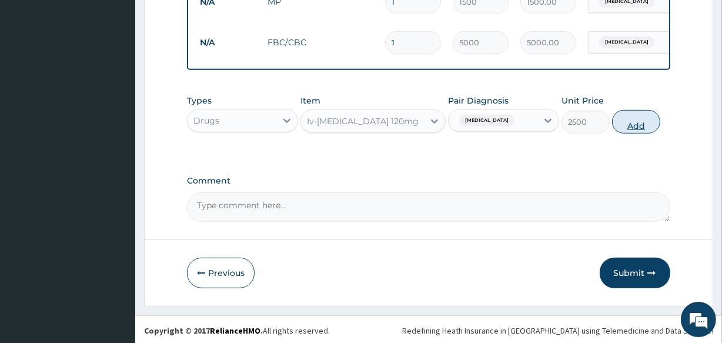
click at [635, 127] on button "Add" at bounding box center [636, 122] width 48 height 24
type input "0"
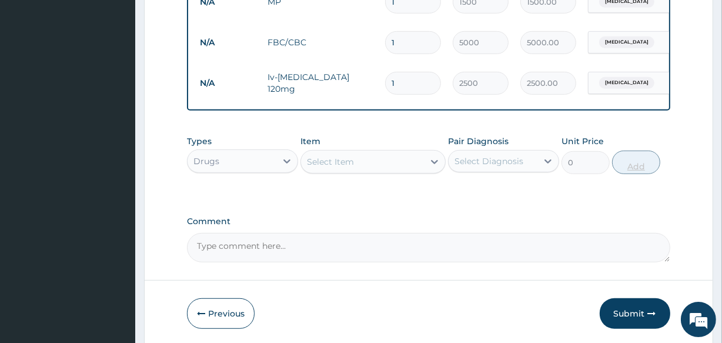
type input "2"
type input "5000.00"
type input "3"
type input "7500.00"
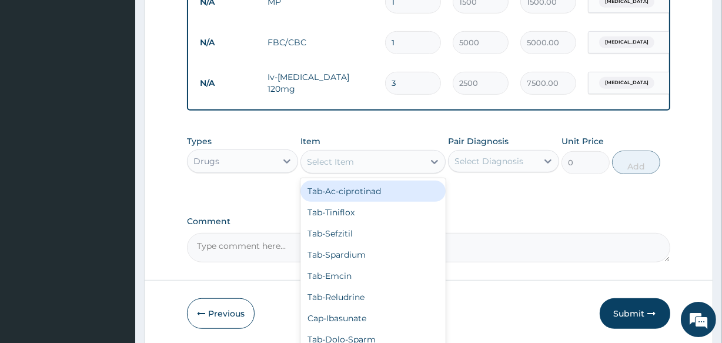
click at [335, 165] on div "Select Item" at bounding box center [330, 162] width 47 height 12
type input "ACT"
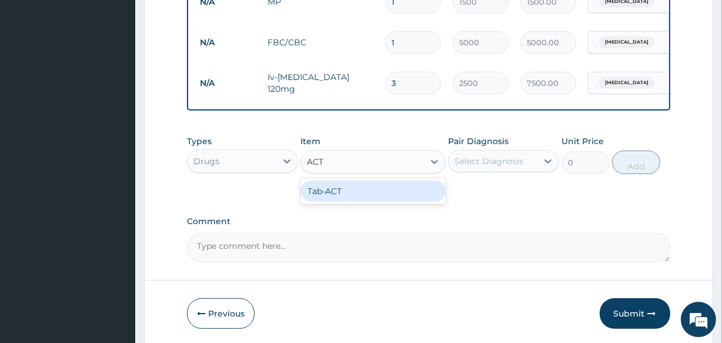
click at [341, 191] on div "Tab-ACT" at bounding box center [373, 191] width 145 height 21
type input "2000"
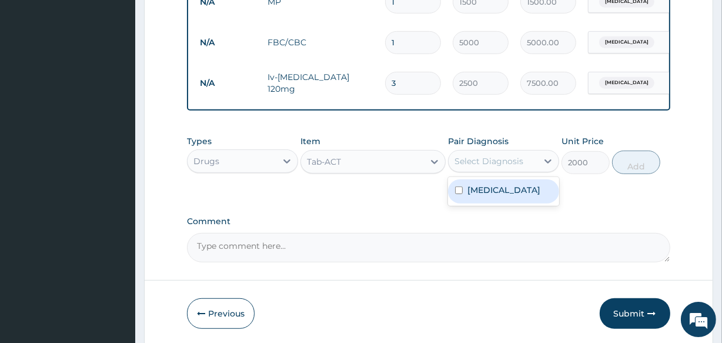
click at [484, 171] on div "Select Diagnosis" at bounding box center [493, 161] width 89 height 19
click at [482, 196] on label "Mixed malaria" at bounding box center [504, 190] width 73 height 12
checkbox input "true"
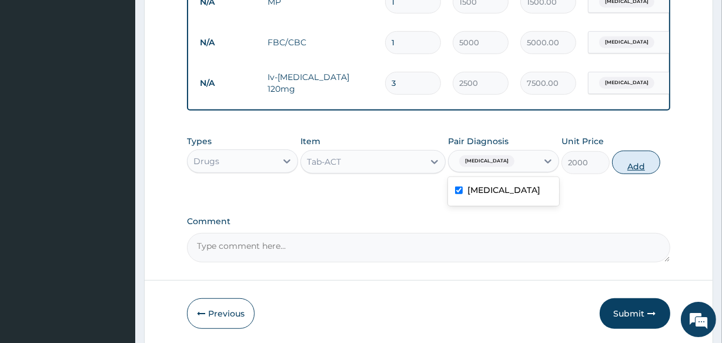
click at [635, 171] on button "Add" at bounding box center [636, 163] width 48 height 24
type input "0"
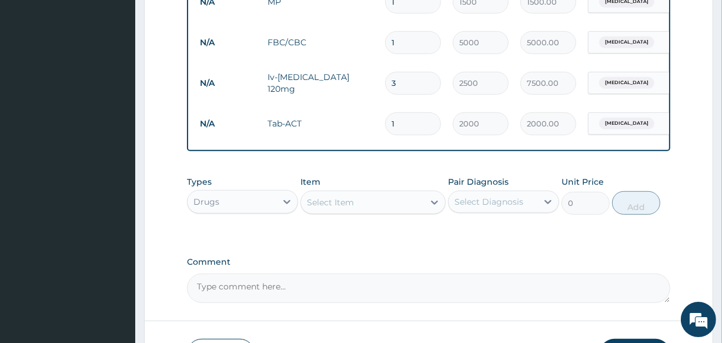
click at [373, 210] on div "Select Item" at bounding box center [362, 202] width 122 height 19
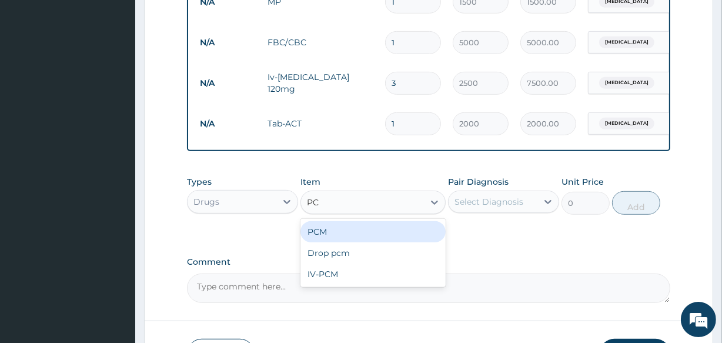
type input "PCM"
click at [361, 241] on div "PCM" at bounding box center [373, 231] width 145 height 21
type input "200"
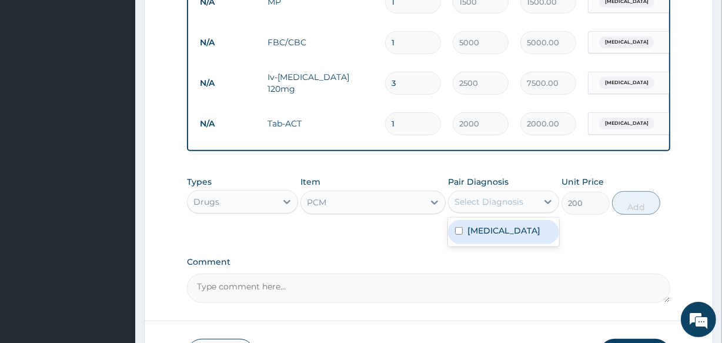
click at [492, 211] on div "Select Diagnosis" at bounding box center [493, 201] width 89 height 19
click at [490, 246] on div "Mixed malaria" at bounding box center [503, 232] width 111 height 29
click at [473, 244] on div "Mixed malaria" at bounding box center [503, 232] width 111 height 24
checkbox input "true"
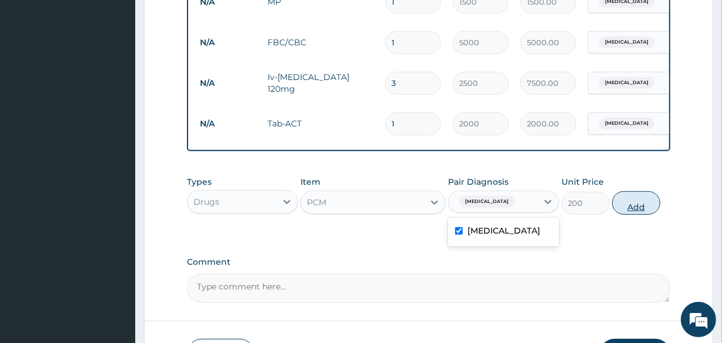
click at [650, 211] on button "Add" at bounding box center [636, 203] width 48 height 24
type input "0"
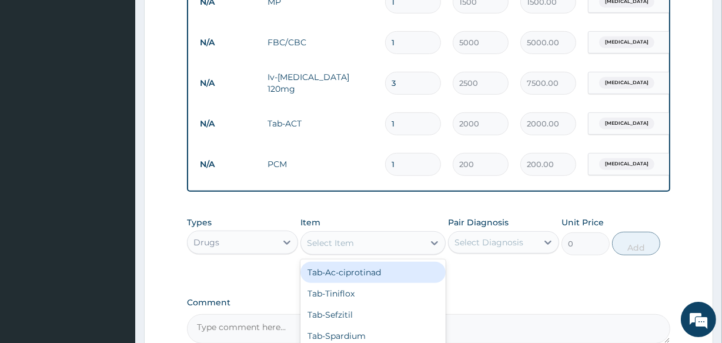
click at [337, 247] on div "Select Item" at bounding box center [330, 243] width 47 height 12
type input "LORA"
click at [343, 282] on div "Tab-Loratidine" at bounding box center [373, 272] width 145 height 21
type input "500"
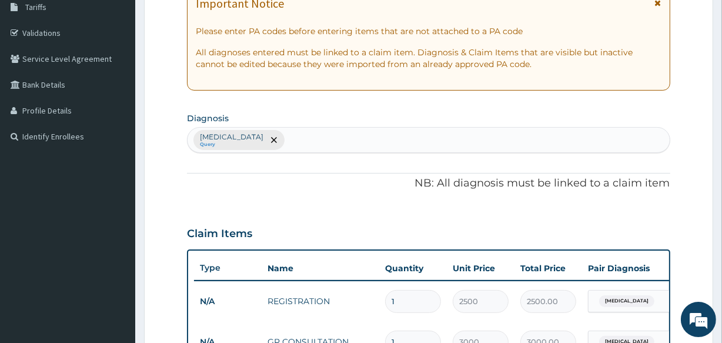
scroll to position [196, 0]
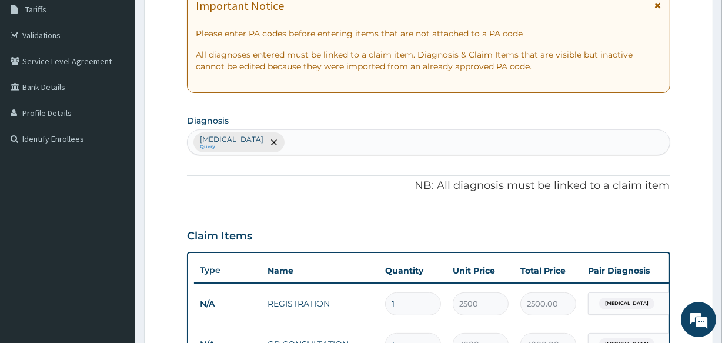
click at [298, 150] on div "Mixed malaria Query" at bounding box center [429, 142] width 482 height 25
type input "ARI"
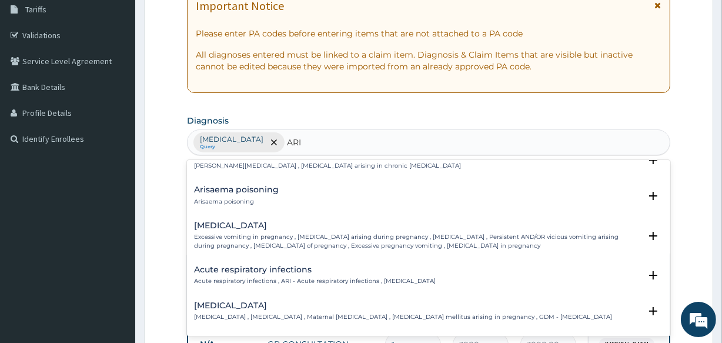
scroll to position [54, 0]
click at [218, 272] on h4 "Acute respiratory infections" at bounding box center [315, 269] width 242 height 9
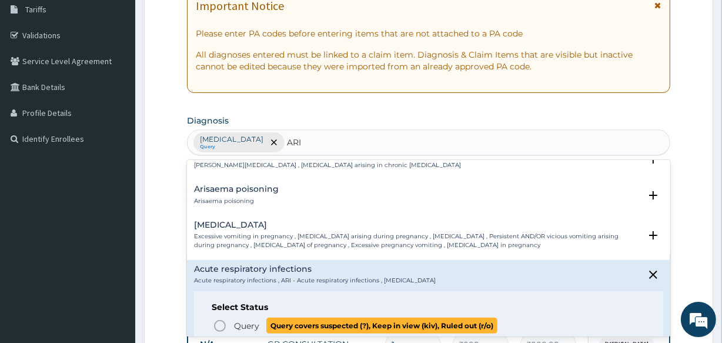
click at [221, 321] on icon "status option query" at bounding box center [220, 326] width 14 height 14
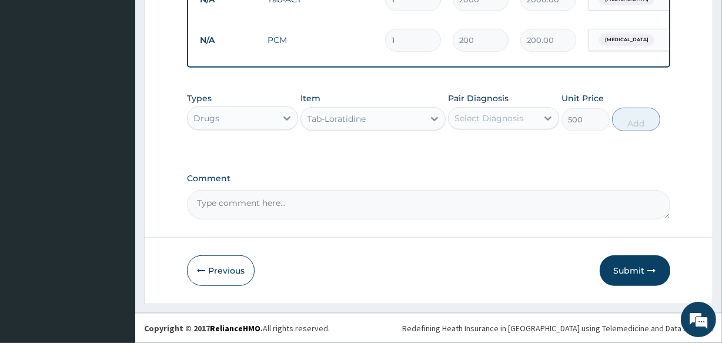
scroll to position [712, 0]
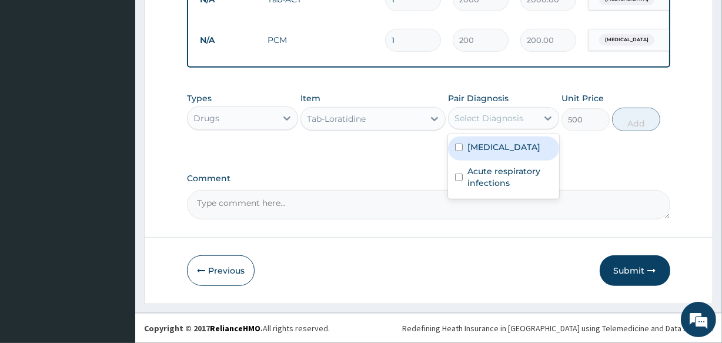
click at [500, 114] on div "Select Diagnosis" at bounding box center [489, 118] width 69 height 12
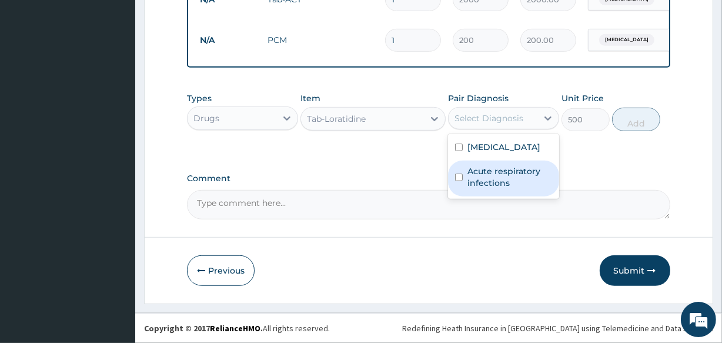
click at [495, 174] on label "Acute respiratory infections" at bounding box center [510, 177] width 85 height 24
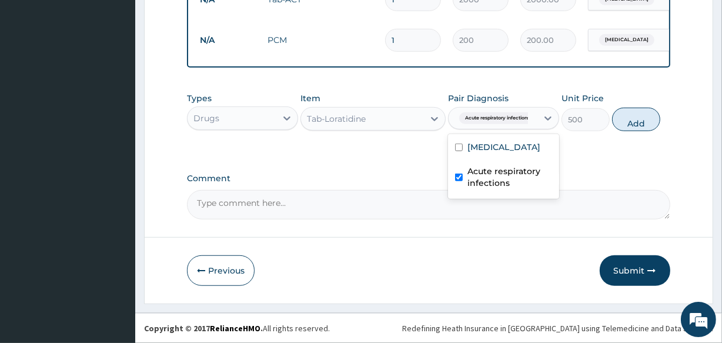
checkbox input "true"
click at [635, 123] on button "Add" at bounding box center [636, 120] width 48 height 24
type input "0"
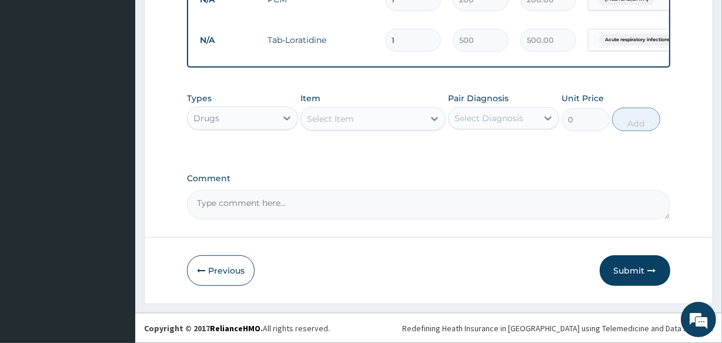
scroll to position [753, 0]
click at [634, 269] on button "Submit" at bounding box center [635, 270] width 71 height 31
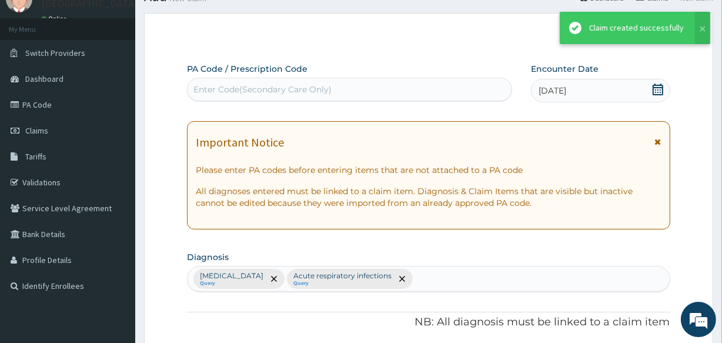
scroll to position [742, 0]
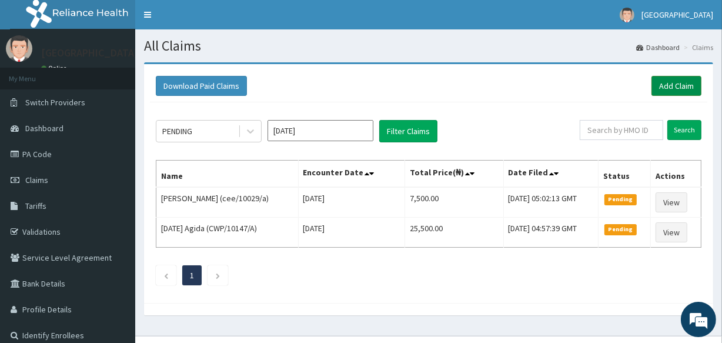
click at [669, 88] on link "Add Claim" at bounding box center [677, 86] width 50 height 20
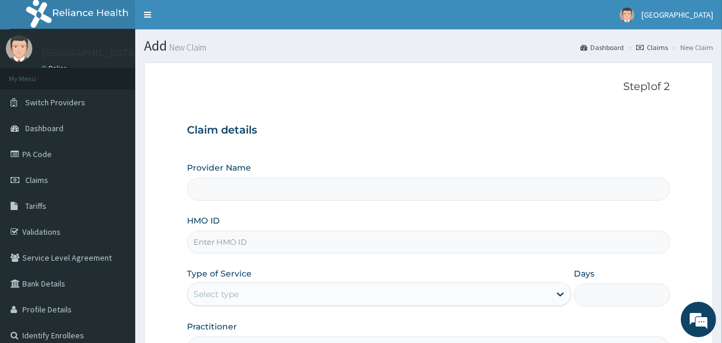
type input "LIFE [GEOGRAPHIC_DATA] - UTAKO"
click at [212, 245] on input "HMO ID" at bounding box center [428, 242] width 483 height 23
paste input "MUD/10056/A"
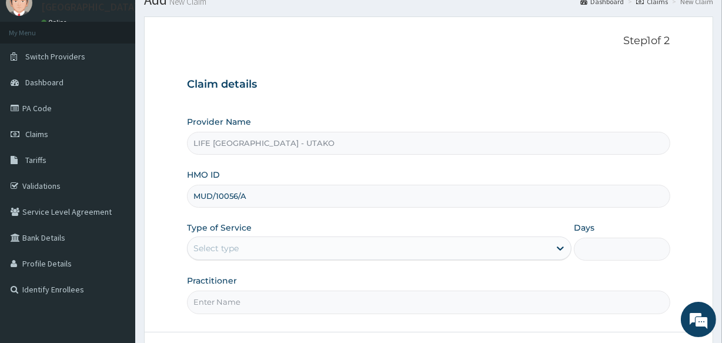
scroll to position [54, 0]
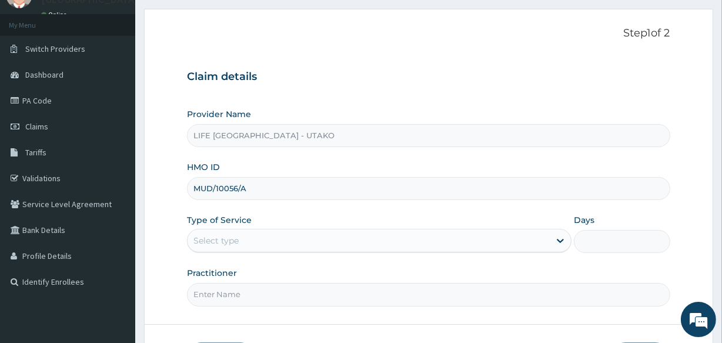
type input "MUD/10056/A"
click at [231, 238] on div "Select type" at bounding box center [216, 241] width 45 height 12
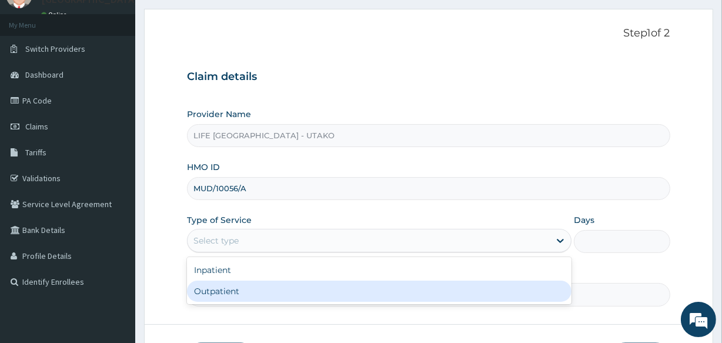
click at [229, 289] on div "Outpatient" at bounding box center [379, 291] width 385 height 21
type input "1"
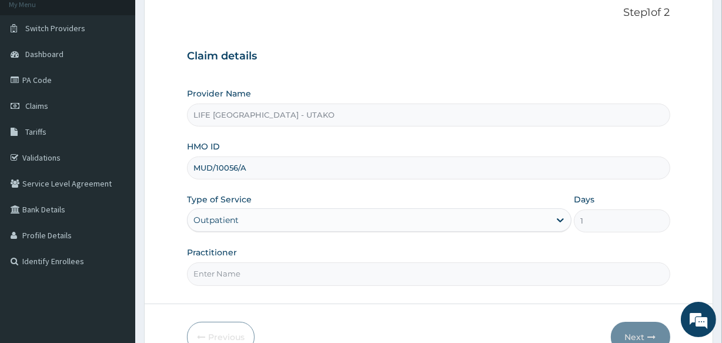
scroll to position [87, 0]
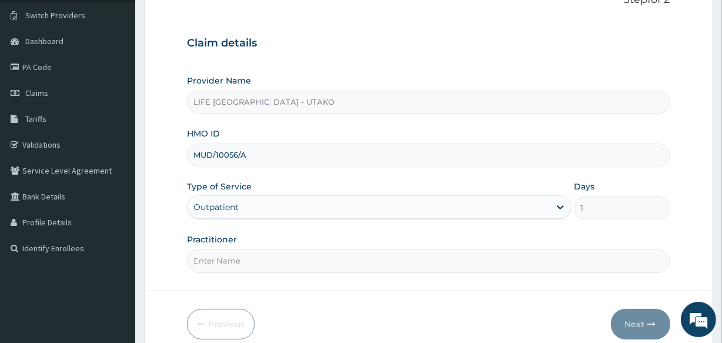
click at [231, 256] on input "Practitioner" at bounding box center [428, 260] width 483 height 23
type input "DR [PERSON_NAME]"
click at [629, 322] on button "Next" at bounding box center [640, 324] width 59 height 31
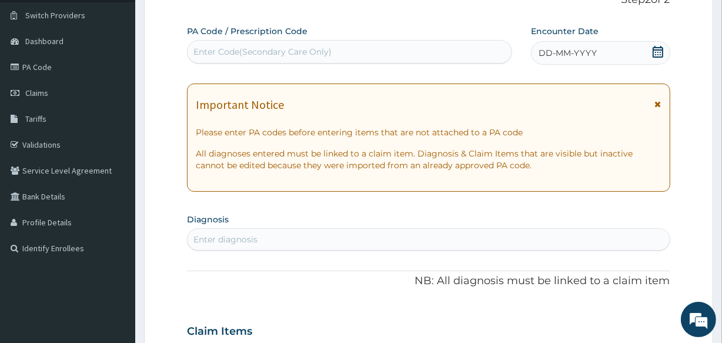
click at [233, 52] on div "Enter Code(Secondary Care Only)" at bounding box center [263, 52] width 138 height 12
paste input "PA/71D6A2"
type input "PA/71D6A2"
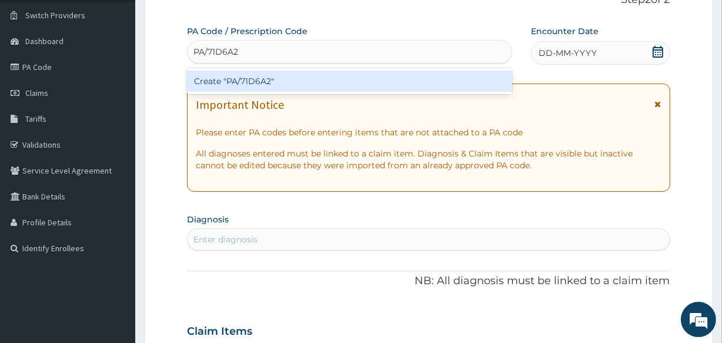
click at [222, 85] on div "Create "PA/71D6A2"" at bounding box center [349, 81] width 325 height 21
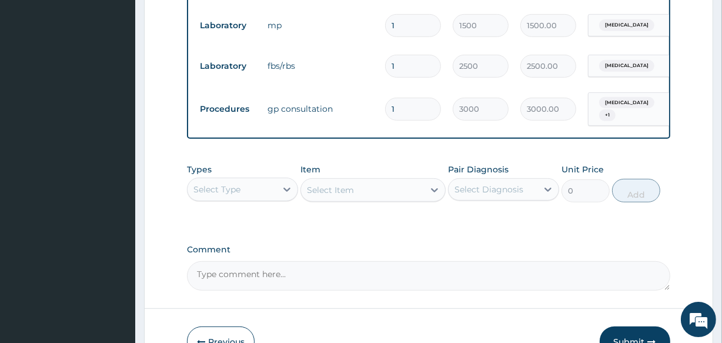
scroll to position [620, 0]
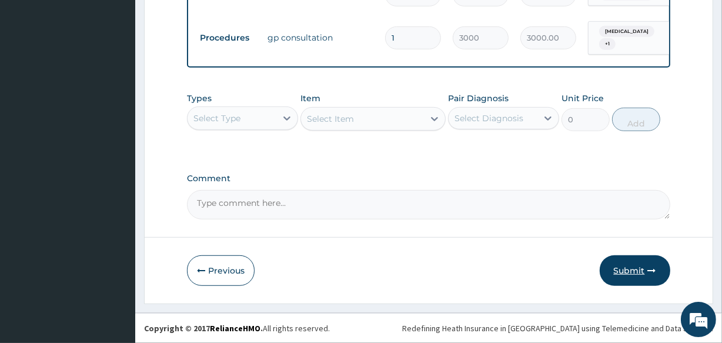
click at [624, 265] on button "Submit" at bounding box center [635, 270] width 71 height 31
click at [624, 269] on button "Submit" at bounding box center [635, 270] width 71 height 31
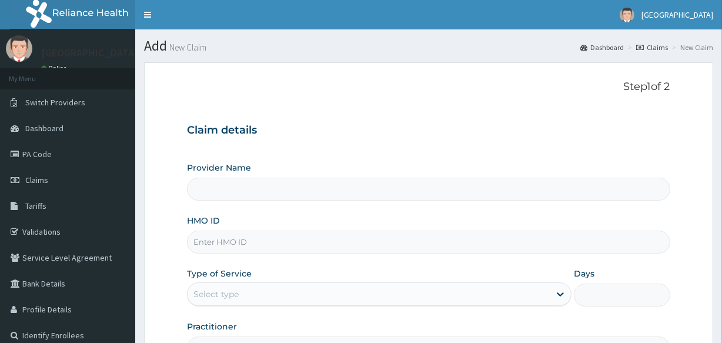
scroll to position [139, 0]
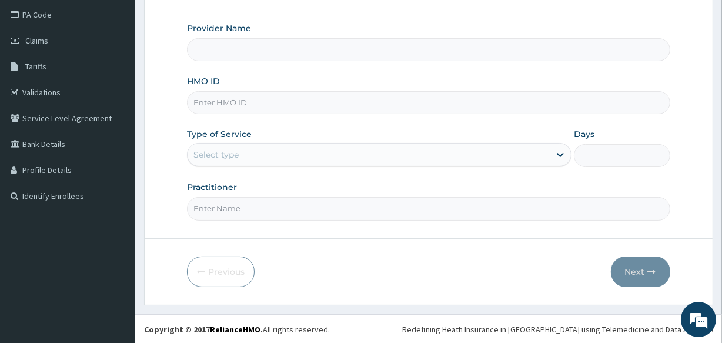
type input "LIFE [GEOGRAPHIC_DATA] - UTAKO"
click at [222, 101] on input "HMO ID" at bounding box center [428, 102] width 483 height 23
paste input "MUD/10056/A"
type input "MUD/10056/A"
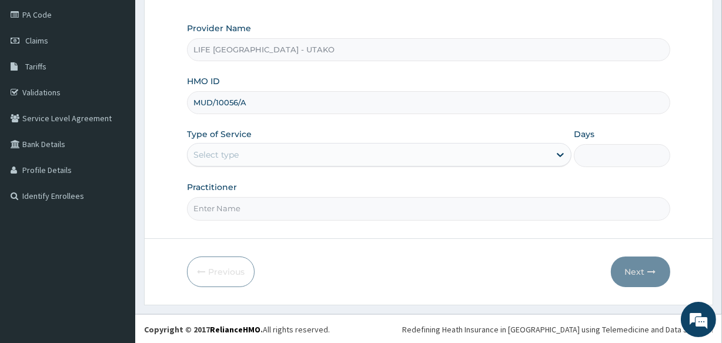
click at [220, 151] on div "Select type" at bounding box center [216, 155] width 45 height 12
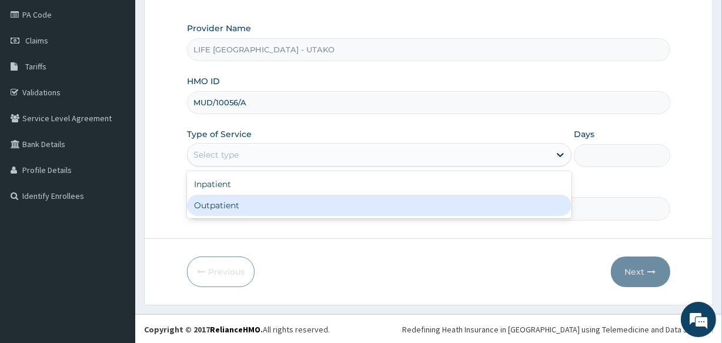
click at [215, 201] on div "Outpatient" at bounding box center [379, 205] width 385 height 21
type input "1"
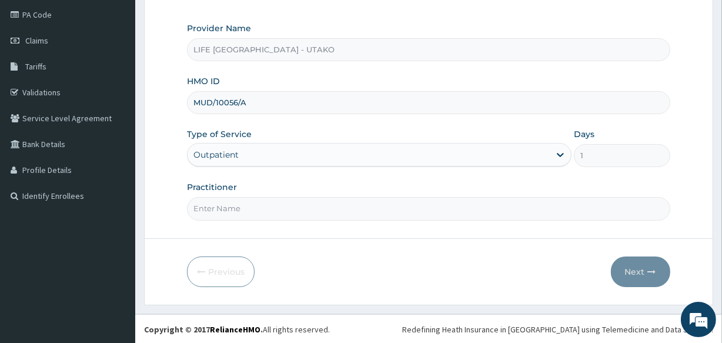
click at [235, 209] on input "Practitioner" at bounding box center [428, 208] width 483 height 23
type input "DR [PERSON_NAME]"
click at [638, 262] on button "Next" at bounding box center [640, 271] width 59 height 31
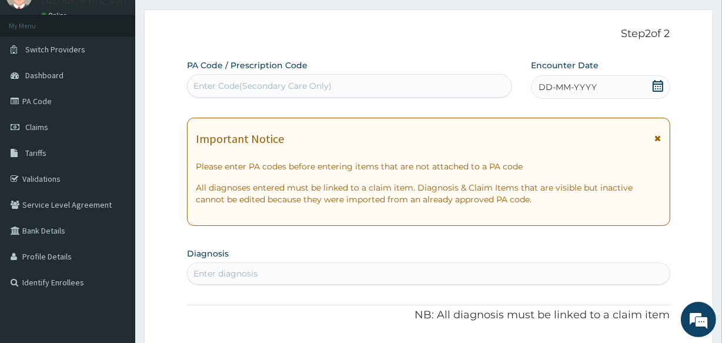
scroll to position [52, 0]
click at [266, 78] on div "Enter Code(Secondary Care Only)" at bounding box center [350, 86] width 324 height 19
paste input "PA/71D6A2"
type input "PA/71D6A2"
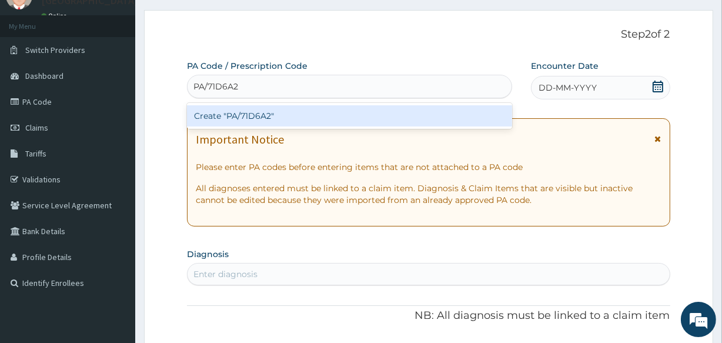
click at [255, 112] on div "Create "PA/71D6A2"" at bounding box center [349, 115] width 325 height 21
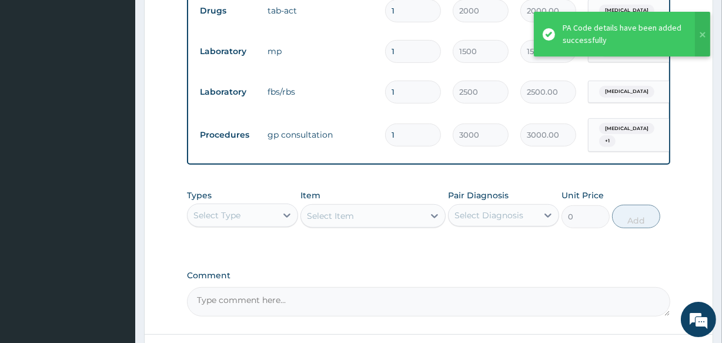
scroll to position [620, 0]
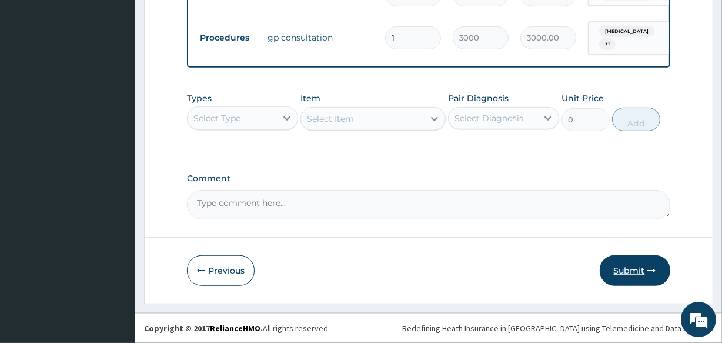
click at [625, 270] on button "Submit" at bounding box center [635, 270] width 71 height 31
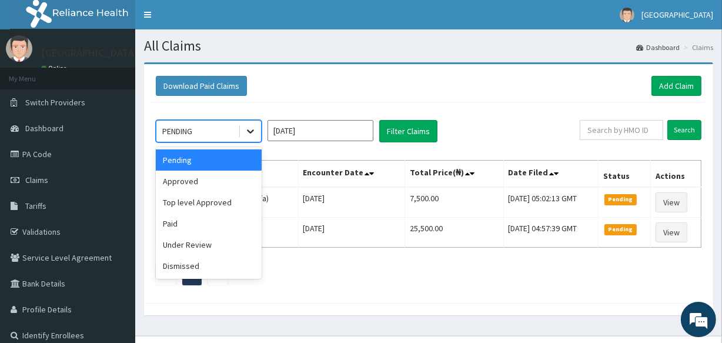
click at [252, 134] on icon at bounding box center [251, 131] width 12 height 12
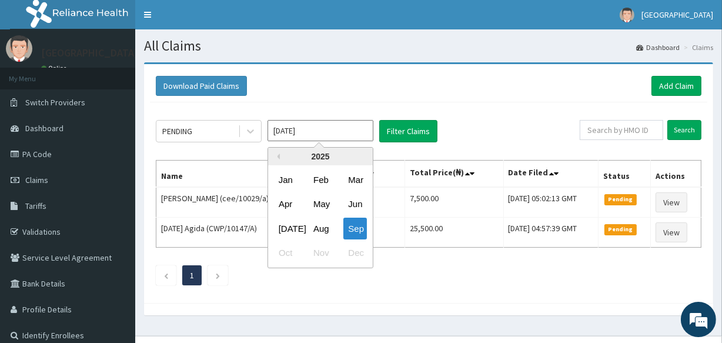
click at [334, 135] on input "[DATE]" at bounding box center [321, 130] width 106 height 21
click at [315, 219] on div "Aug" at bounding box center [321, 229] width 24 height 22
type input "[DATE]"
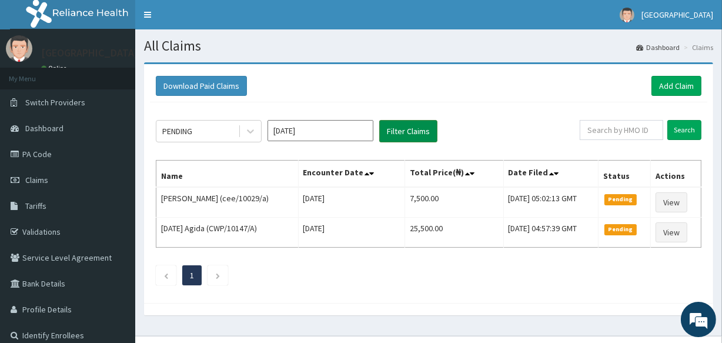
click at [412, 135] on button "Filter Claims" at bounding box center [408, 131] width 58 height 22
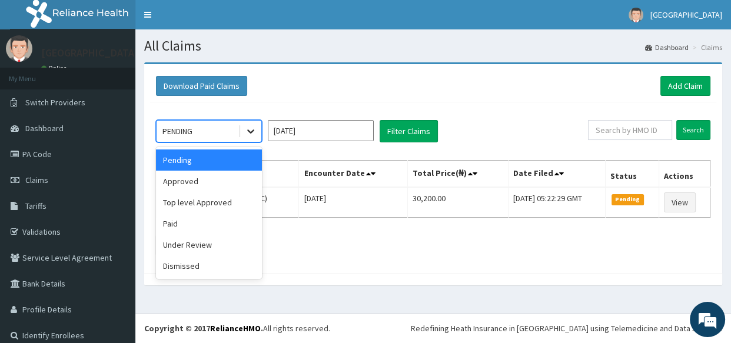
click at [249, 132] on icon at bounding box center [250, 132] width 7 height 4
click at [212, 180] on div "Approved" at bounding box center [209, 181] width 106 height 21
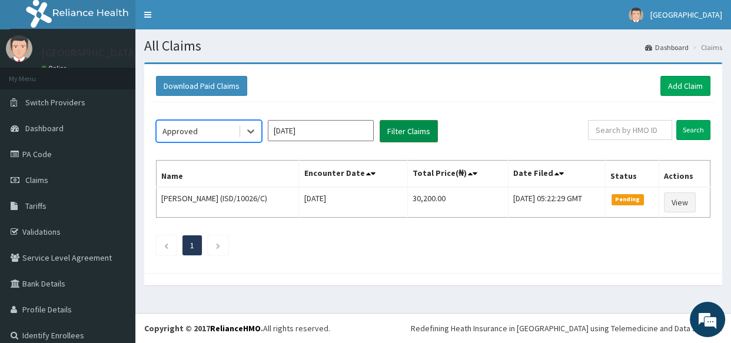
click at [411, 135] on button "Filter Claims" at bounding box center [408, 131] width 58 height 22
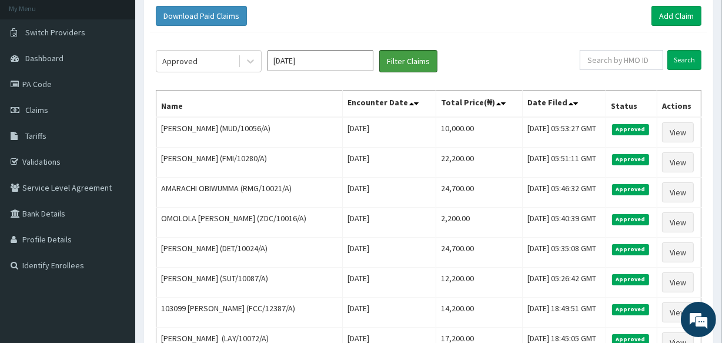
scroll to position [66, 0]
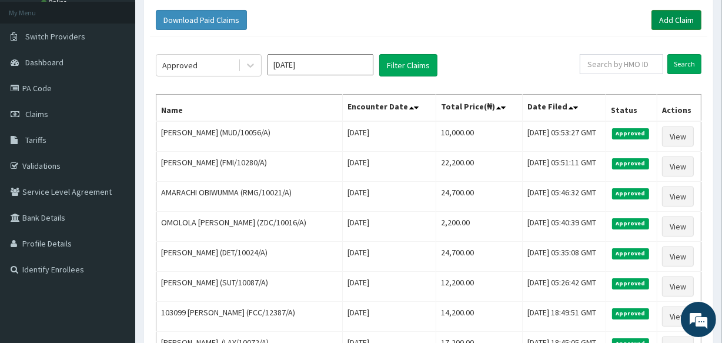
click at [673, 19] on link "Add Claim" at bounding box center [677, 20] width 50 height 20
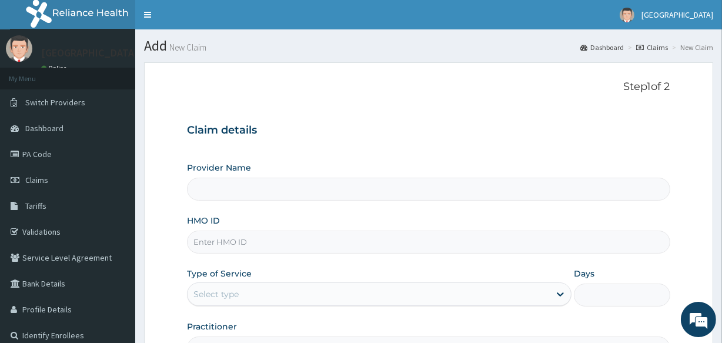
click at [207, 247] on input "HMO ID" at bounding box center [428, 242] width 483 height 23
type input "LIFE POINT MEDICAL CENTRE - UTAKO"
click at [214, 244] on input "ISD/10007/C" at bounding box center [428, 242] width 483 height 23
click at [214, 243] on input "ISD/10007/C" at bounding box center [428, 242] width 483 height 23
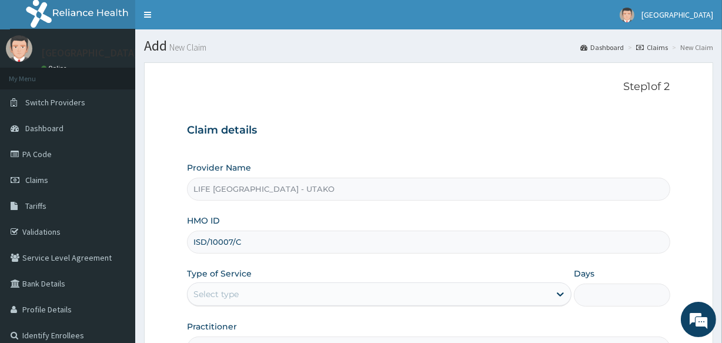
type input "ISD/10007/C"
click at [232, 291] on div "Select type" at bounding box center [216, 294] width 45 height 12
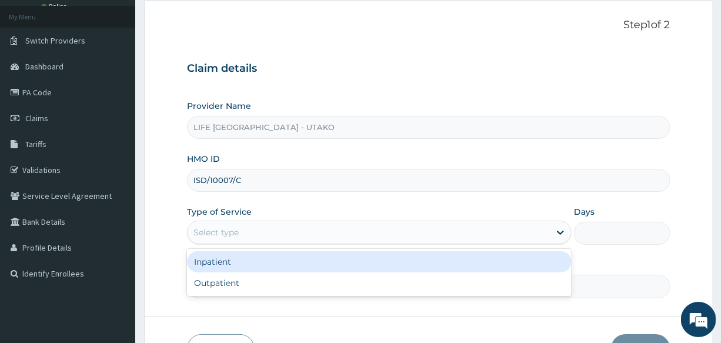
scroll to position [62, 0]
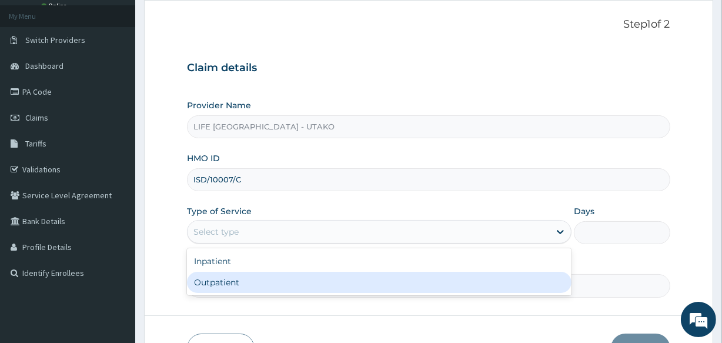
click at [225, 285] on div "Outpatient" at bounding box center [379, 282] width 385 height 21
type input "1"
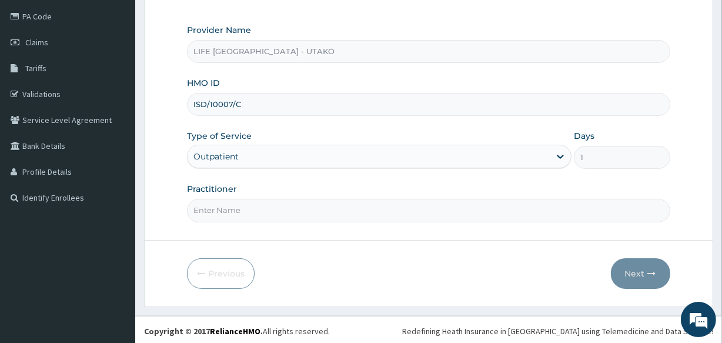
scroll to position [139, 0]
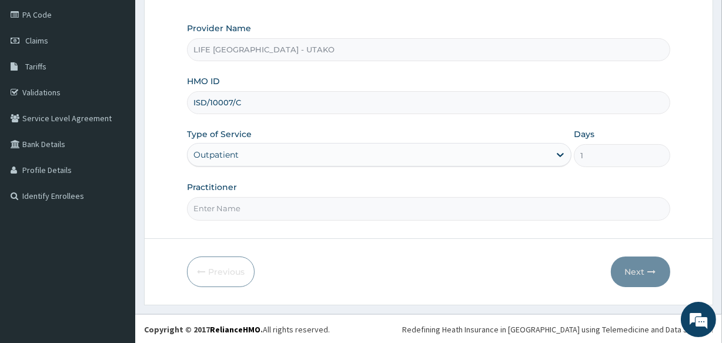
click at [218, 209] on input "Practitioner" at bounding box center [428, 208] width 483 height 23
type input "DR SUNNY"
click at [638, 268] on button "Next" at bounding box center [640, 271] width 59 height 31
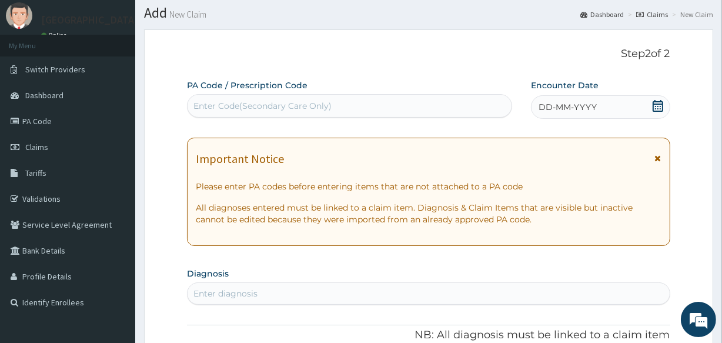
scroll to position [0, 0]
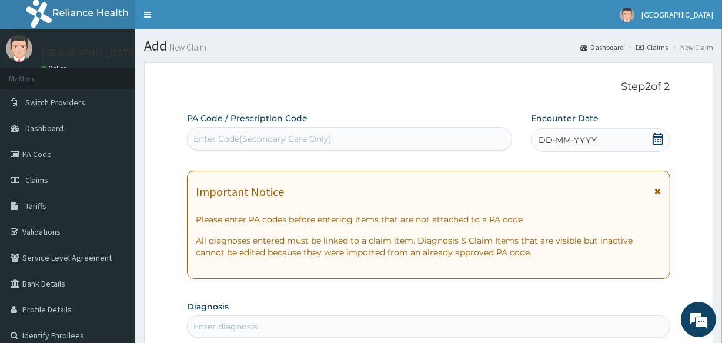
click at [228, 138] on div "Enter Code(Secondary Care Only)" at bounding box center [263, 139] width 138 height 12
click at [656, 139] on icon at bounding box center [658, 139] width 11 height 12
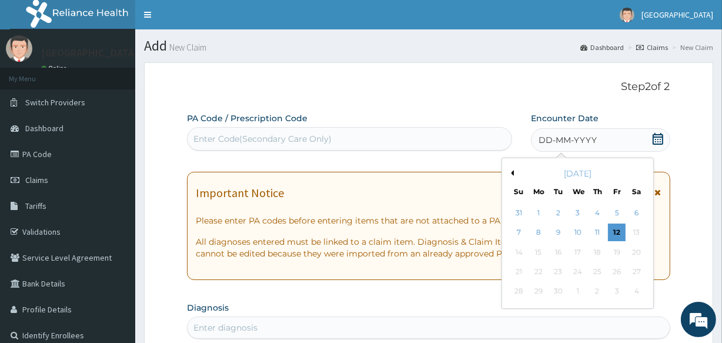
click at [512, 172] on button "Previous Month" at bounding box center [511, 173] width 6 height 6
click at [534, 251] on div "11" at bounding box center [539, 253] width 18 height 18
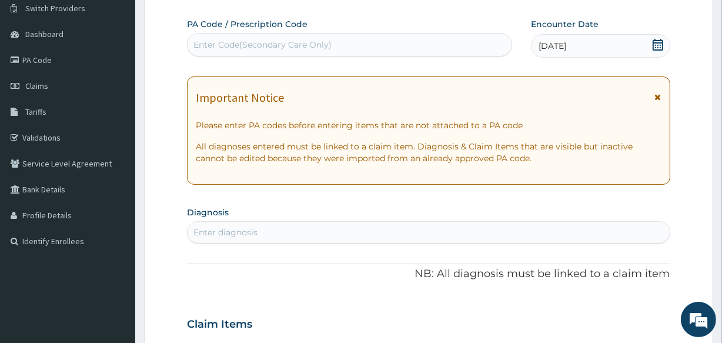
scroll to position [95, 0]
click at [231, 234] on div "Enter diagnosis" at bounding box center [226, 231] width 64 height 12
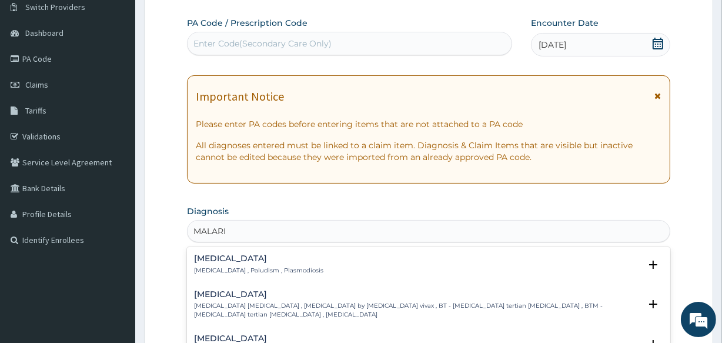
type input "MALARIA"
click at [212, 267] on p "Malaria , Paludism , Plasmodiosis" at bounding box center [258, 270] width 129 height 8
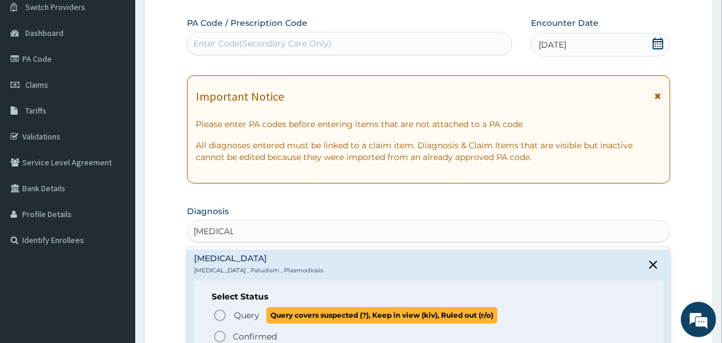
click at [216, 313] on icon "status option query" at bounding box center [220, 315] width 14 height 14
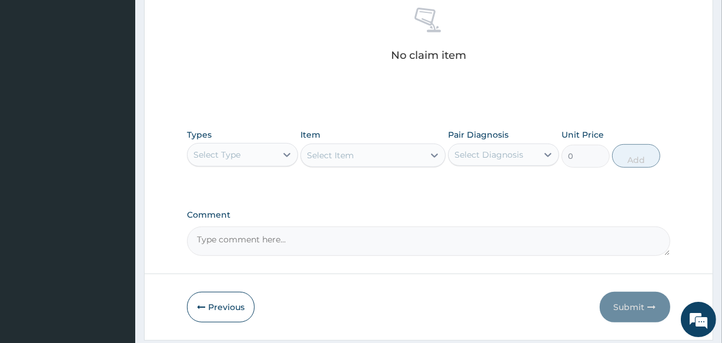
scroll to position [486, 0]
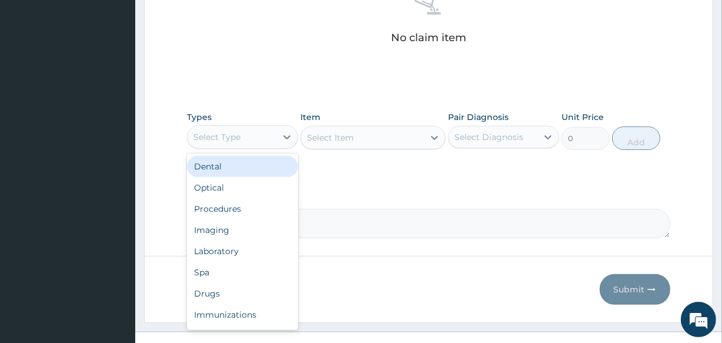
click at [235, 141] on div "Select Type" at bounding box center [217, 137] width 47 height 12
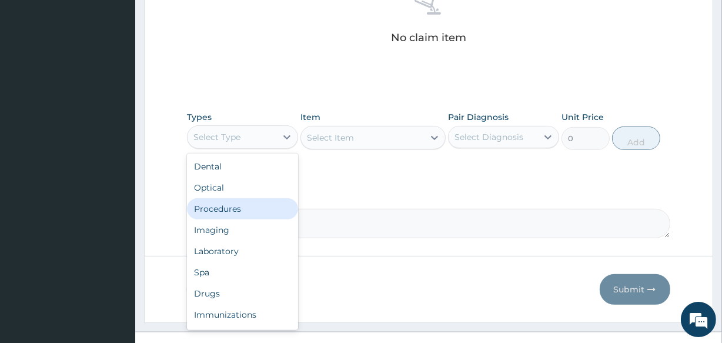
click at [228, 205] on div "Procedures" at bounding box center [242, 208] width 111 height 21
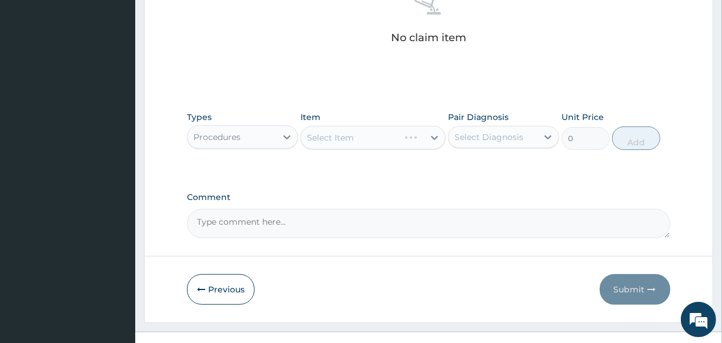
click at [430, 141] on div "Select Item" at bounding box center [373, 138] width 145 height 24
click at [430, 141] on icon at bounding box center [435, 138] width 12 height 12
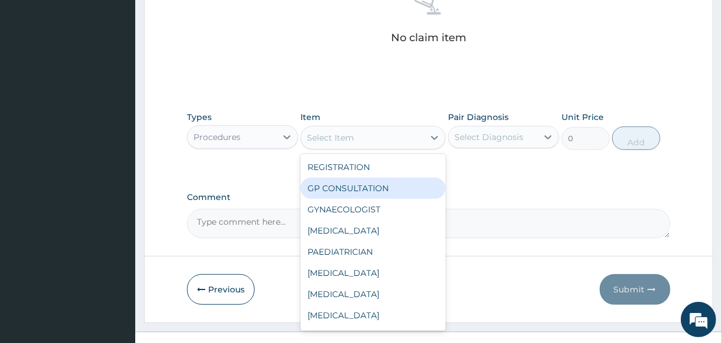
click at [377, 188] on div "GP CONSULTATION" at bounding box center [373, 188] width 145 height 21
type input "3000"
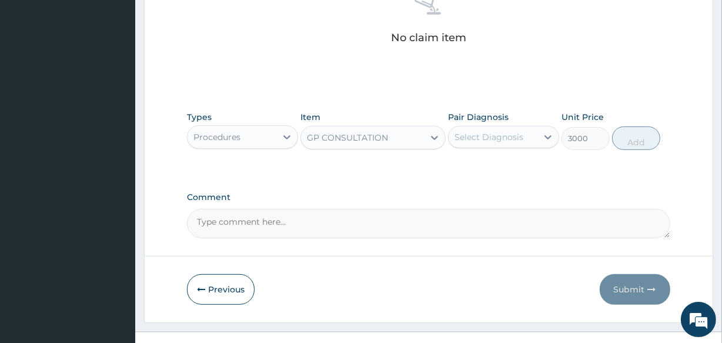
click at [501, 140] on div "Select Diagnosis" at bounding box center [489, 137] width 69 height 12
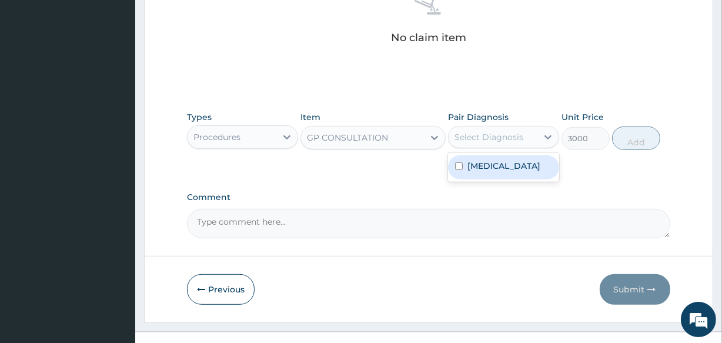
click at [491, 167] on label "Malaria" at bounding box center [504, 166] width 73 height 12
checkbox input "true"
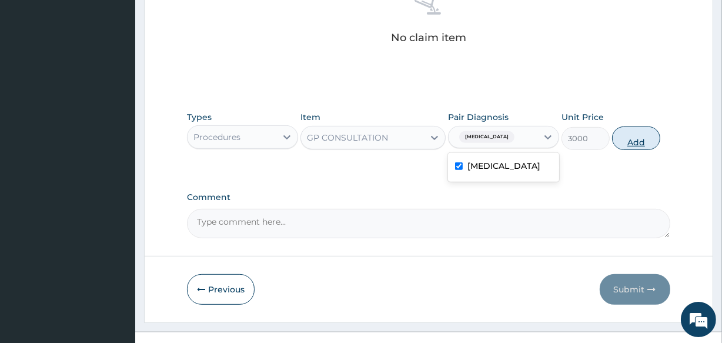
click at [632, 144] on button "Add" at bounding box center [636, 138] width 48 height 24
type input "0"
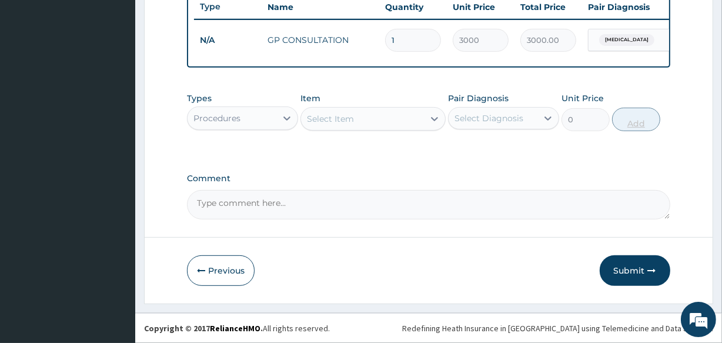
scroll to position [456, 0]
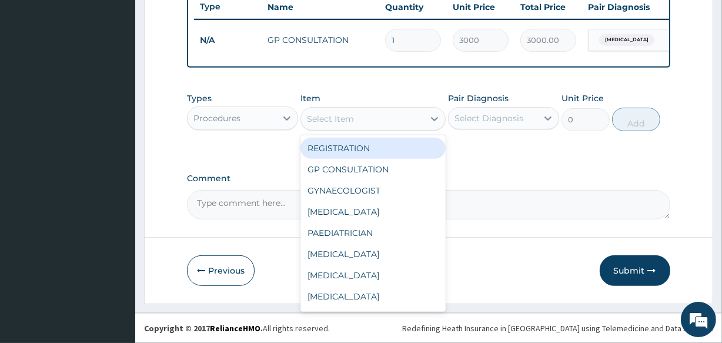
click at [337, 122] on div "Select Item" at bounding box center [330, 119] width 47 height 12
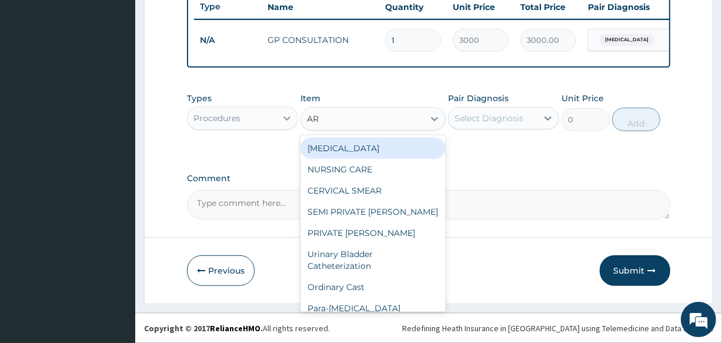
type input "AR"
click at [279, 117] on div at bounding box center [286, 118] width 21 height 21
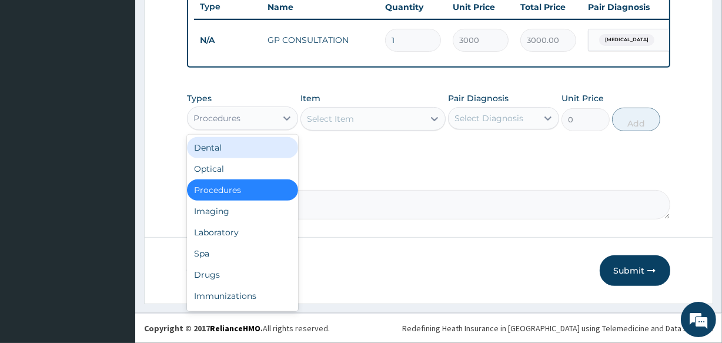
click at [336, 122] on div "Select Item" at bounding box center [330, 119] width 47 height 12
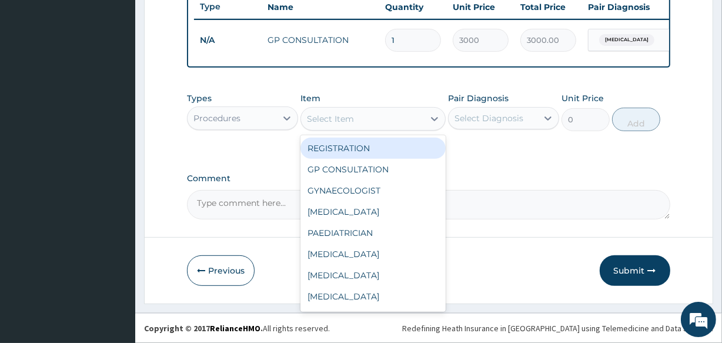
click at [324, 142] on div "REGISTRATION" at bounding box center [373, 148] width 145 height 21
type input "2500"
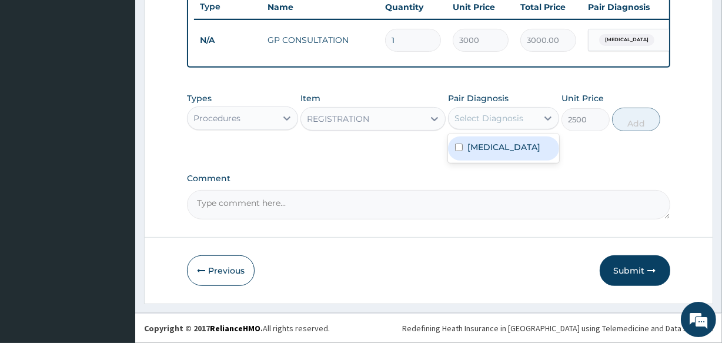
click at [508, 111] on div "Select Diagnosis" at bounding box center [493, 118] width 89 height 19
click at [492, 142] on label "Malaria" at bounding box center [504, 147] width 73 height 12
checkbox input "true"
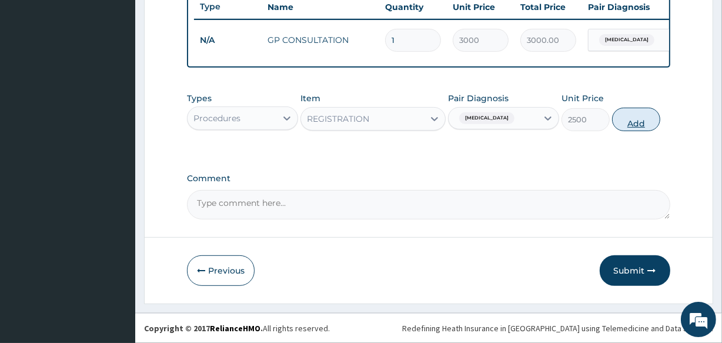
click at [631, 123] on button "Add" at bounding box center [636, 120] width 48 height 24
type input "0"
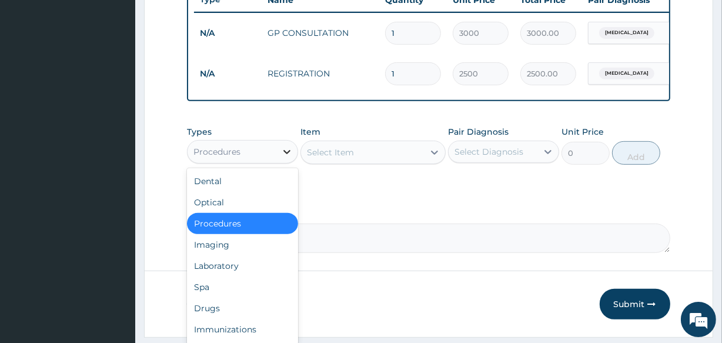
click at [285, 158] on icon at bounding box center [287, 152] width 12 height 12
click at [221, 276] on div "Laboratory" at bounding box center [242, 265] width 111 height 21
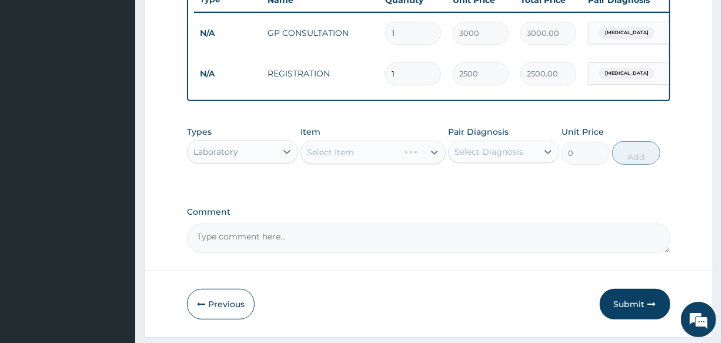
click at [503, 161] on div "Select Diagnosis" at bounding box center [493, 151] width 89 height 19
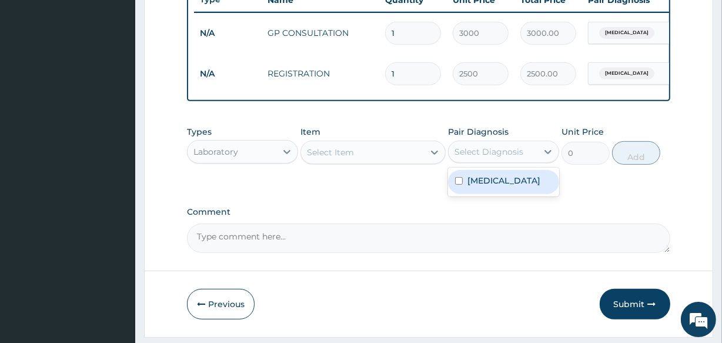
click at [495, 186] on label "Malaria" at bounding box center [504, 181] width 73 height 12
checkbox input "true"
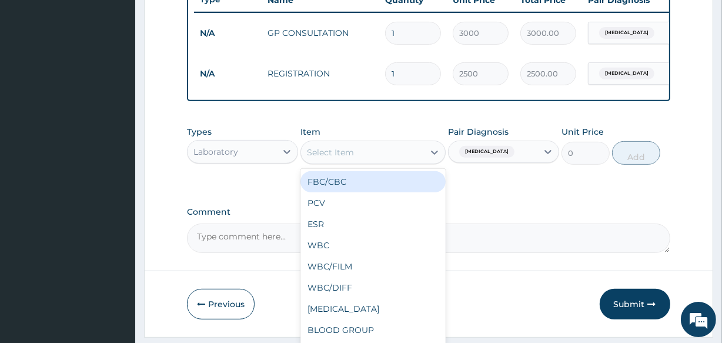
click at [353, 158] on div "Select Item" at bounding box center [330, 152] width 47 height 12
click at [339, 188] on div "FBC/CBC" at bounding box center [373, 181] width 145 height 21
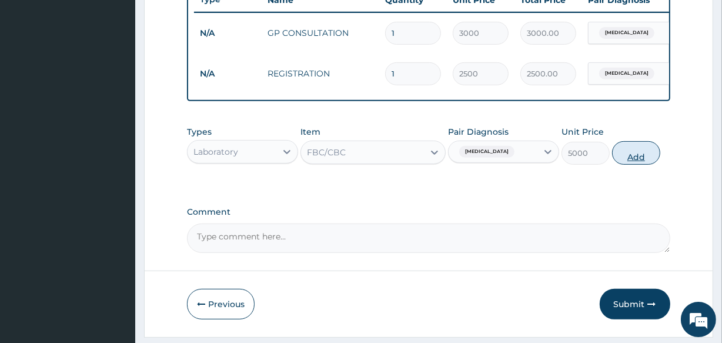
click at [639, 165] on button "Add" at bounding box center [636, 153] width 48 height 24
type input "0"
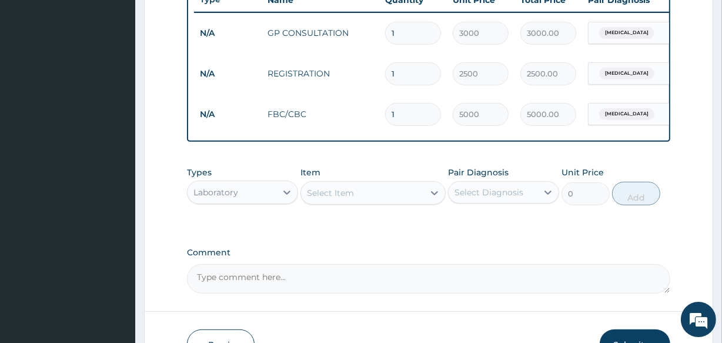
click at [330, 199] on div "Select Item" at bounding box center [330, 193] width 47 height 12
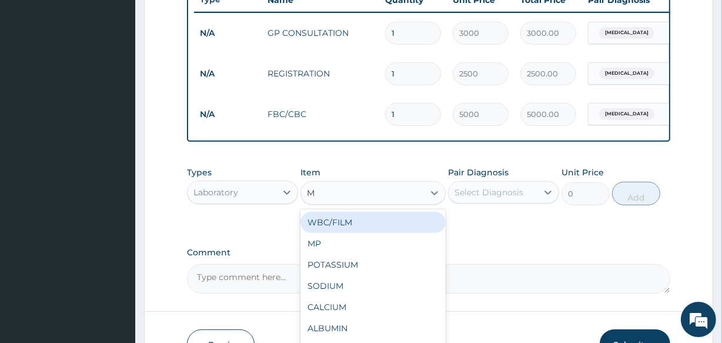
type input "MP"
click at [319, 228] on div "MP" at bounding box center [373, 222] width 145 height 21
type input "1500"
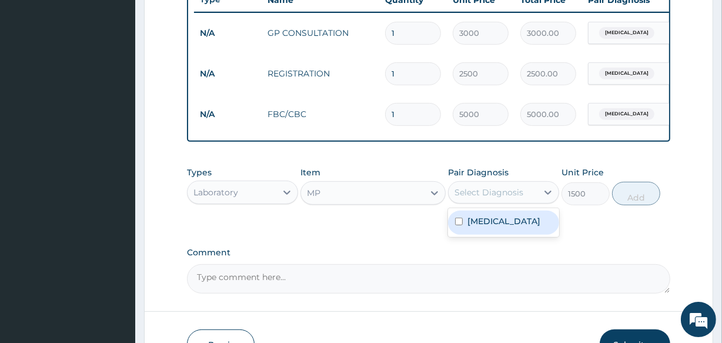
click at [474, 198] on div "Select Diagnosis" at bounding box center [489, 192] width 69 height 12
click at [471, 227] on label "Malaria" at bounding box center [504, 221] width 73 height 12
checkbox input "true"
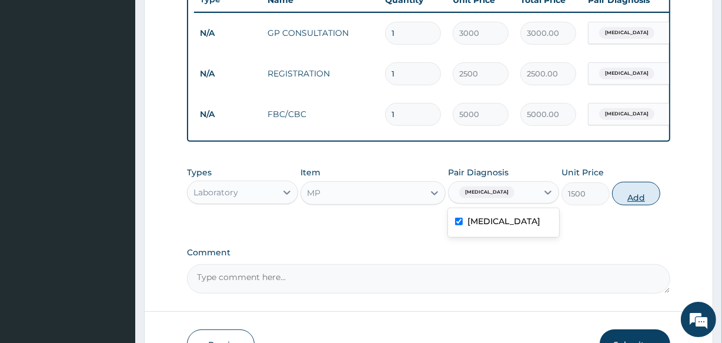
click at [635, 205] on button "Add" at bounding box center [636, 194] width 48 height 24
type input "0"
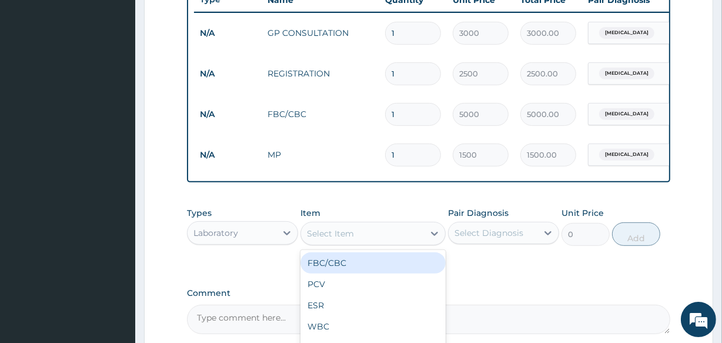
click at [356, 243] on div "Select Item" at bounding box center [362, 233] width 122 height 19
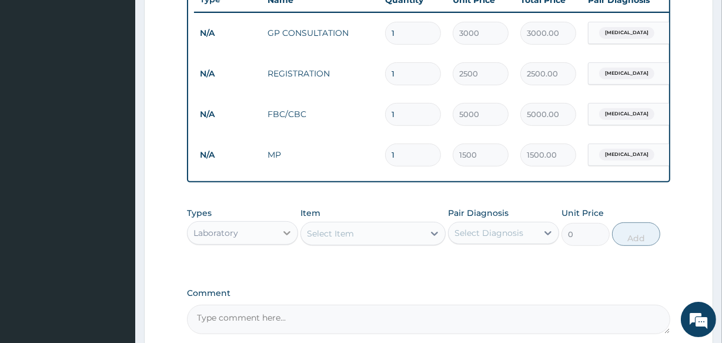
drag, startPoint x: 356, startPoint y: 244, endPoint x: 286, endPoint y: 241, distance: 70.1
click at [286, 241] on div "Types Laboratory Item option MP, selected. Select is focused ,type to refine li…" at bounding box center [428, 226] width 483 height 51
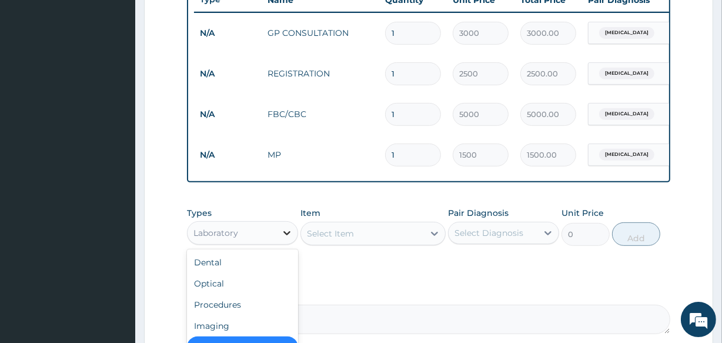
click at [286, 239] on icon at bounding box center [287, 233] width 12 height 12
type input "DR"
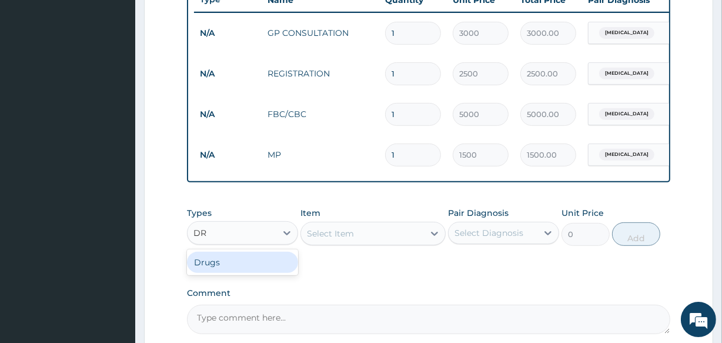
click at [256, 272] on div "Drugs" at bounding box center [242, 262] width 111 height 21
click at [429, 242] on div "Select Item" at bounding box center [373, 234] width 145 height 24
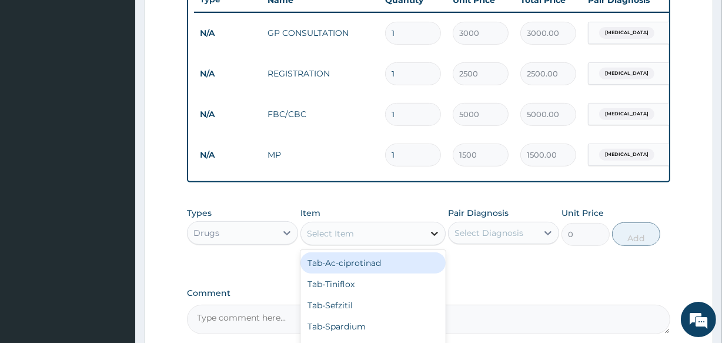
click at [436, 239] on icon at bounding box center [435, 234] width 12 height 12
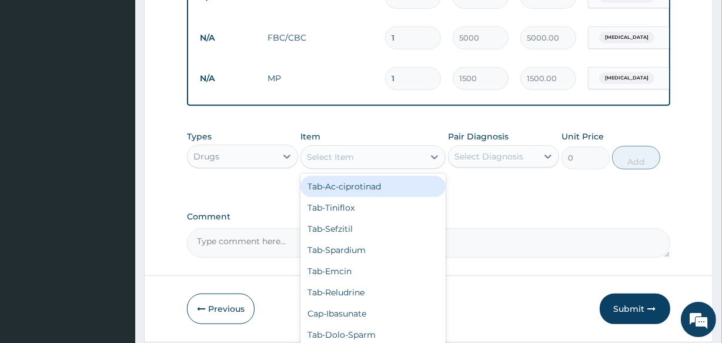
scroll to position [535, 0]
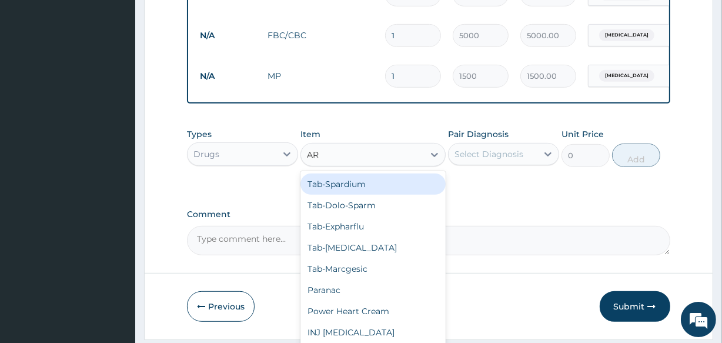
type input "ART"
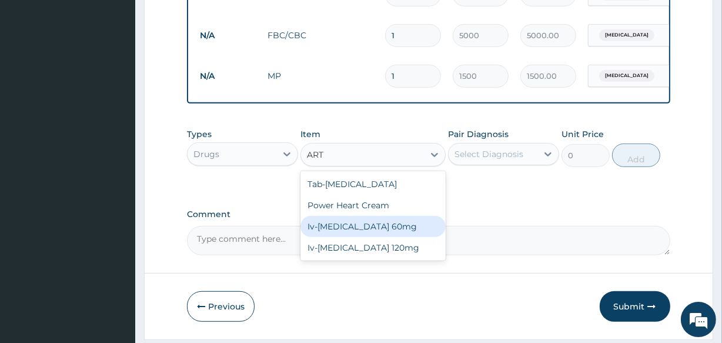
click at [329, 232] on div "Iv-Artesunate 60mg" at bounding box center [373, 226] width 145 height 21
type input "2500"
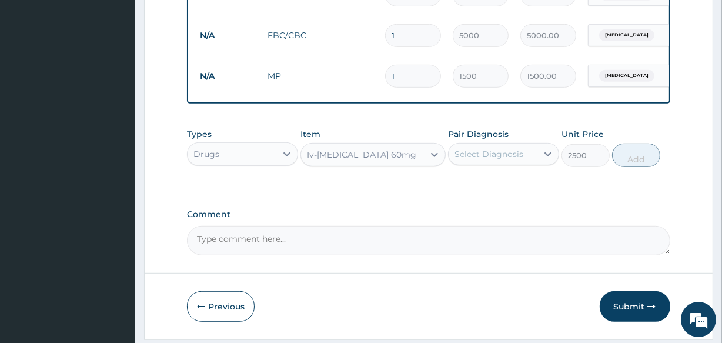
click at [500, 160] on div "Select Diagnosis" at bounding box center [489, 154] width 69 height 12
click at [484, 189] on label "Malaria" at bounding box center [504, 183] width 73 height 12
checkbox input "true"
click at [631, 165] on button "Add" at bounding box center [636, 156] width 48 height 24
type input "0"
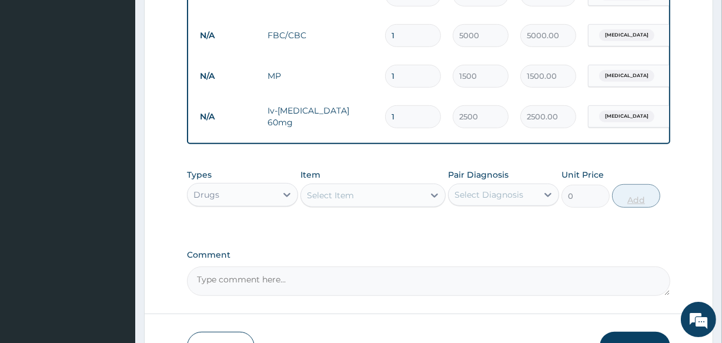
type input "2"
type input "5000.00"
type input "3"
type input "7500.00"
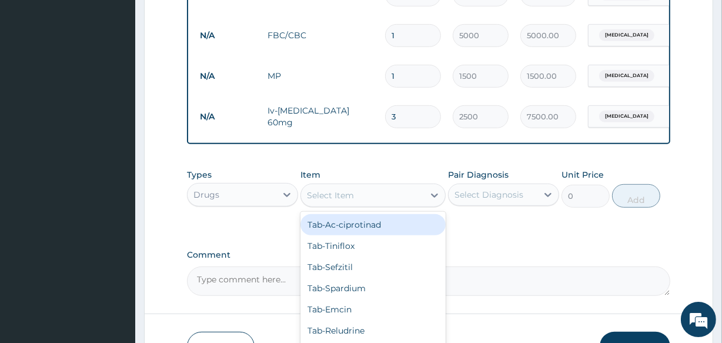
click at [340, 201] on div "Select Item" at bounding box center [330, 195] width 47 height 12
type input "IBU"
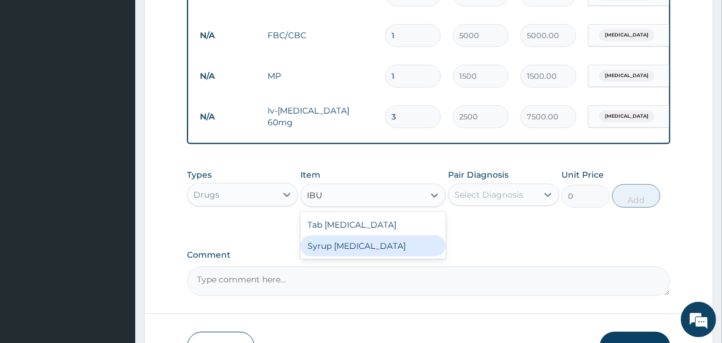
click at [335, 246] on div "Syrup ibuprofen" at bounding box center [373, 245] width 145 height 21
type input "1500"
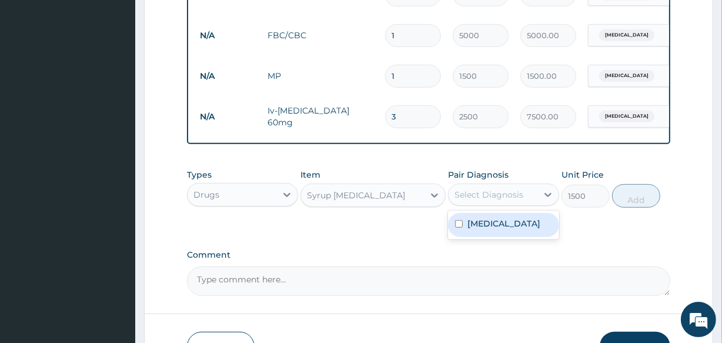
click at [491, 199] on div "Select Diagnosis" at bounding box center [489, 195] width 69 height 12
click at [481, 229] on label "Malaria" at bounding box center [504, 224] width 73 height 12
checkbox input "true"
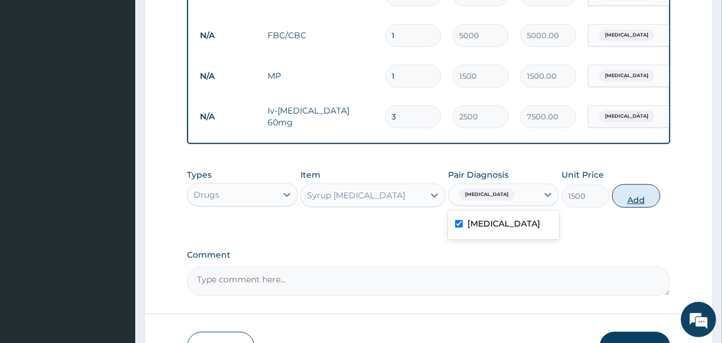
click at [638, 206] on button "Add" at bounding box center [636, 196] width 48 height 24
type input "0"
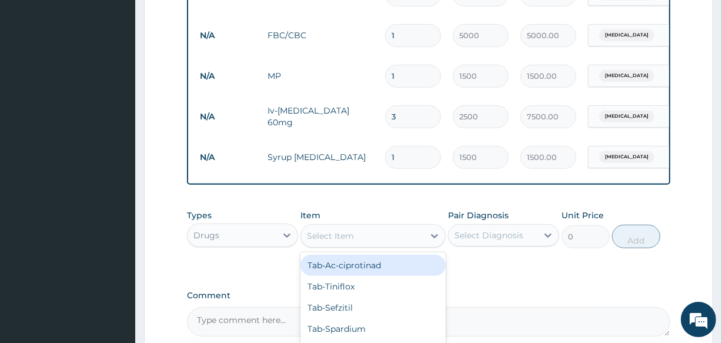
click at [364, 245] on div "Select Item" at bounding box center [362, 235] width 122 height 19
type input "ACT"
click at [352, 273] on div "Tab-ACT" at bounding box center [373, 265] width 145 height 21
type input "2000"
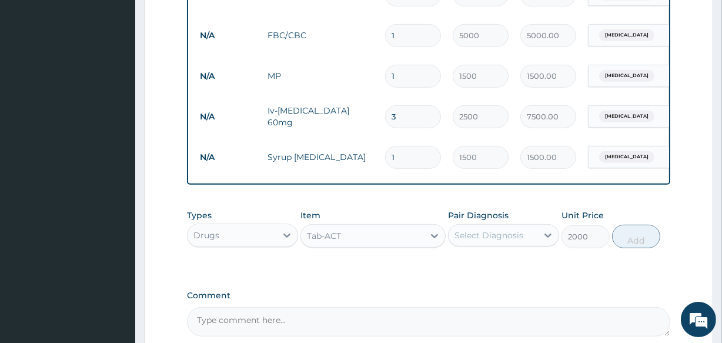
click at [501, 238] on div "Select Diagnosis" at bounding box center [489, 235] width 69 height 12
click at [478, 270] on label "Malaria" at bounding box center [504, 264] width 73 height 12
checkbox input "true"
click at [629, 246] on button "Add" at bounding box center [636, 237] width 48 height 24
type input "0"
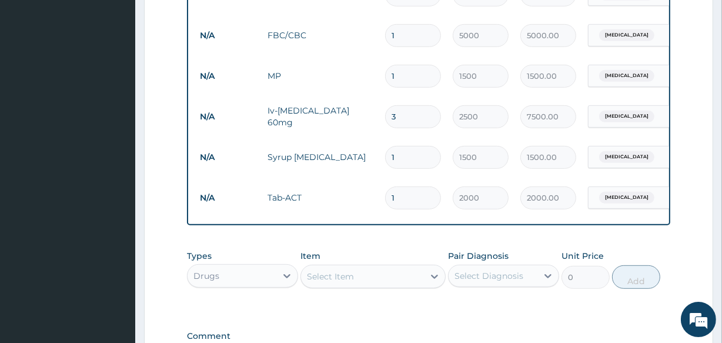
click at [331, 282] on div "Select Item" at bounding box center [330, 277] width 47 height 12
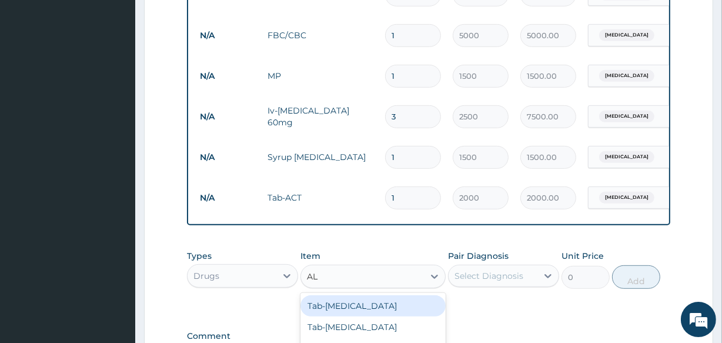
type input "ALB"
click at [330, 311] on div "Tab-Albendazole" at bounding box center [373, 305] width 145 height 21
type input "500"
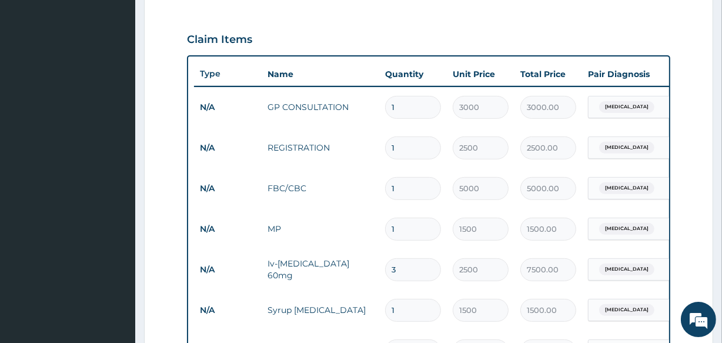
scroll to position [169, 0]
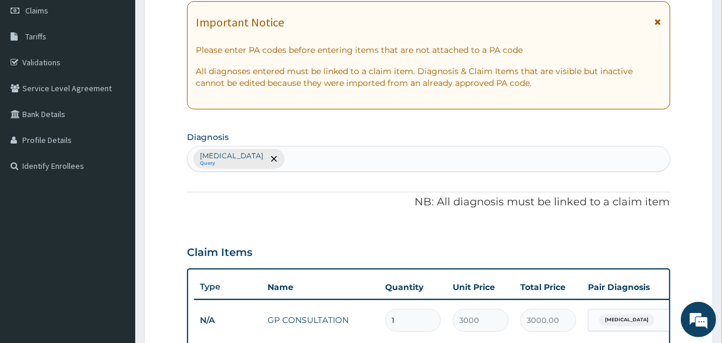
click at [274, 155] on div "Malaria Query" at bounding box center [429, 158] width 482 height 25
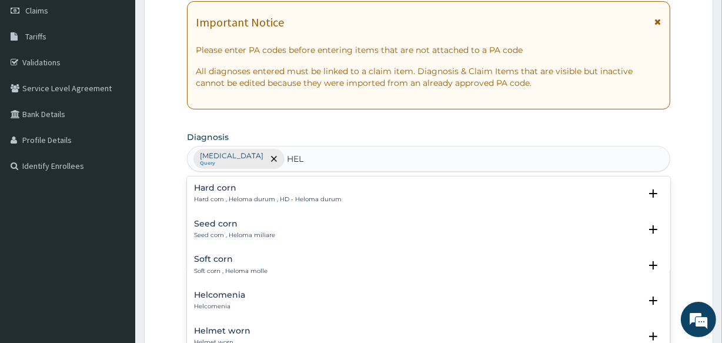
type input "HELM"
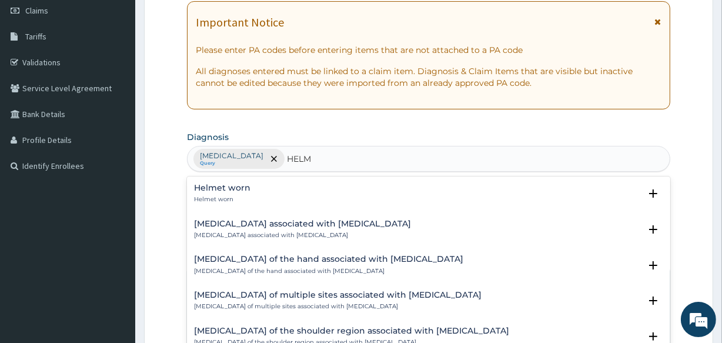
click at [218, 225] on h4 "Arthropathy associated with helminthiasis" at bounding box center [302, 223] width 217 height 9
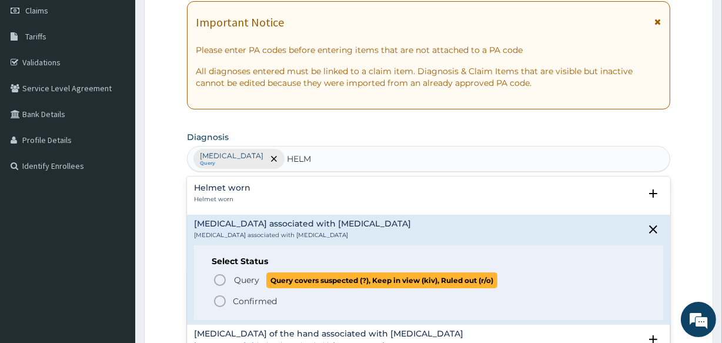
click at [219, 277] on icon "status option query" at bounding box center [220, 280] width 14 height 14
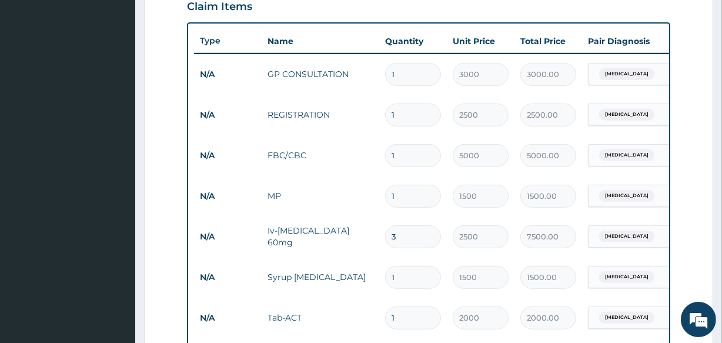
scroll to position [419, 0]
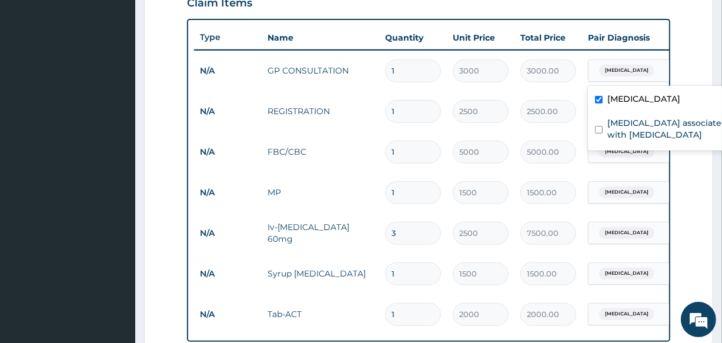
click at [659, 70] on input "text" at bounding box center [659, 71] width 1 height 12
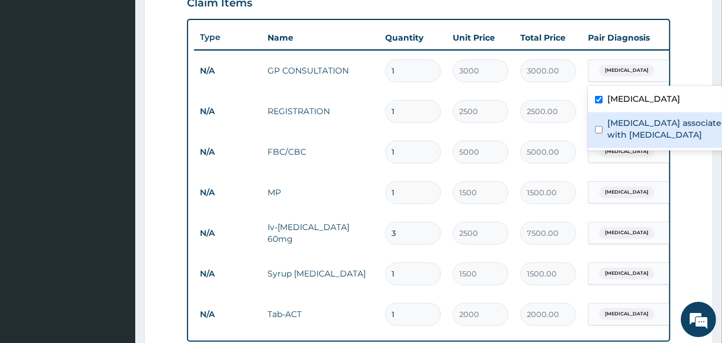
click at [619, 131] on label "Arthropathy associated with helminthiasis" at bounding box center [668, 129] width 121 height 24
checkbox input "true"
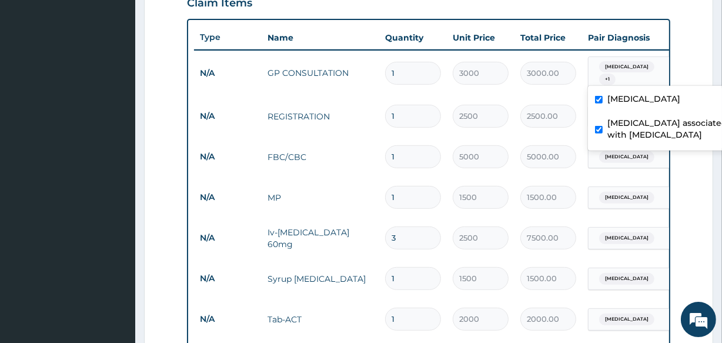
click at [552, 88] on tr "N/A GP CONSULTATION 1 3000 3000.00 option Arthropathy associated with helminthi…" at bounding box center [482, 74] width 576 height 46
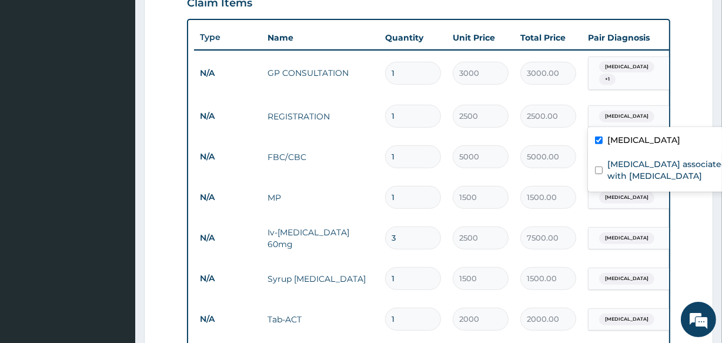
click at [635, 113] on div "Malaria" at bounding box center [636, 116] width 95 height 20
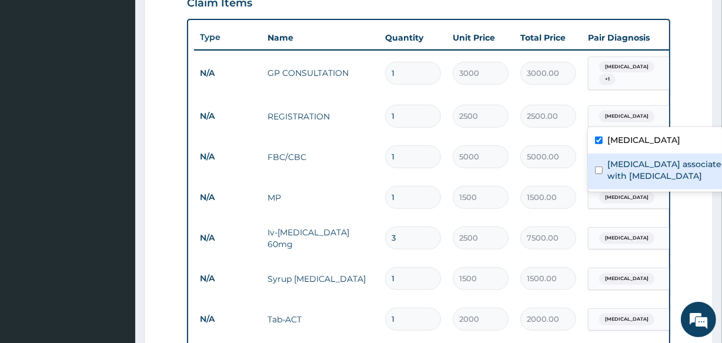
click at [634, 166] on label "Arthropathy associated with helminthiasis" at bounding box center [668, 170] width 121 height 24
checkbox input "true"
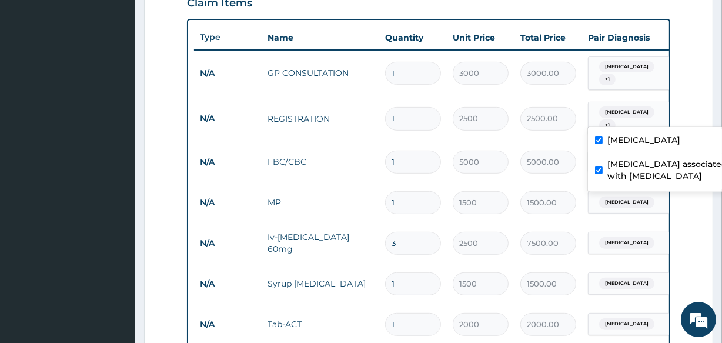
click at [350, 191] on td "MP" at bounding box center [321, 203] width 118 height 24
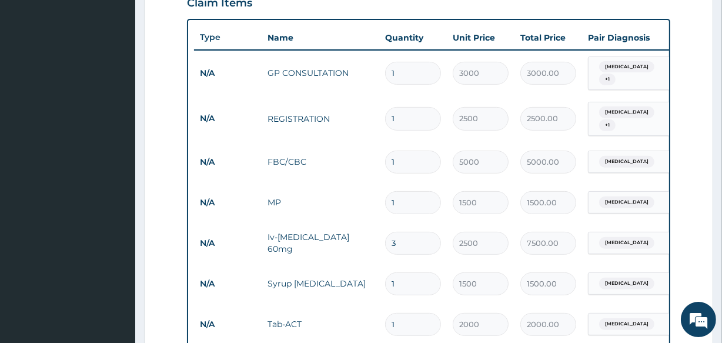
click at [641, 154] on div "Malaria" at bounding box center [636, 162] width 95 height 20
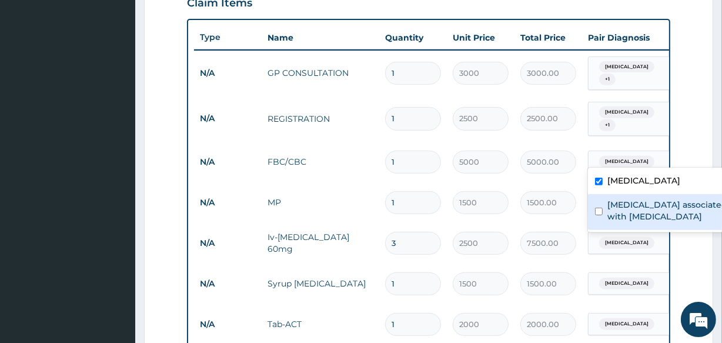
click at [632, 208] on label "Arthropathy associated with helminthiasis" at bounding box center [668, 211] width 121 height 24
checkbox input "true"
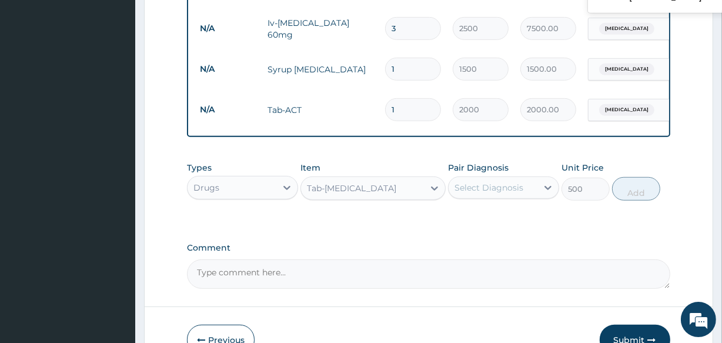
scroll to position [639, 0]
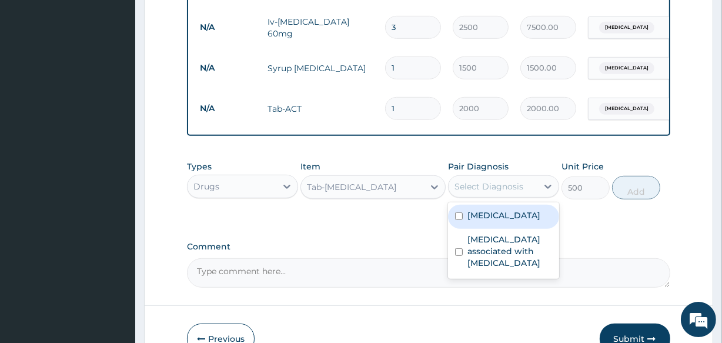
click at [492, 181] on div "Select Diagnosis" at bounding box center [489, 187] width 69 height 12
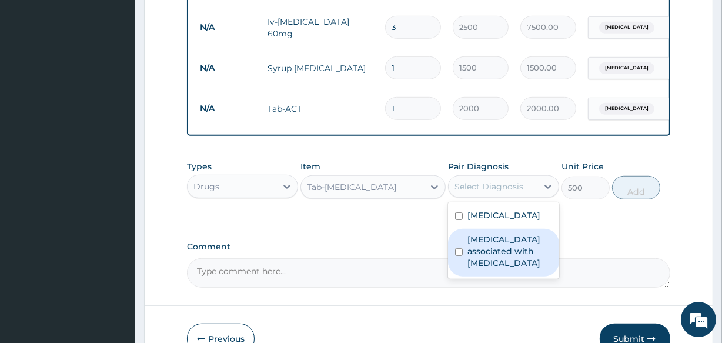
click at [479, 239] on label "Arthropathy associated with helminthiasis" at bounding box center [510, 251] width 85 height 35
checkbox input "true"
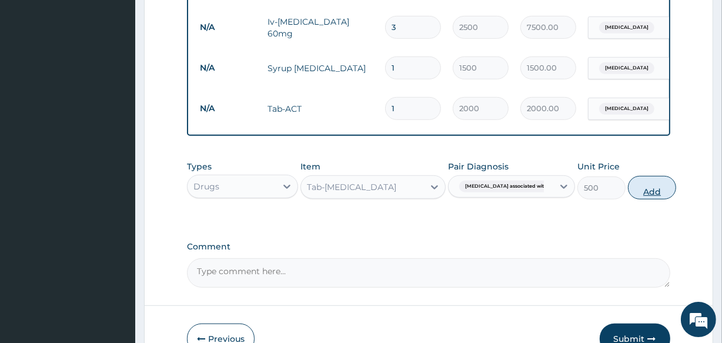
click at [648, 188] on button "Add" at bounding box center [652, 188] width 48 height 24
type input "0"
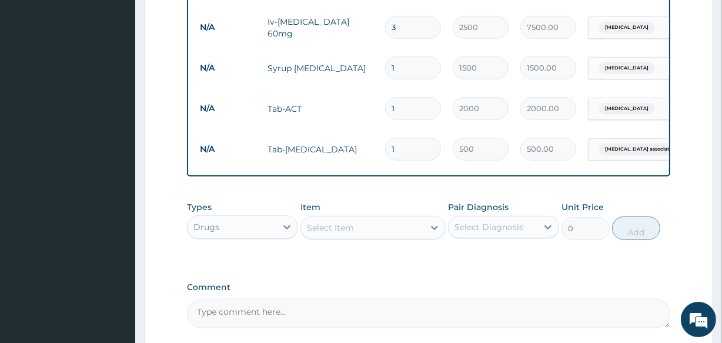
scroll to position [742, 0]
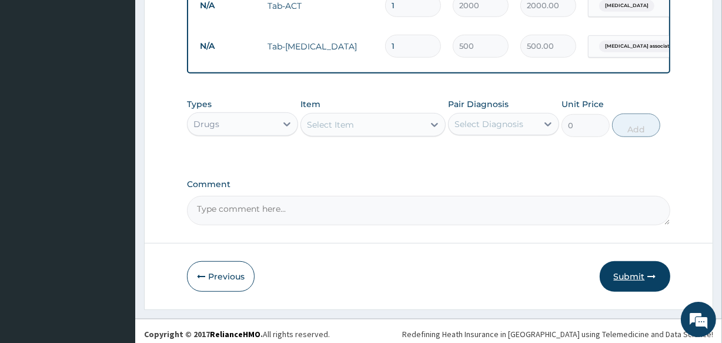
click at [629, 272] on button "Submit" at bounding box center [635, 276] width 71 height 31
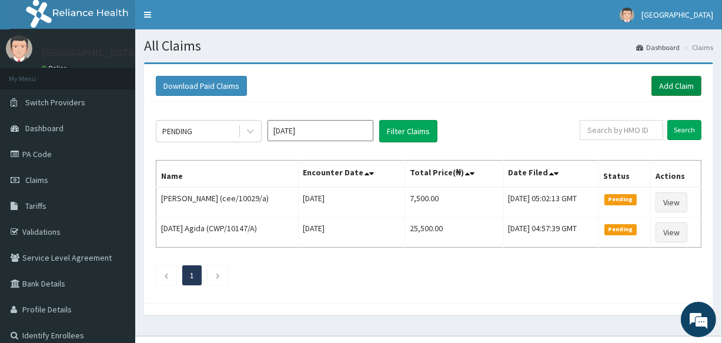
click at [674, 84] on link "Add Claim" at bounding box center [677, 86] width 50 height 20
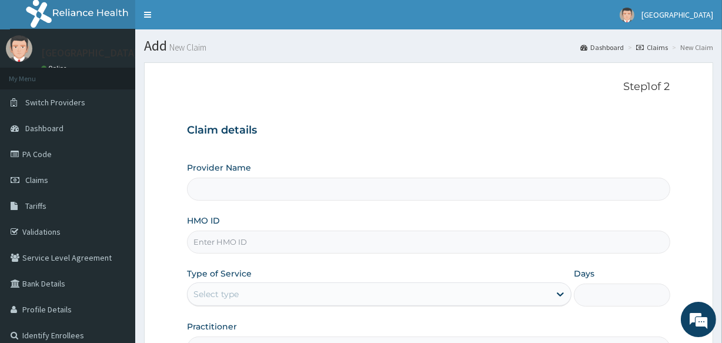
type input "LIFE [GEOGRAPHIC_DATA] - UTAKO"
click at [235, 246] on input "HMO ID" at bounding box center [428, 242] width 483 height 23
type input "FCC/16245/A"
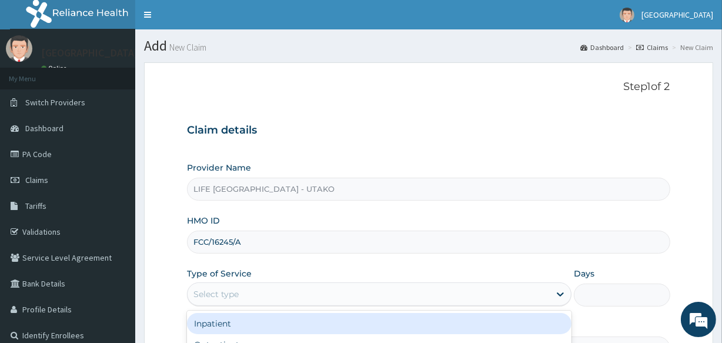
click at [224, 294] on div "Select type" at bounding box center [216, 294] width 45 height 12
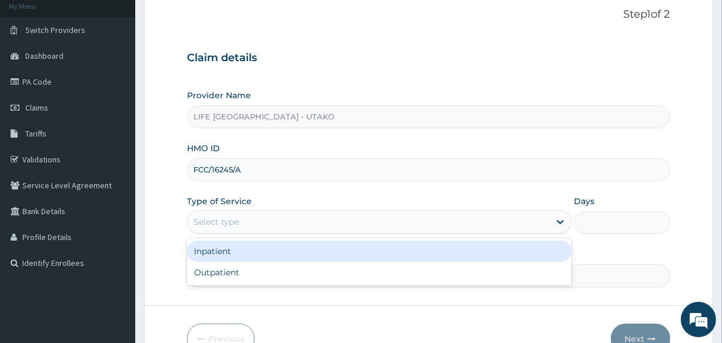
scroll to position [79, 0]
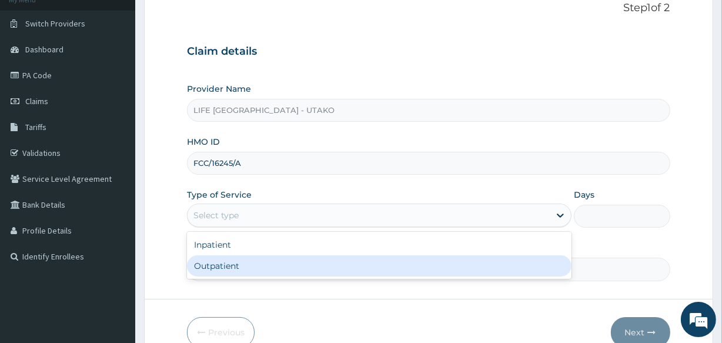
click at [208, 266] on div "Outpatient" at bounding box center [379, 265] width 385 height 21
type input "1"
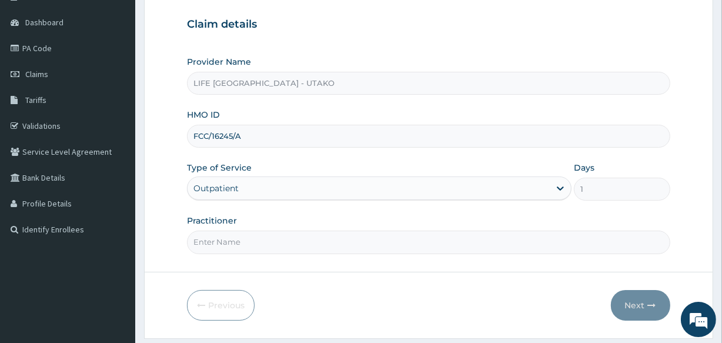
scroll to position [124, 0]
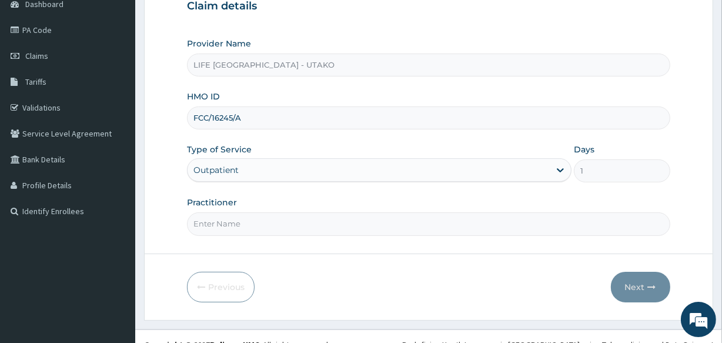
click at [231, 225] on input "Practitioner" at bounding box center [428, 223] width 483 height 23
type input "DR [PERSON_NAME]"
click at [643, 282] on button "Next" at bounding box center [640, 287] width 59 height 31
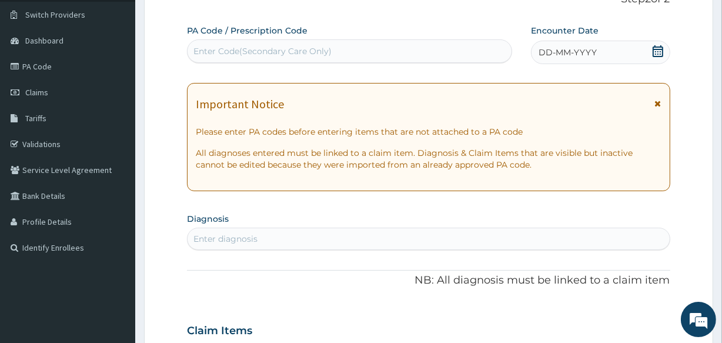
scroll to position [83, 0]
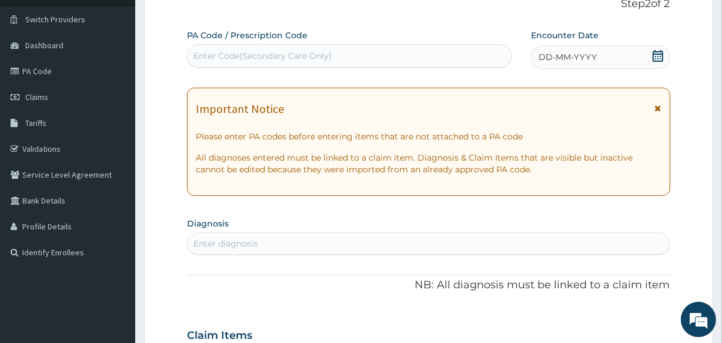
click at [658, 56] on icon at bounding box center [658, 56] width 11 height 12
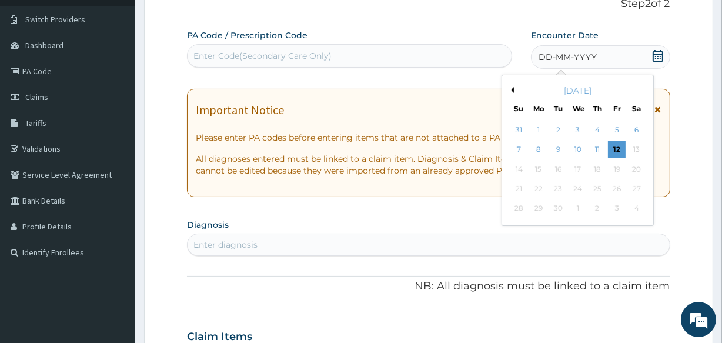
click at [511, 87] on button "Previous Month" at bounding box center [511, 90] width 6 height 6
click at [556, 161] on div "12" at bounding box center [558, 170] width 18 height 18
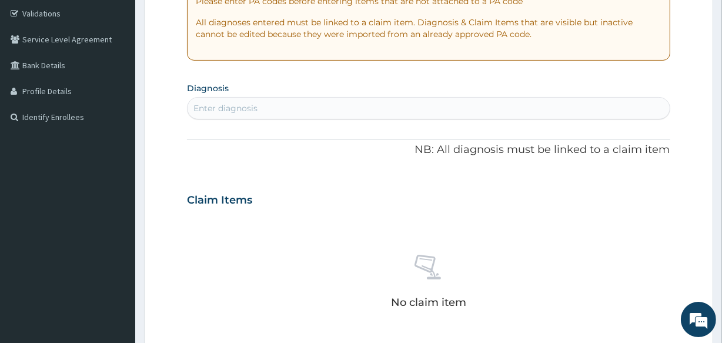
scroll to position [258, 0]
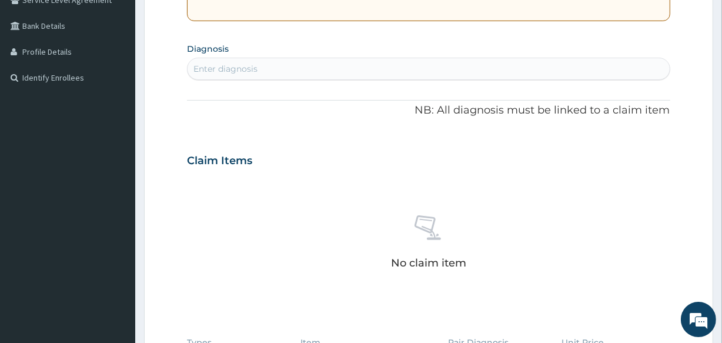
click at [213, 69] on div "Enter diagnosis" at bounding box center [226, 69] width 64 height 12
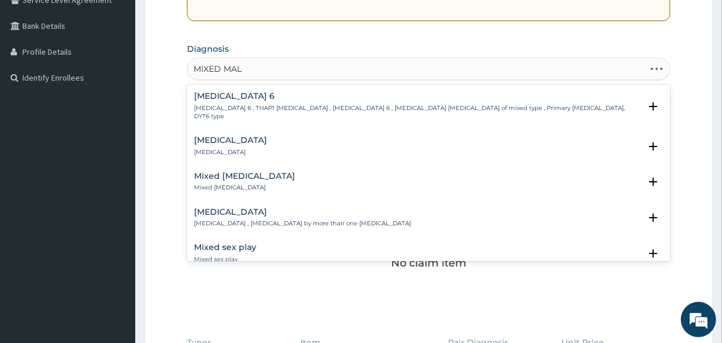
type input "MIXED MALA"
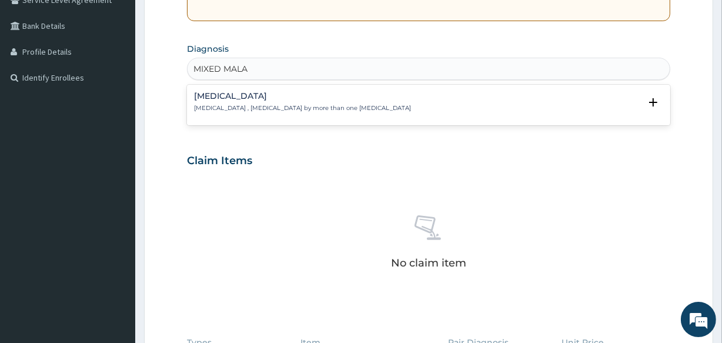
click at [218, 110] on p "[MEDICAL_DATA] , [MEDICAL_DATA] by more than one [MEDICAL_DATA]" at bounding box center [302, 108] width 217 height 8
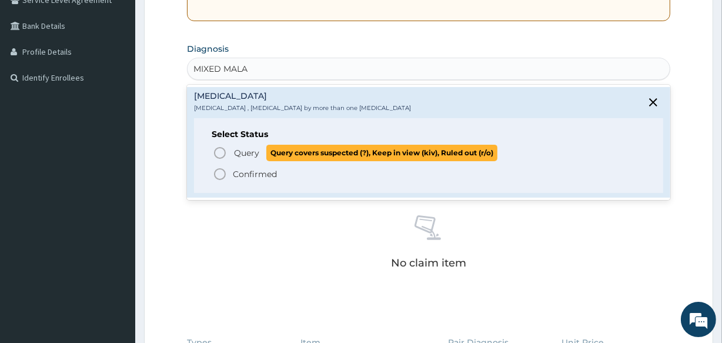
click at [216, 150] on icon "status option query" at bounding box center [220, 153] width 14 height 14
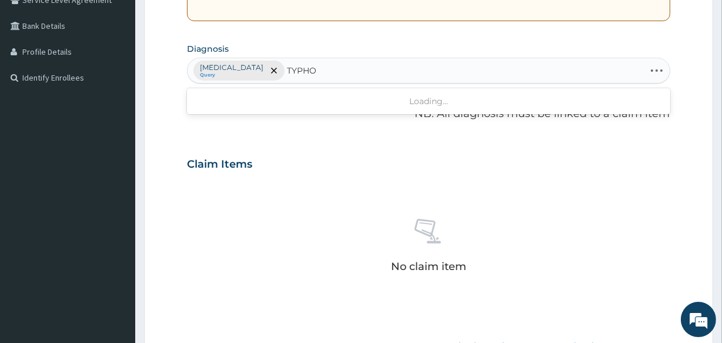
type input "TYPHOI"
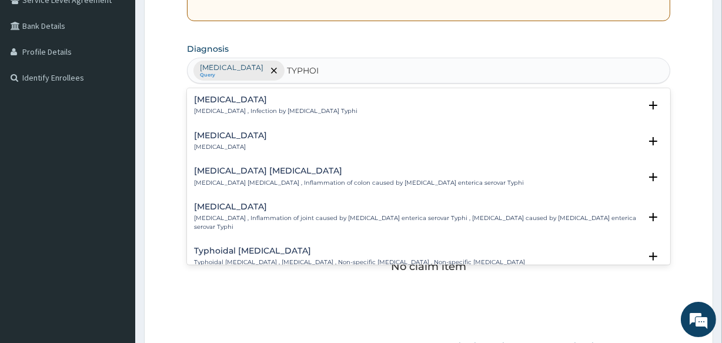
click at [229, 107] on p "[MEDICAL_DATA] , Infection by [MEDICAL_DATA] Typhi" at bounding box center [276, 111] width 164 height 8
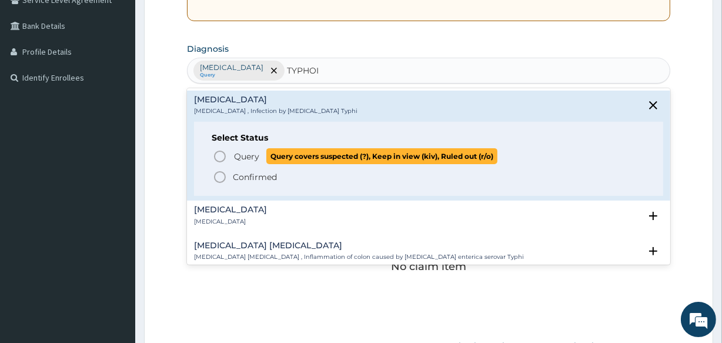
click at [218, 151] on circle "status option query" at bounding box center [220, 156] width 11 height 11
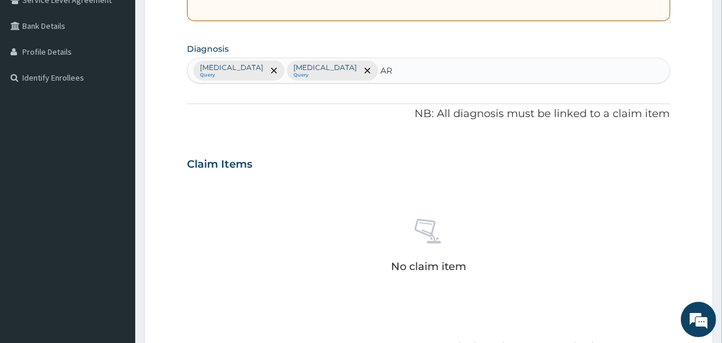
type input "ARI"
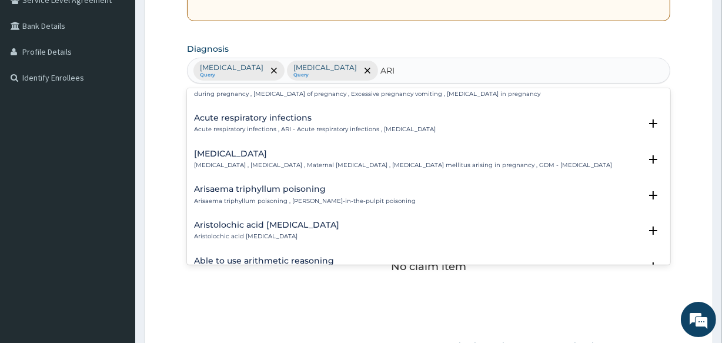
scroll to position [137, 0]
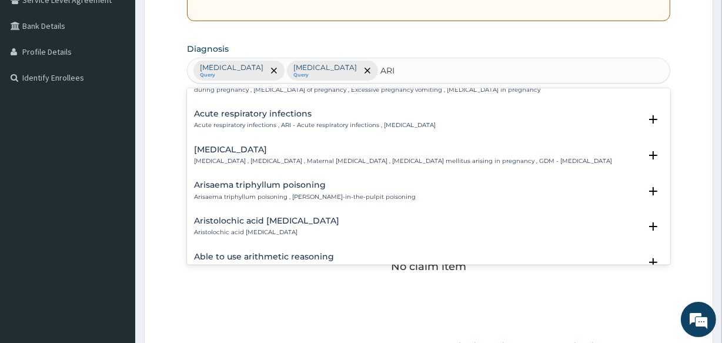
click at [231, 119] on div "Acute respiratory infections Acute respiratory infections , ARI - Acute respira…" at bounding box center [315, 119] width 242 height 21
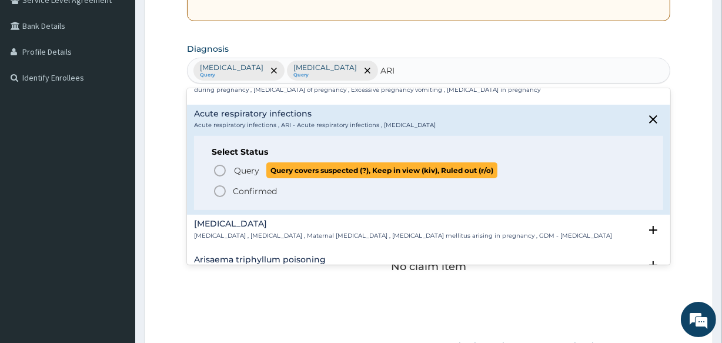
click at [219, 165] on circle "status option query" at bounding box center [220, 170] width 11 height 11
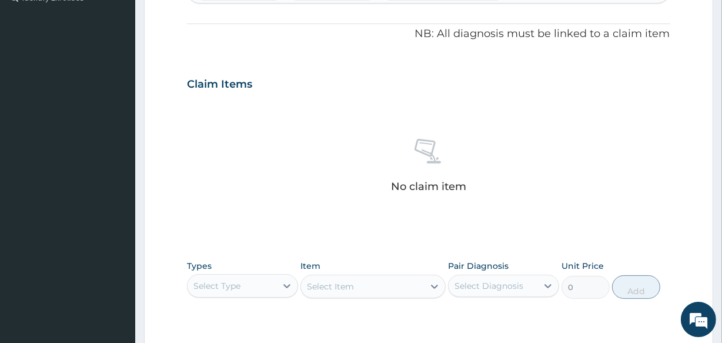
scroll to position [403, 0]
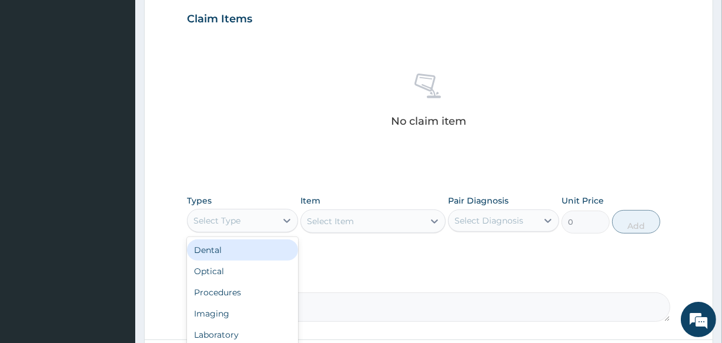
click at [254, 224] on div "Select Type" at bounding box center [232, 220] width 89 height 19
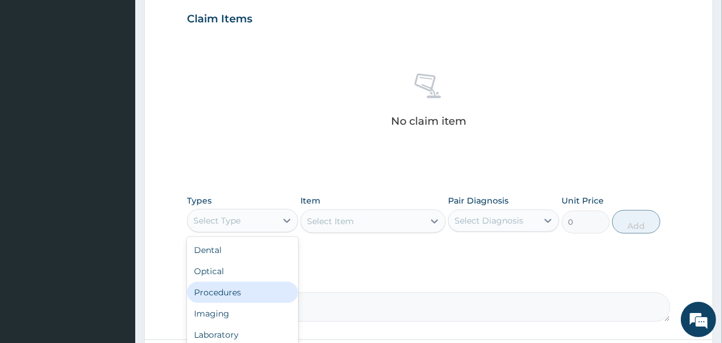
click at [232, 289] on div "Procedures" at bounding box center [242, 292] width 111 height 21
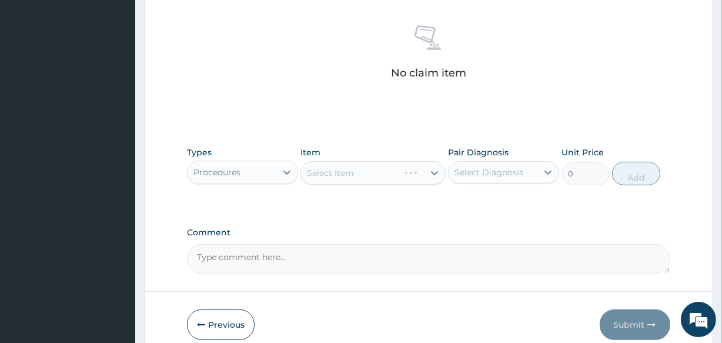
scroll to position [505, 0]
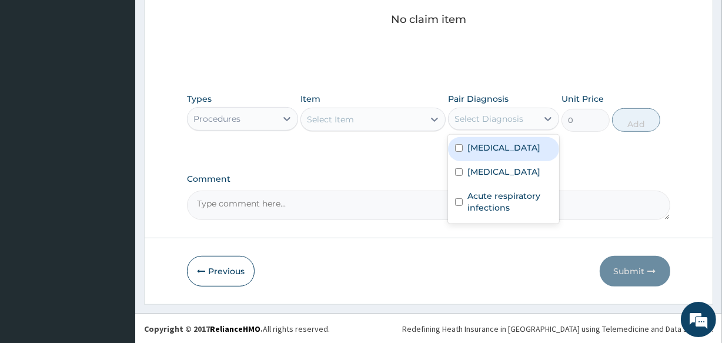
click at [494, 113] on div "Select Diagnosis" at bounding box center [489, 119] width 69 height 12
click at [487, 138] on div "[MEDICAL_DATA]" at bounding box center [503, 149] width 111 height 24
checkbox input "true"
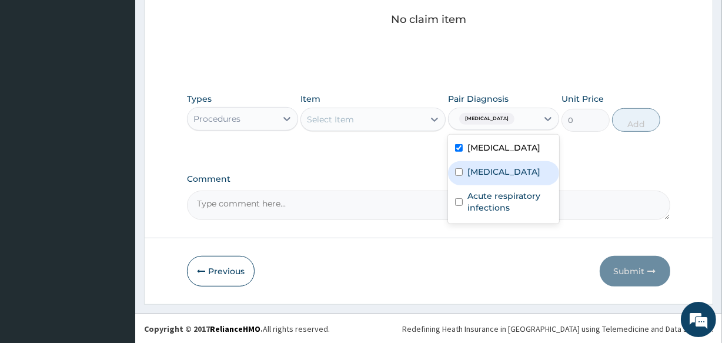
click at [485, 169] on label "[MEDICAL_DATA]" at bounding box center [504, 172] width 73 height 12
checkbox input "true"
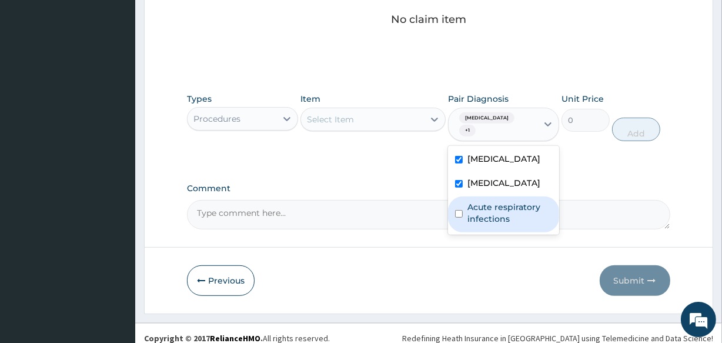
click at [482, 204] on label "Acute respiratory infections" at bounding box center [510, 213] width 85 height 24
checkbox input "true"
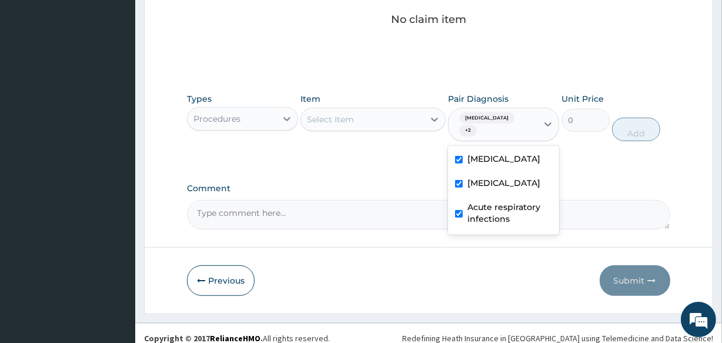
click at [386, 116] on div "Select Item" at bounding box center [362, 119] width 122 height 19
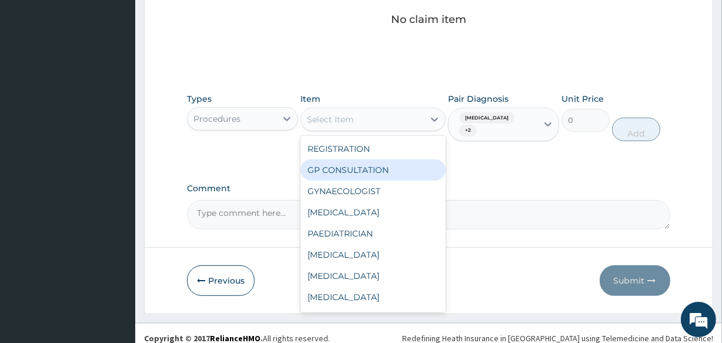
click at [366, 166] on div "GP CONSULTATION" at bounding box center [373, 169] width 145 height 21
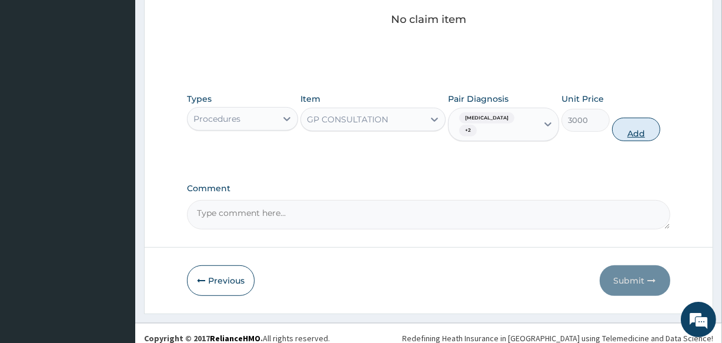
click at [634, 120] on button "Add" at bounding box center [636, 130] width 48 height 24
type input "0"
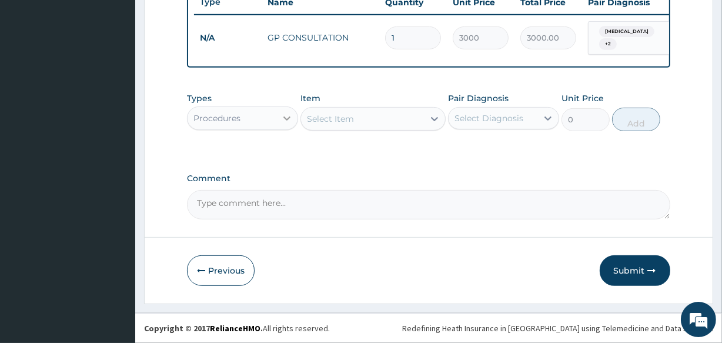
click at [278, 121] on div at bounding box center [286, 118] width 21 height 21
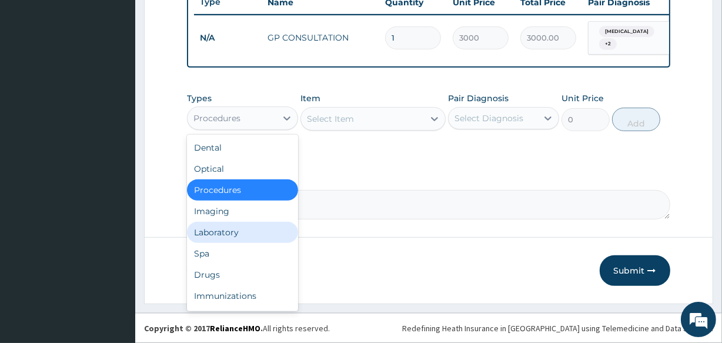
click at [232, 229] on div "Laboratory" at bounding box center [242, 232] width 111 height 21
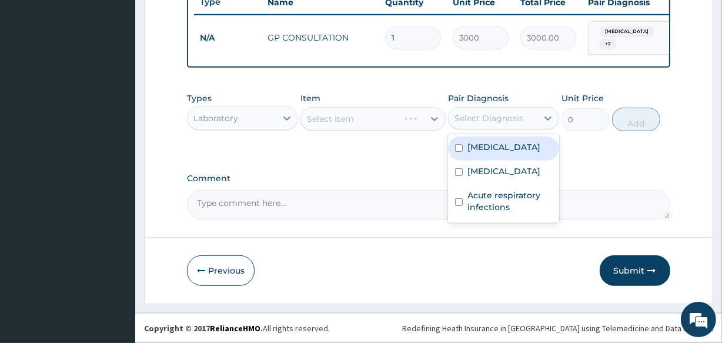
click at [488, 124] on div "Select Diagnosis" at bounding box center [489, 118] width 69 height 12
click at [484, 146] on label "[MEDICAL_DATA]" at bounding box center [504, 147] width 73 height 12
checkbox input "true"
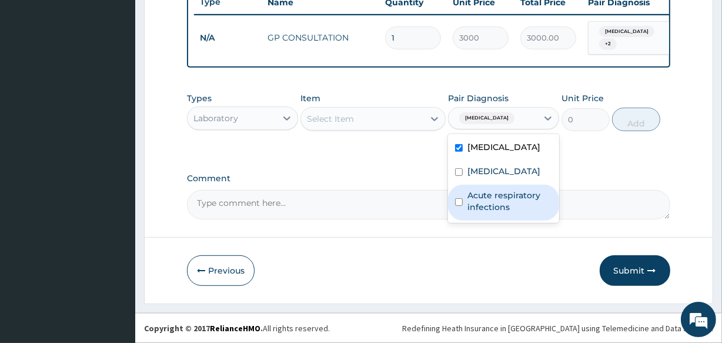
click at [488, 196] on label "Acute respiratory infections" at bounding box center [510, 201] width 85 height 24
checkbox input "true"
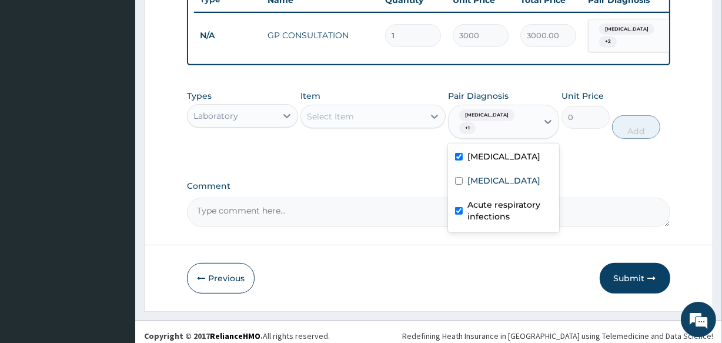
click at [382, 119] on div "Select Item" at bounding box center [362, 116] width 122 height 19
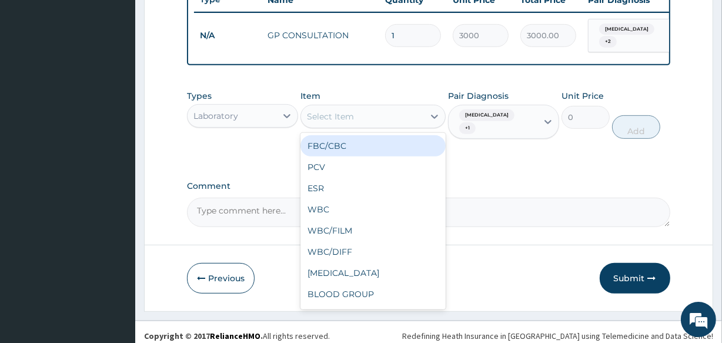
click at [358, 147] on div "FBC/CBC" at bounding box center [373, 145] width 145 height 21
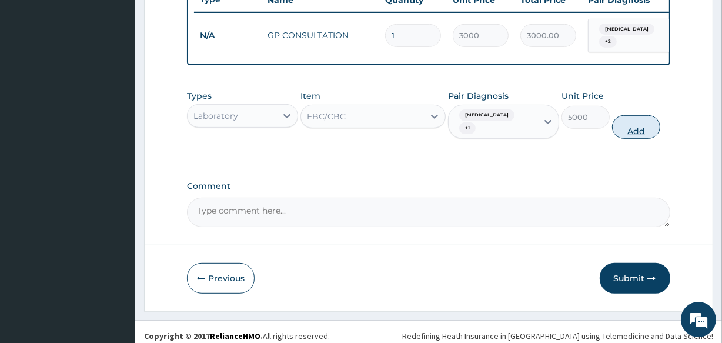
click at [630, 125] on button "Add" at bounding box center [636, 127] width 48 height 24
type input "0"
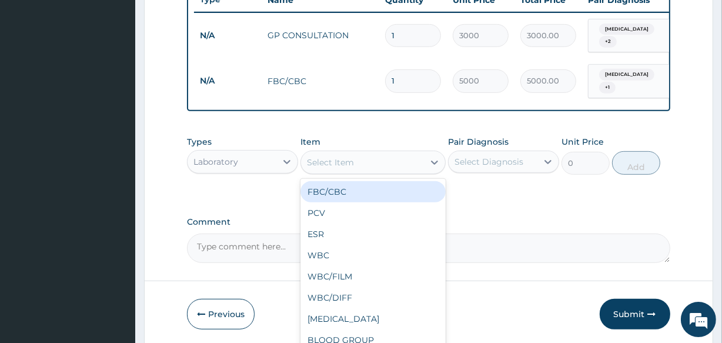
click at [348, 156] on div "Select Item" at bounding box center [330, 162] width 47 height 12
type input "MP"
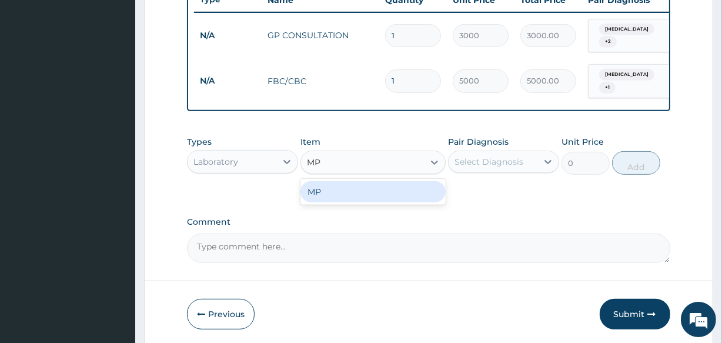
click at [336, 191] on div "MP" at bounding box center [373, 191] width 145 height 21
type input "1500"
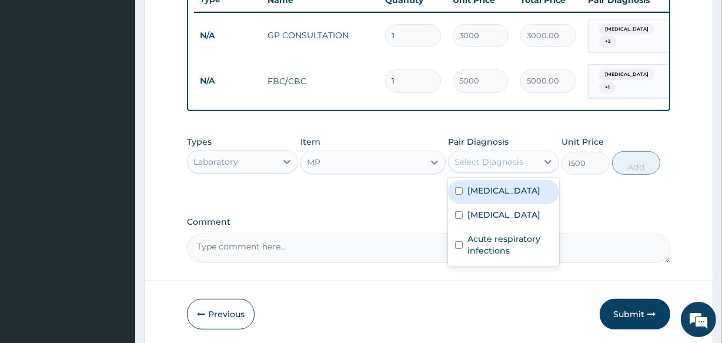
click at [478, 163] on div "Select Diagnosis" at bounding box center [489, 162] width 69 height 12
click at [465, 187] on div "Mixed malaria" at bounding box center [503, 192] width 111 height 24
checkbox input "true"
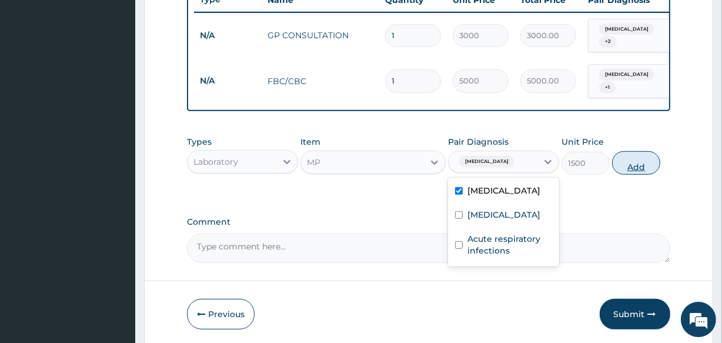
click at [632, 160] on button "Add" at bounding box center [636, 163] width 48 height 24
type input "0"
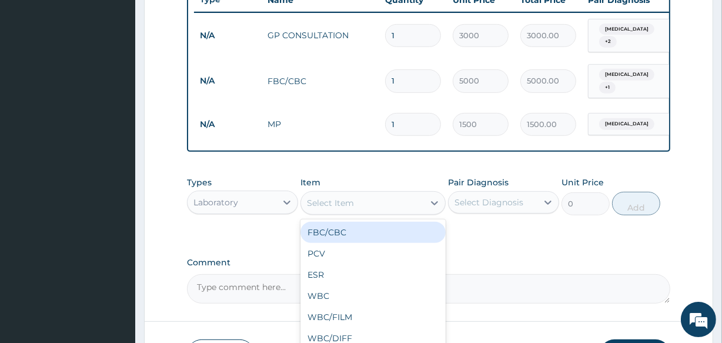
click at [341, 198] on div "Select Item" at bounding box center [330, 203] width 47 height 12
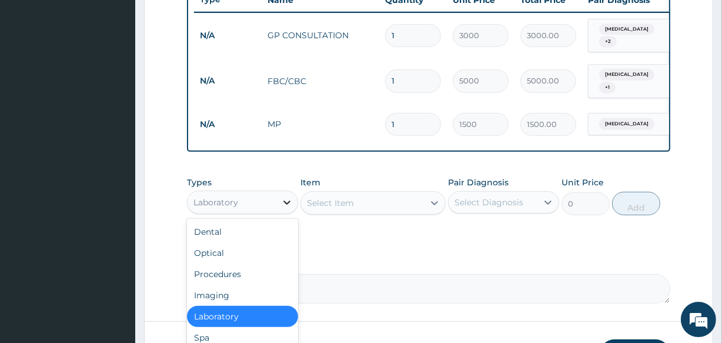
click at [292, 194] on div at bounding box center [286, 202] width 21 height 21
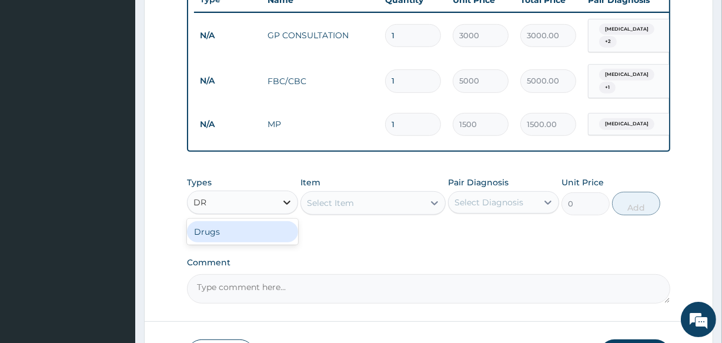
type input "DRU"
click at [216, 235] on div "Drugs" at bounding box center [242, 231] width 111 height 21
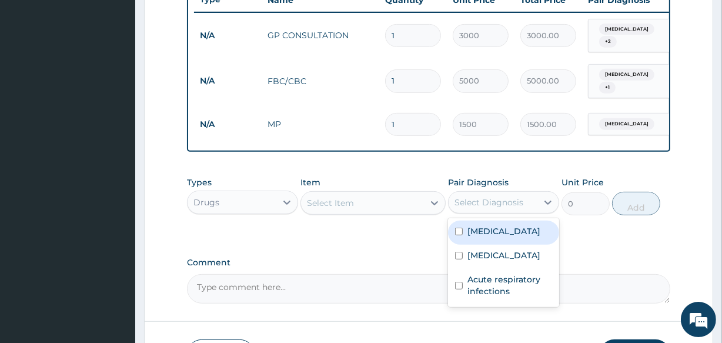
click at [471, 198] on div "Select Diagnosis" at bounding box center [489, 202] width 69 height 12
click at [468, 231] on label "Mixed malaria" at bounding box center [504, 231] width 73 height 12
checkbox input "true"
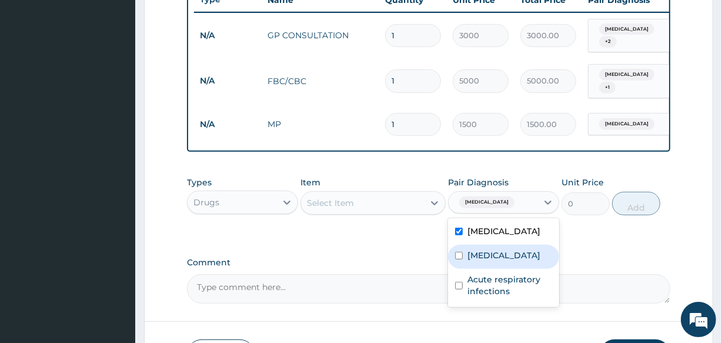
click at [469, 249] on label "Typhoid fever" at bounding box center [504, 255] width 73 height 12
checkbox input "true"
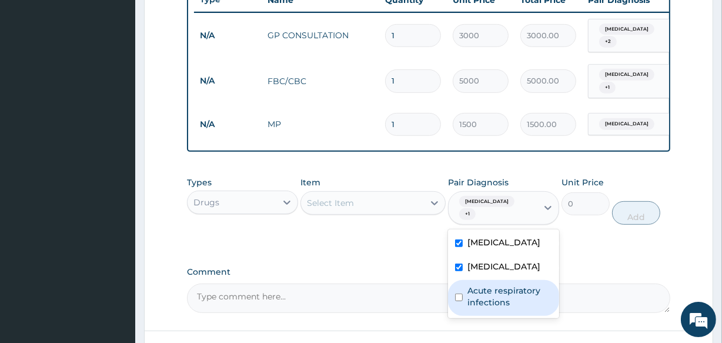
click at [473, 292] on label "Acute respiratory infections" at bounding box center [510, 297] width 85 height 24
checkbox input "true"
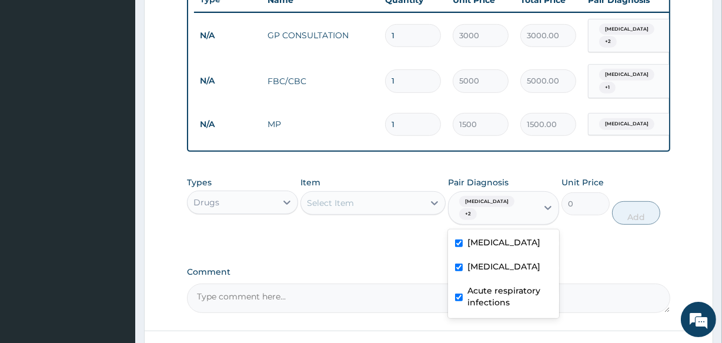
click at [324, 194] on div "Select Item" at bounding box center [362, 203] width 122 height 19
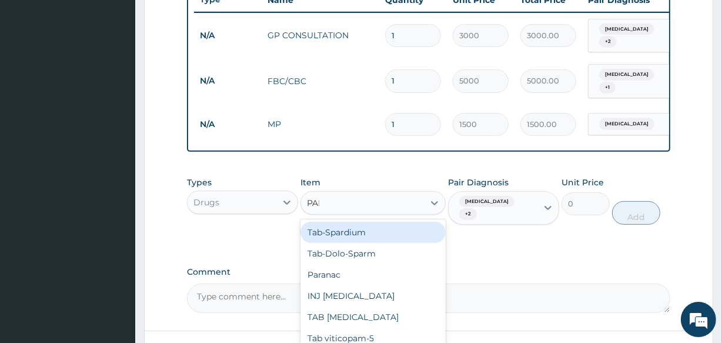
type input "PARA"
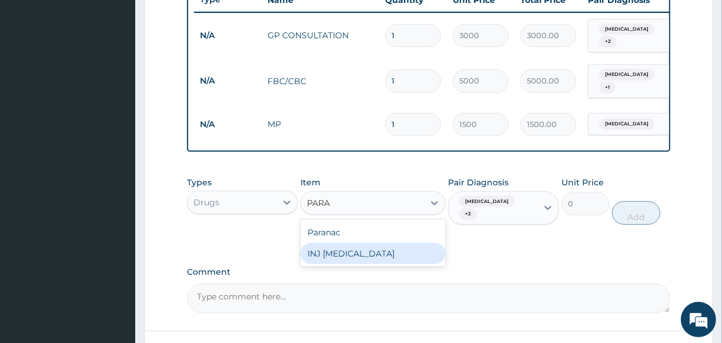
click at [330, 248] on div "INJ PARACETAMOL" at bounding box center [373, 253] width 145 height 21
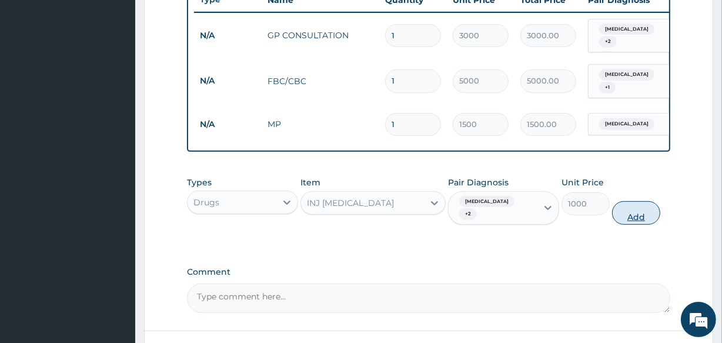
click at [630, 204] on button "Add" at bounding box center [636, 213] width 48 height 24
type input "0"
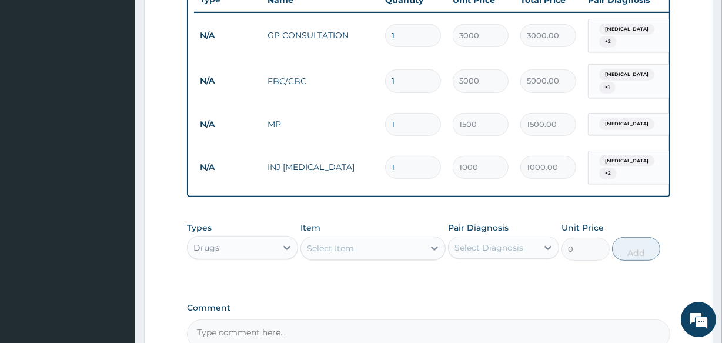
click at [379, 242] on div "Select Item" at bounding box center [362, 248] width 122 height 19
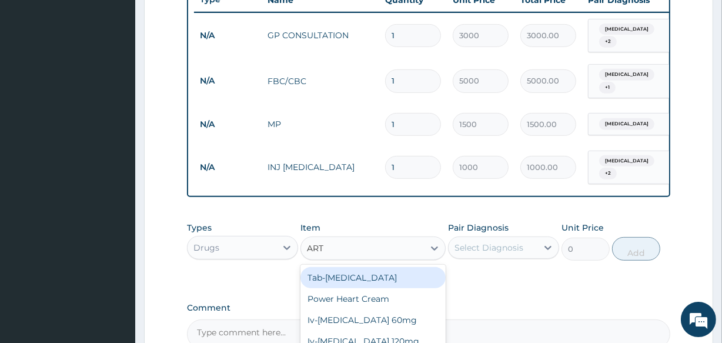
type input "ARTE"
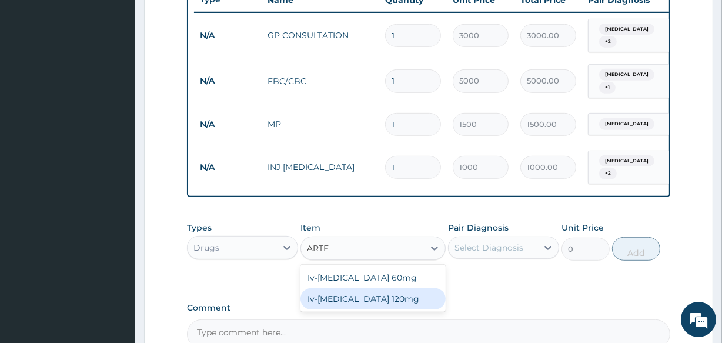
click at [349, 294] on div "Iv-Artesunate 120mg" at bounding box center [373, 298] width 145 height 21
type input "2500"
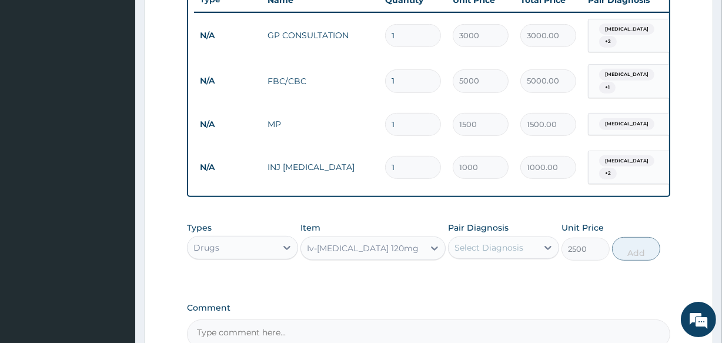
click at [524, 242] on div "Select Diagnosis" at bounding box center [493, 247] width 89 height 19
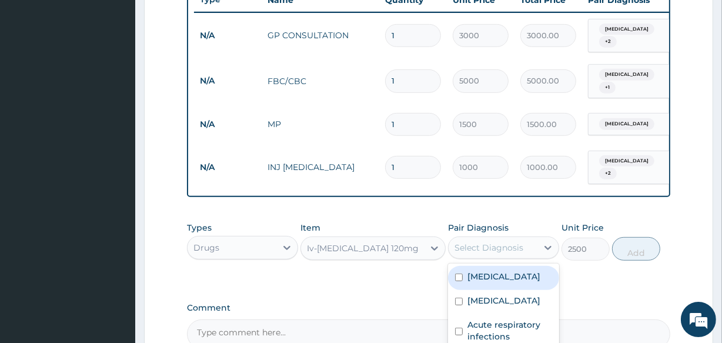
click at [511, 266] on div "Mixed malaria" at bounding box center [503, 278] width 111 height 24
checkbox input "true"
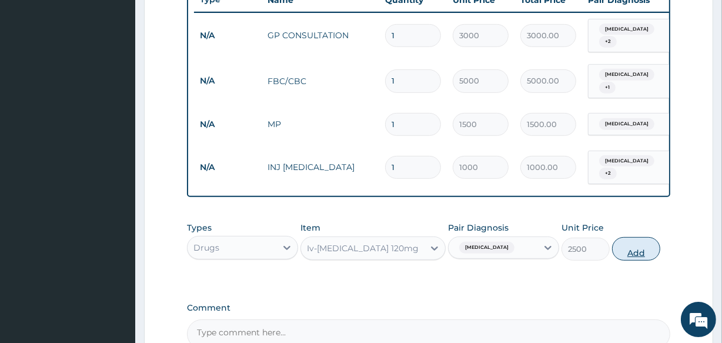
click at [636, 249] on button "Add" at bounding box center [636, 249] width 48 height 24
type input "0"
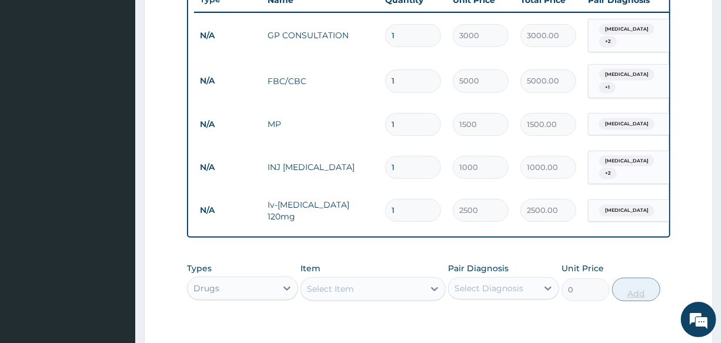
type input "2"
type input "5000.00"
type input "3"
type input "7500.00"
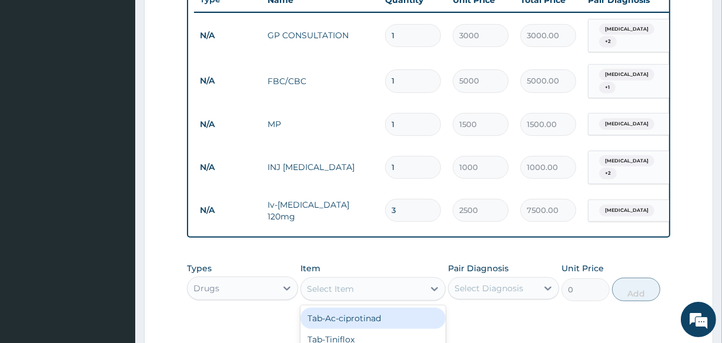
click at [365, 279] on div "Select Item" at bounding box center [362, 288] width 122 height 19
type input "ACT"
click at [351, 311] on div "Tab-ACT" at bounding box center [373, 318] width 145 height 21
type input "2000"
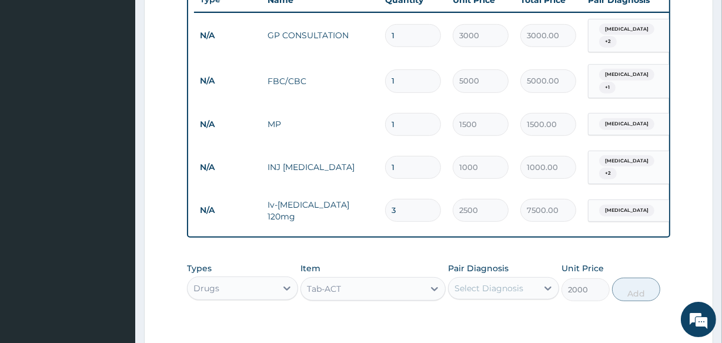
click at [506, 282] on div "Select Diagnosis" at bounding box center [489, 288] width 69 height 12
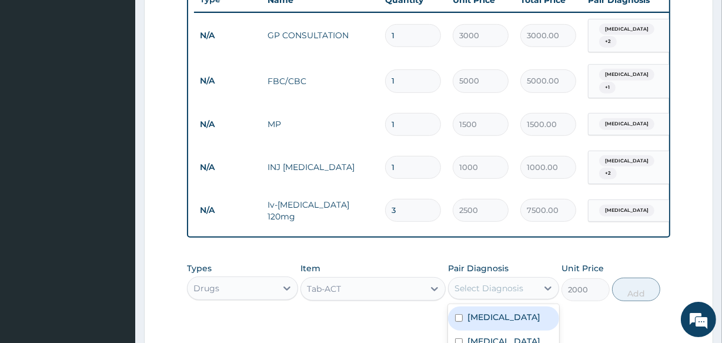
click at [486, 320] on div "[MEDICAL_DATA]" at bounding box center [503, 318] width 111 height 24
checkbox input "true"
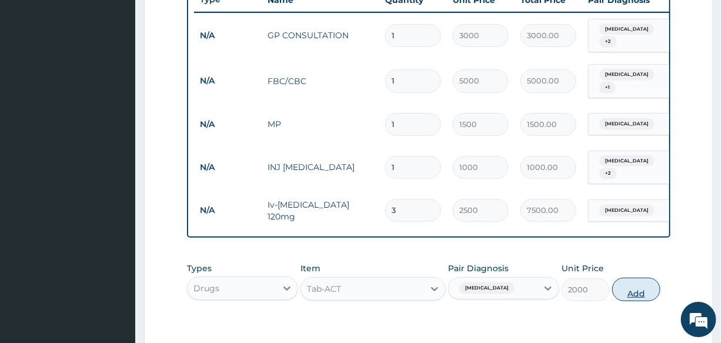
click at [645, 287] on button "Add" at bounding box center [636, 290] width 48 height 24
type input "0"
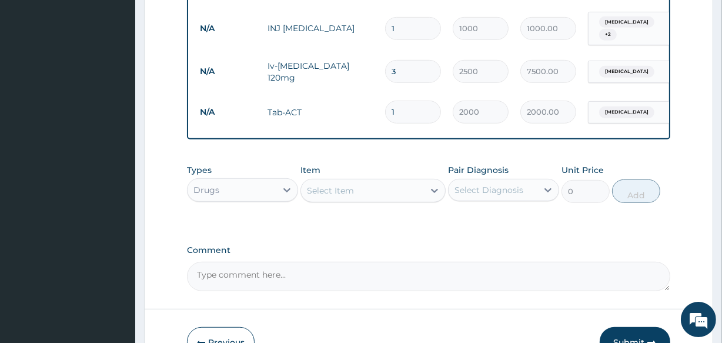
scroll to position [615, 0]
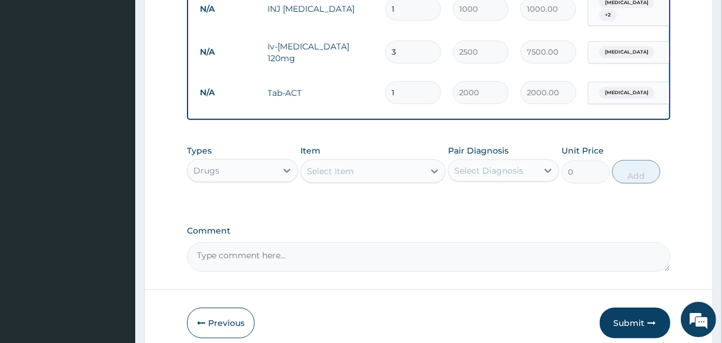
click at [356, 168] on div "Select Item" at bounding box center [362, 171] width 122 height 19
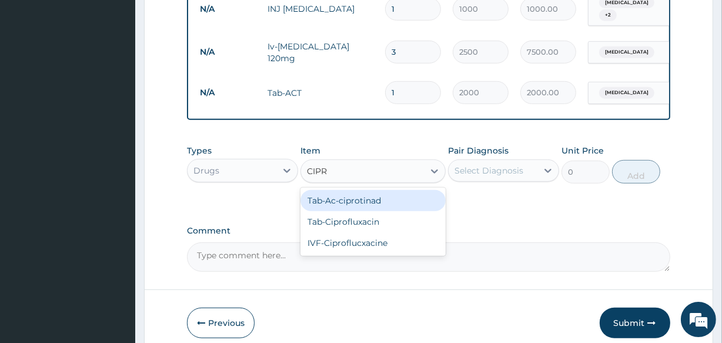
type input "CIPRO"
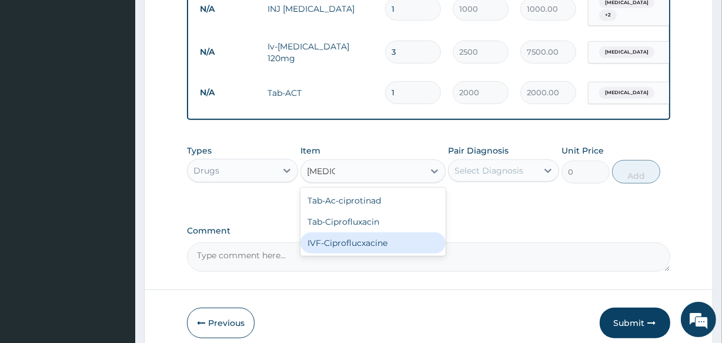
click at [341, 232] on div "IVF-Ciproflucxacine" at bounding box center [373, 242] width 145 height 21
type input "3000"
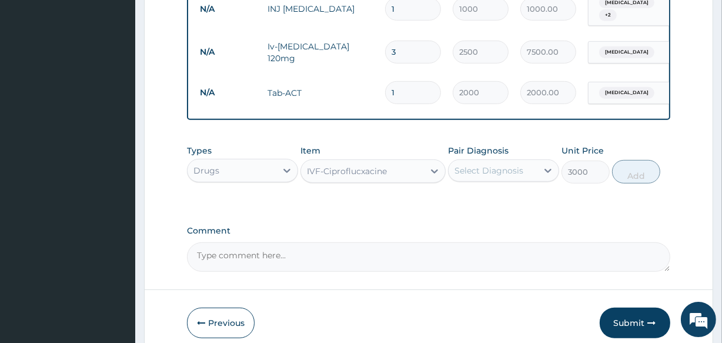
click at [479, 165] on div "Select Diagnosis" at bounding box center [489, 171] width 69 height 12
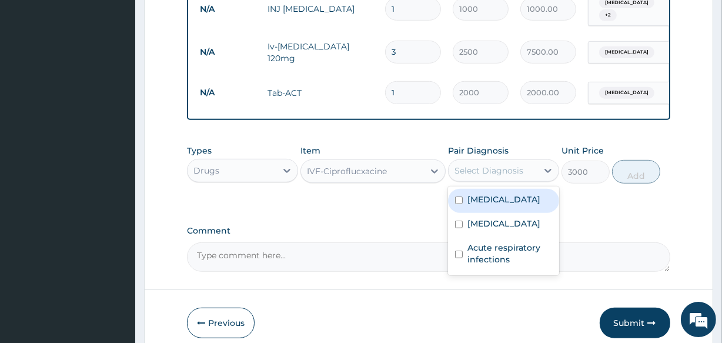
click at [477, 194] on label "[MEDICAL_DATA]" at bounding box center [504, 200] width 73 height 12
checkbox input "true"
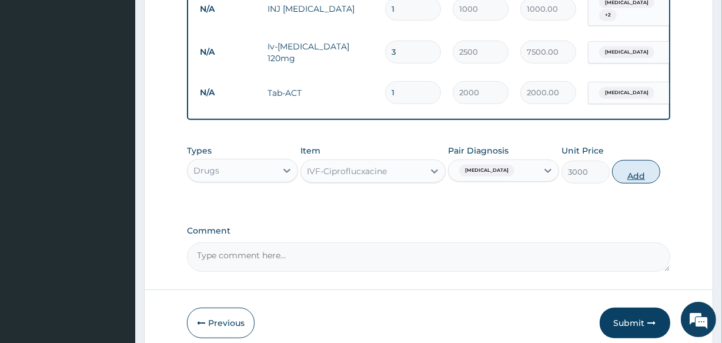
click at [632, 166] on button "Add" at bounding box center [636, 172] width 48 height 24
type input "0"
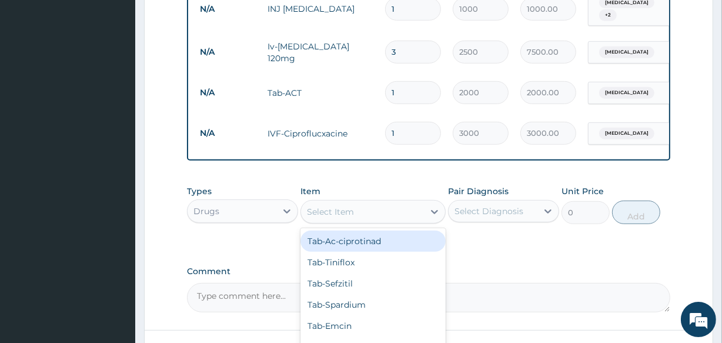
click at [333, 206] on div "Select Item" at bounding box center [330, 212] width 47 height 12
type input "CIP"
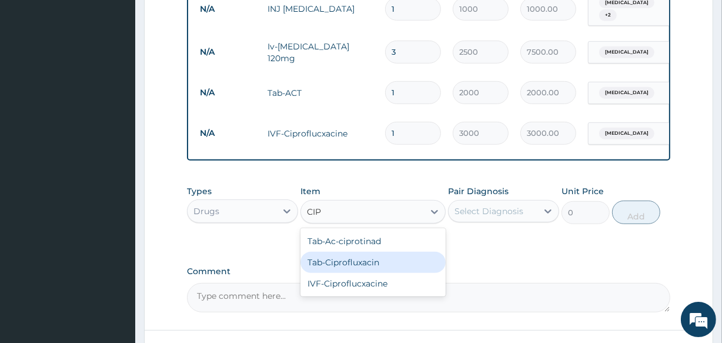
click at [331, 259] on div "Tab-Ciprofluxacin" at bounding box center [373, 262] width 145 height 21
type input "2500"
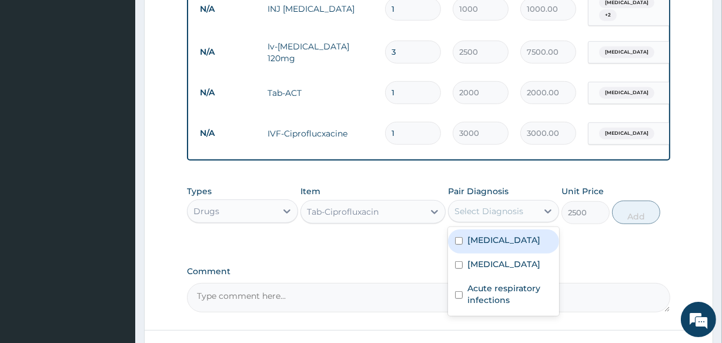
click at [515, 205] on div "Select Diagnosis" at bounding box center [489, 211] width 69 height 12
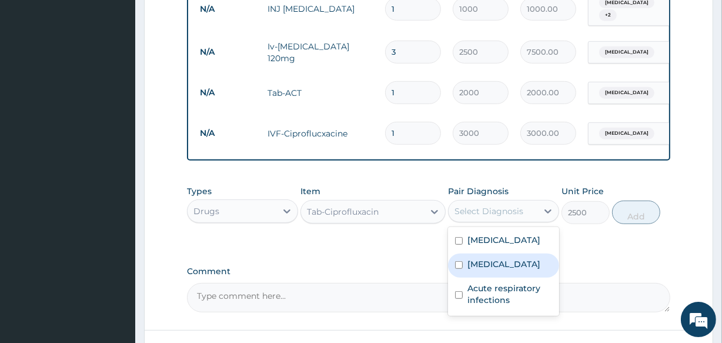
click at [494, 258] on label "Typhoid fever" at bounding box center [504, 264] width 73 height 12
checkbox input "true"
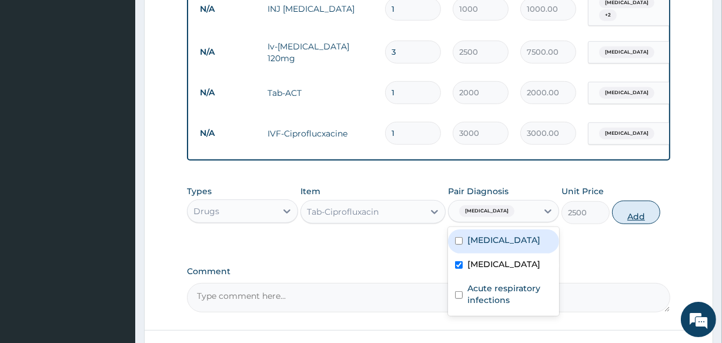
click at [642, 205] on button "Add" at bounding box center [636, 213] width 48 height 24
type input "0"
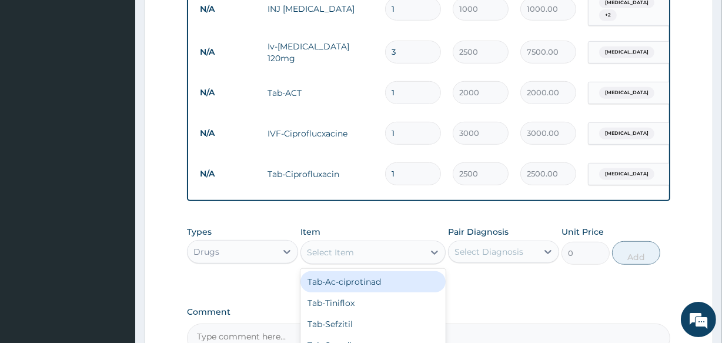
click at [368, 243] on div "Select Item" at bounding box center [362, 252] width 122 height 19
type input "FLA"
click at [364, 275] on div "Tab-Flagyl 400mg/200mg" at bounding box center [373, 287] width 145 height 33
type input "500"
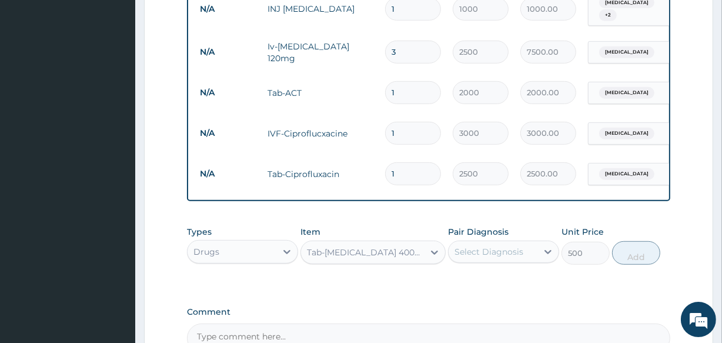
click at [491, 251] on div "Select Diagnosis" at bounding box center [489, 252] width 69 height 12
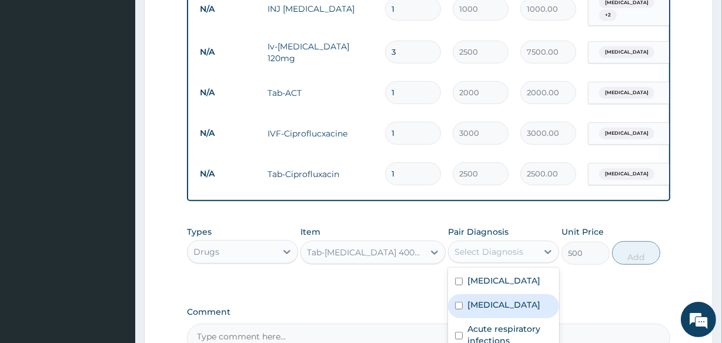
click at [479, 299] on label "Typhoid fever" at bounding box center [504, 305] width 73 height 12
checkbox input "true"
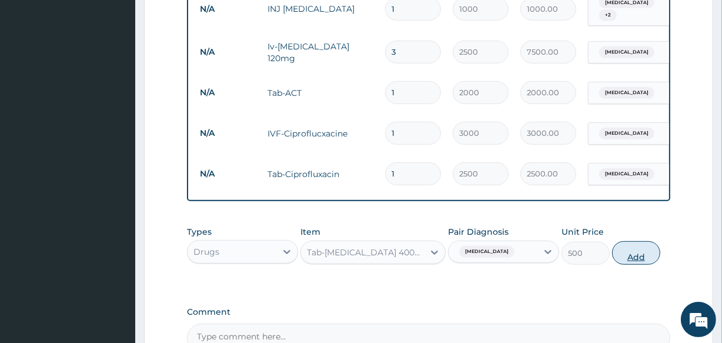
click at [638, 248] on button "Add" at bounding box center [636, 253] width 48 height 24
type input "0"
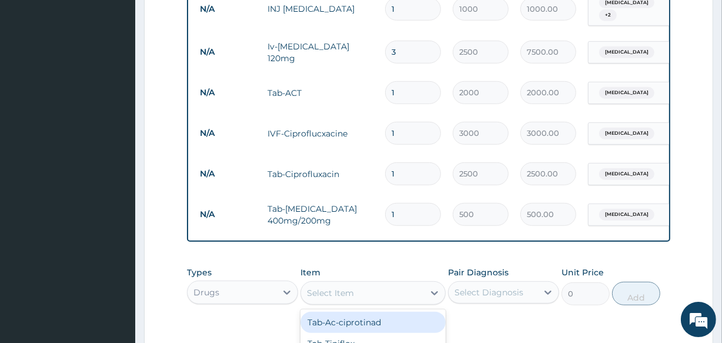
click at [391, 291] on div "Select Item" at bounding box center [362, 293] width 122 height 19
type input "PCM"
click at [361, 312] on div "PCM" at bounding box center [373, 322] width 145 height 21
type input "200"
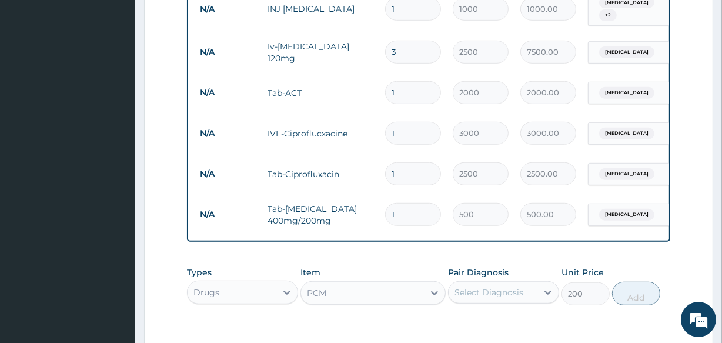
click at [495, 286] on div "Select Diagnosis" at bounding box center [489, 292] width 69 height 12
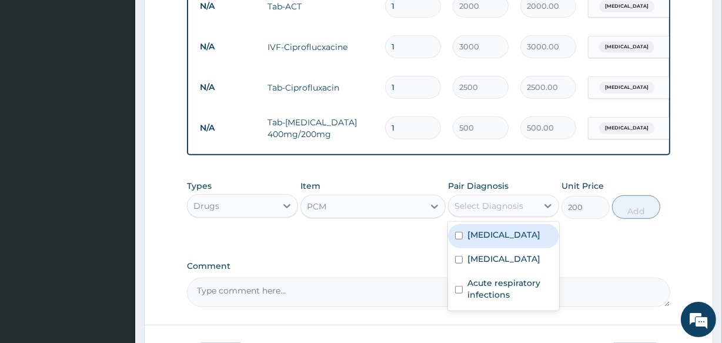
scroll to position [702, 0]
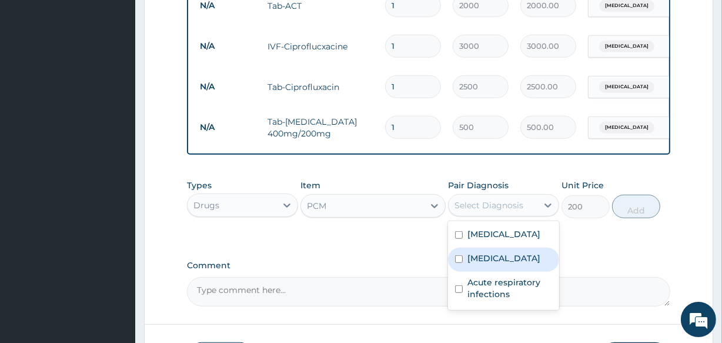
click at [481, 258] on div "Typhoid fever" at bounding box center [503, 260] width 111 height 24
checkbox input "true"
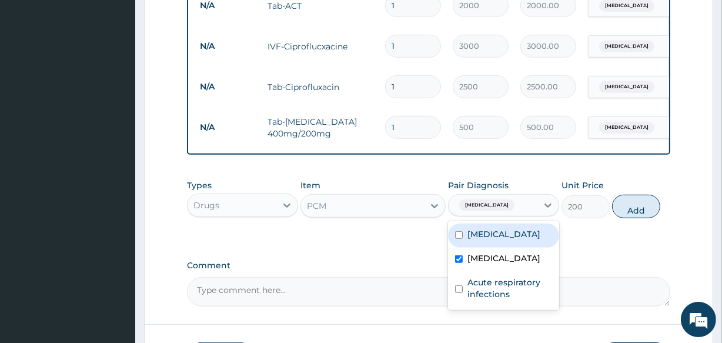
click at [504, 231] on label "Mixed malaria" at bounding box center [504, 234] width 73 height 12
checkbox input "true"
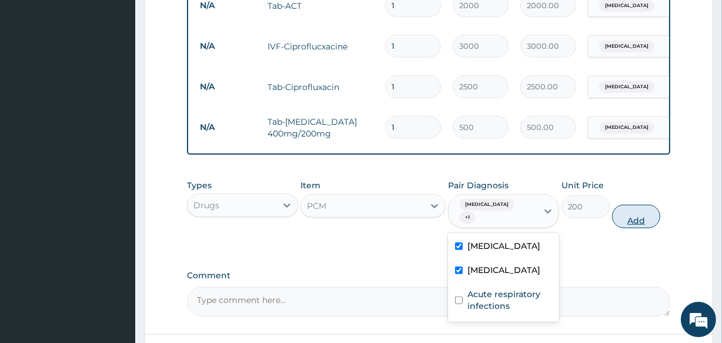
click at [648, 205] on button "Add" at bounding box center [636, 217] width 48 height 24
type input "0"
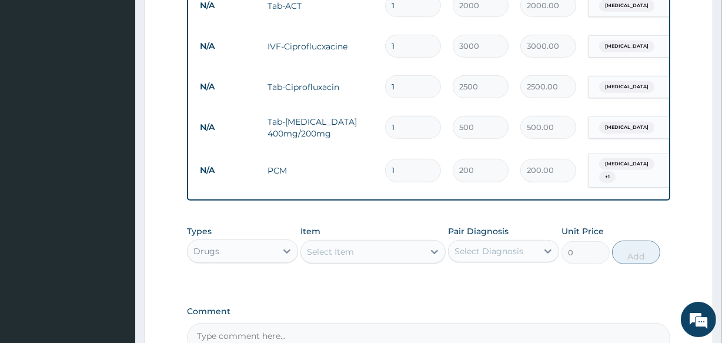
click at [379, 244] on div "Select Item" at bounding box center [362, 251] width 122 height 19
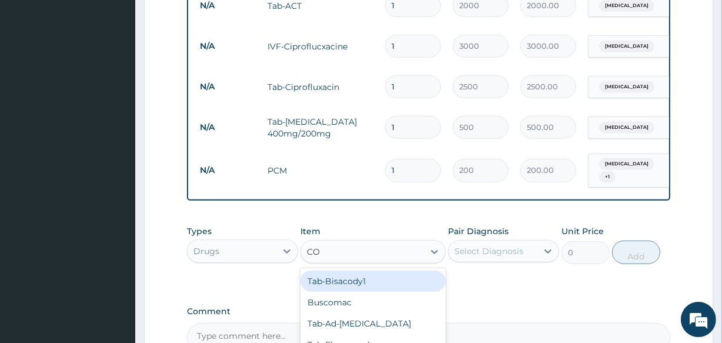
type input "COU"
click at [368, 271] on div "EMZOLYN ( COUGH SYRUP)" at bounding box center [373, 281] width 145 height 21
type input "1500"
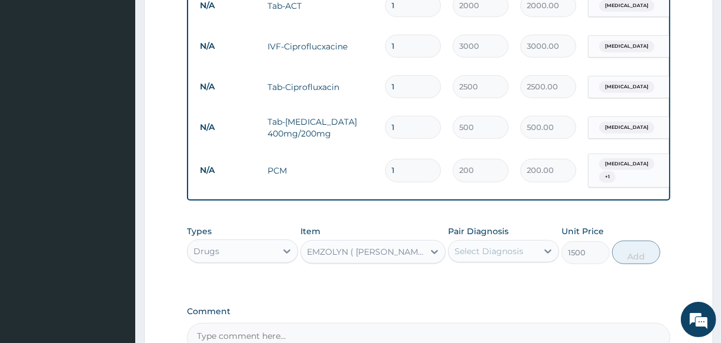
click at [471, 245] on div "Select Diagnosis" at bounding box center [489, 251] width 69 height 12
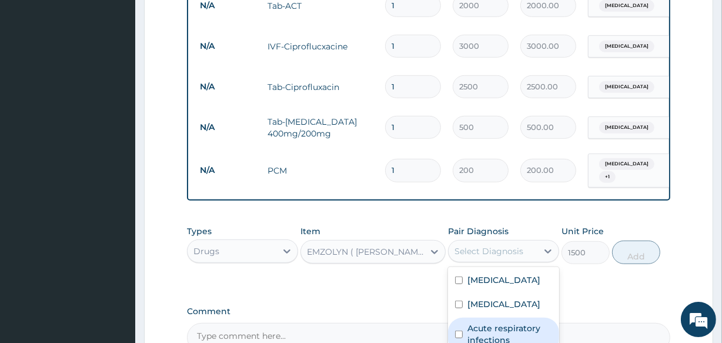
click at [466, 328] on div "Acute respiratory infections" at bounding box center [503, 336] width 111 height 36
checkbox input "true"
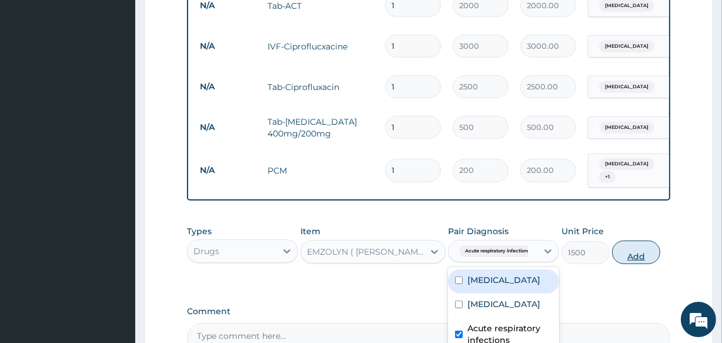
click at [624, 245] on button "Add" at bounding box center [636, 253] width 48 height 24
type input "0"
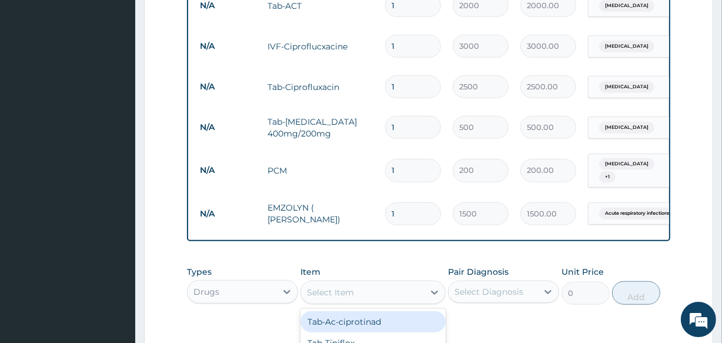
click at [349, 286] on div "Select Item" at bounding box center [330, 292] width 47 height 12
type input "LORA"
click at [341, 314] on div "Tab-Loratidine" at bounding box center [373, 321] width 145 height 21
type input "500"
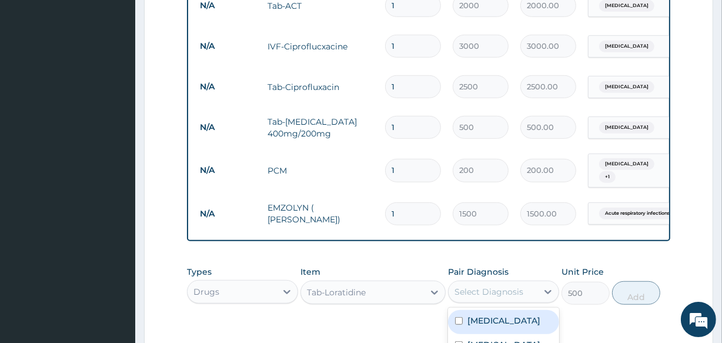
click at [482, 286] on div "Select Diagnosis" at bounding box center [489, 292] width 69 height 12
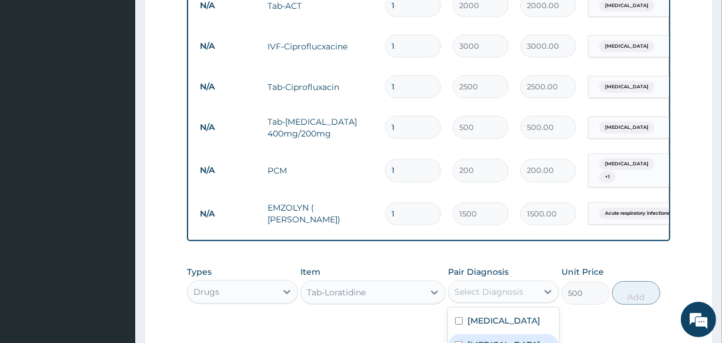
click at [474, 339] on label "Typhoid fever" at bounding box center [504, 345] width 73 height 12
checkbox input "true"
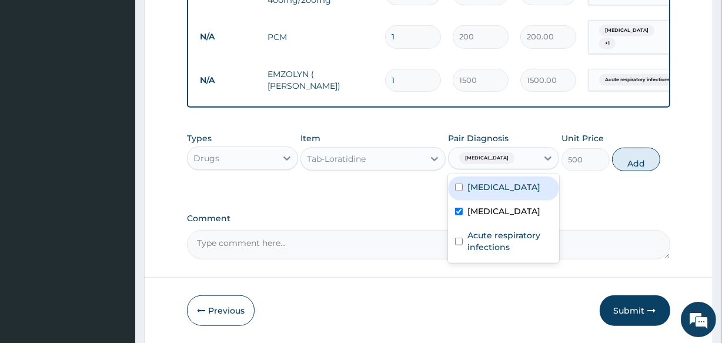
scroll to position [865, 0]
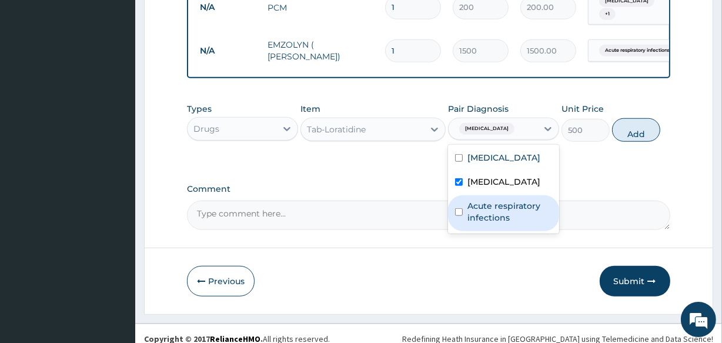
click at [468, 200] on label "Acute respiratory infections" at bounding box center [510, 212] width 85 height 24
checkbox input "true"
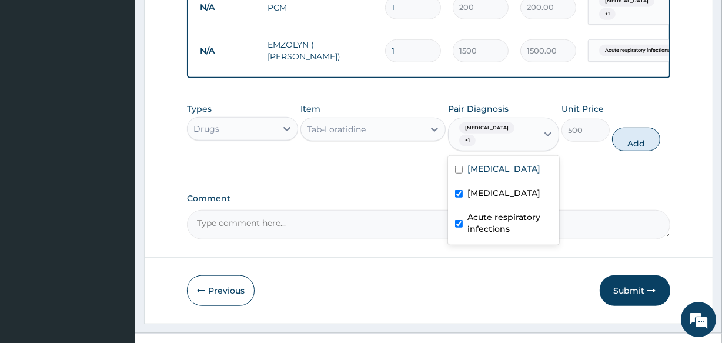
click at [461, 190] on input "checkbox" at bounding box center [459, 194] width 8 height 8
checkbox input "false"
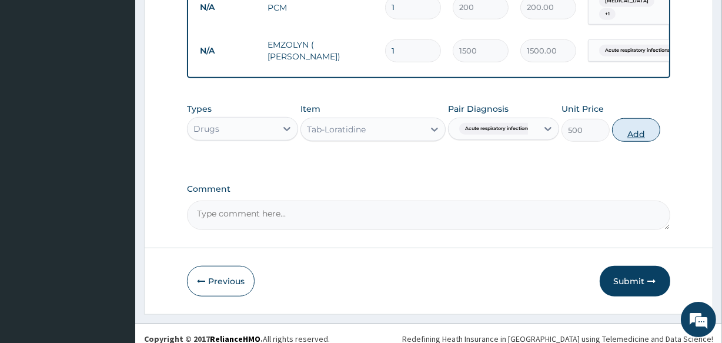
click at [629, 125] on button "Add" at bounding box center [636, 130] width 48 height 24
type input "0"
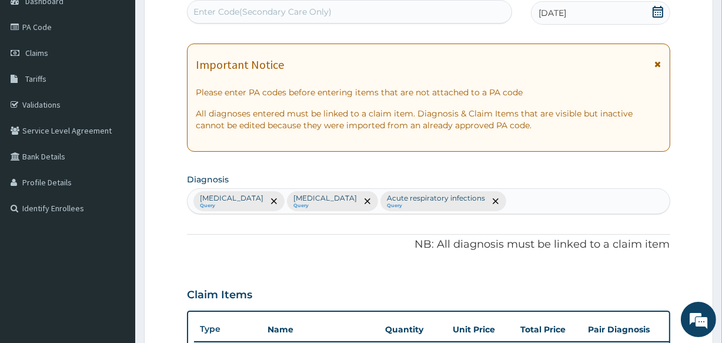
scroll to position [123, 0]
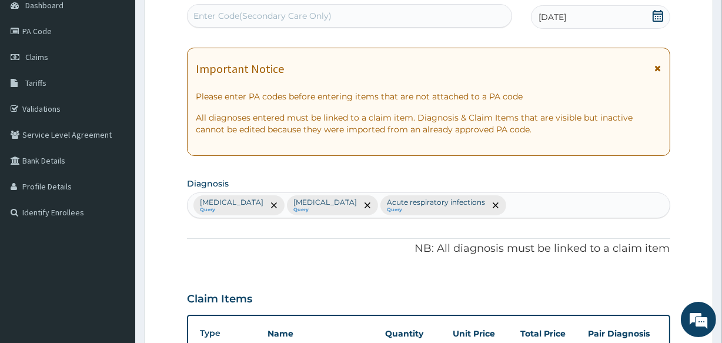
click at [489, 206] on div "Mixed malaria Query Typhoid fever Query Acute respiratory infections Query" at bounding box center [429, 205] width 482 height 25
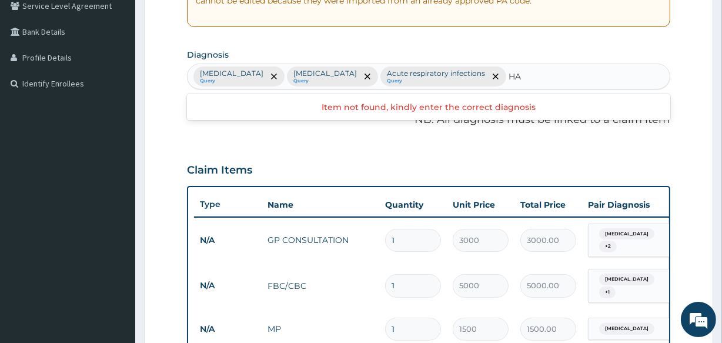
scroll to position [256, 0]
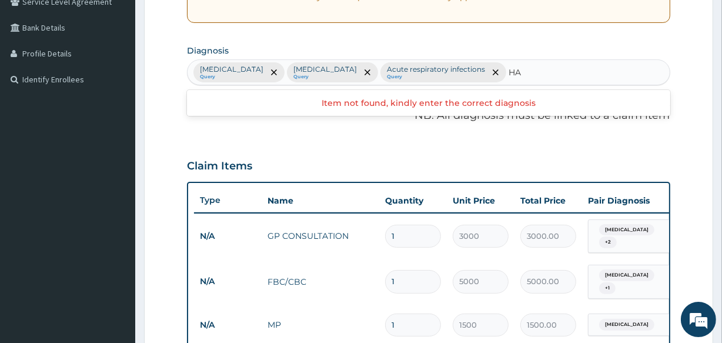
type input "H"
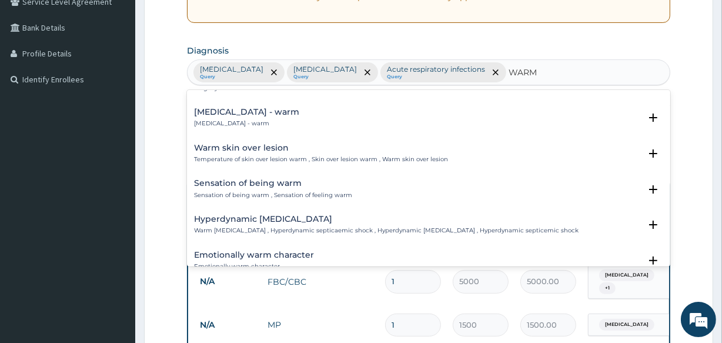
scroll to position [698, 0]
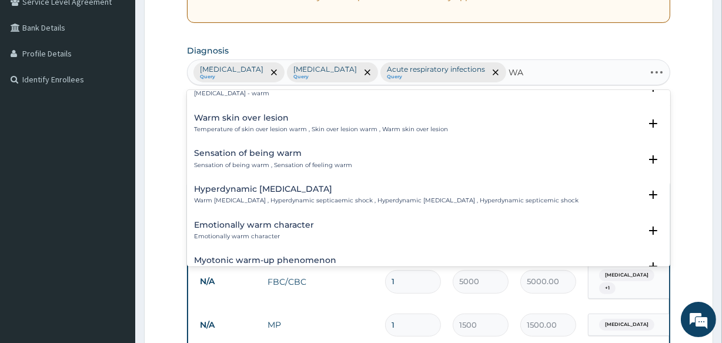
type input "W"
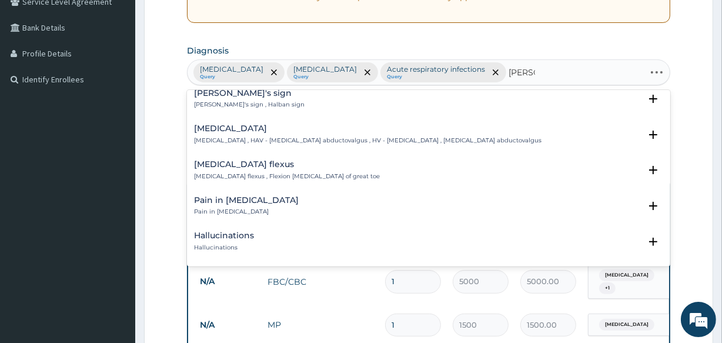
scroll to position [0, 0]
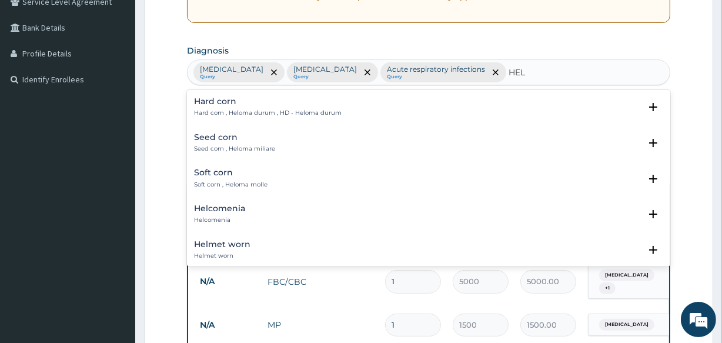
type input "HELM"
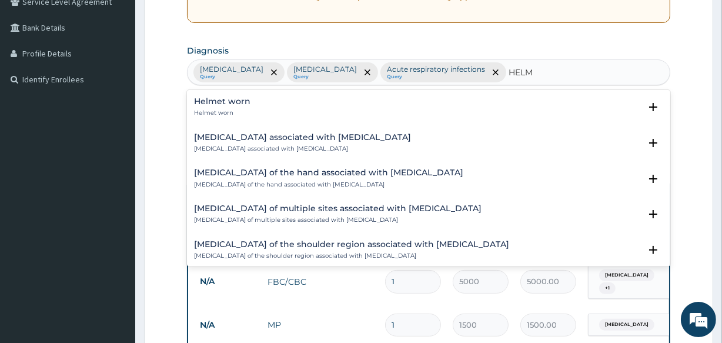
click at [229, 143] on div "Arthropathy associated with helminthiasis Arthropathy associated with helminthi…" at bounding box center [302, 143] width 217 height 21
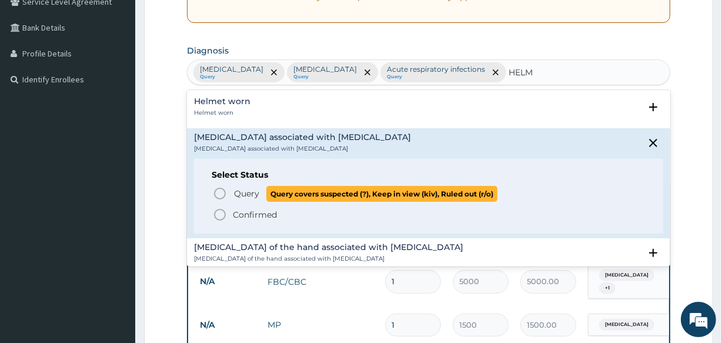
click at [216, 194] on icon "status option query" at bounding box center [220, 193] width 14 height 14
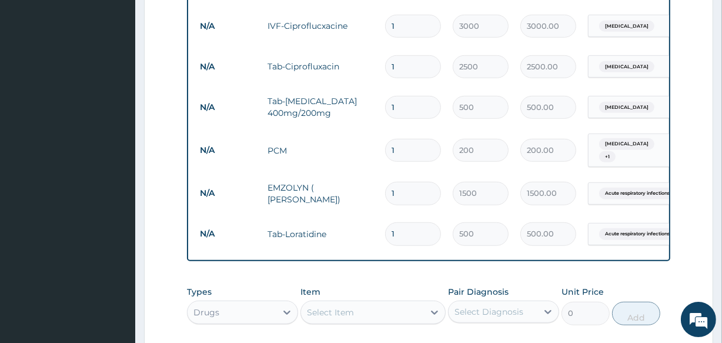
scroll to position [747, 0]
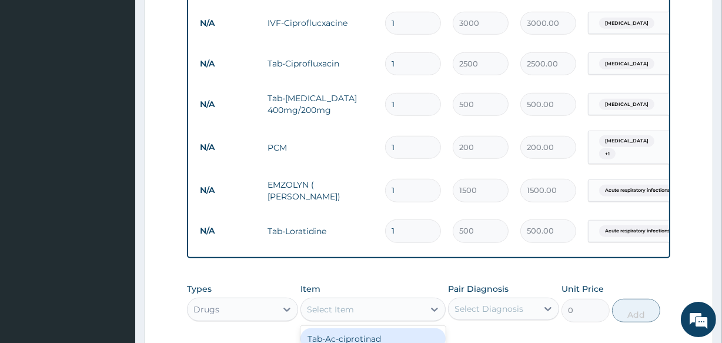
click at [323, 304] on div "Select Item" at bounding box center [330, 310] width 47 height 12
type input "ALB"
click at [328, 328] on div "Tab-Albendazole" at bounding box center [373, 338] width 145 height 21
type input "500"
click at [492, 303] on div "Select Diagnosis" at bounding box center [489, 309] width 69 height 12
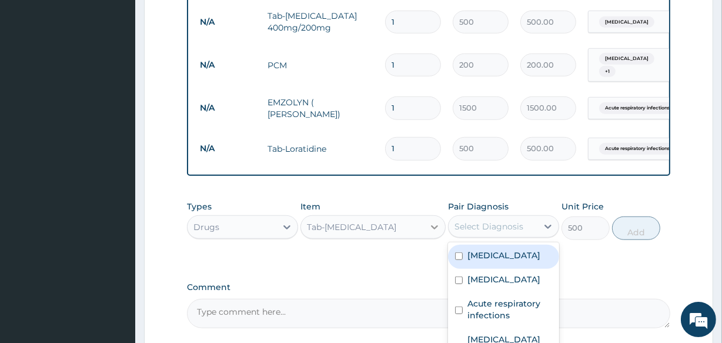
scroll to position [839, 0]
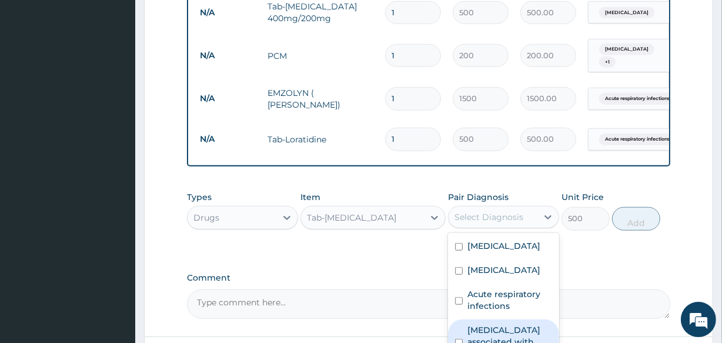
click at [475, 324] on label "Arthropathy associated with helminthiasis" at bounding box center [510, 341] width 85 height 35
checkbox input "true"
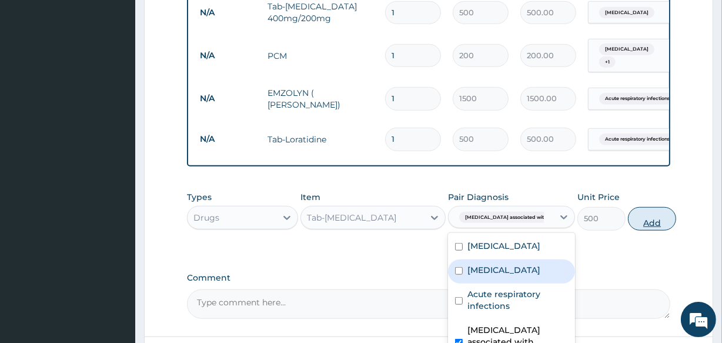
click at [631, 207] on button "Add" at bounding box center [652, 219] width 48 height 24
type input "0"
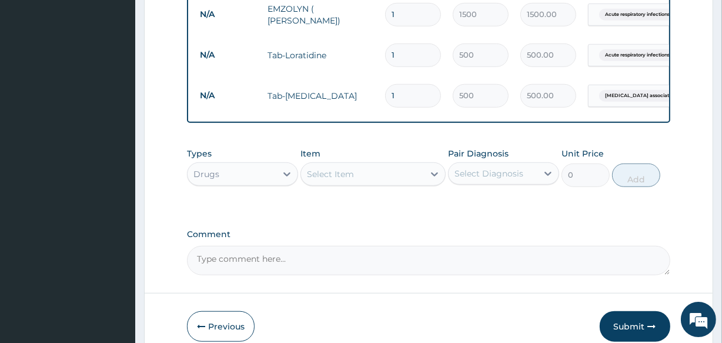
scroll to position [947, 0]
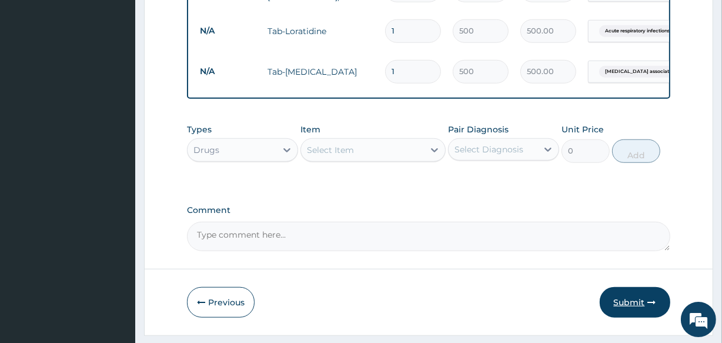
click at [615, 287] on button "Submit" at bounding box center [635, 302] width 71 height 31
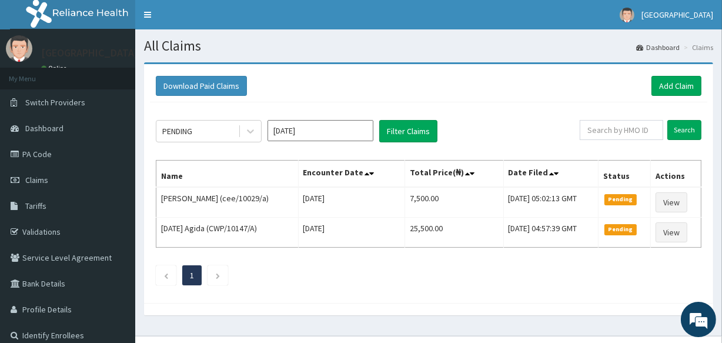
click at [318, 131] on input "[DATE]" at bounding box center [321, 130] width 106 height 21
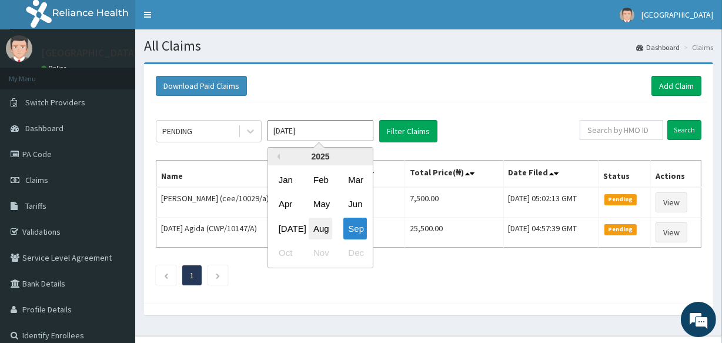
click at [315, 234] on div "Aug" at bounding box center [321, 229] width 24 height 22
type input "[DATE]"
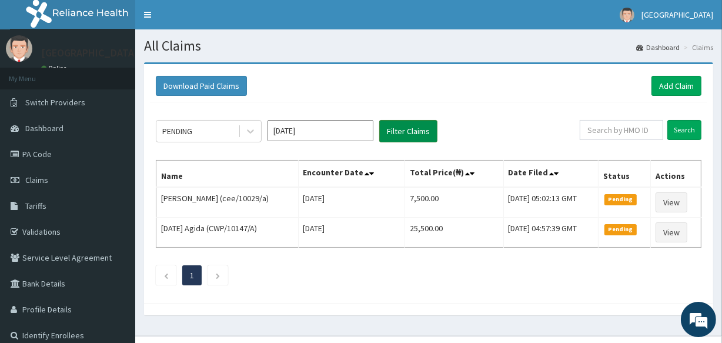
click at [419, 135] on button "Filter Claims" at bounding box center [408, 131] width 58 height 22
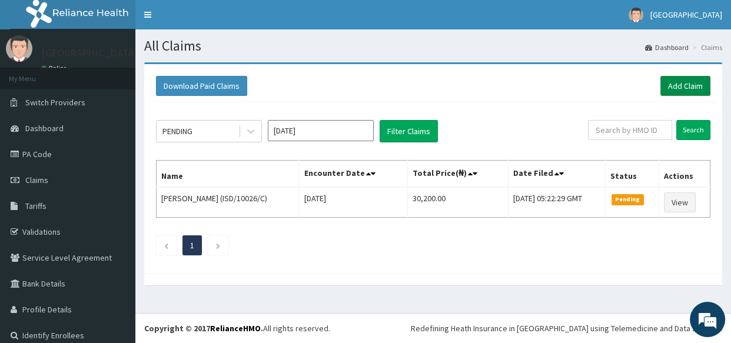
click at [665, 84] on link "Add Claim" at bounding box center [685, 86] width 50 height 20
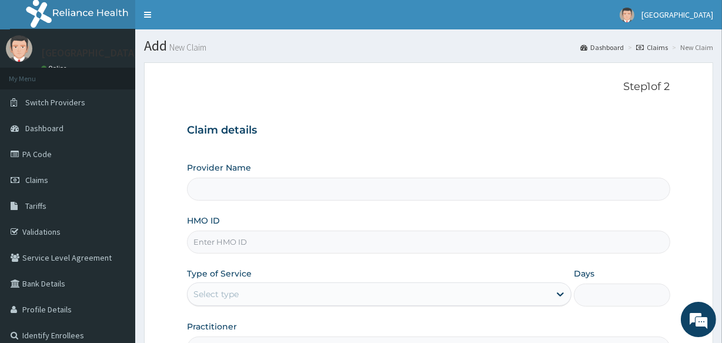
click at [216, 245] on input "HMO ID" at bounding box center [428, 242] width 483 height 23
type input "LIFE [GEOGRAPHIC_DATA] - UTAKO"
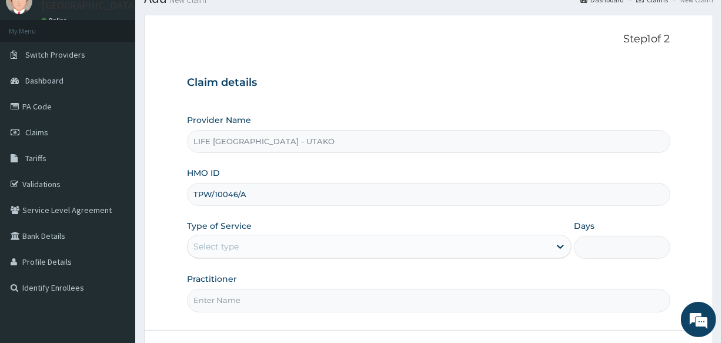
scroll to position [54, 0]
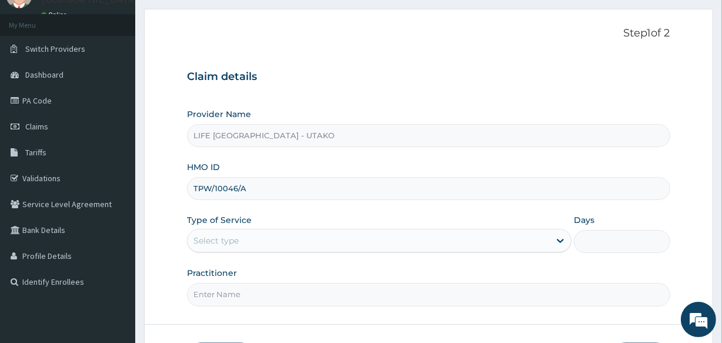
type input "TPW/10046/A"
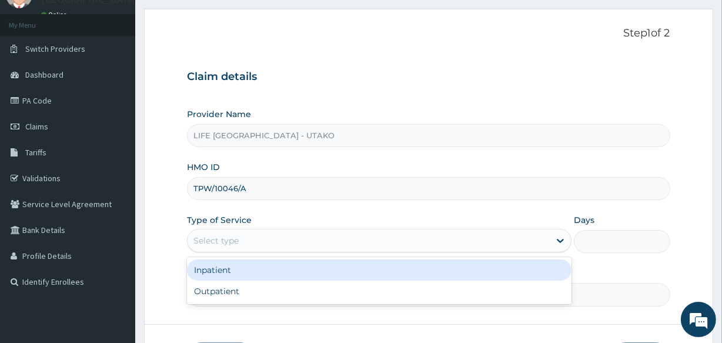
click at [229, 246] on div "Select type" at bounding box center [369, 240] width 362 height 19
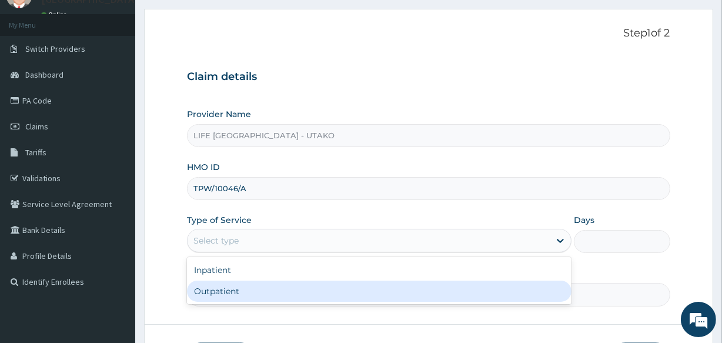
click at [227, 286] on div "Outpatient" at bounding box center [379, 291] width 385 height 21
type input "1"
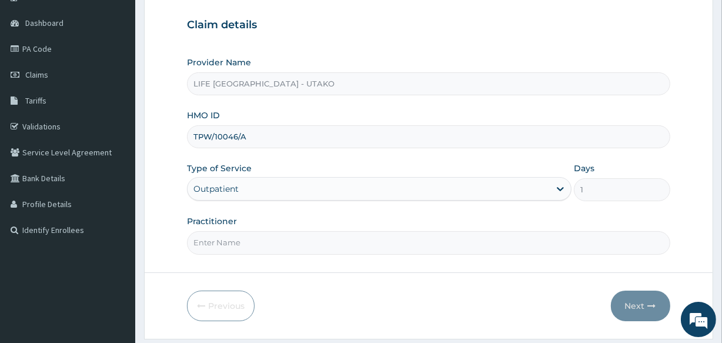
scroll to position [116, 0]
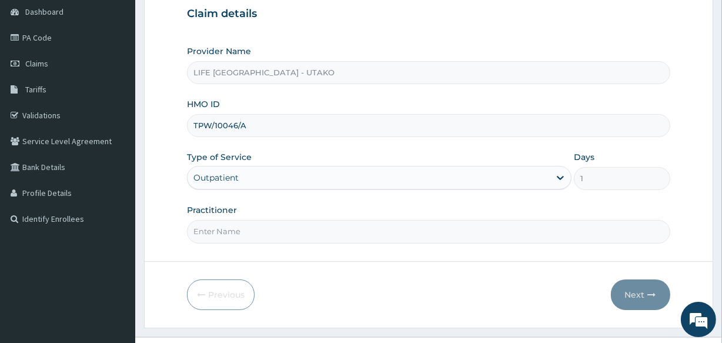
click at [216, 236] on input "Practitioner" at bounding box center [428, 231] width 483 height 23
type input "DR SUNNY"
click at [633, 292] on button "Next" at bounding box center [640, 294] width 59 height 31
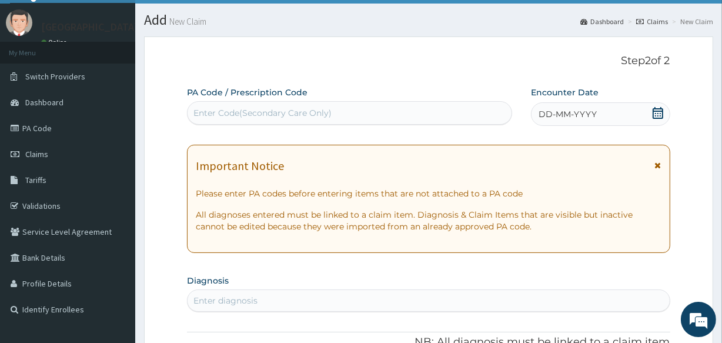
scroll to position [16, 0]
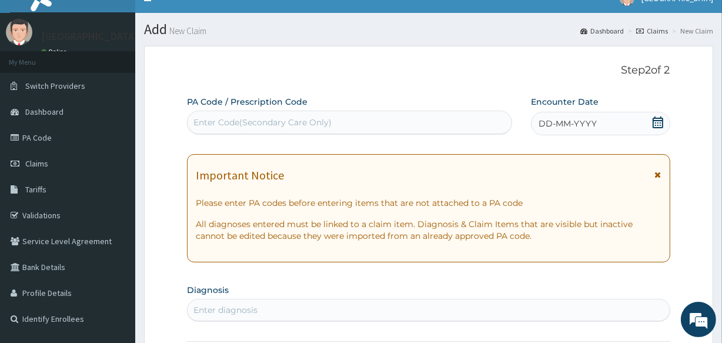
click at [655, 122] on icon at bounding box center [658, 122] width 12 height 12
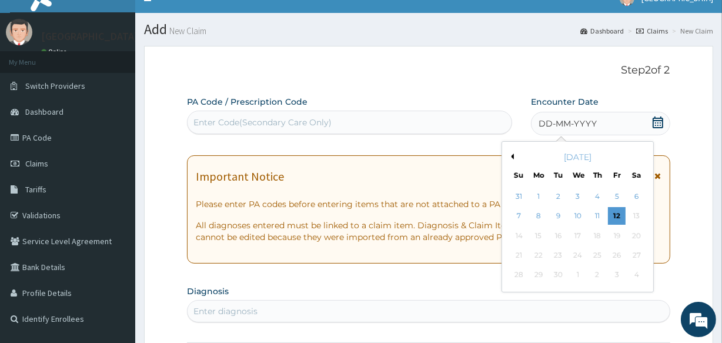
click at [511, 158] on button "Previous Month" at bounding box center [511, 157] width 6 height 6
click at [541, 235] on div "11" at bounding box center [539, 236] width 18 height 18
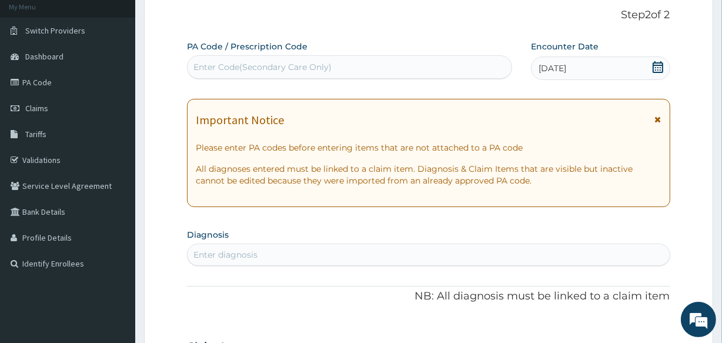
scroll to position [137, 0]
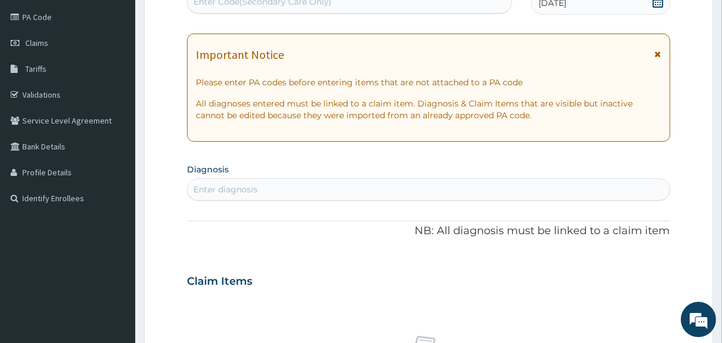
click at [207, 188] on div "Enter diagnosis" at bounding box center [226, 190] width 64 height 12
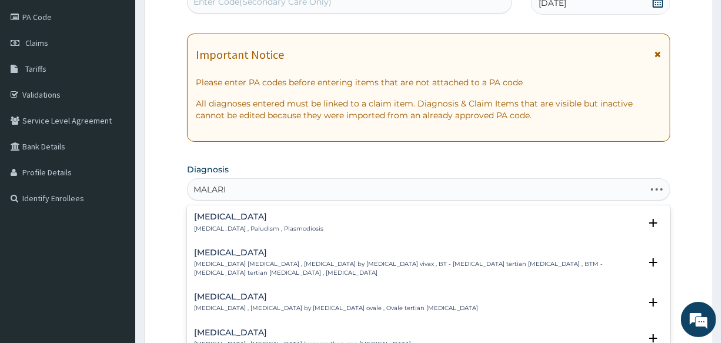
type input "MALARIA"
click at [212, 219] on h4 "Malaria" at bounding box center [258, 216] width 129 height 9
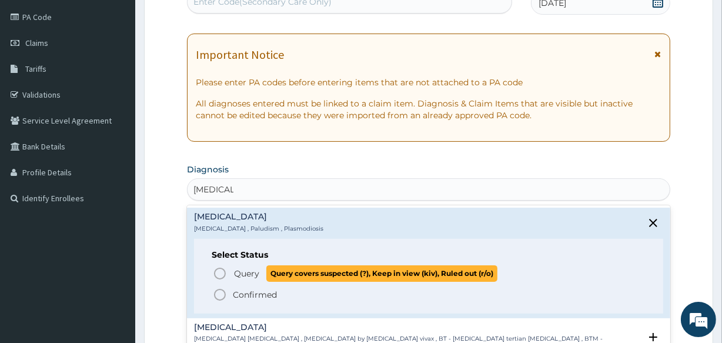
click at [222, 271] on icon "status option query" at bounding box center [220, 273] width 14 height 14
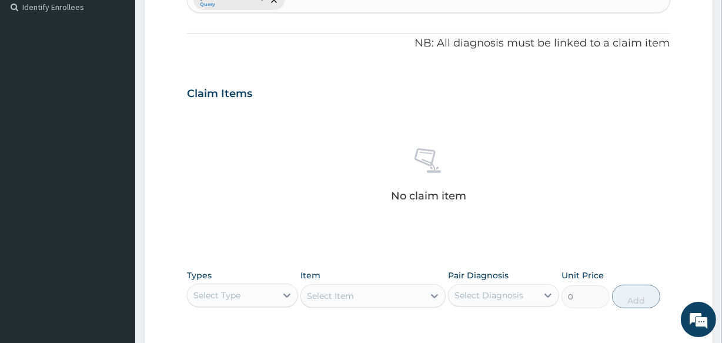
scroll to position [341, 0]
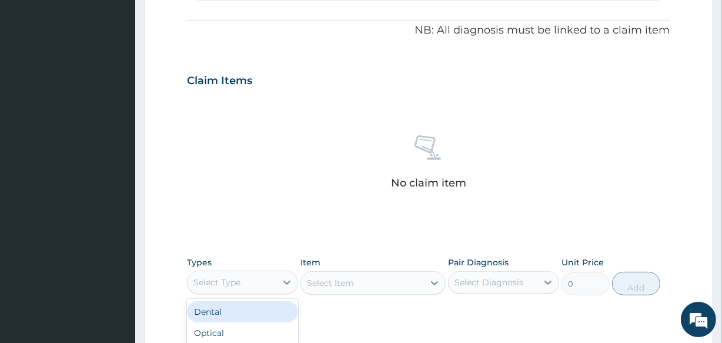
click at [235, 277] on div "Select Type" at bounding box center [217, 282] width 47 height 12
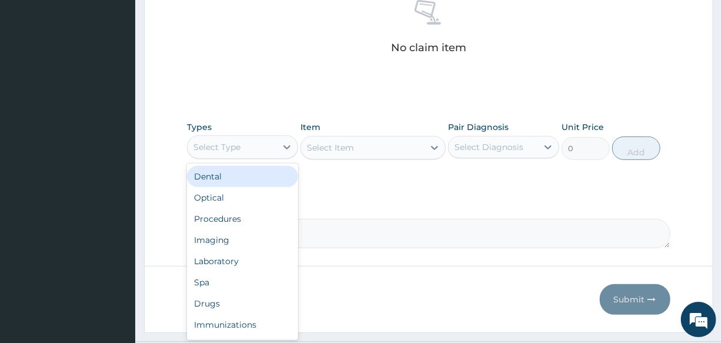
scroll to position [491, 0]
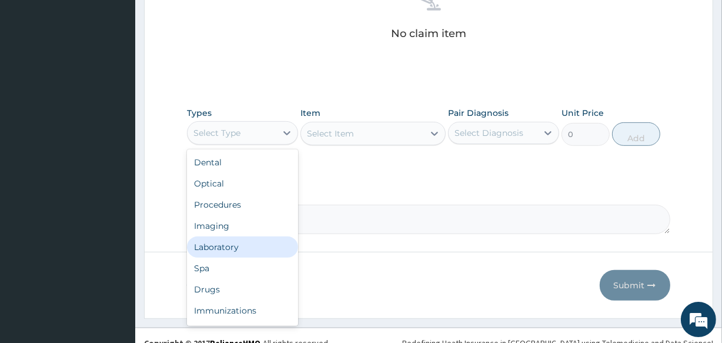
click at [222, 249] on div "Laboratory" at bounding box center [242, 246] width 111 height 21
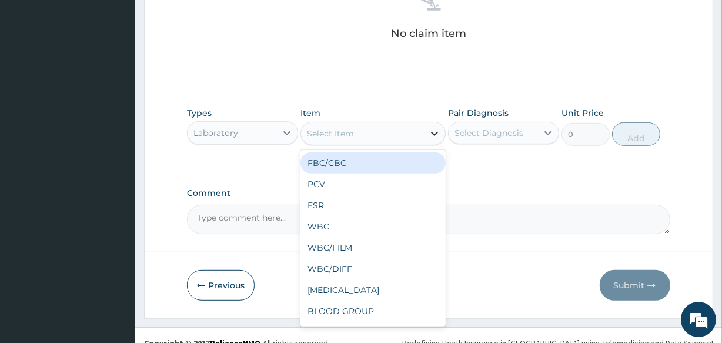
click at [433, 131] on icon at bounding box center [435, 134] width 12 height 12
click at [353, 164] on div "FBC/CBC" at bounding box center [373, 162] width 145 height 21
type input "5000"
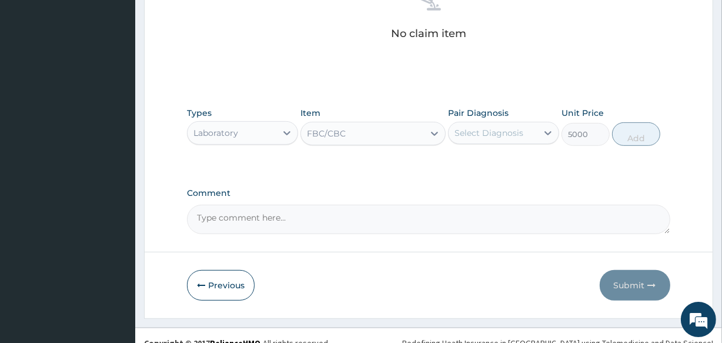
click at [535, 133] on div "Select Diagnosis" at bounding box center [493, 133] width 89 height 19
click at [508, 165] on div "Malaria" at bounding box center [503, 163] width 111 height 24
checkbox input "true"
click at [635, 136] on button "Add" at bounding box center [636, 134] width 48 height 24
type input "0"
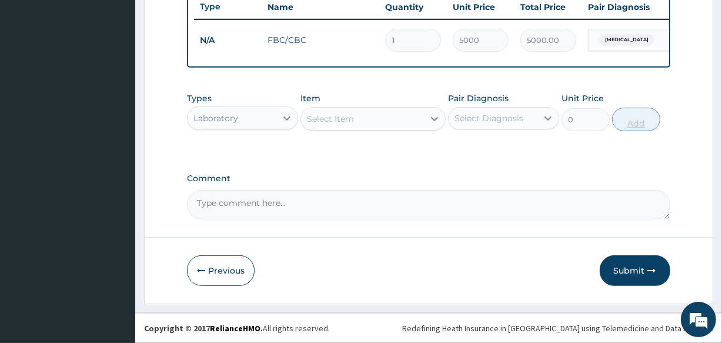
scroll to position [456, 0]
click at [345, 118] on div "Select Item" at bounding box center [330, 119] width 47 height 12
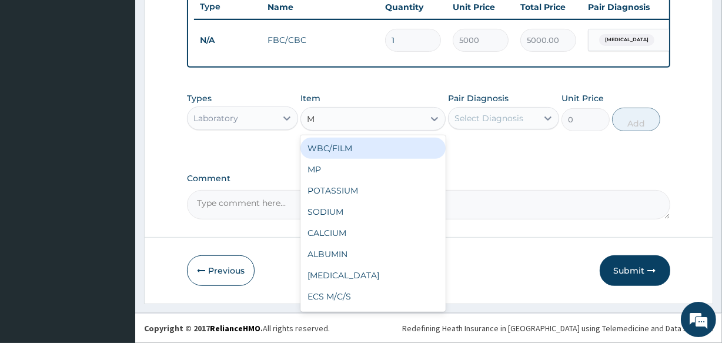
type input "MP"
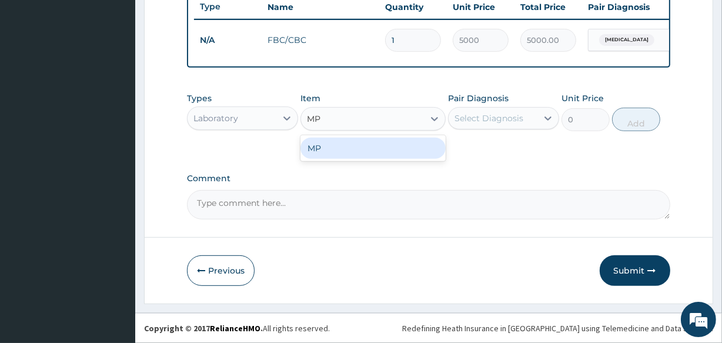
click at [339, 145] on div "MP" at bounding box center [373, 148] width 145 height 21
type input "1500"
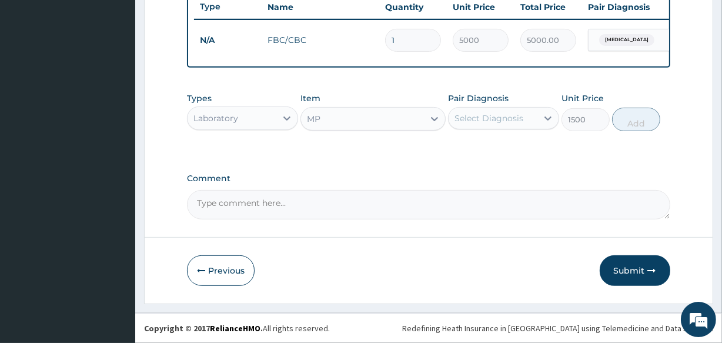
click at [492, 113] on div "Select Diagnosis" at bounding box center [489, 118] width 69 height 12
click at [486, 146] on label "Malaria" at bounding box center [504, 147] width 73 height 12
checkbox input "true"
click at [638, 120] on button "Add" at bounding box center [636, 120] width 48 height 24
type input "0"
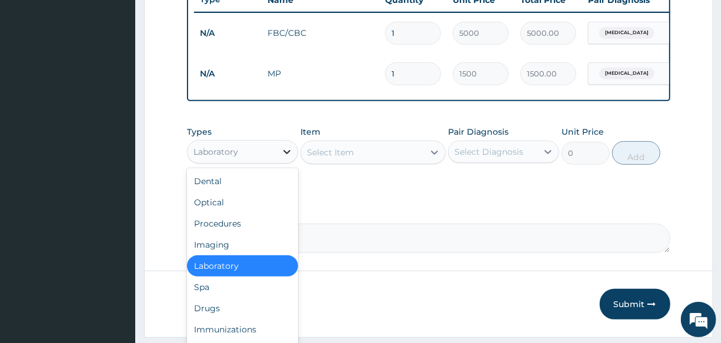
click at [285, 154] on icon at bounding box center [287, 152] width 7 height 4
click at [241, 230] on div "Procedures" at bounding box center [242, 223] width 111 height 21
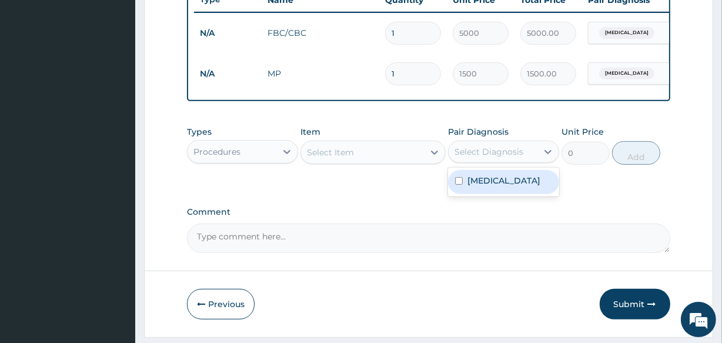
click at [480, 158] on div "Select Diagnosis" at bounding box center [489, 152] width 69 height 12
click at [475, 186] on label "Malaria" at bounding box center [504, 181] width 73 height 12
checkbox input "true"
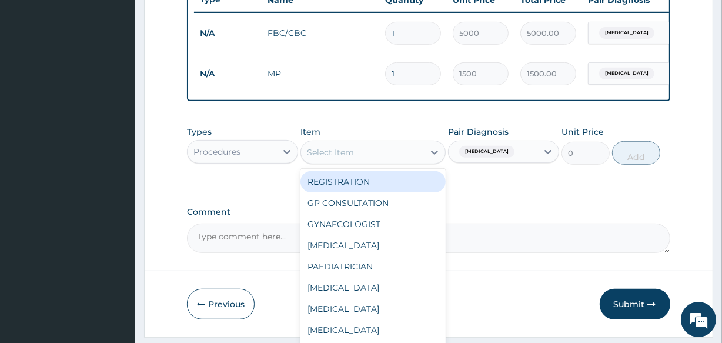
click at [422, 156] on div "Select Item" at bounding box center [362, 152] width 122 height 19
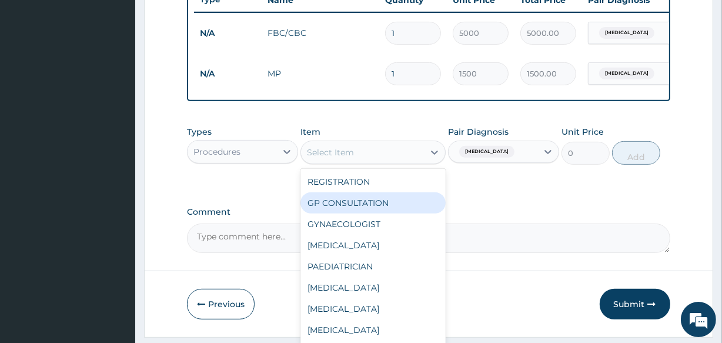
click at [372, 202] on div "GP CONSULTATION" at bounding box center [373, 202] width 145 height 21
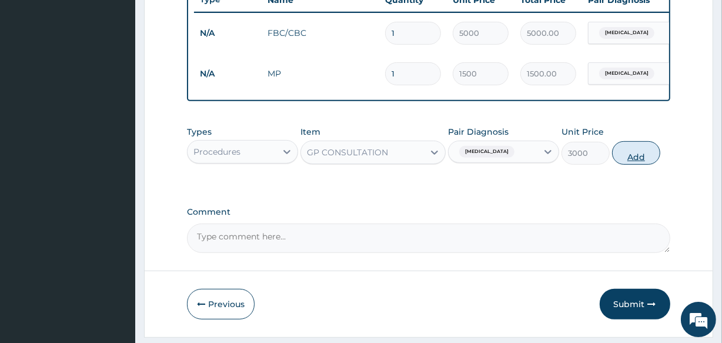
click at [624, 165] on button "Add" at bounding box center [636, 153] width 48 height 24
type input "0"
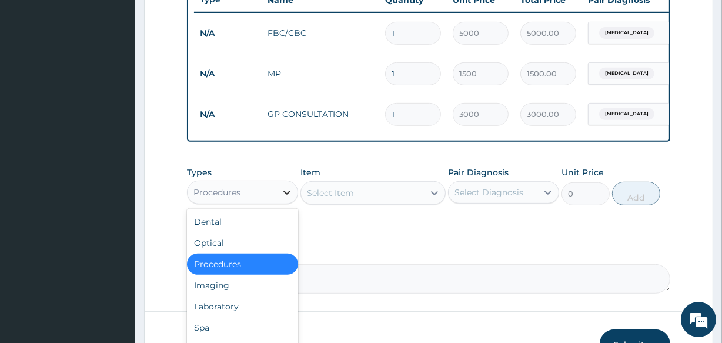
click at [284, 198] on icon at bounding box center [287, 192] width 12 height 12
type input "DR"
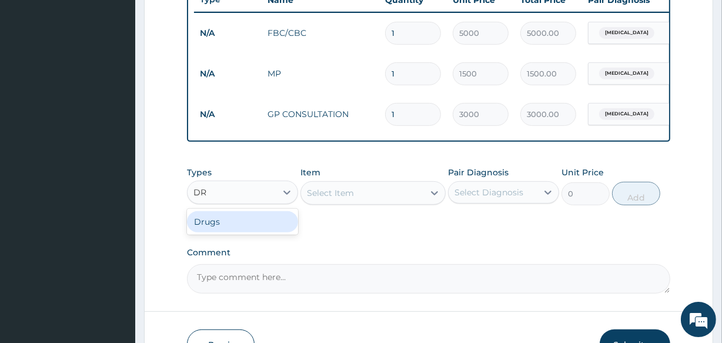
click at [271, 232] on div "Drugs" at bounding box center [242, 221] width 111 height 21
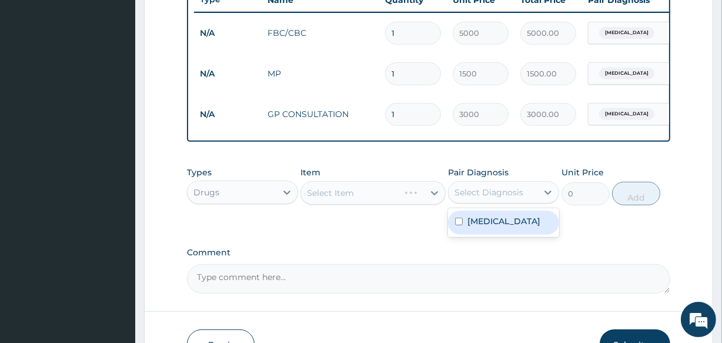
click at [475, 196] on div "Select Diagnosis" at bounding box center [489, 192] width 69 height 12
click at [468, 235] on div "Malaria" at bounding box center [503, 223] width 111 height 24
checkbox input "true"
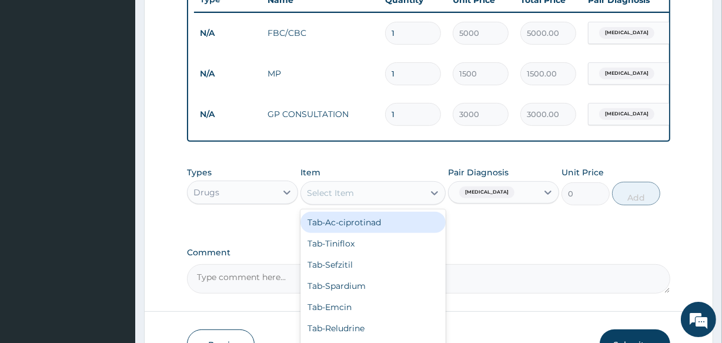
click at [360, 196] on div "Select Item" at bounding box center [362, 193] width 122 height 19
type input "ARTE"
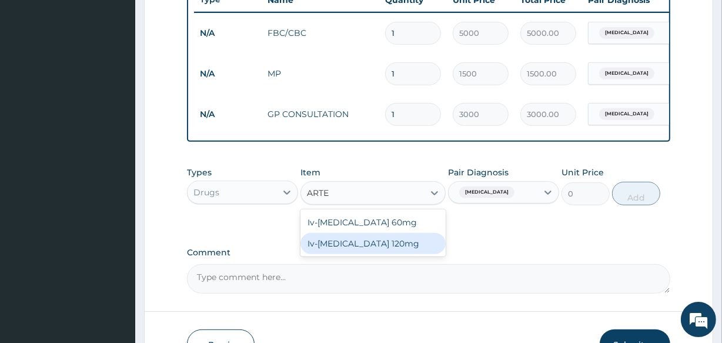
click at [352, 254] on div "Iv-Artesunate 120mg" at bounding box center [373, 243] width 145 height 21
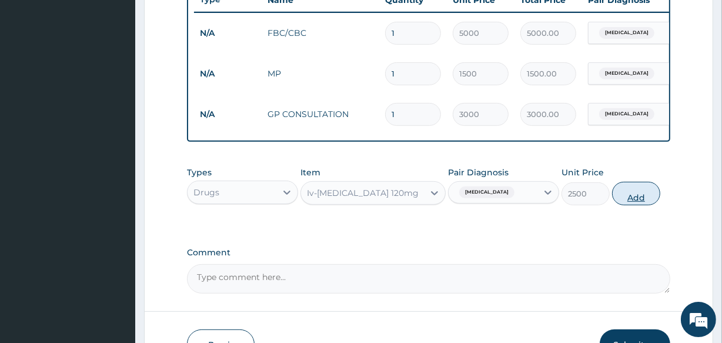
click at [628, 202] on button "Add" at bounding box center [636, 194] width 48 height 24
type input "0"
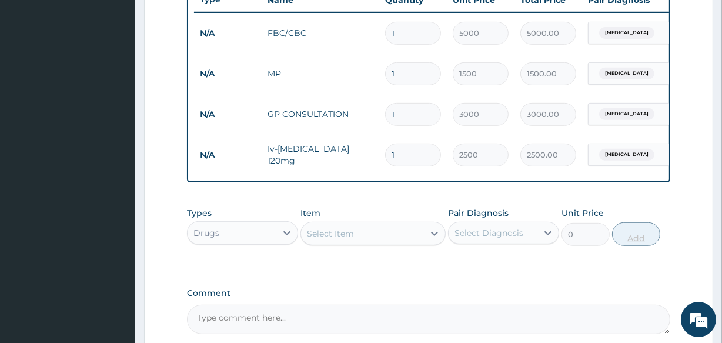
type input "2"
type input "5000.00"
type input "3"
type input "7500.00"
click at [338, 239] on div "Select Item" at bounding box center [330, 234] width 47 height 12
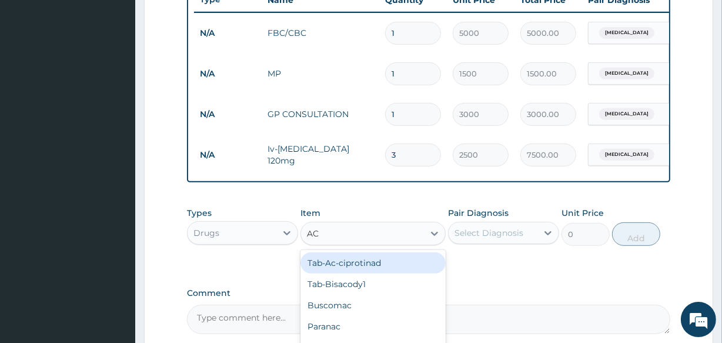
type input "ACT"
click at [341, 268] on div "Tab-ACT" at bounding box center [373, 262] width 145 height 21
type input "2000"
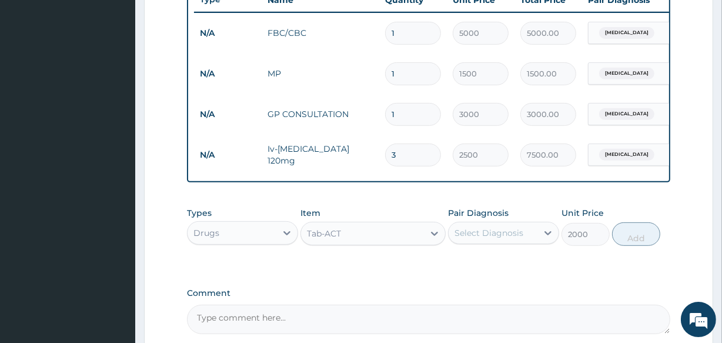
click at [481, 242] on div "Select Diagnosis" at bounding box center [493, 233] width 89 height 19
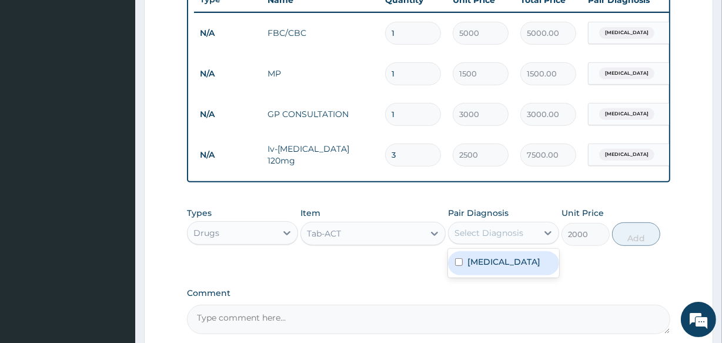
click at [476, 266] on label "Malaria" at bounding box center [504, 262] width 73 height 12
checkbox input "true"
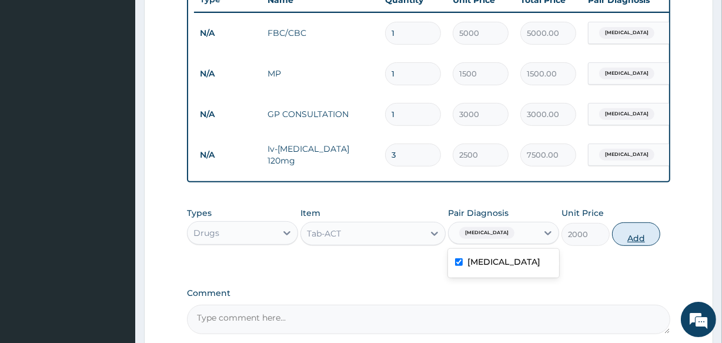
click at [634, 246] on button "Add" at bounding box center [636, 234] width 48 height 24
type input "0"
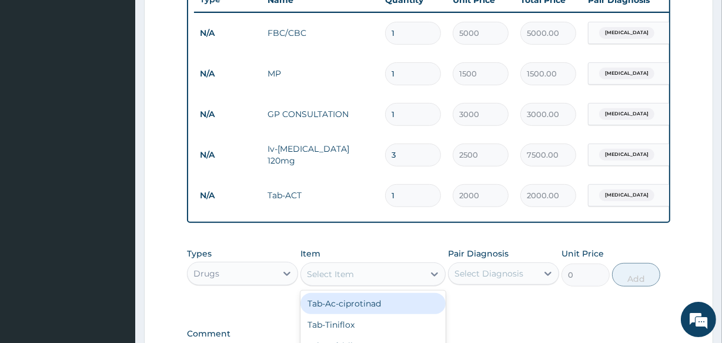
click at [359, 279] on div "Select Item" at bounding box center [362, 274] width 122 height 19
type input "PCM"
click at [341, 309] on div "PCM" at bounding box center [373, 303] width 145 height 21
type input "200"
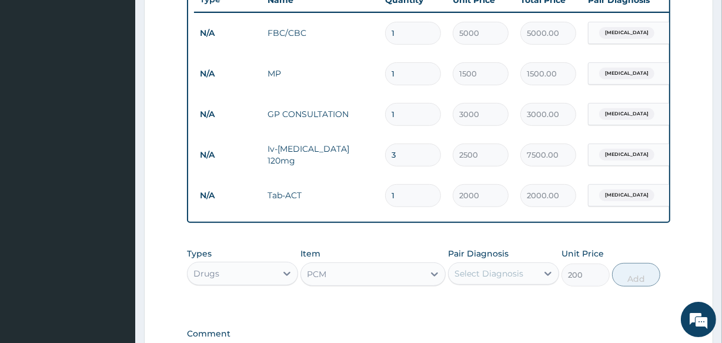
click at [491, 279] on div "Select Diagnosis" at bounding box center [489, 274] width 69 height 12
click at [489, 308] on label "Malaria" at bounding box center [504, 302] width 73 height 12
checkbox input "true"
click at [629, 285] on button "Add" at bounding box center [636, 275] width 48 height 24
type input "0"
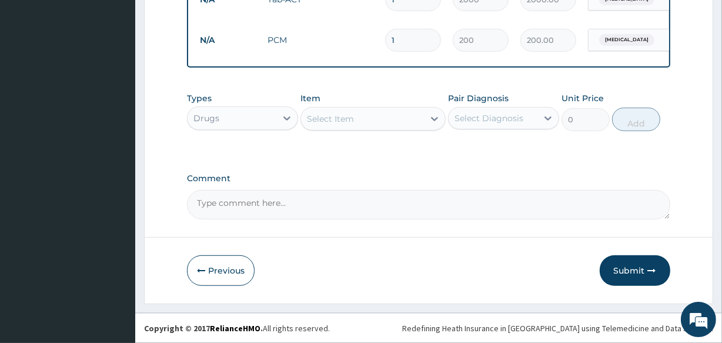
scroll to position [661, 0]
click at [626, 271] on button "Submit" at bounding box center [635, 270] width 71 height 31
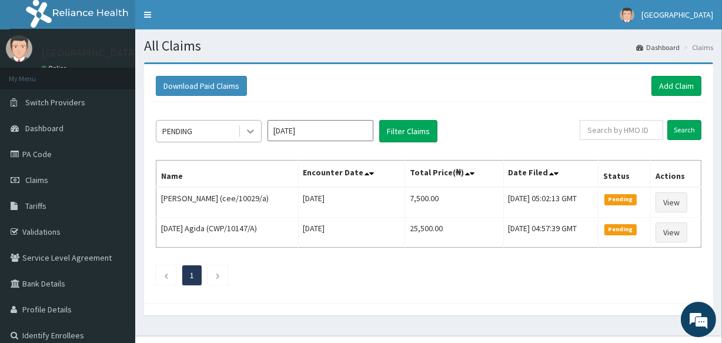
click at [248, 134] on icon at bounding box center [251, 131] width 12 height 12
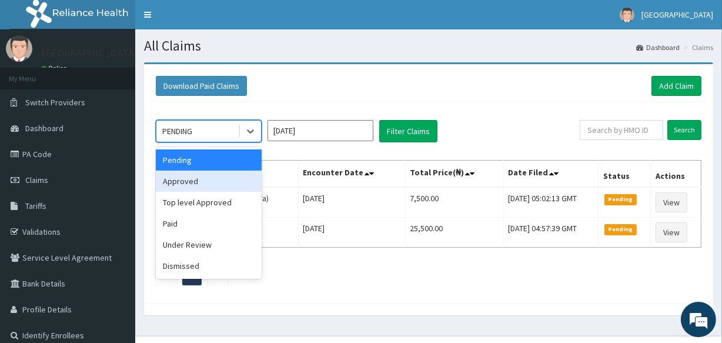
click at [226, 177] on div "Approved" at bounding box center [209, 181] width 106 height 21
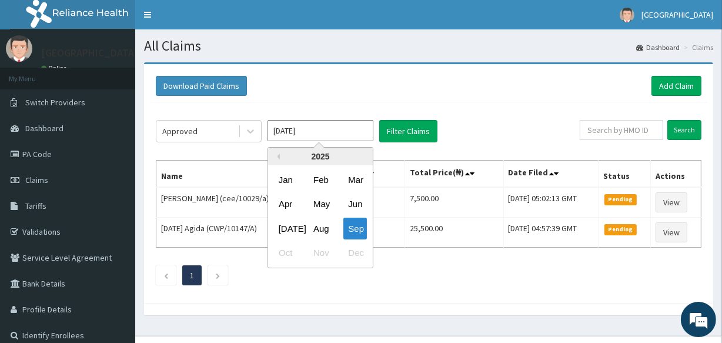
click at [311, 126] on input "[DATE]" at bounding box center [321, 130] width 106 height 21
click at [398, 129] on button "Filter Claims" at bounding box center [408, 131] width 58 height 22
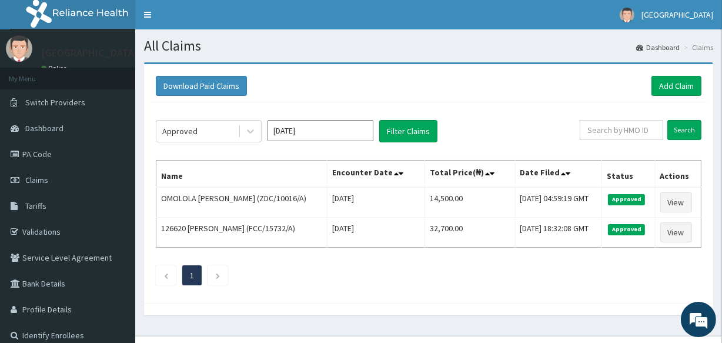
click at [329, 139] on input "[DATE]" at bounding box center [321, 130] width 106 height 21
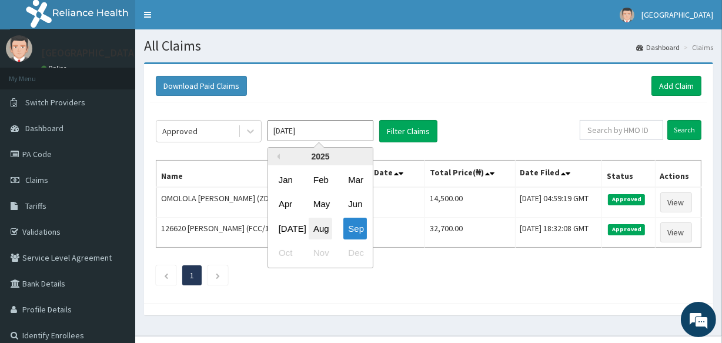
click at [314, 224] on div "Aug" at bounding box center [321, 229] width 24 height 22
type input "[DATE]"
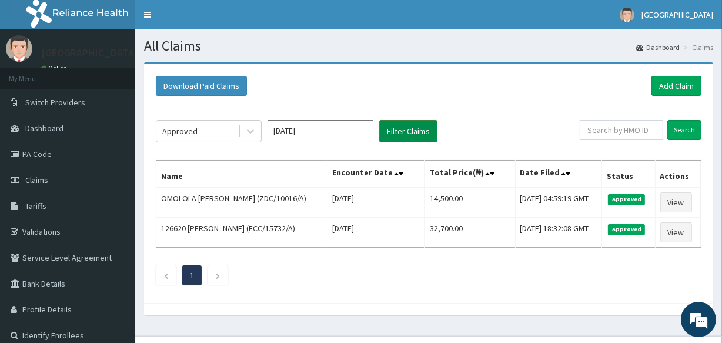
click at [407, 131] on button "Filter Claims" at bounding box center [408, 131] width 58 height 22
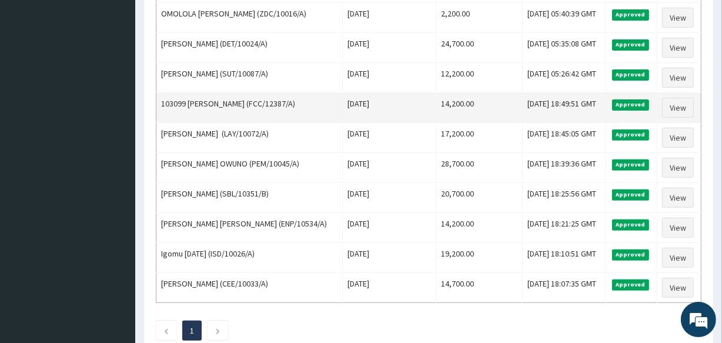
scroll to position [370, 0]
